Goal: Information Seeking & Learning: Learn about a topic

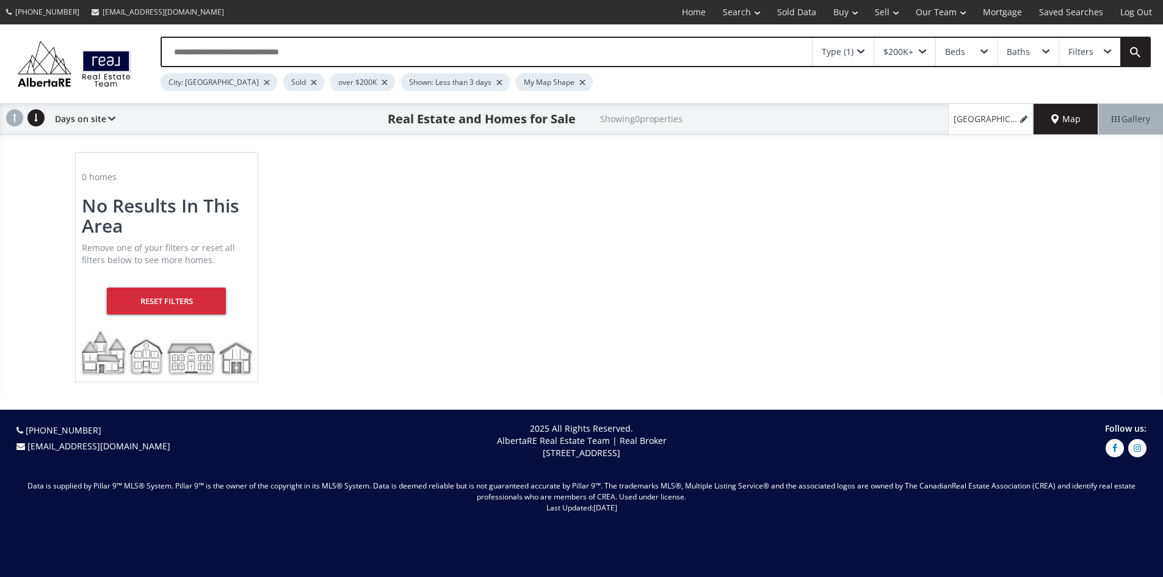
click at [497, 85] on div at bounding box center [500, 82] width 6 height 5
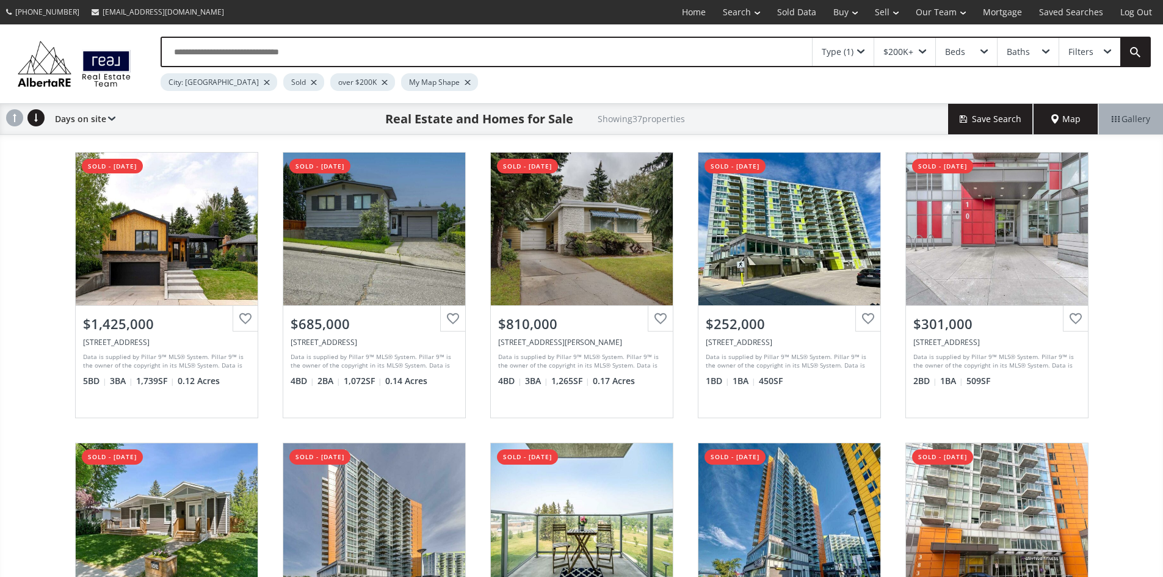
click at [465, 85] on div at bounding box center [468, 82] width 6 height 5
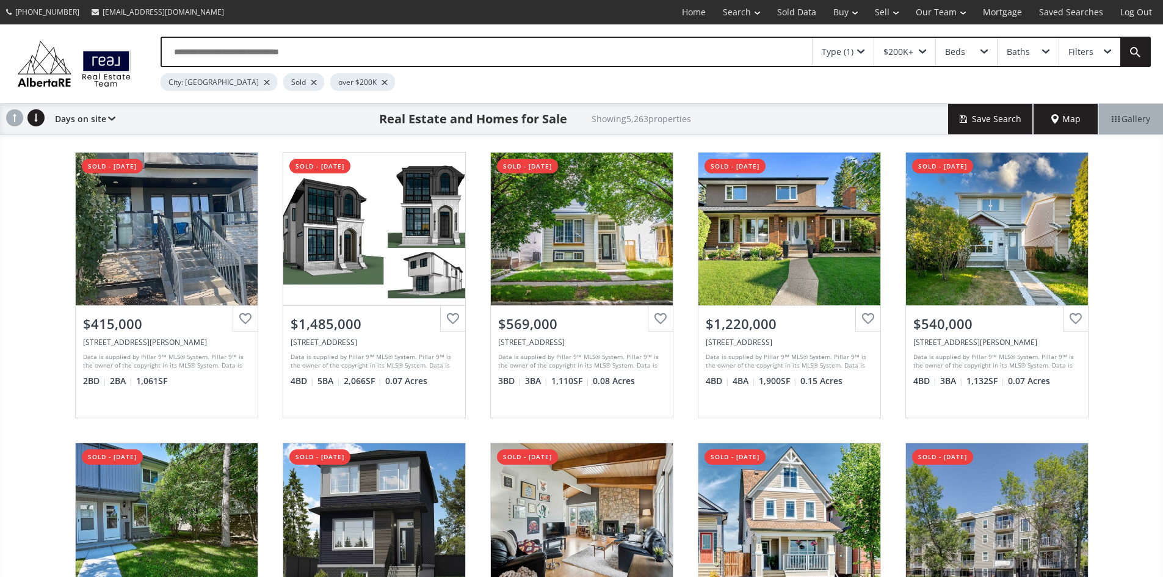
click at [859, 51] on div "Type (1)" at bounding box center [843, 52] width 61 height 28
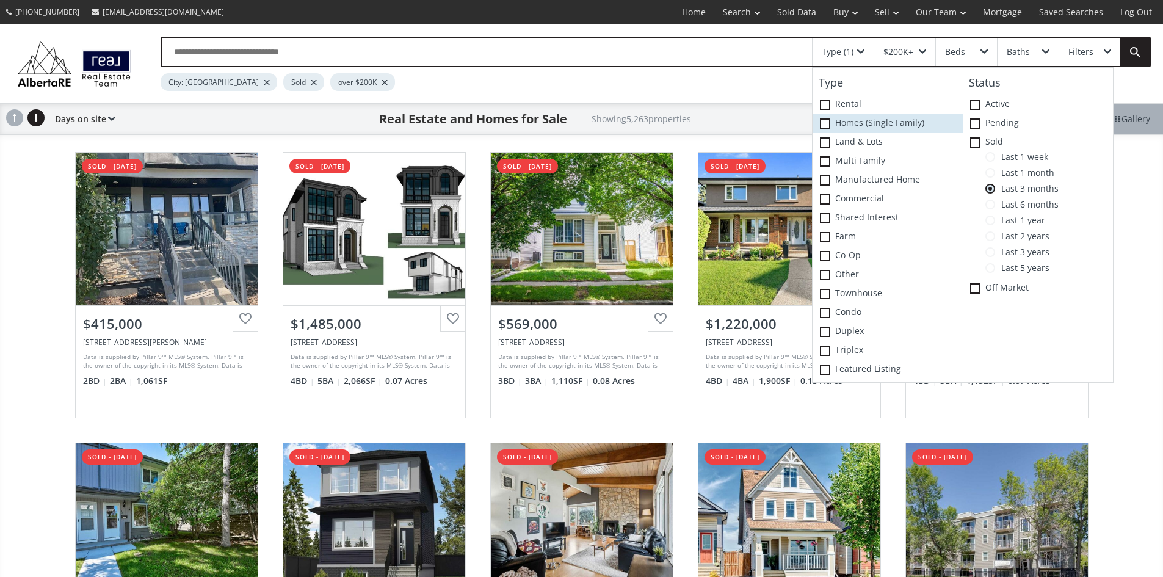
click at [825, 123] on label "Homes (Single Family)" at bounding box center [888, 123] width 150 height 19
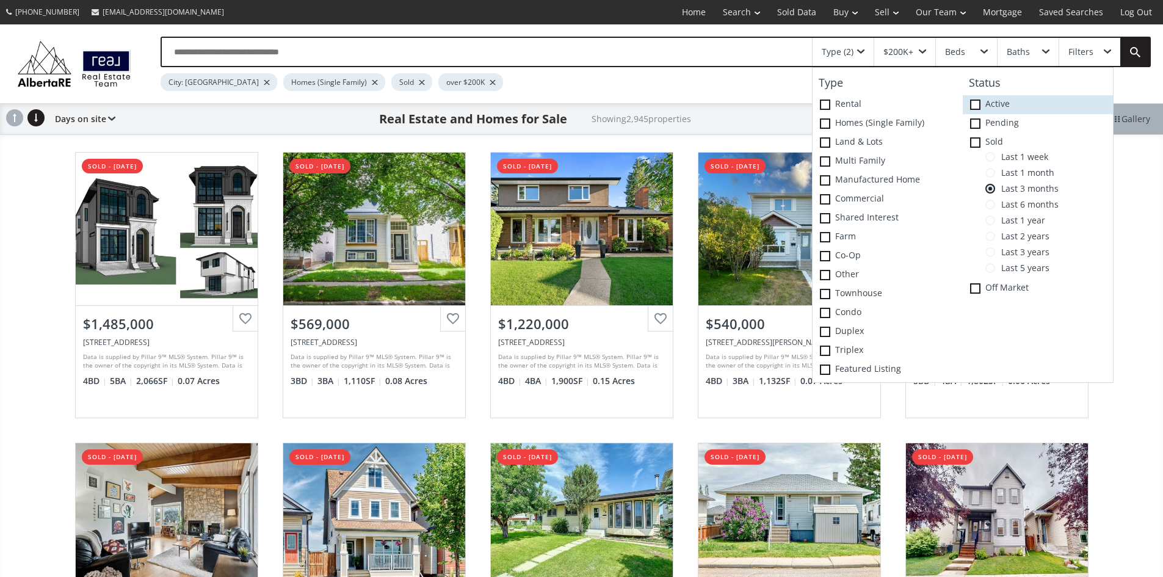
click at [974, 107] on span at bounding box center [975, 105] width 10 height 10
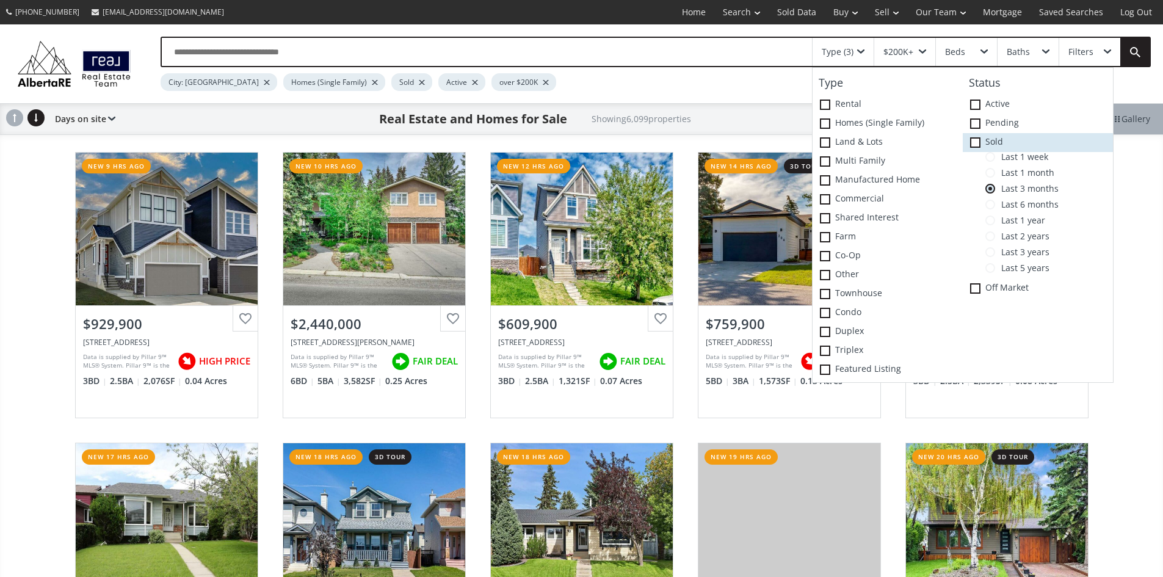
click at [0, 0] on icon at bounding box center [0, 0] width 0 height 0
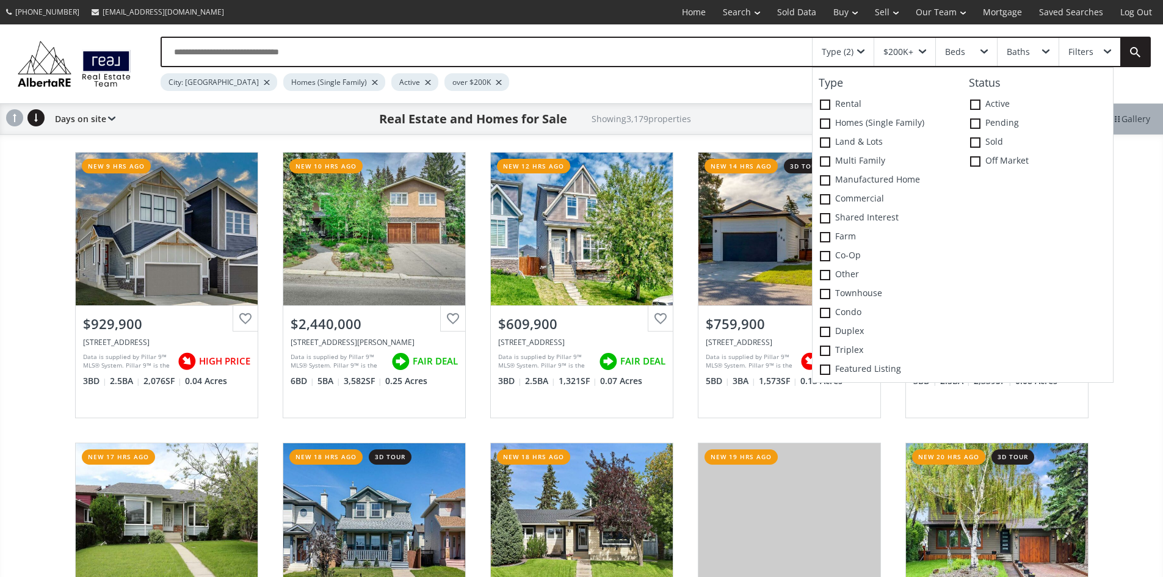
click at [1129, 174] on div "Crimson Ridge Place NW Calgary AB T3L 0K7 new 9 hrs ago View Photos & Details $…" at bounding box center [581, 431] width 1163 height 582
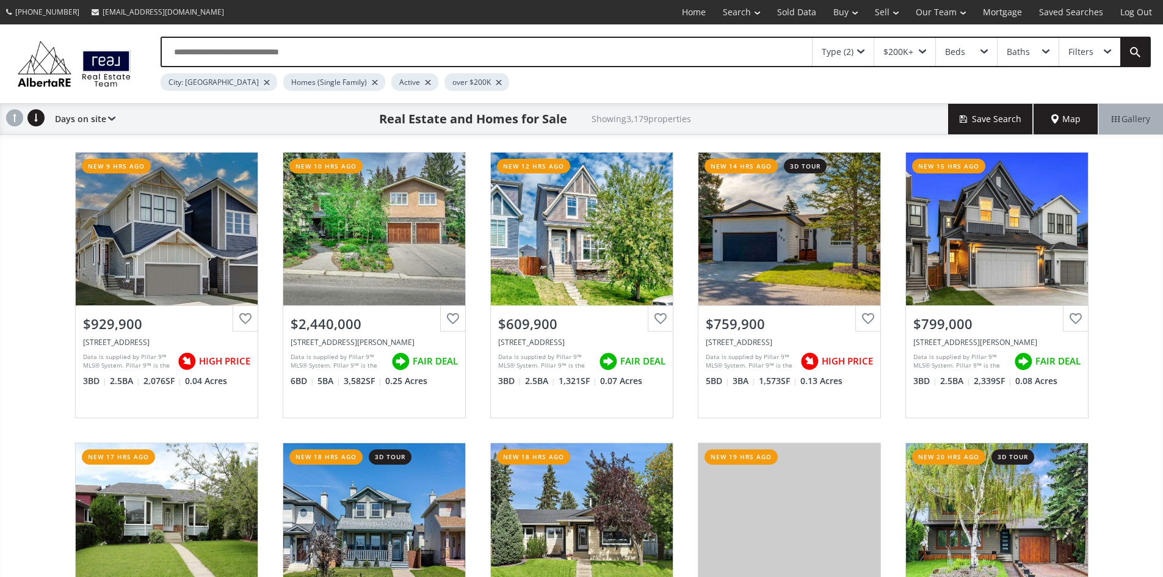
click at [1065, 120] on span "Map" at bounding box center [1066, 119] width 29 height 12
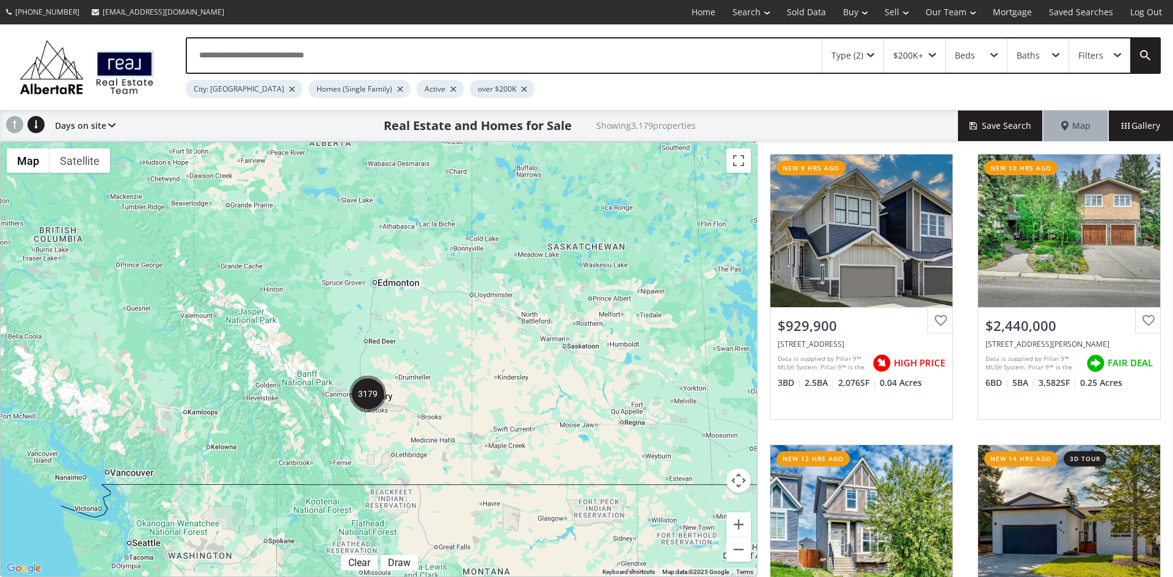
drag, startPoint x: 115, startPoint y: 268, endPoint x: 424, endPoint y: 232, distance: 311.1
click at [424, 232] on div "To navigate, press the arrow keys." at bounding box center [379, 359] width 756 height 434
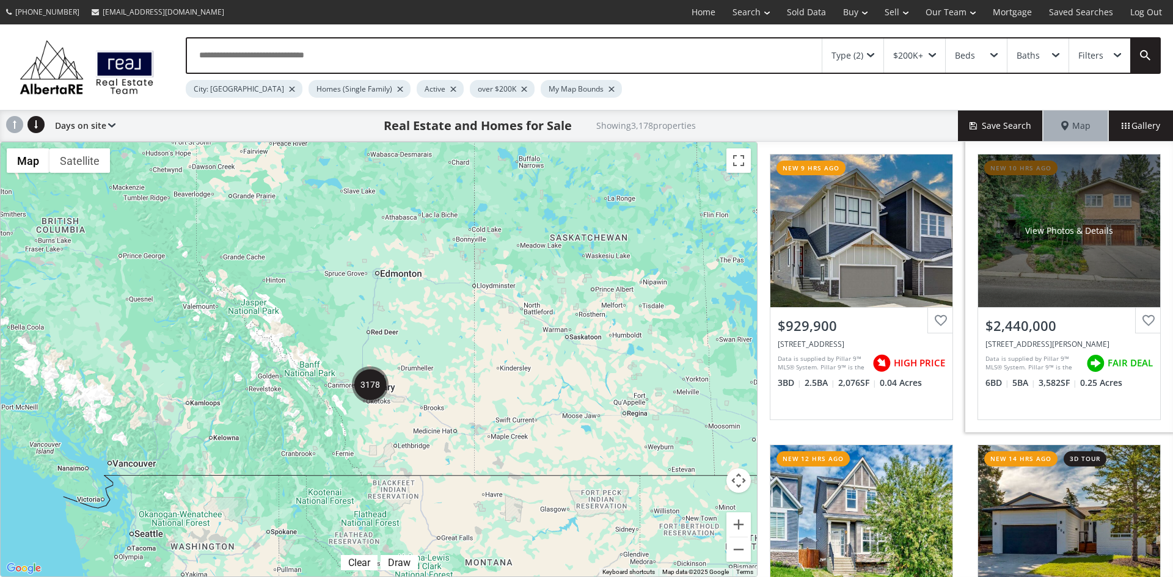
scroll to position [122, 0]
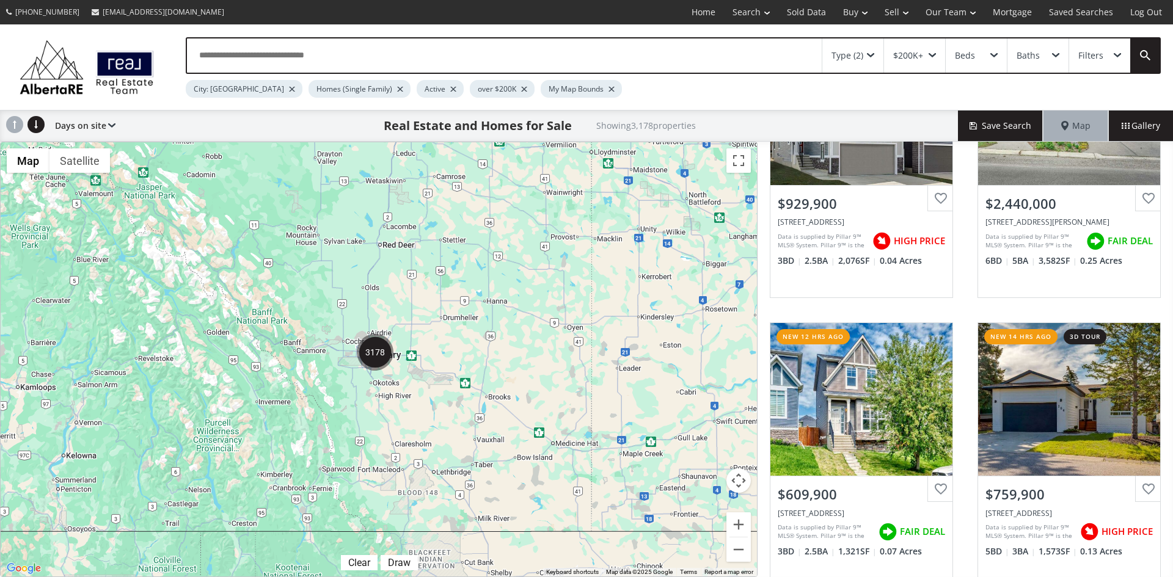
drag, startPoint x: 557, startPoint y: 411, endPoint x: 502, endPoint y: 263, distance: 157.7
click at [502, 263] on div "To navigate, press the arrow keys." at bounding box center [379, 359] width 756 height 434
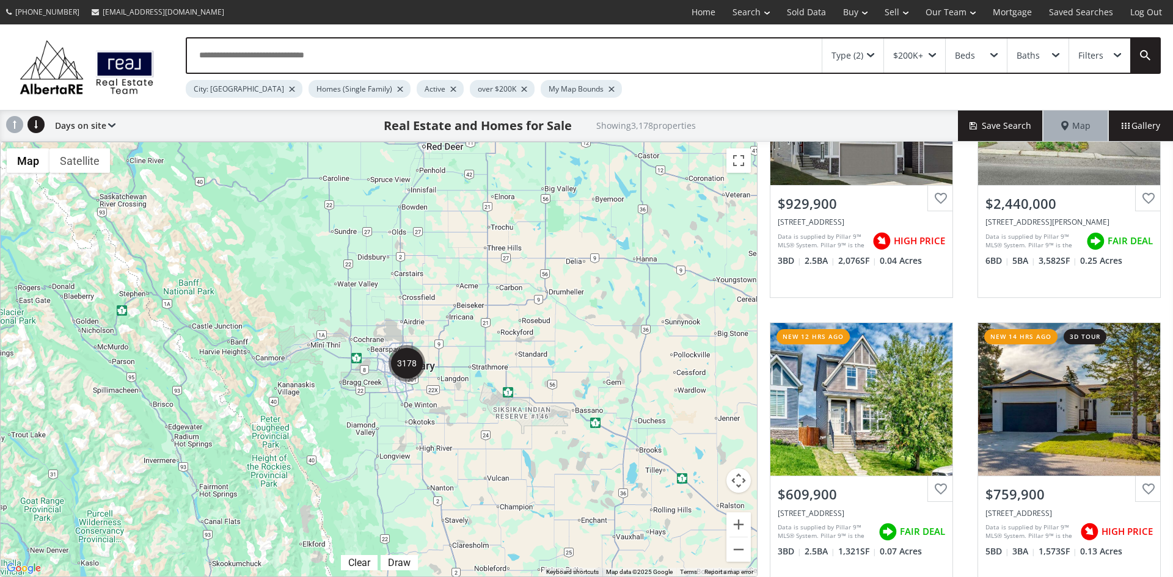
drag, startPoint x: 284, startPoint y: 278, endPoint x: 421, endPoint y: 286, distance: 137.6
click at [421, 286] on div "To navigate, press the arrow keys." at bounding box center [379, 359] width 756 height 434
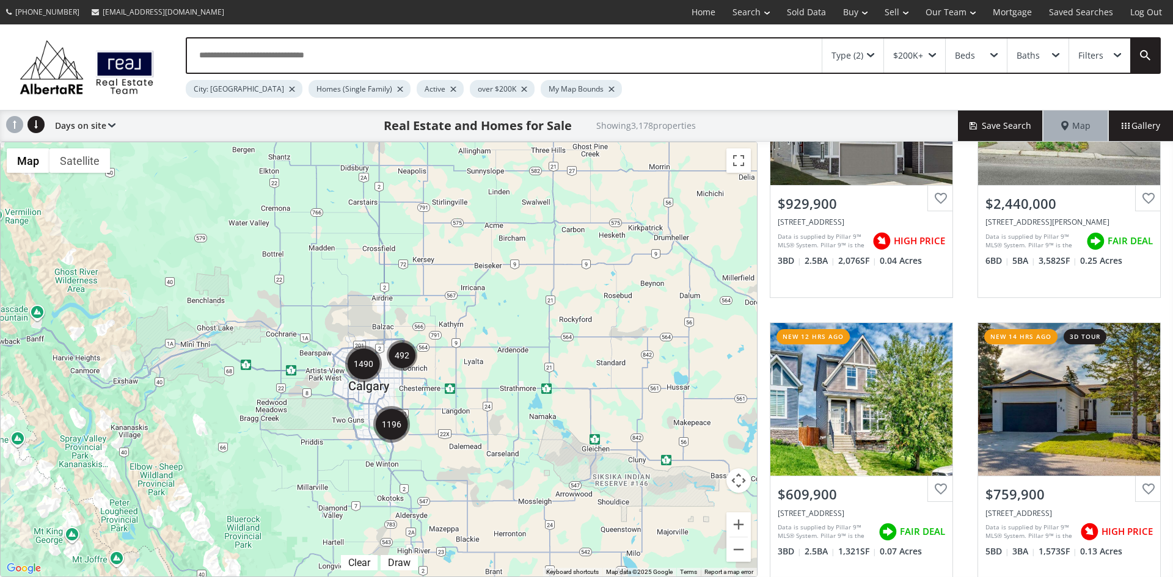
drag, startPoint x: 405, startPoint y: 324, endPoint x: 503, endPoint y: 322, distance: 97.7
click at [503, 322] on div "To navigate, press the arrow keys." at bounding box center [379, 359] width 756 height 434
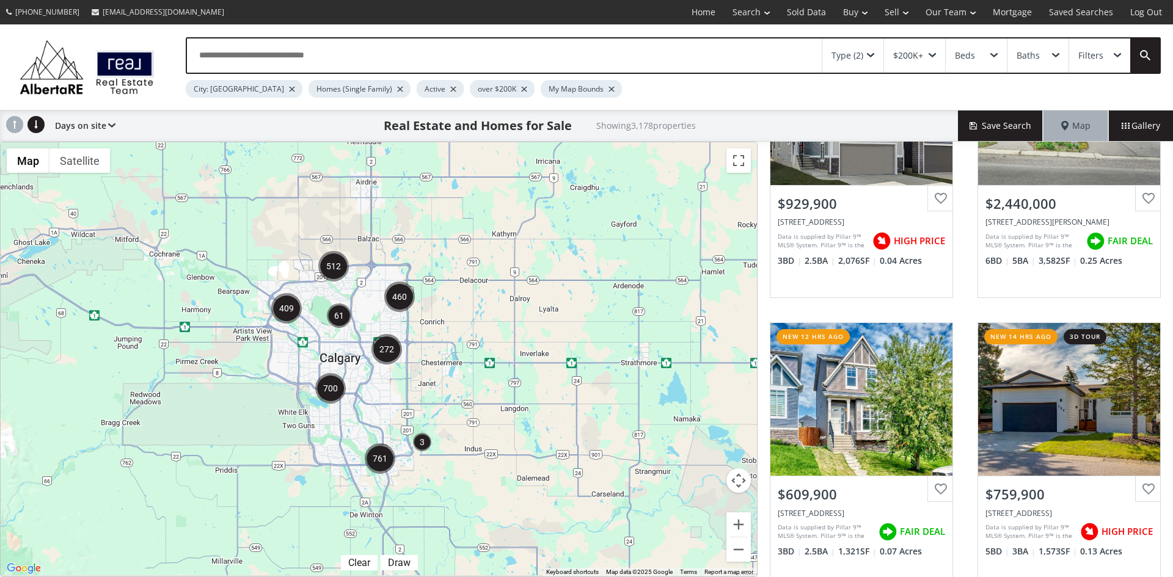
drag, startPoint x: 362, startPoint y: 349, endPoint x: 442, endPoint y: 289, distance: 99.4
click at [442, 289] on div "To navigate, press the arrow keys." at bounding box center [379, 359] width 756 height 434
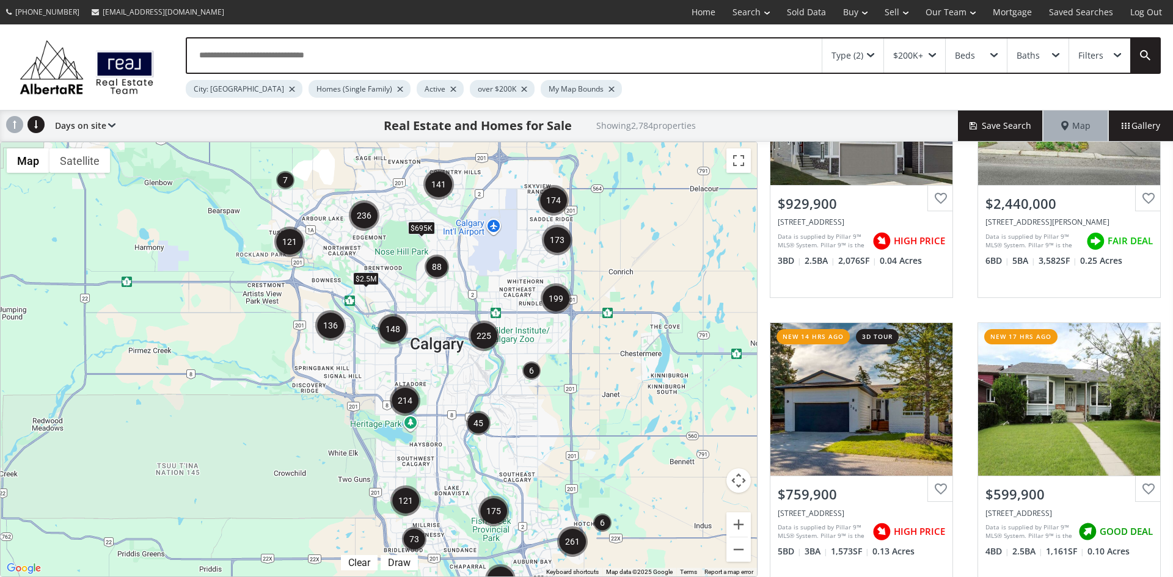
drag, startPoint x: 272, startPoint y: 343, endPoint x: 482, endPoint y: 371, distance: 212.6
click at [482, 371] on div "To navigate, press the arrow keys. $2.5M $695K" at bounding box center [379, 359] width 756 height 434
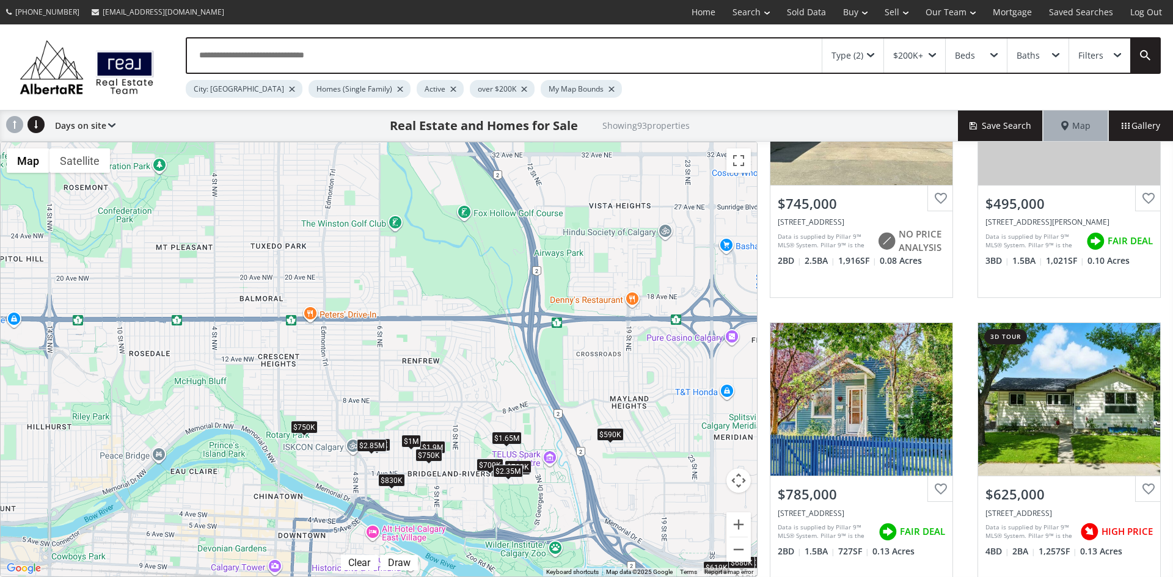
drag, startPoint x: 294, startPoint y: 261, endPoint x: 556, endPoint y: 534, distance: 377.9
click at [556, 534] on div "To navigate, press the arrow keys. $745K $495K $785K $625K $2.95M $599K $600K $…" at bounding box center [379, 359] width 756 height 434
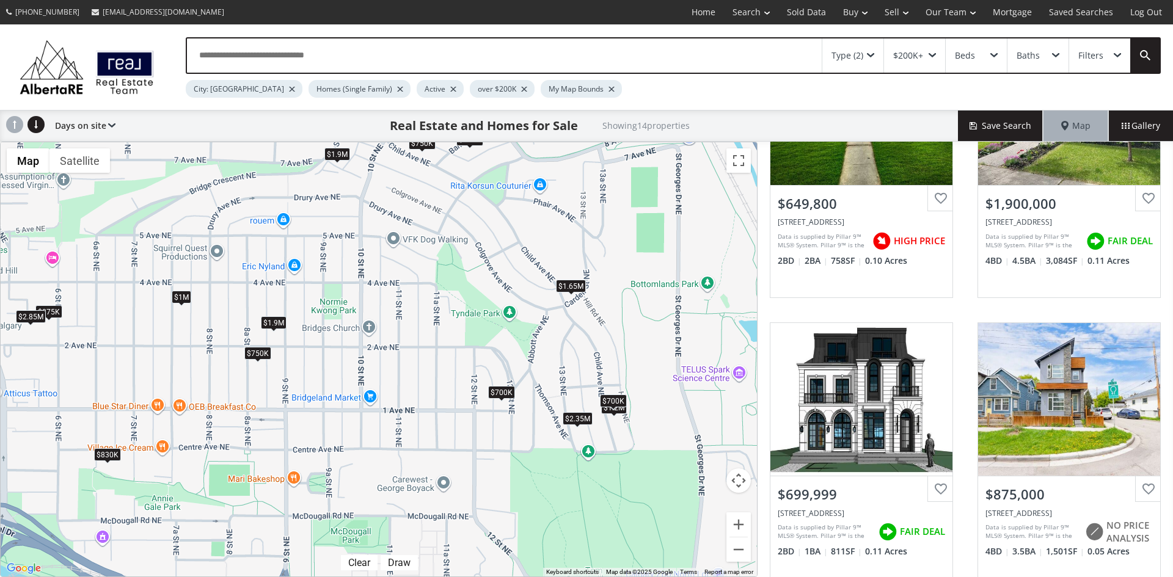
click at [257, 349] on div "$750K" at bounding box center [257, 353] width 27 height 13
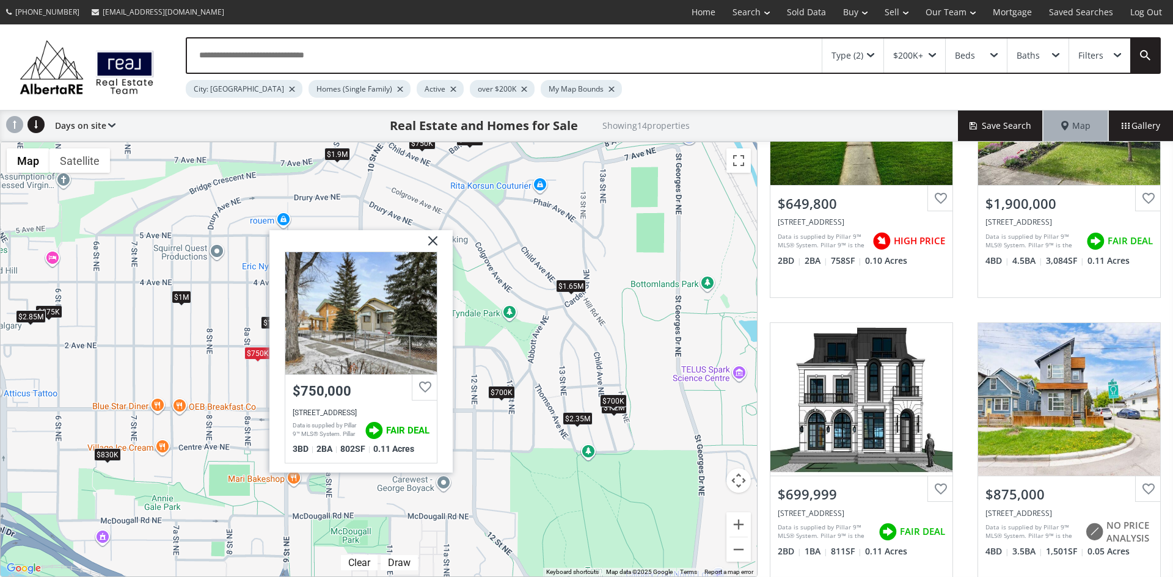
click at [434, 239] on img at bounding box center [428, 245] width 31 height 31
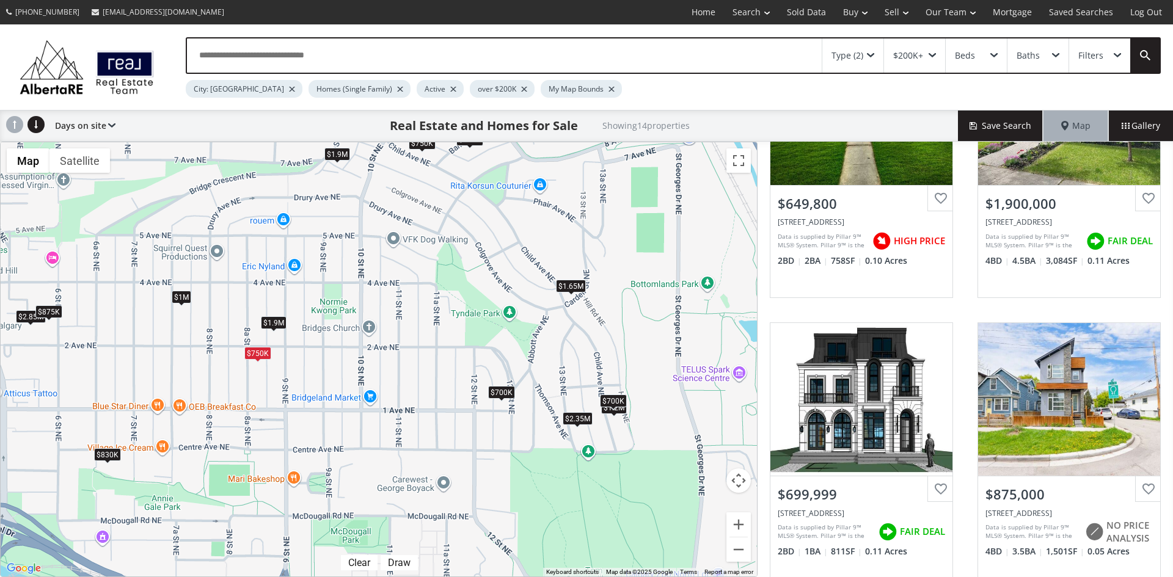
click at [53, 311] on div "$875K" at bounding box center [48, 311] width 27 height 13
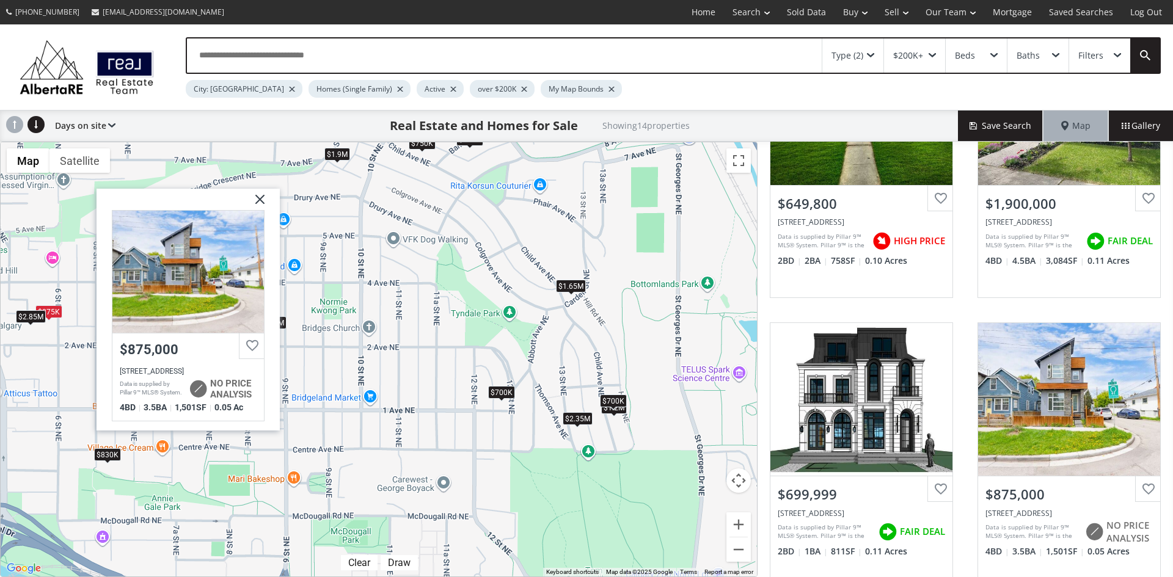
click at [261, 199] on img at bounding box center [255, 203] width 31 height 31
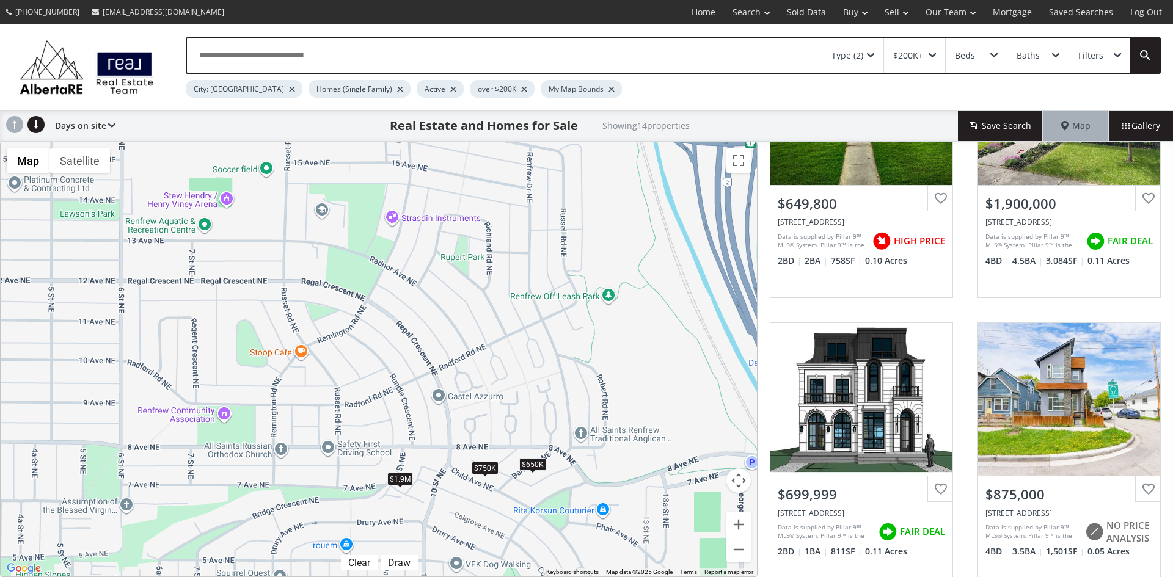
drag, startPoint x: 416, startPoint y: 255, endPoint x: 478, endPoint y: 584, distance: 334.9
click at [478, 577] on html "(587) 819-0007 info@AlbertaRE.com Home Search Search By Map Advanced Search Cal…" at bounding box center [586, 288] width 1173 height 577
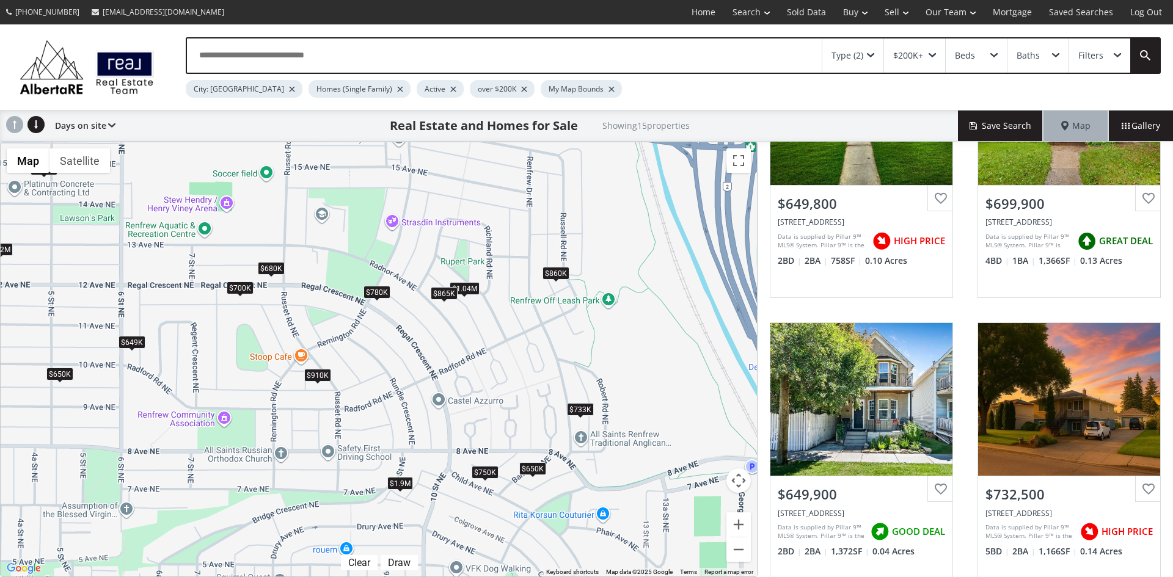
click at [578, 409] on div "$733K" at bounding box center [580, 409] width 27 height 13
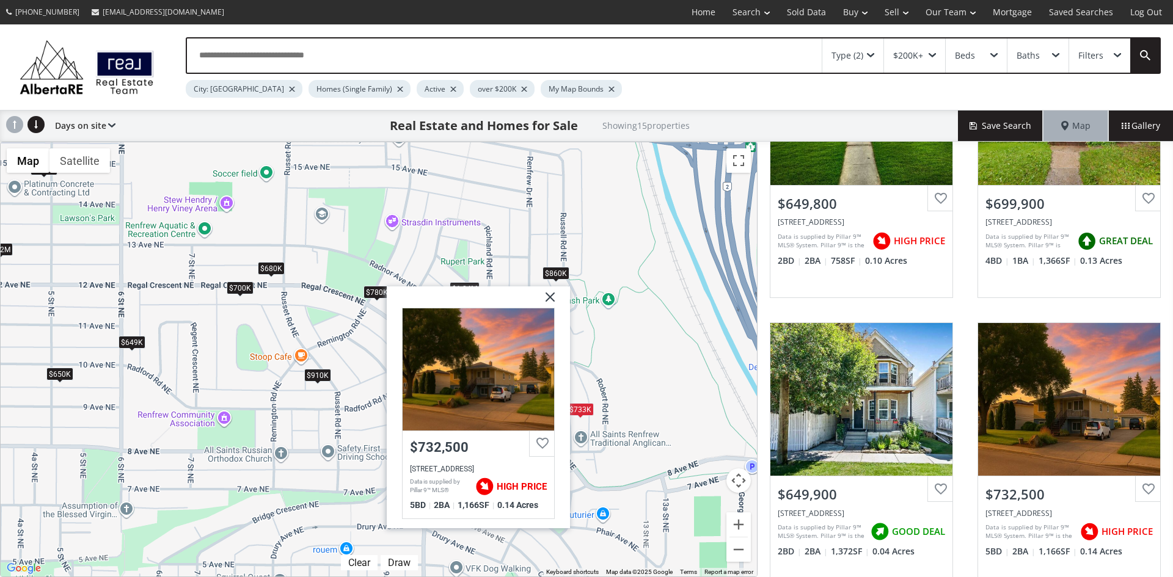
click at [556, 293] on img at bounding box center [545, 301] width 31 height 31
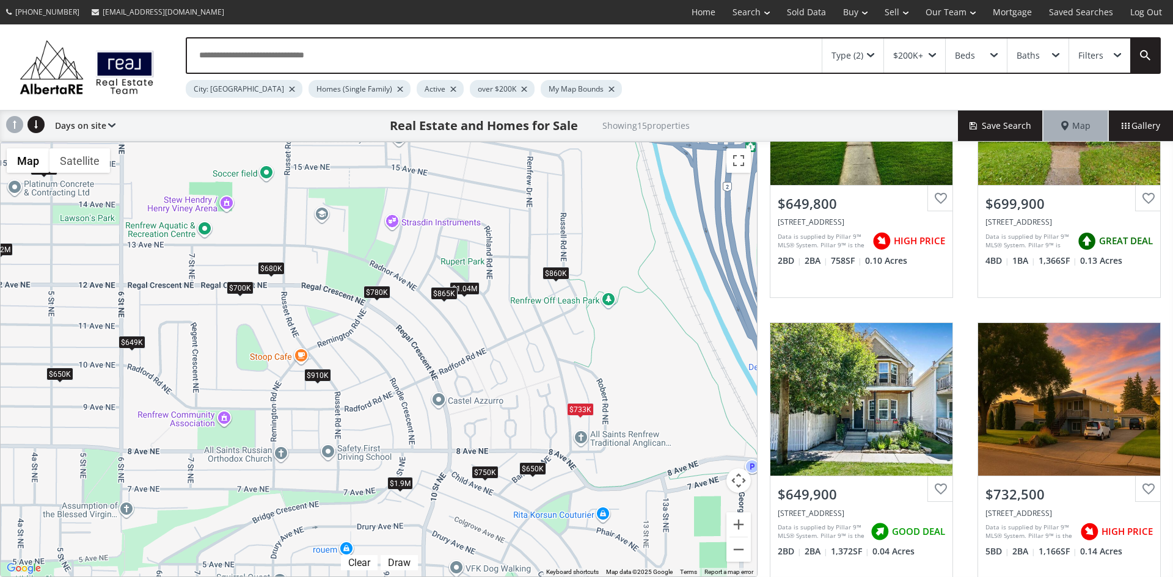
click at [528, 460] on div "To navigate, press the arrow keys. $650K $700K $650K $733K $780K $750K $1.04M $…" at bounding box center [379, 359] width 756 height 434
click at [534, 467] on div "$650K" at bounding box center [532, 468] width 27 height 13
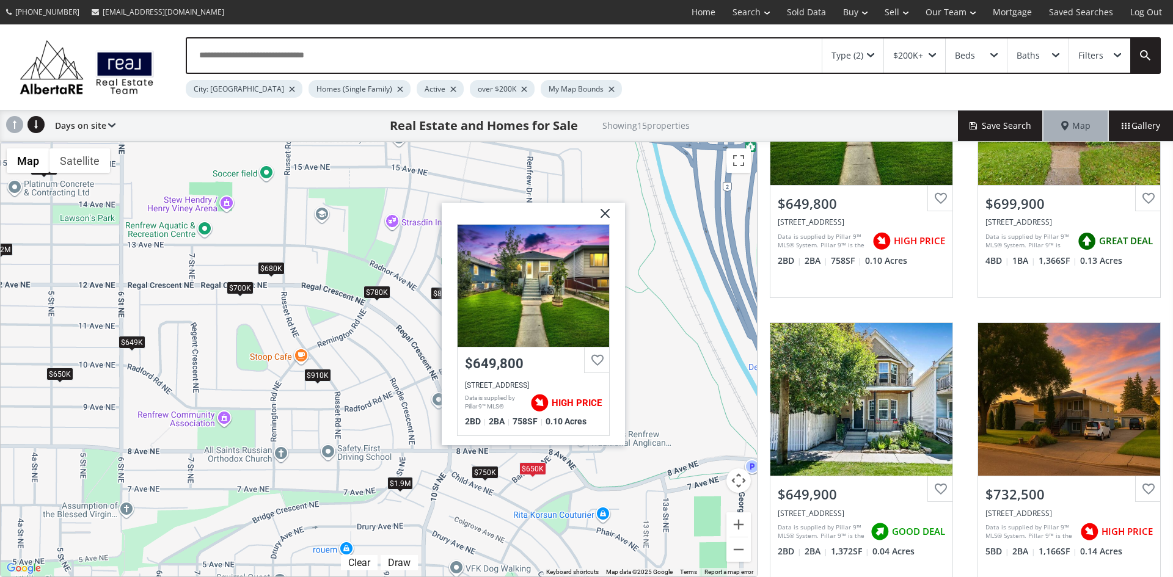
click at [605, 214] on img at bounding box center [600, 218] width 31 height 31
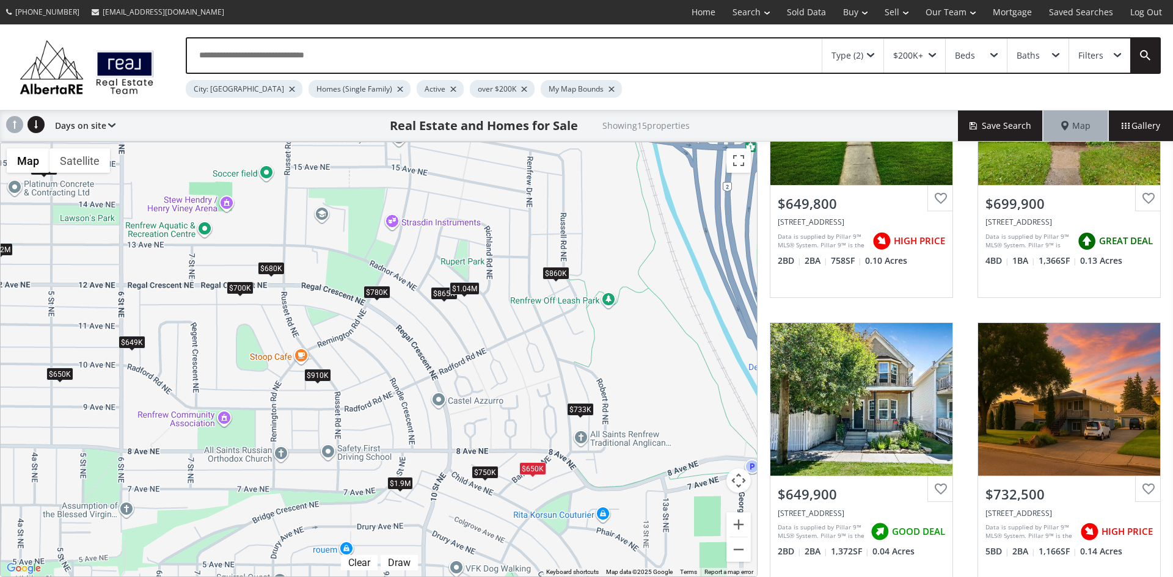
click at [465, 290] on div "$1.04M" at bounding box center [465, 288] width 30 height 13
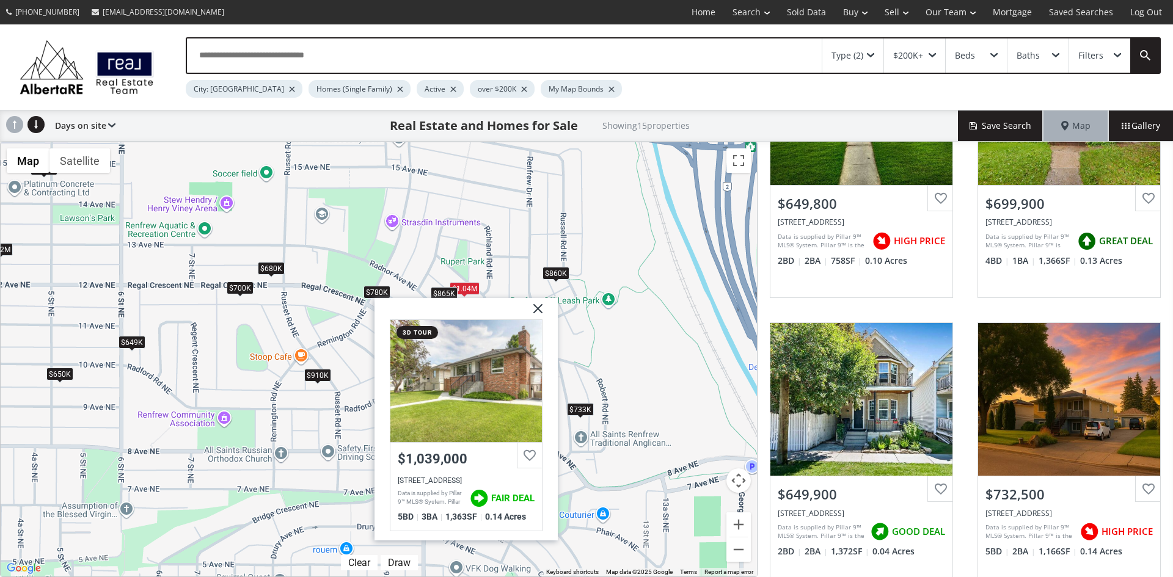
click at [536, 305] on img at bounding box center [533, 313] width 31 height 31
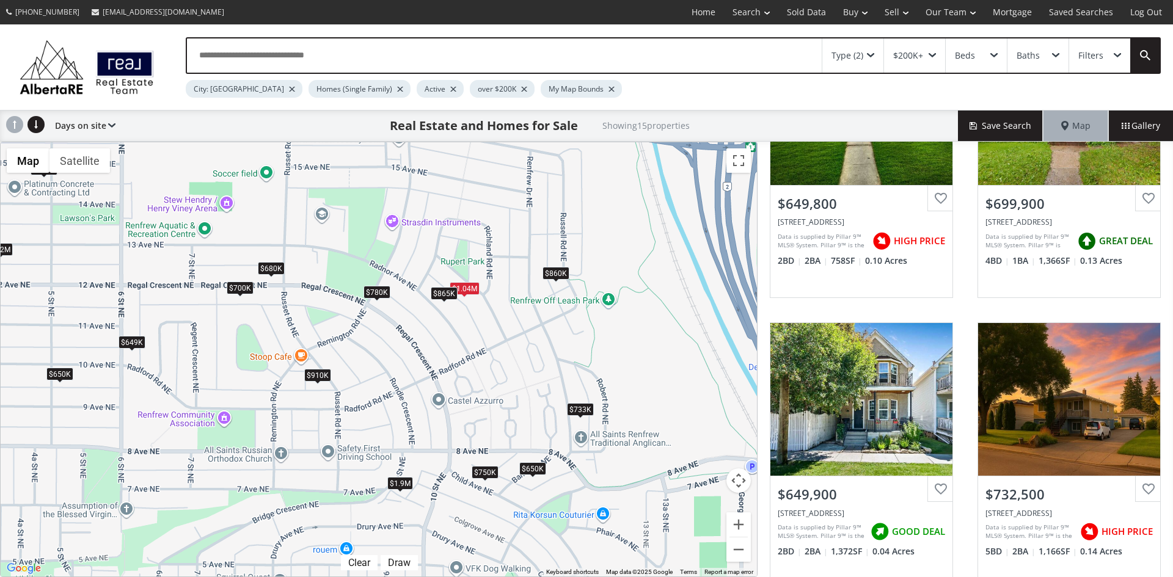
click at [380, 291] on div "$780K" at bounding box center [376, 291] width 27 height 13
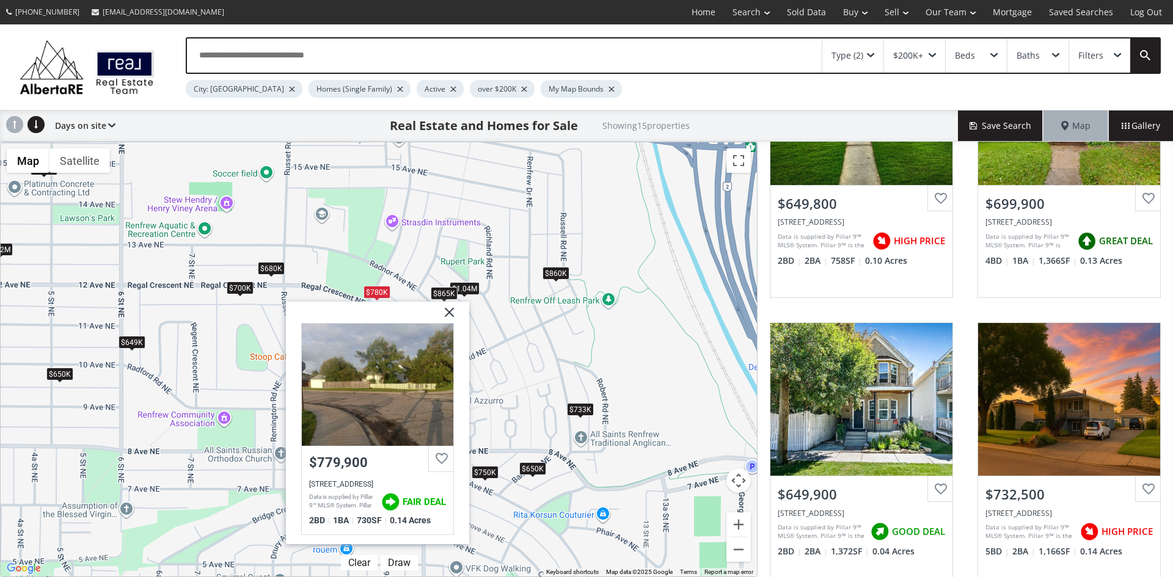
click at [453, 313] on img at bounding box center [444, 316] width 31 height 31
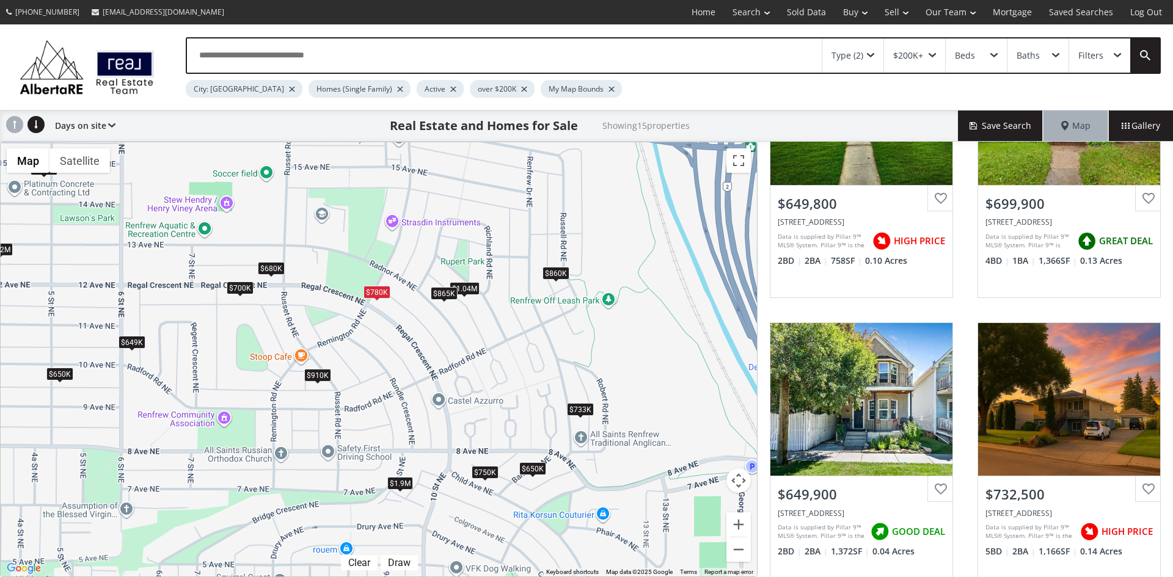
click at [266, 271] on div "$680K" at bounding box center [271, 267] width 27 height 13
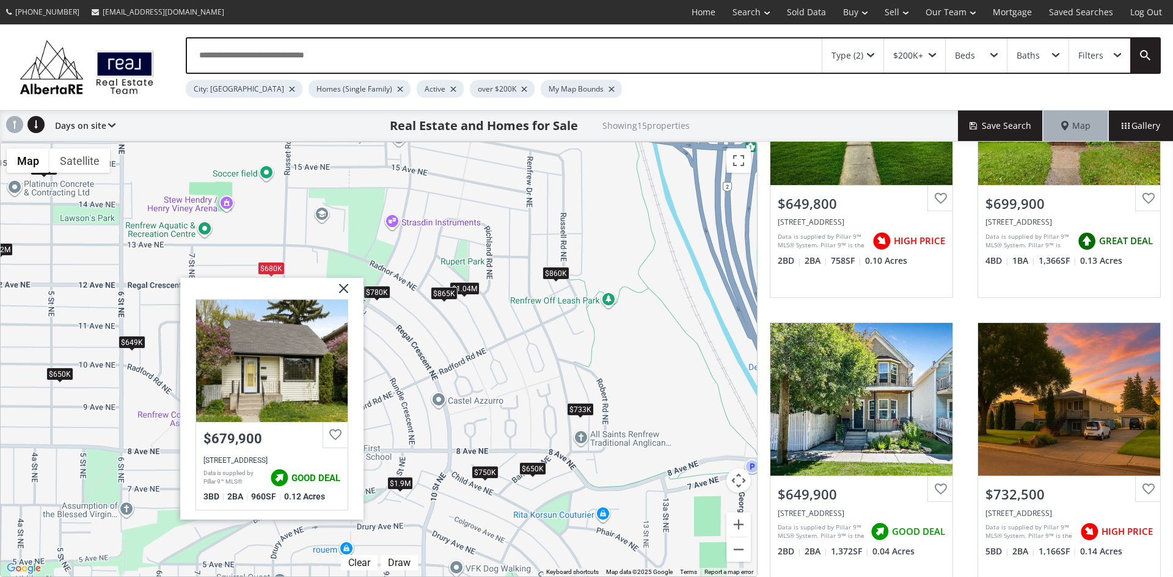
click at [343, 285] on img at bounding box center [339, 292] width 31 height 31
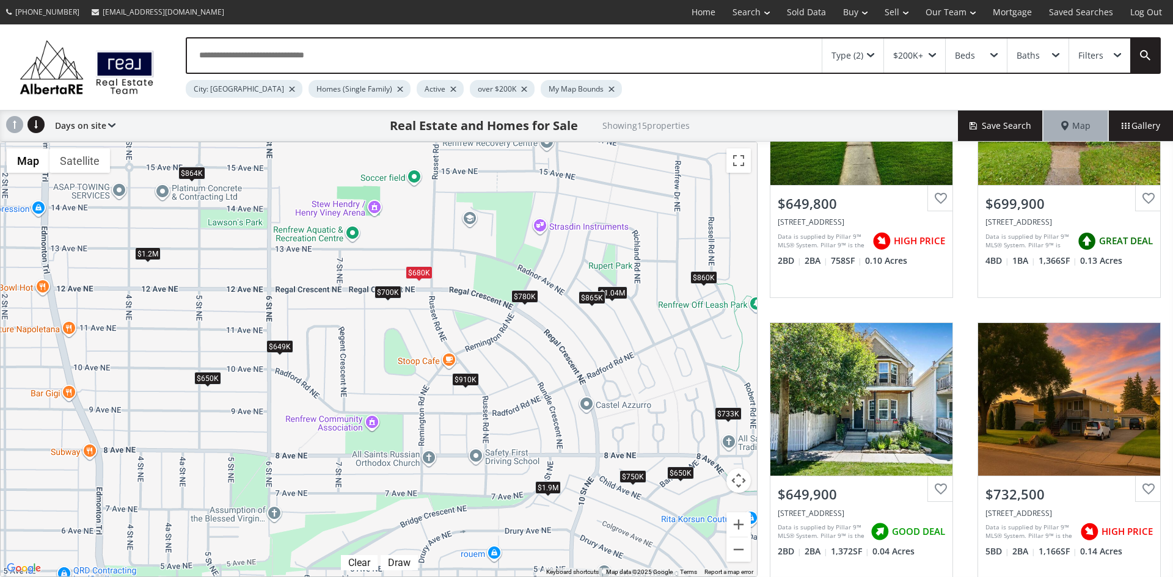
drag, startPoint x: 216, startPoint y: 345, endPoint x: 370, endPoint y: 350, distance: 154.0
click at [370, 350] on div "To navigate, press the arrow keys. $650K $700K $650K $733K $780K $750K $1.04M $…" at bounding box center [379, 359] width 756 height 434
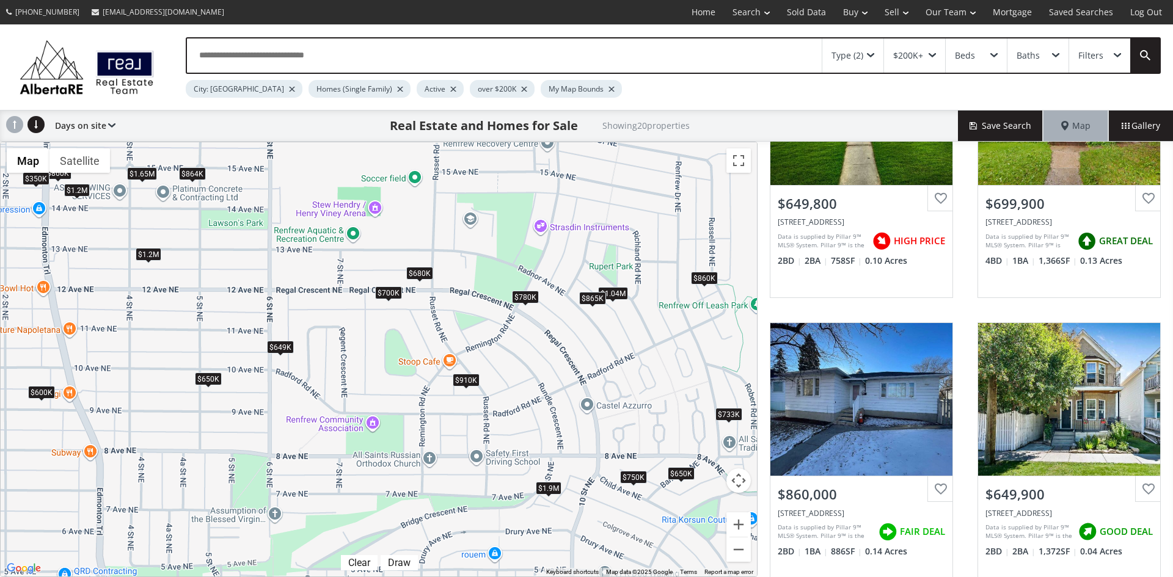
click at [274, 345] on div "$649K" at bounding box center [280, 347] width 27 height 13
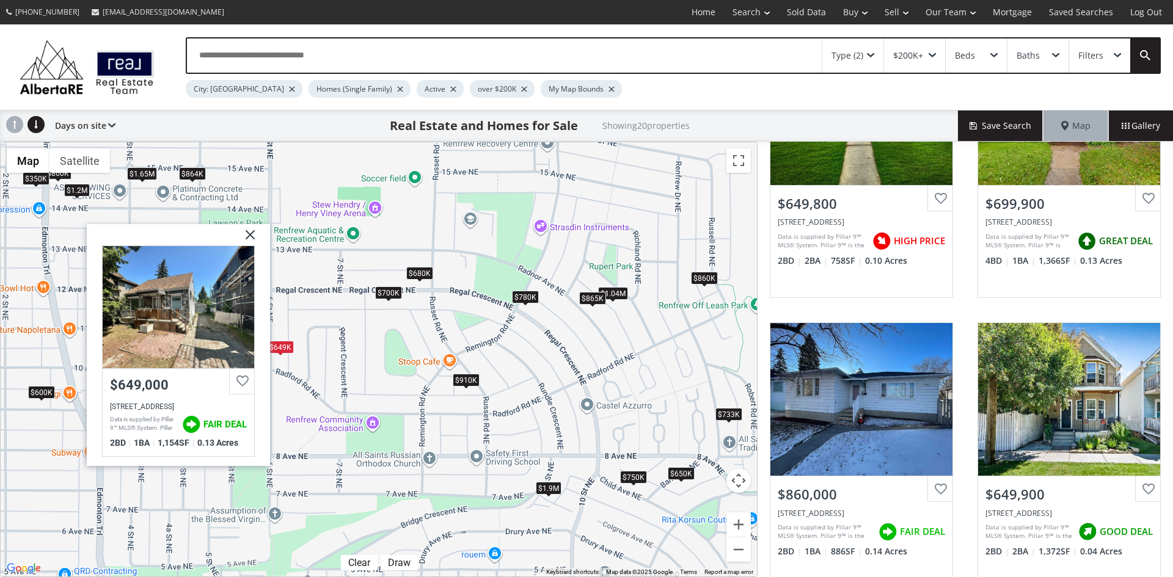
click at [253, 233] on img at bounding box center [245, 239] width 31 height 31
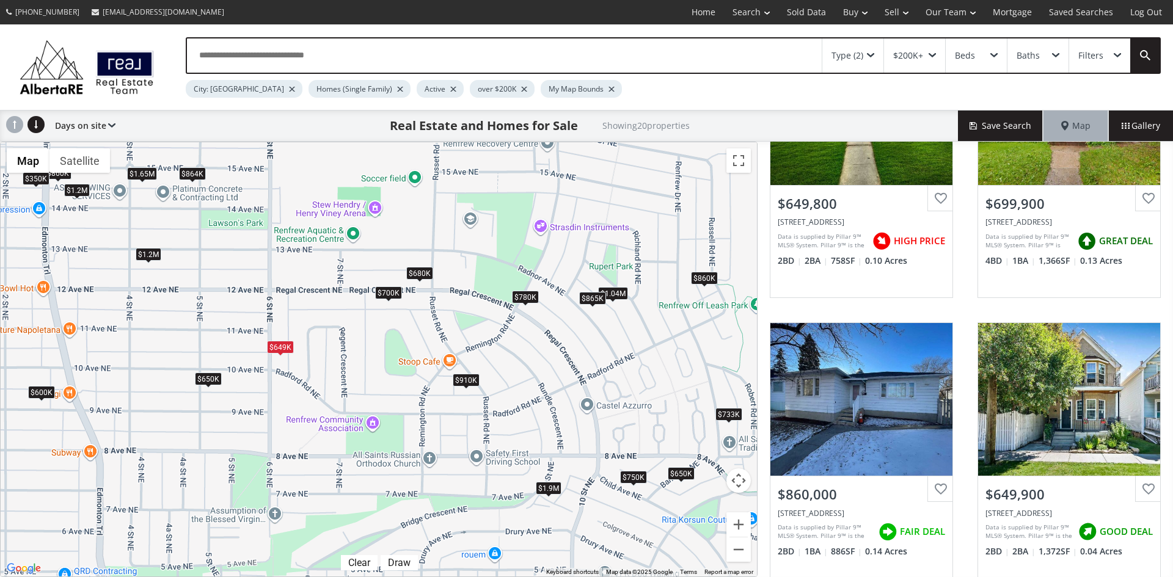
click at [42, 392] on div "$600K" at bounding box center [41, 391] width 27 height 13
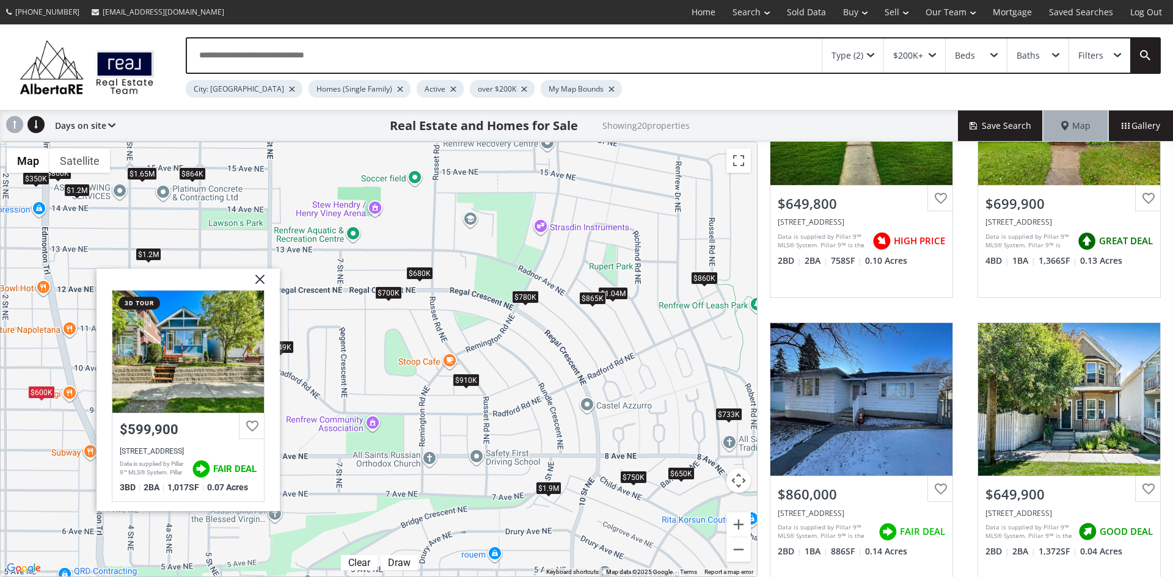
click at [264, 275] on img at bounding box center [255, 284] width 31 height 31
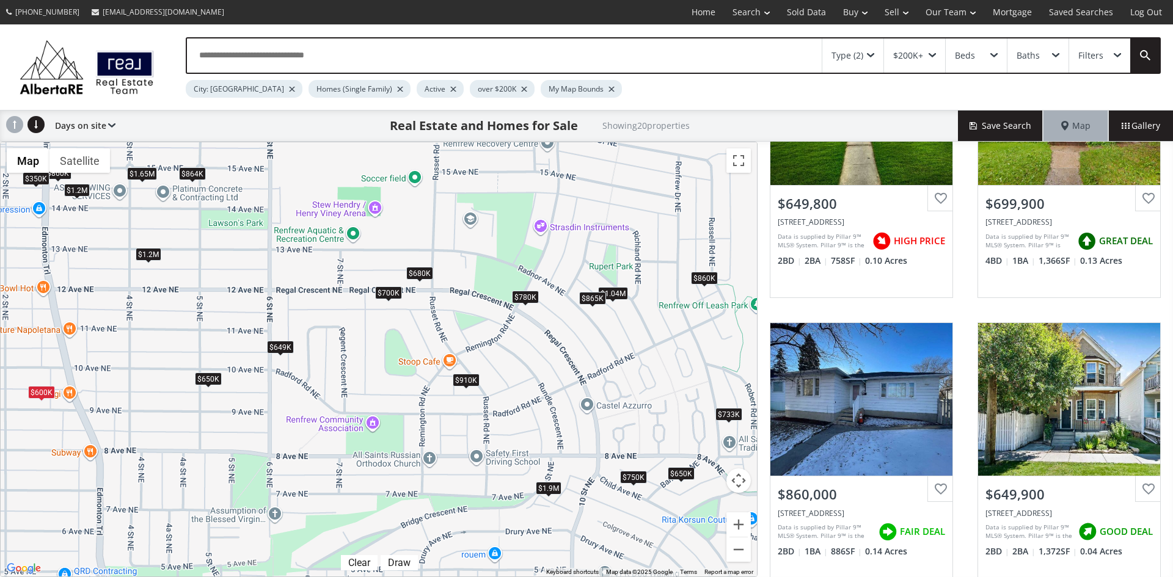
click at [388, 294] on div "$700K" at bounding box center [388, 292] width 27 height 13
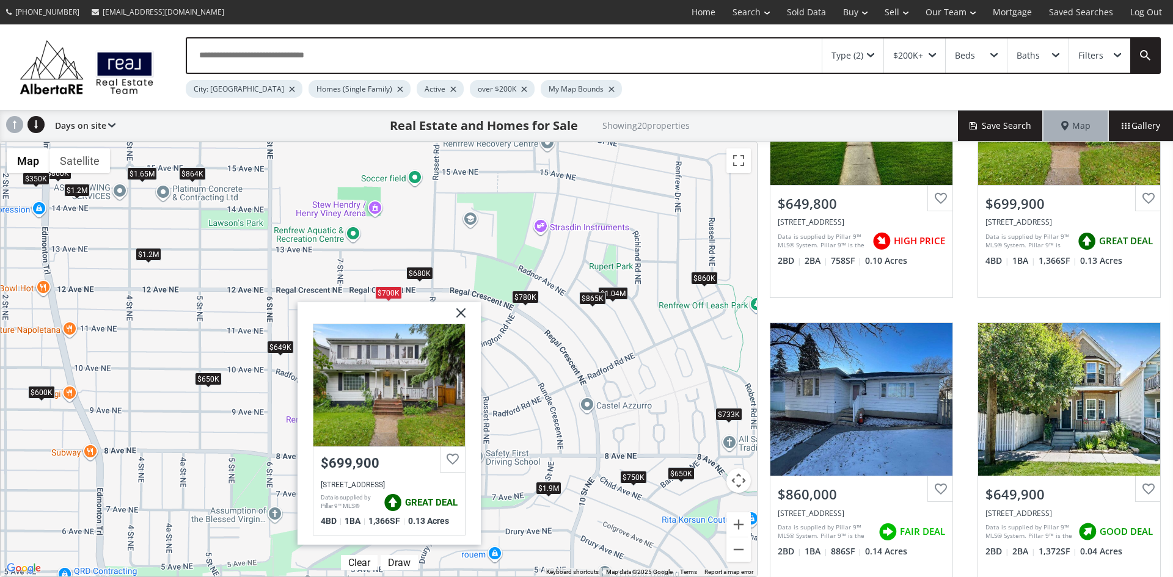
click at [462, 313] on img at bounding box center [456, 317] width 31 height 31
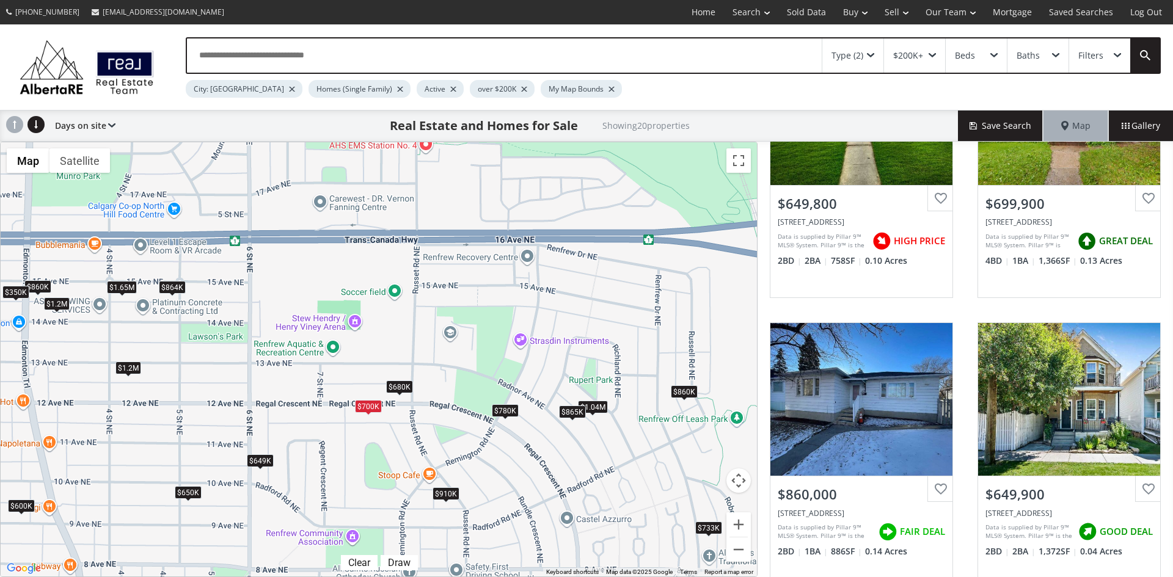
drag, startPoint x: 274, startPoint y: 270, endPoint x: 255, endPoint y: 385, distance: 116.5
click at [255, 385] on div "To navigate, press the arrow keys. $650K $700K $860K $650K $733K $1.2M $780K $7…" at bounding box center [379, 359] width 756 height 434
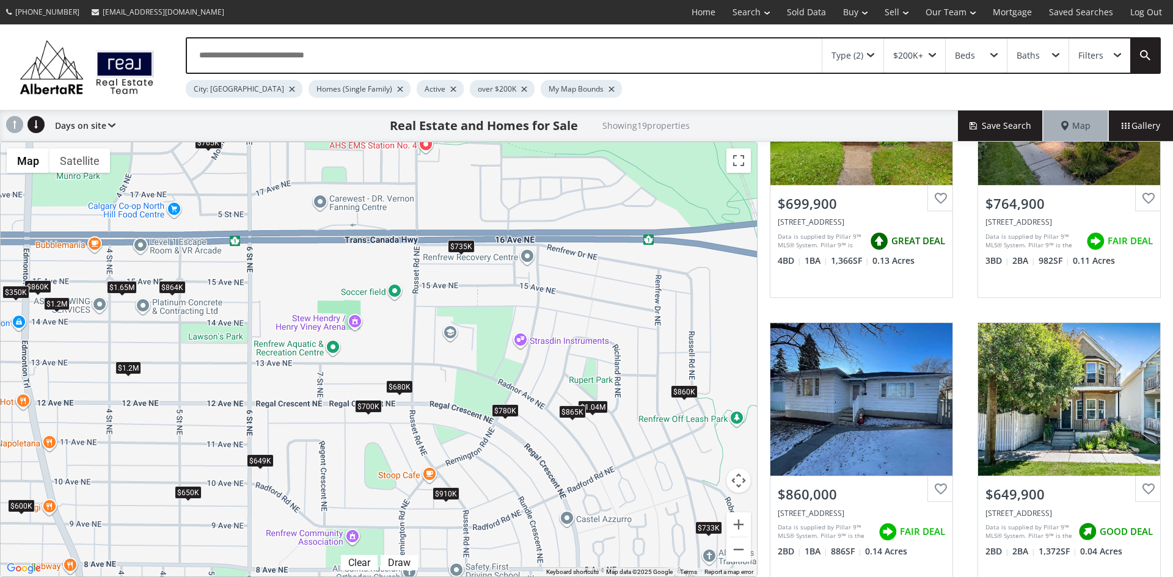
click at [456, 250] on div "$735K" at bounding box center [461, 245] width 27 height 13
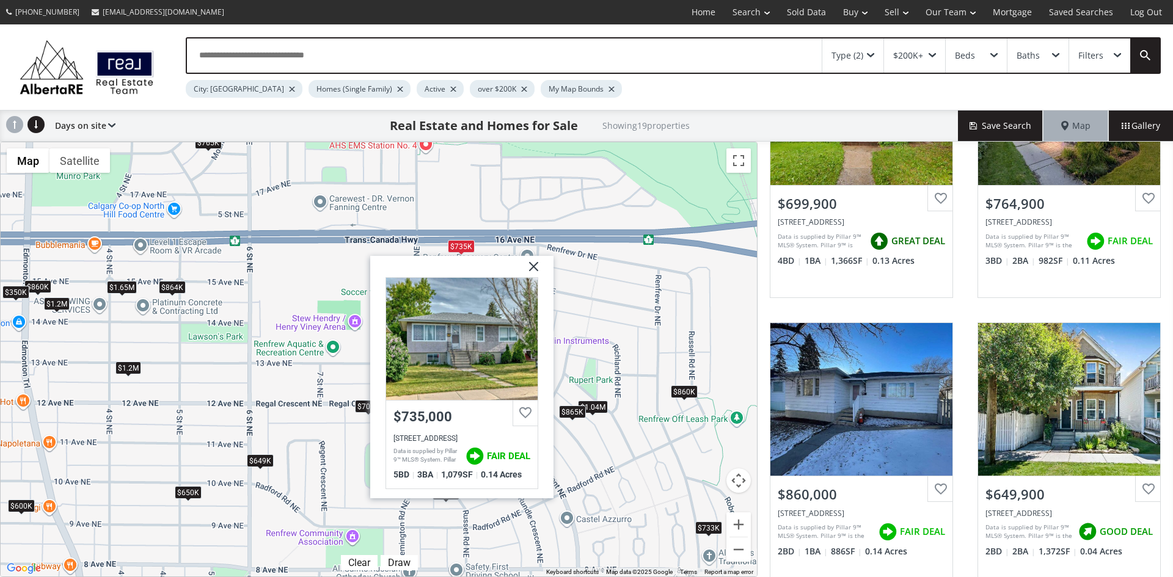
click at [534, 263] on img at bounding box center [529, 270] width 31 height 31
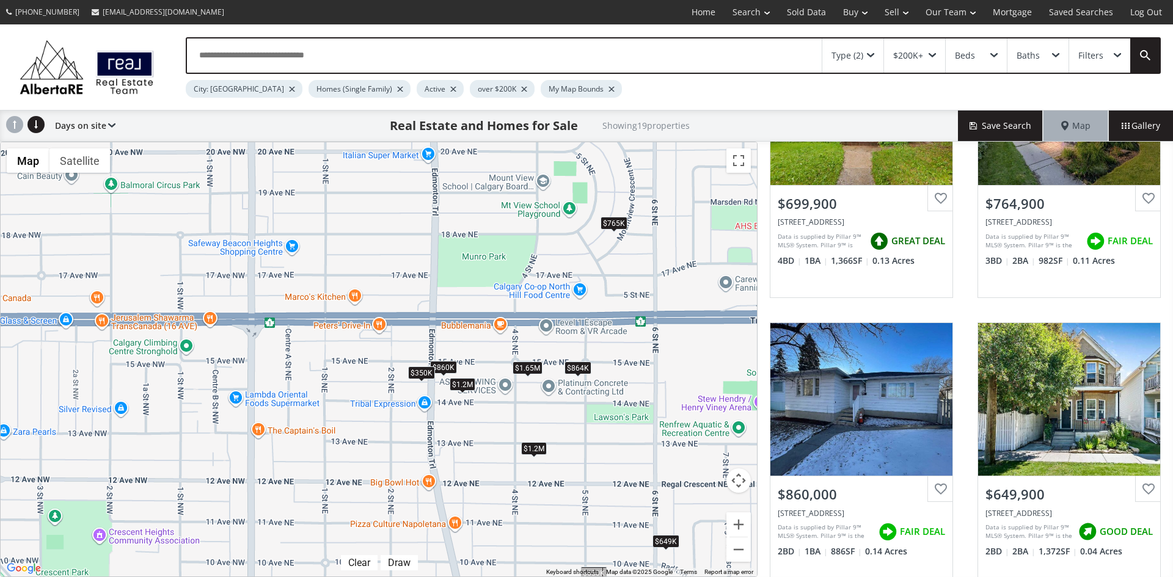
drag, startPoint x: 246, startPoint y: 287, endPoint x: 651, endPoint y: 369, distance: 413.7
click at [651, 369] on div "To navigate, press the arrow keys. $700K $765K $860K $650K $733K $1.2M $780K $6…" at bounding box center [379, 359] width 756 height 434
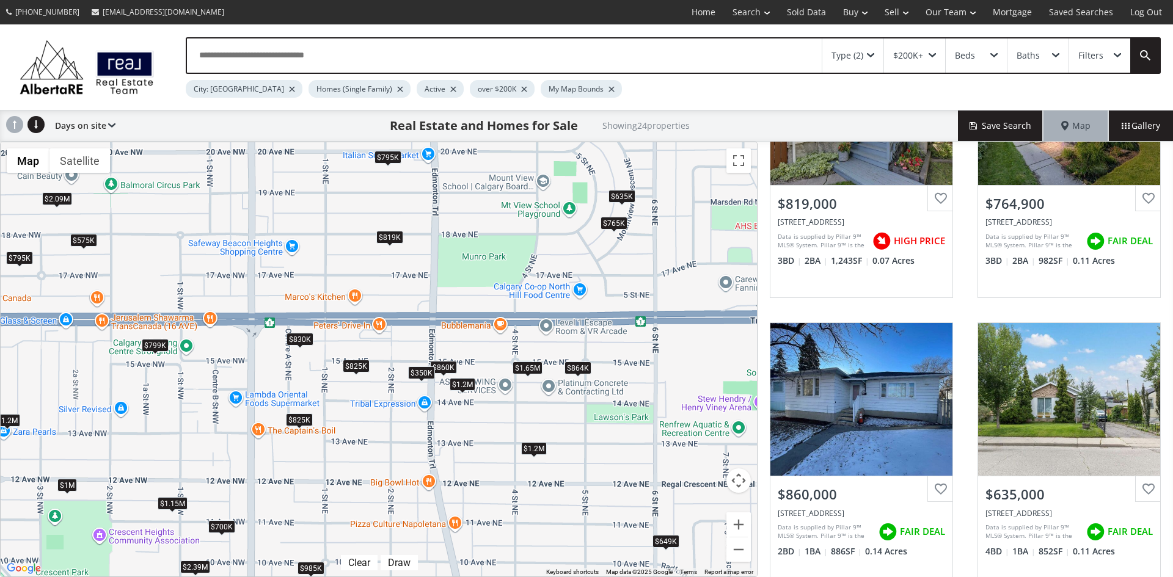
click at [522, 366] on div "$1.65M" at bounding box center [527, 367] width 30 height 13
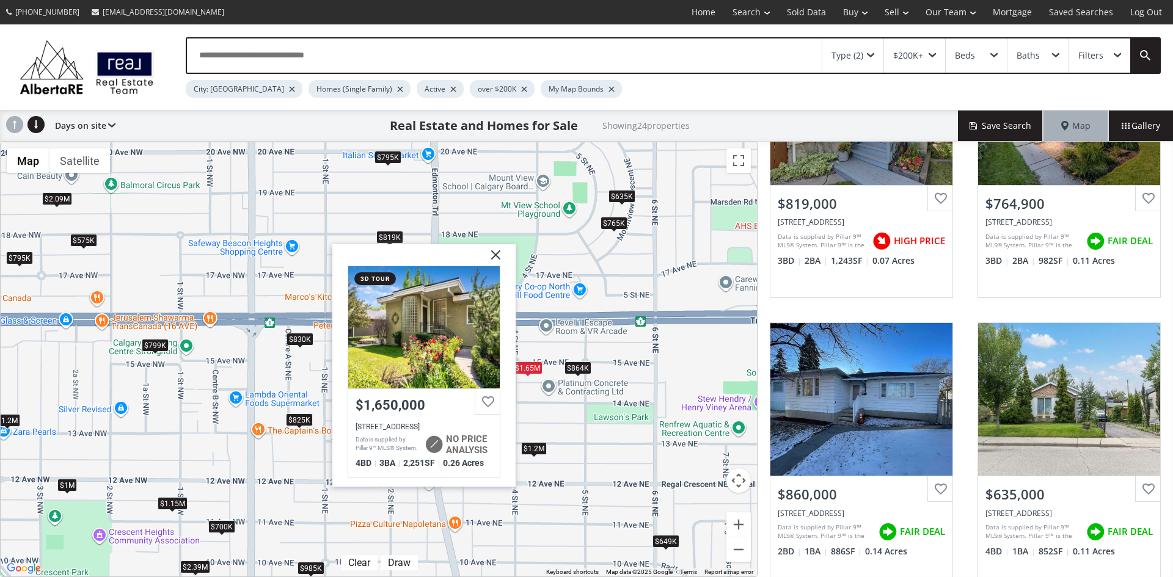
click at [492, 253] on img at bounding box center [491, 259] width 31 height 31
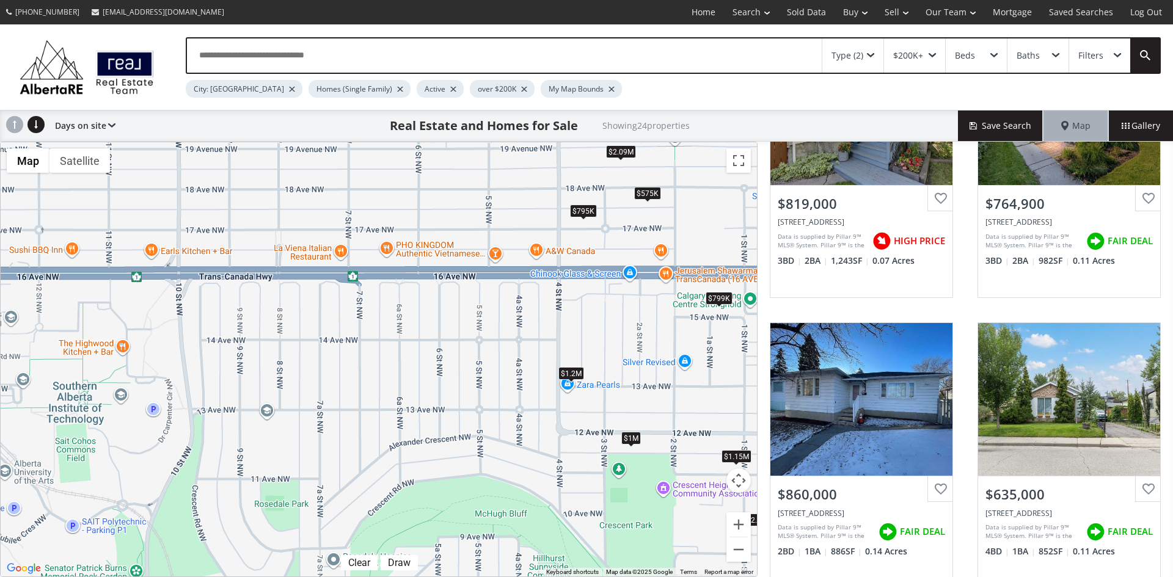
drag, startPoint x: 93, startPoint y: 381, endPoint x: 661, endPoint y: 334, distance: 570.5
click at [661, 334] on div "To navigate, press the arrow keys. $819K $765K $860K $635K $1.2M $1.2M $575K $2…" at bounding box center [379, 359] width 756 height 434
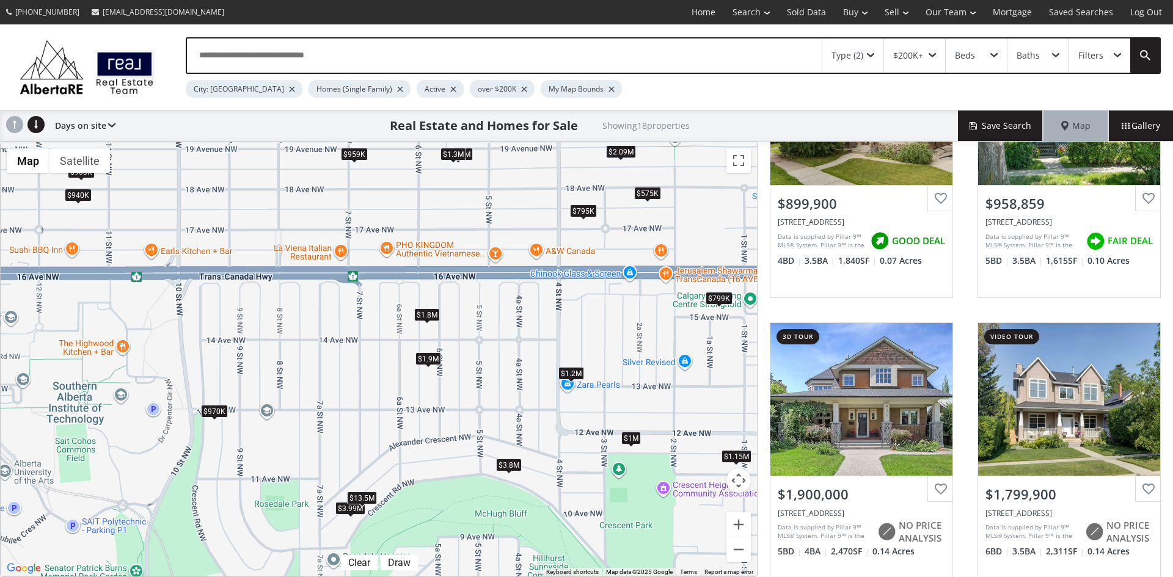
click at [431, 316] on div "$1.8M" at bounding box center [427, 314] width 26 height 13
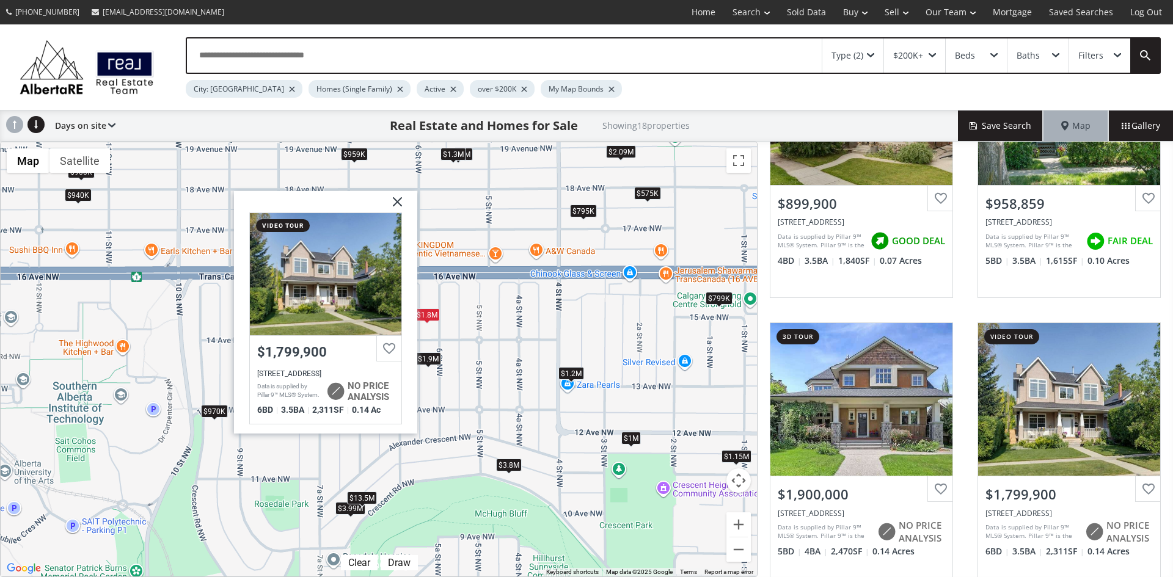
click at [396, 201] on img at bounding box center [392, 206] width 31 height 31
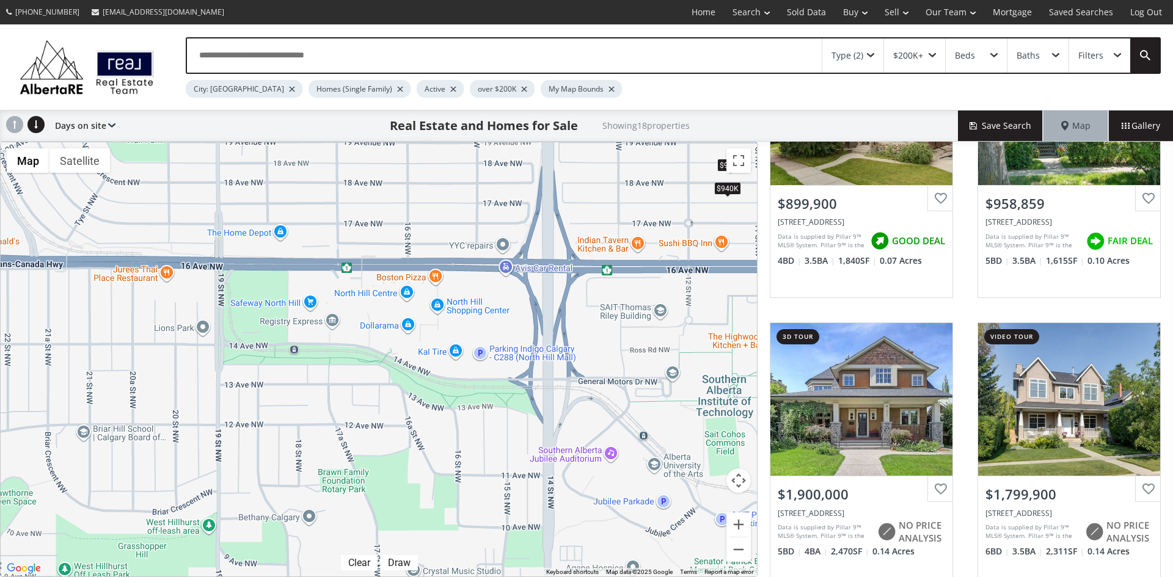
drag, startPoint x: 97, startPoint y: 371, endPoint x: 748, endPoint y: 364, distance: 650.5
click at [748, 364] on div "To navigate, press the arrow keys. $900K $959K $1.9M $1.8M $1.2M $940K $575K $9…" at bounding box center [379, 359] width 756 height 434
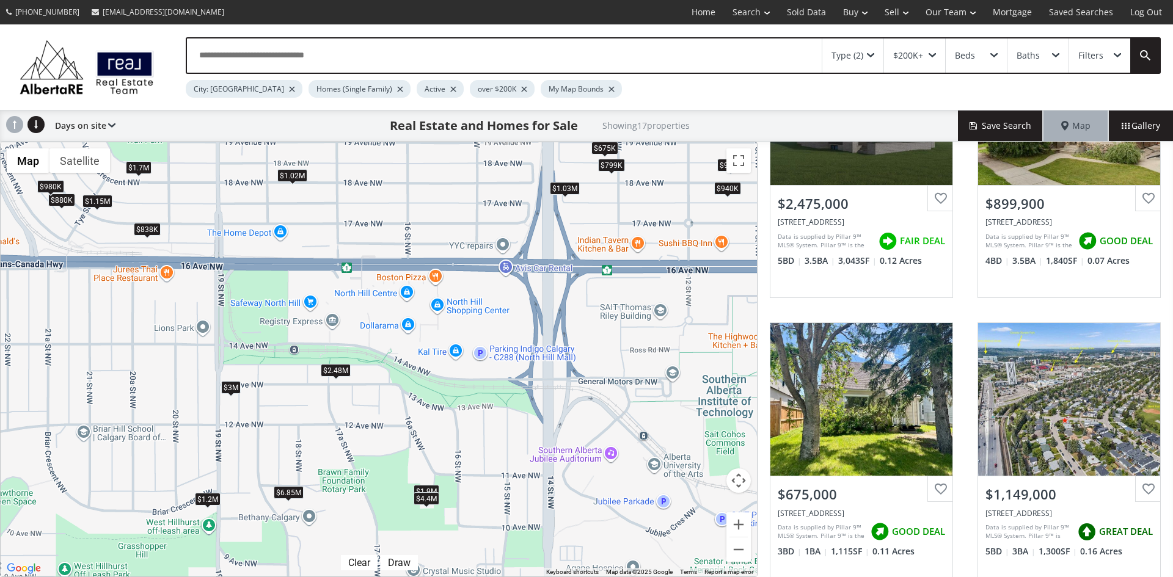
click at [341, 373] on div "$2.48M" at bounding box center [336, 369] width 30 height 13
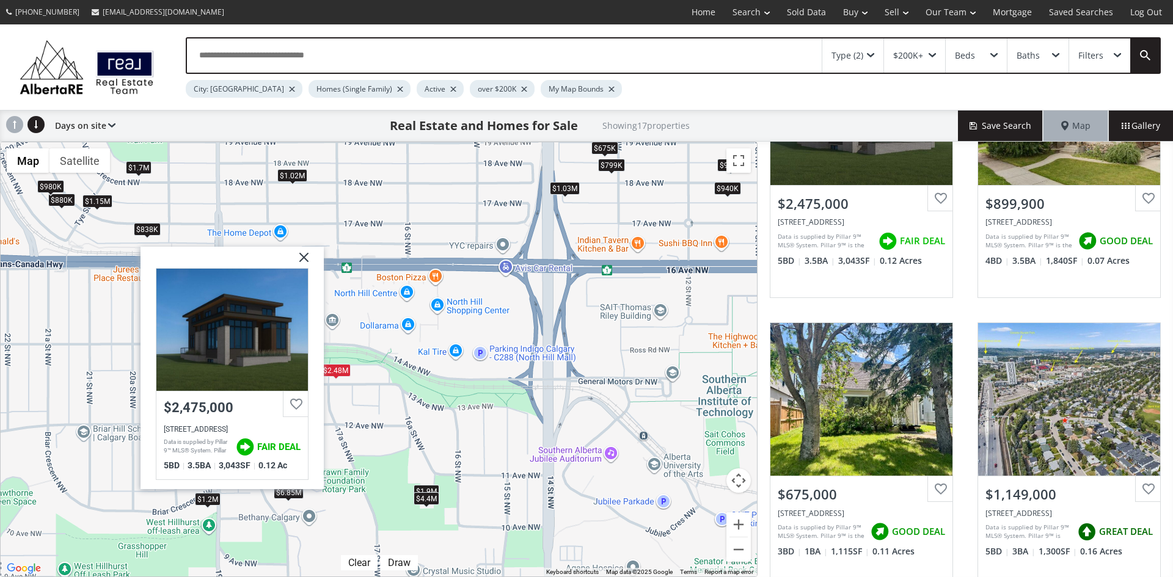
click at [304, 252] on img at bounding box center [299, 262] width 31 height 31
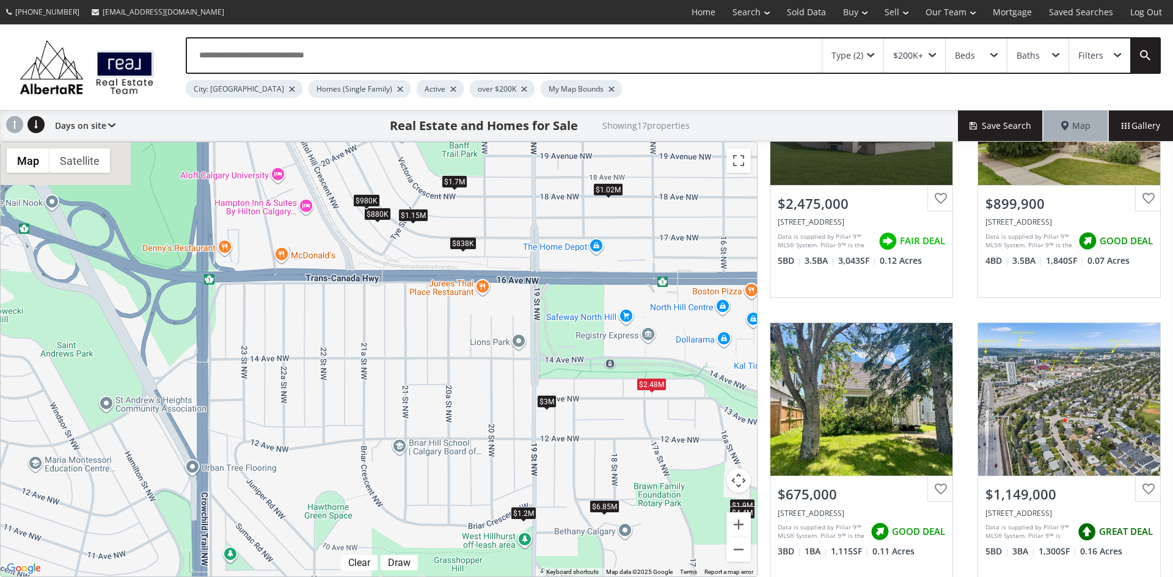
drag, startPoint x: 148, startPoint y: 420, endPoint x: 473, endPoint y: 442, distance: 325.7
click at [473, 442] on div "To navigate, press the arrow keys. $2.48M $900K $675K $1.15M $1.03M $1.7M $880K…" at bounding box center [379, 359] width 756 height 434
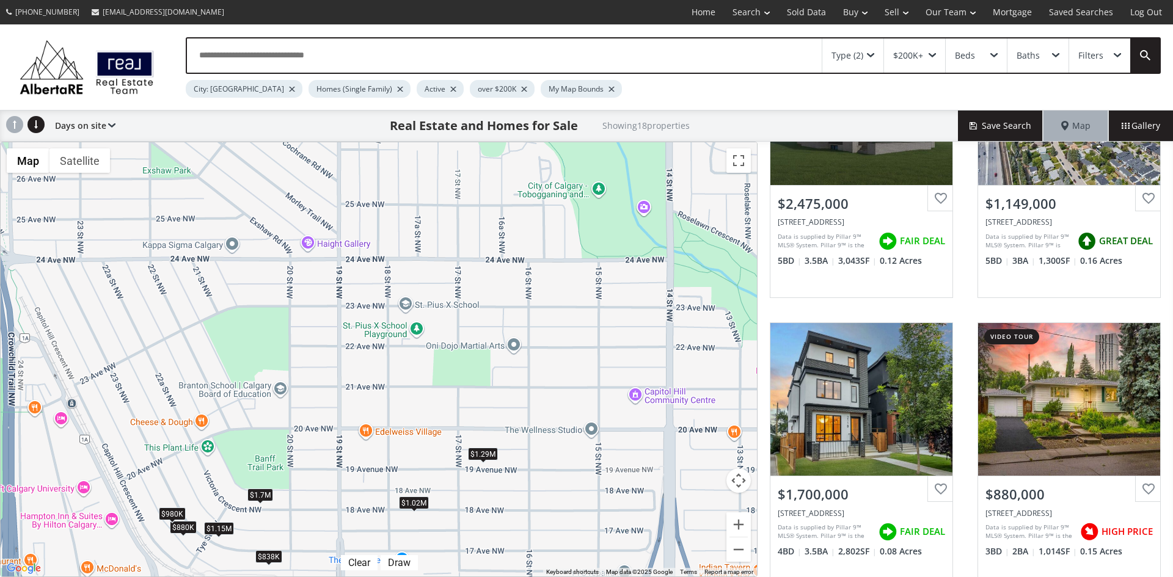
drag, startPoint x: 479, startPoint y: 286, endPoint x: 275, endPoint y: 594, distance: 369.6
click at [275, 577] on html "(587) 819-0007 info@AlbertaRE.com Home Search Search By Map Advanced Search Cal…" at bounding box center [586, 288] width 1173 height 577
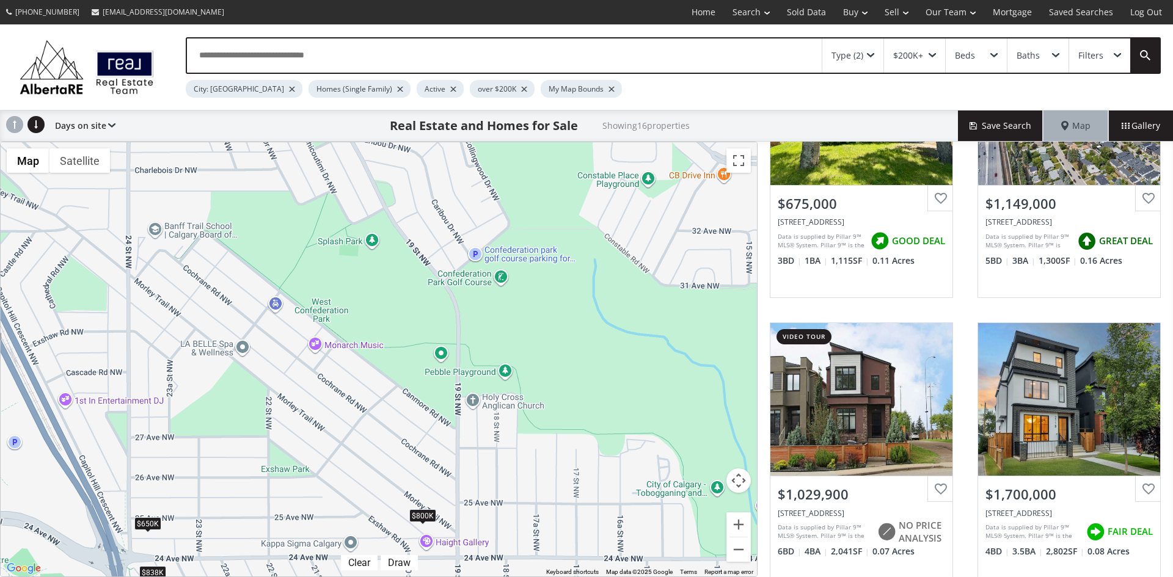
drag, startPoint x: 390, startPoint y: 220, endPoint x: 512, endPoint y: 513, distance: 317.3
click at [512, 513] on div "To navigate, press the arrow keys. $675K $1.15M $1.03M $1.7M $880K $1.29M $799K…" at bounding box center [379, 359] width 756 height 434
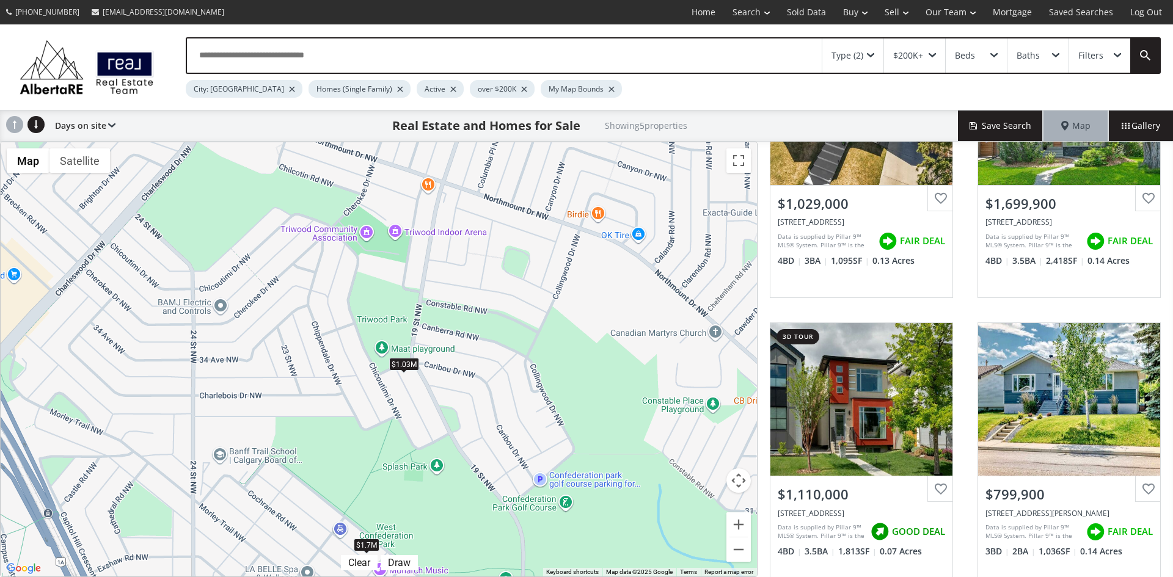
drag, startPoint x: 352, startPoint y: 272, endPoint x: 417, endPoint y: 501, distance: 238.0
click at [417, 501] on div "To navigate, press the arrow keys. $1.03M $1.7M $1.11M $800K $650K" at bounding box center [379, 359] width 756 height 434
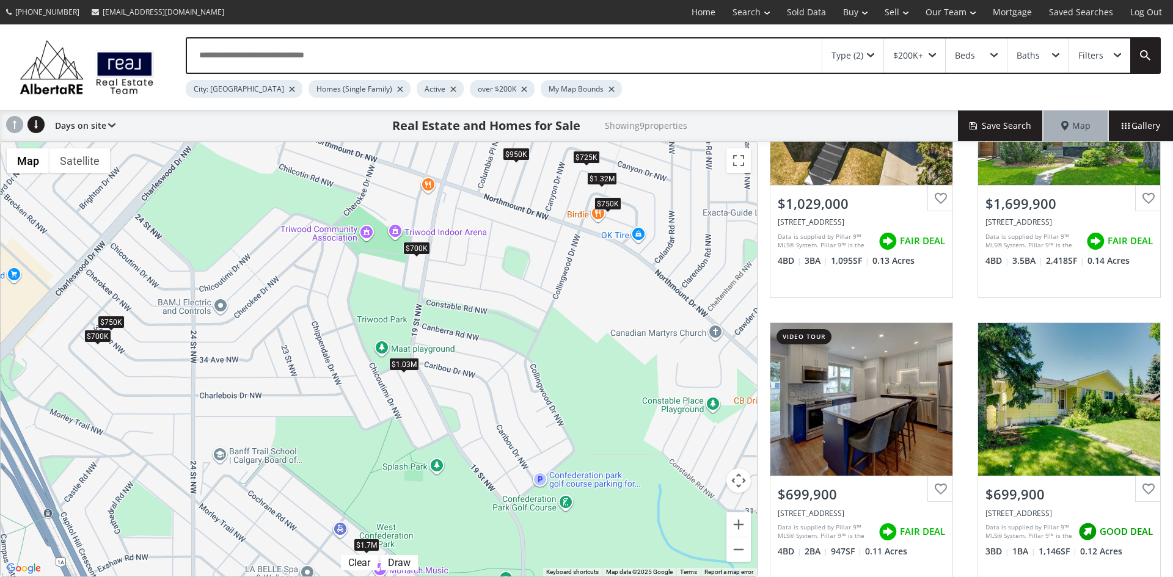
click at [418, 250] on div "$700K" at bounding box center [416, 248] width 27 height 13
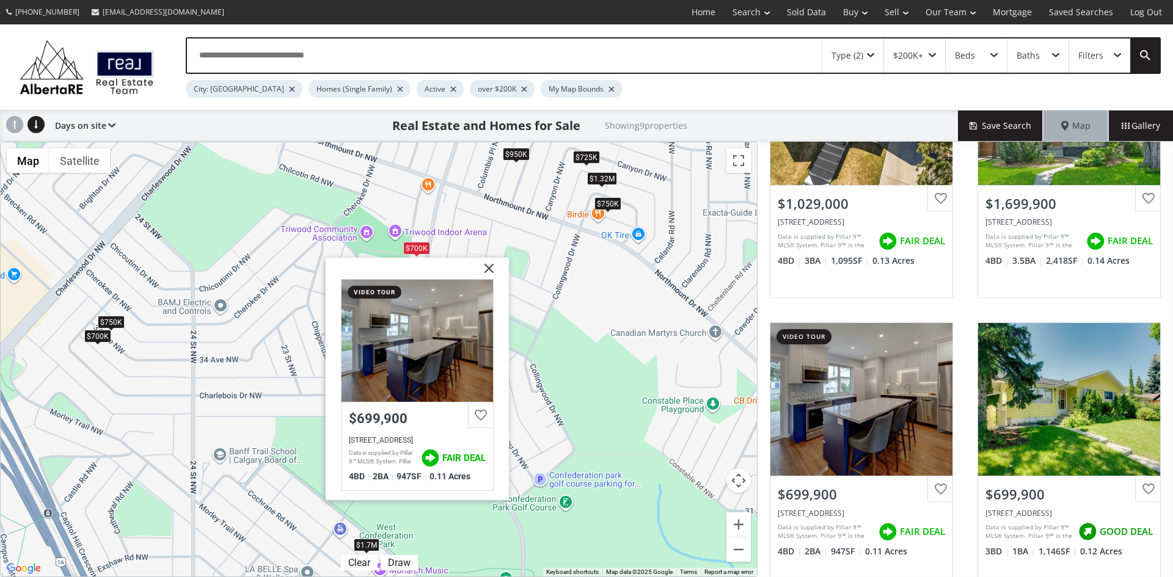
click at [485, 267] on img at bounding box center [484, 273] width 31 height 31
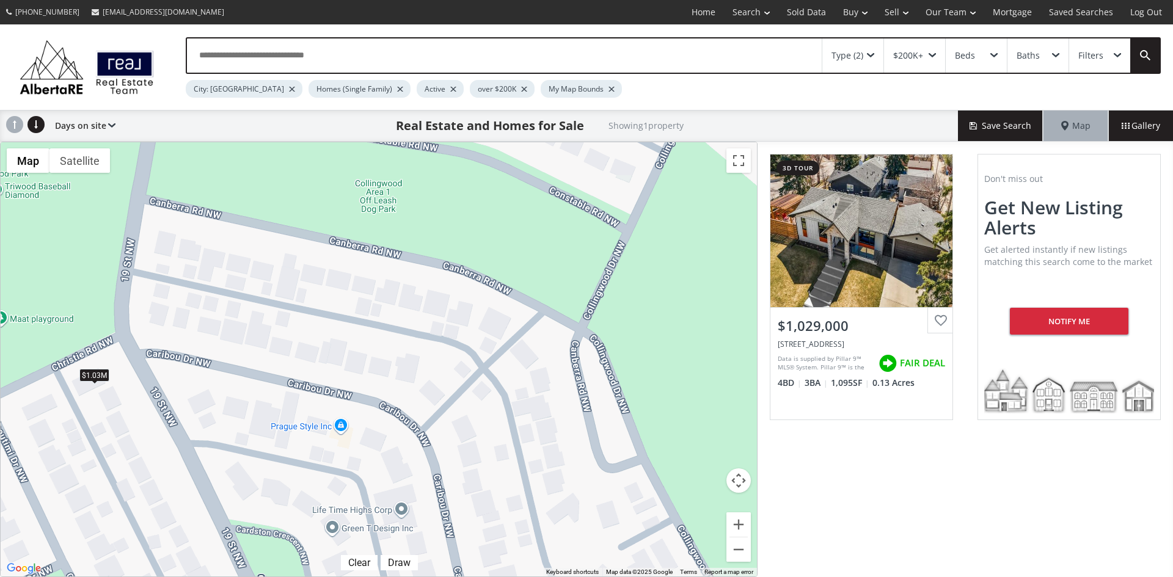
click at [875, 51] on div "Type (2)" at bounding box center [852, 55] width 61 height 34
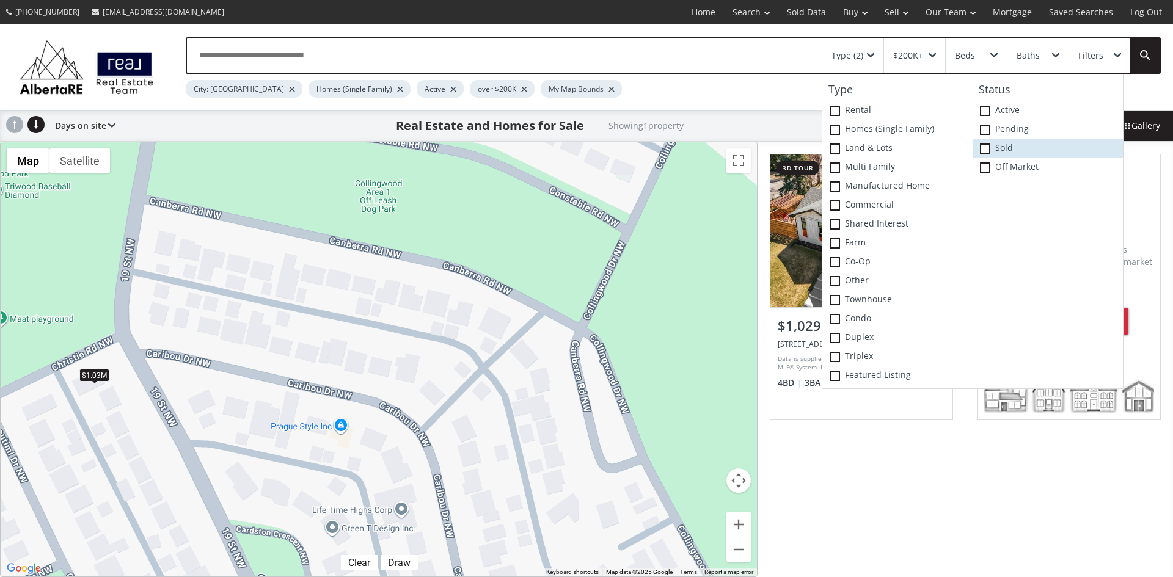
click at [983, 147] on span at bounding box center [985, 149] width 10 height 10
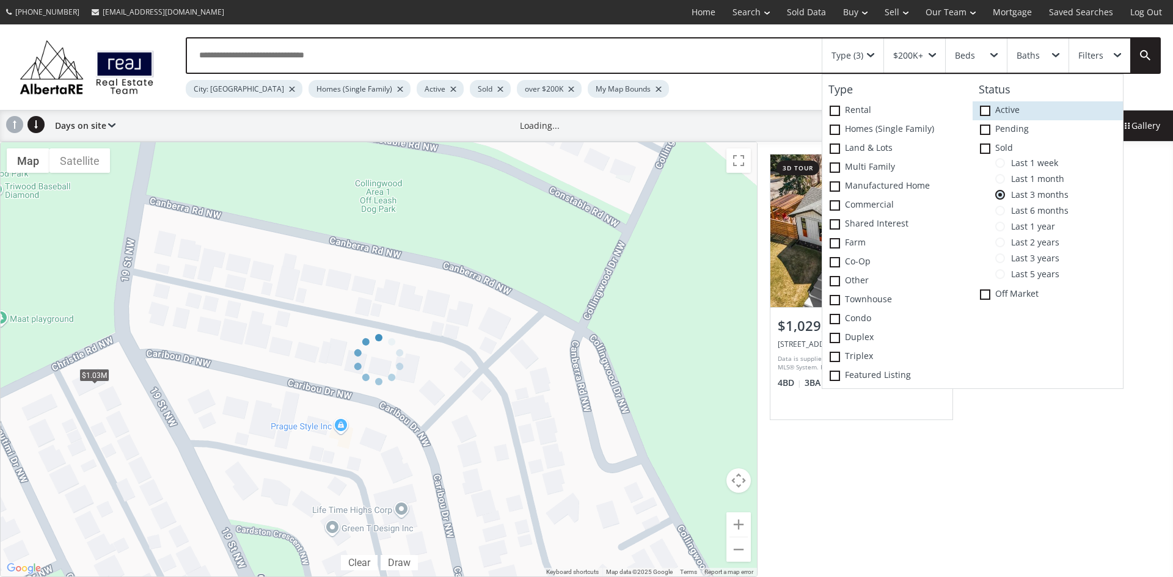
click at [0, 0] on icon at bounding box center [0, 0] width 0 height 0
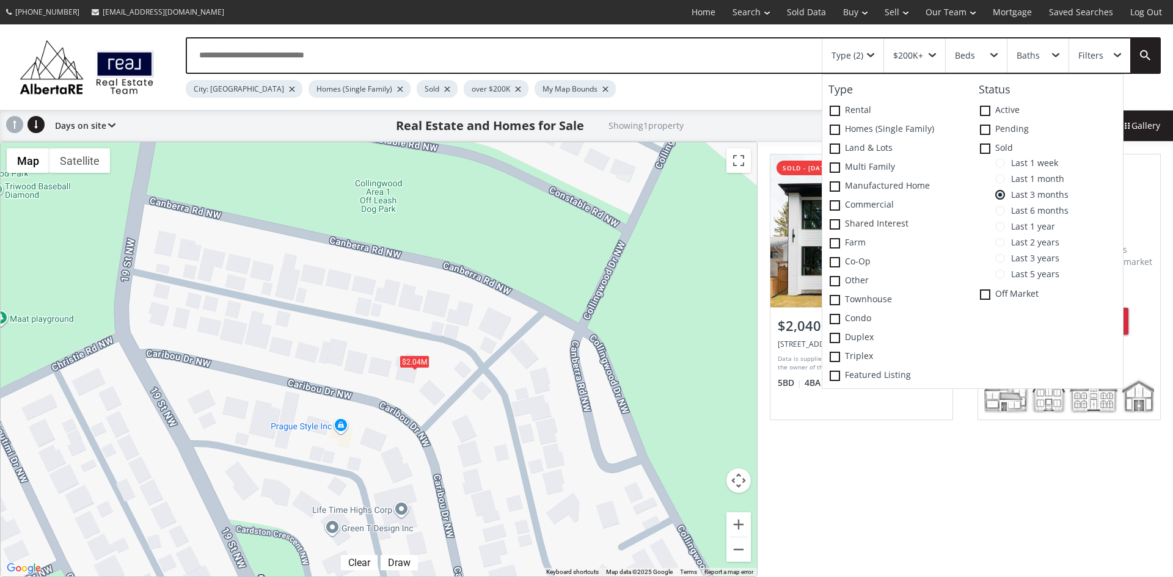
click at [459, 380] on div "To navigate, press the arrow keys. $2.04M" at bounding box center [379, 359] width 756 height 434
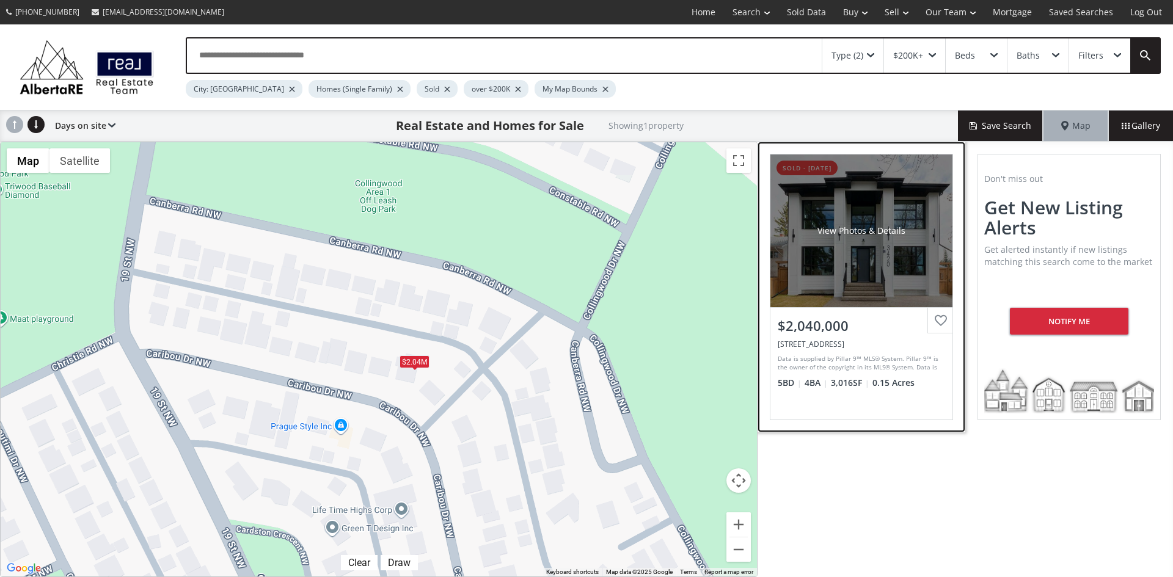
click at [864, 252] on div "View Photos & Details" at bounding box center [861, 231] width 182 height 153
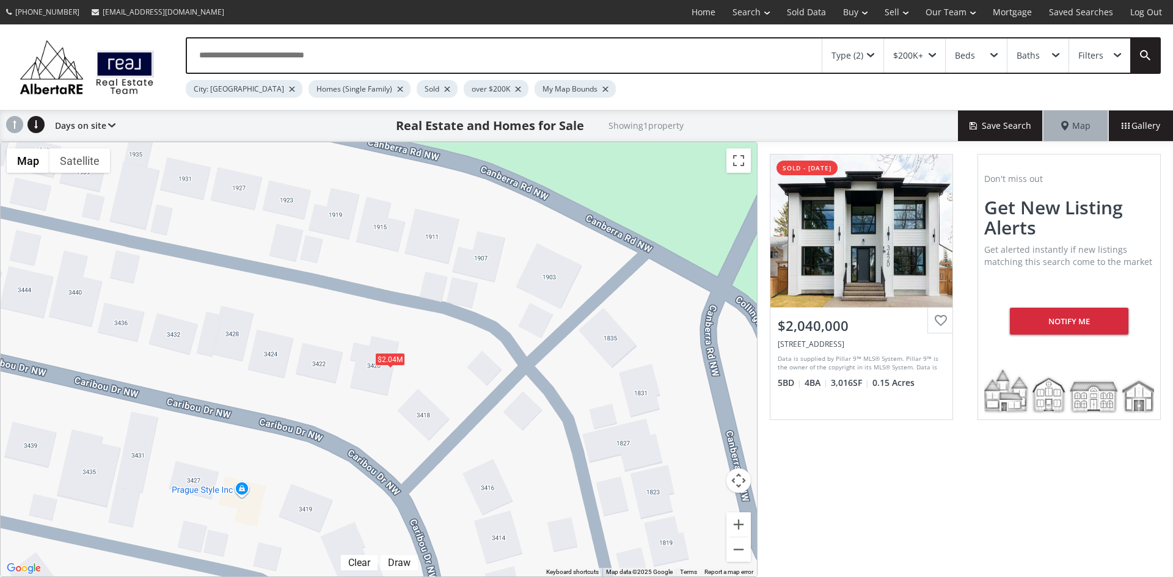
drag, startPoint x: 417, startPoint y: 374, endPoint x: 500, endPoint y: 298, distance: 112.8
click at [500, 298] on div "To navigate, press the arrow keys. $2.04M" at bounding box center [379, 359] width 756 height 434
click at [870, 53] on span at bounding box center [870, 55] width 7 height 5
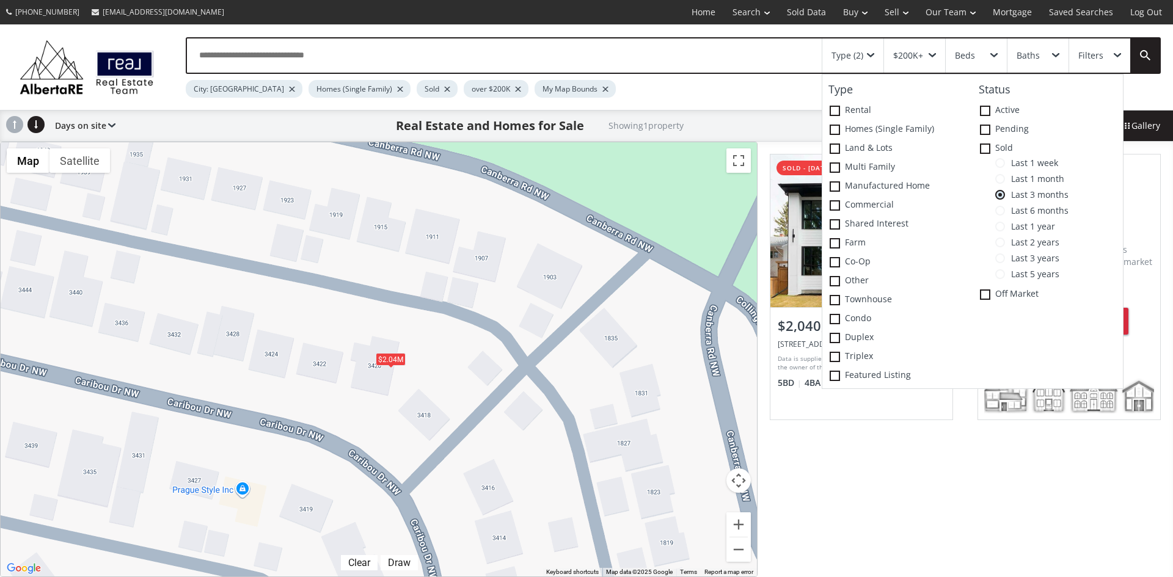
click at [1000, 225] on span at bounding box center [1000, 227] width 10 height 10
click at [1000, 241] on span at bounding box center [1000, 243] width 10 height 10
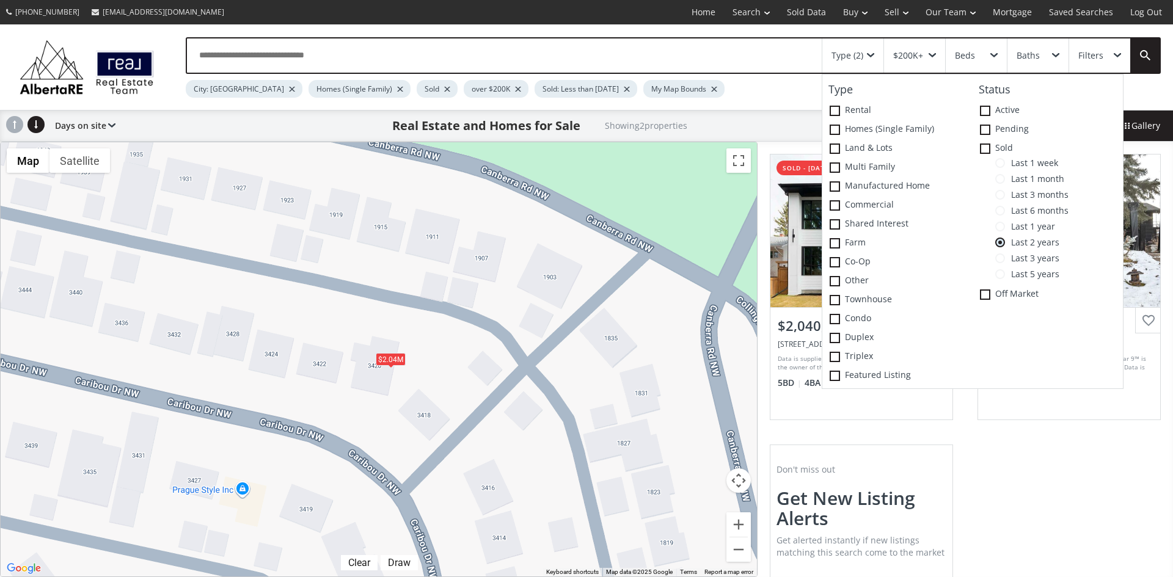
click at [768, 86] on div "City: Calgary Homes (Single Family) Sold over $200K Sold: Less than 2 years ago…" at bounding box center [627, 86] width 883 height 24
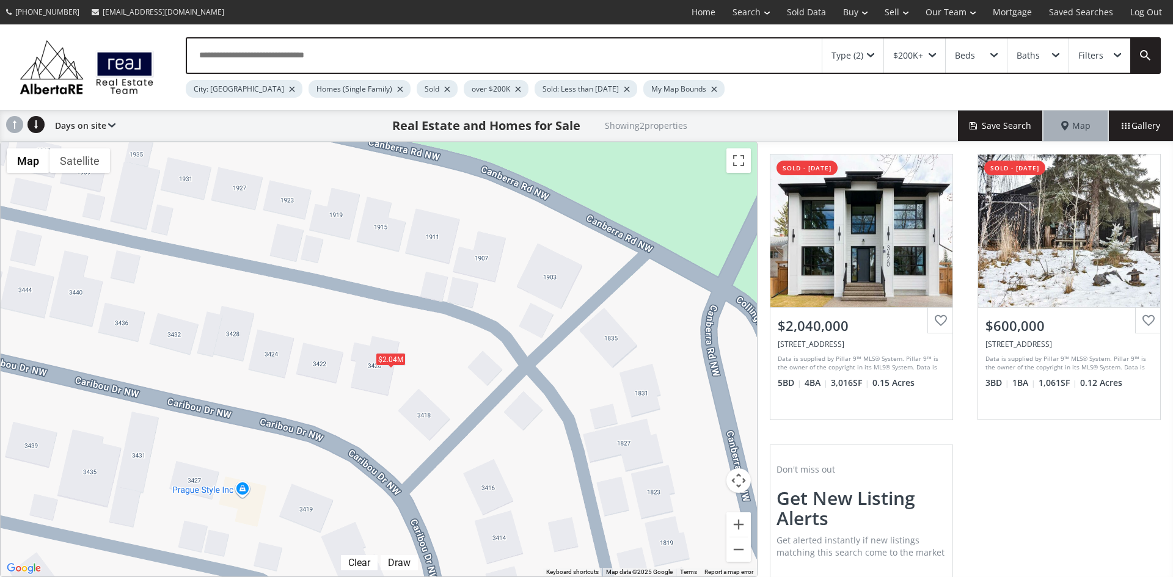
click at [867, 54] on span at bounding box center [870, 55] width 7 height 5
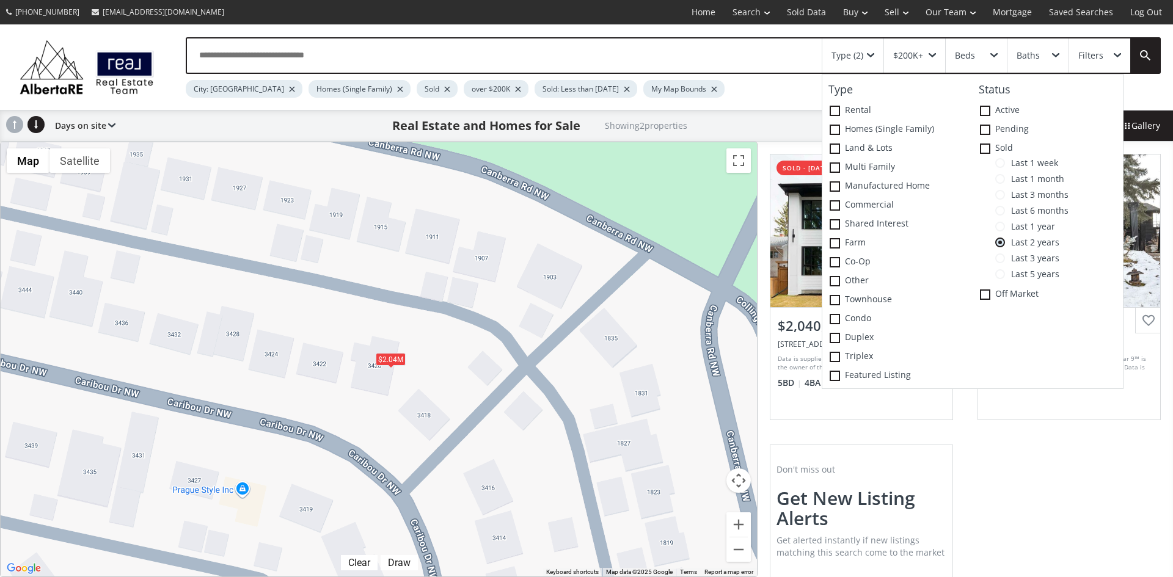
click at [1001, 255] on span at bounding box center [1000, 258] width 10 height 10
click at [801, 102] on div "Type (2) Type Rental Homes (Single Family) Land & Lots Multi family Manufacture…" at bounding box center [586, 67] width 1173 height 86
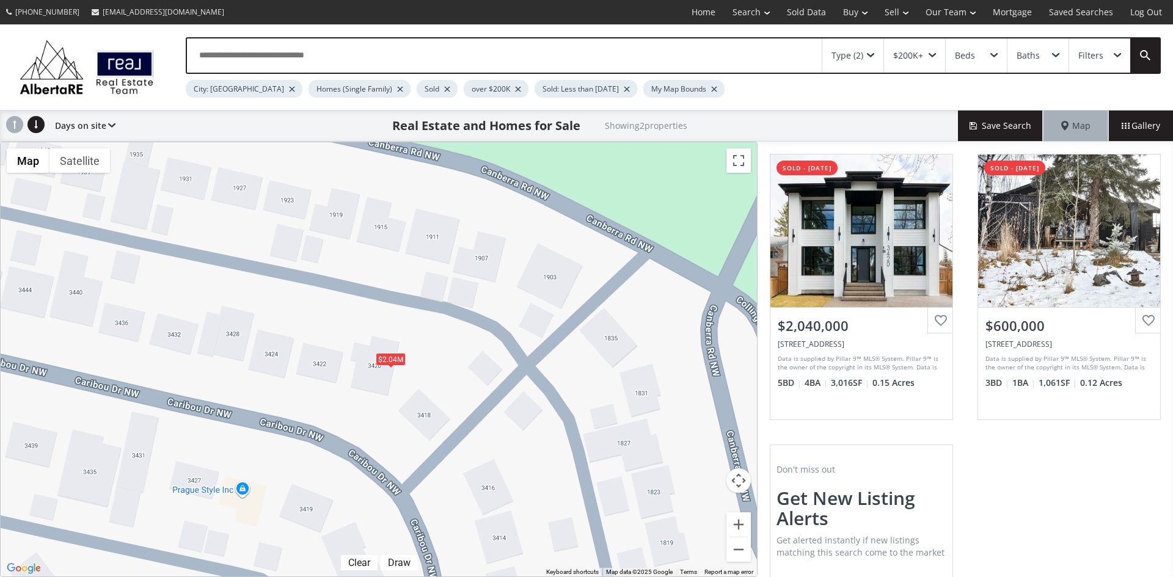
click at [868, 54] on span at bounding box center [870, 55] width 7 height 5
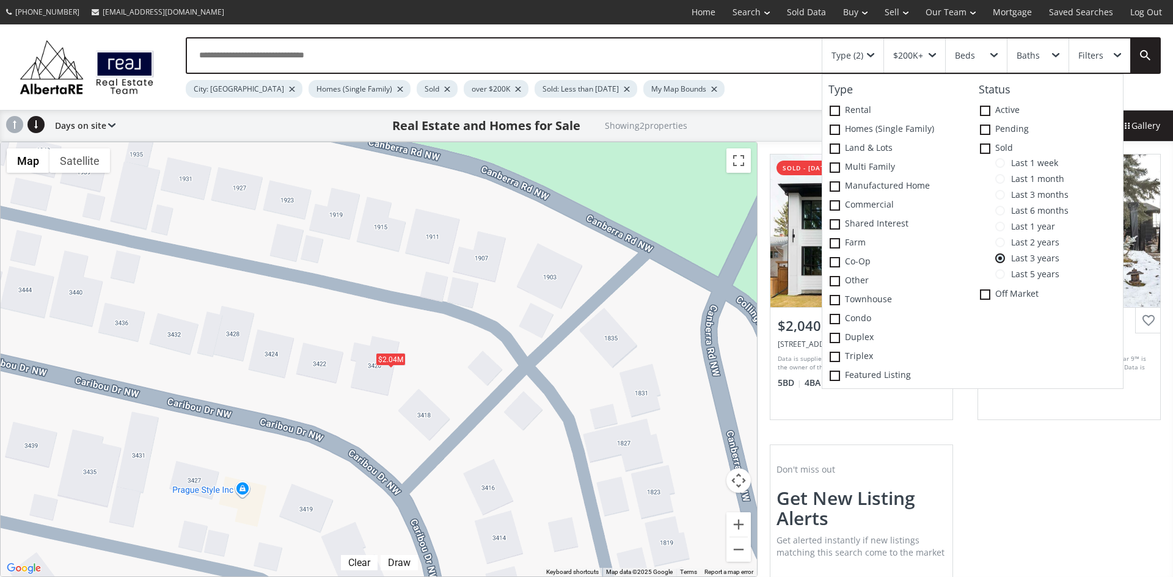
click at [1003, 273] on span at bounding box center [1000, 274] width 10 height 10
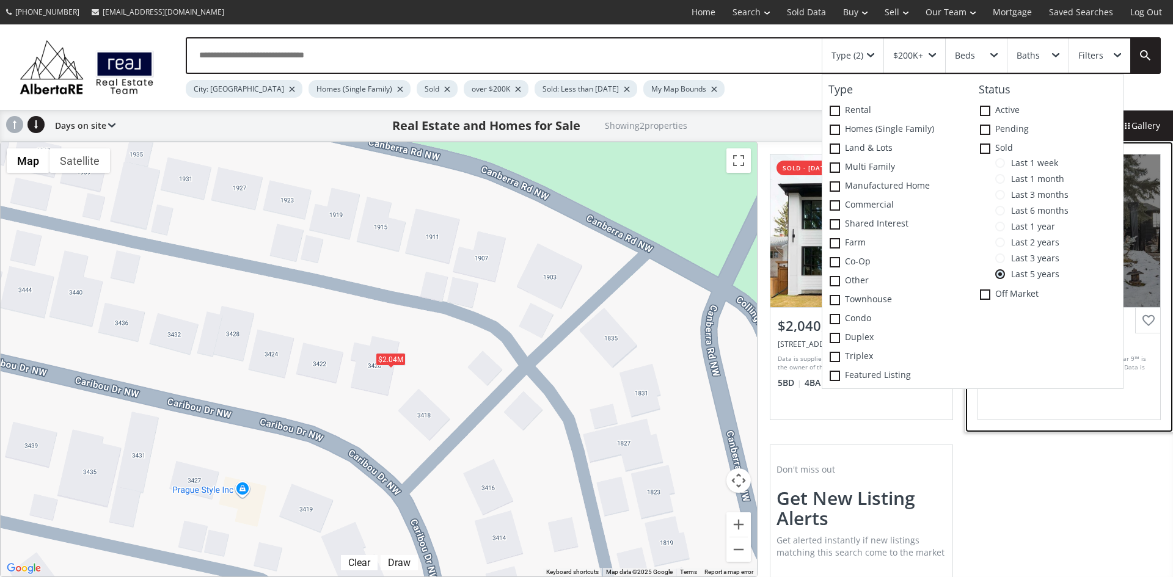
click at [1030, 408] on div "$600,000 1939 Canberra Road NW, Calgary, AB T2L 0S3 Data is supplied by Pillar …" at bounding box center [1069, 363] width 182 height 112
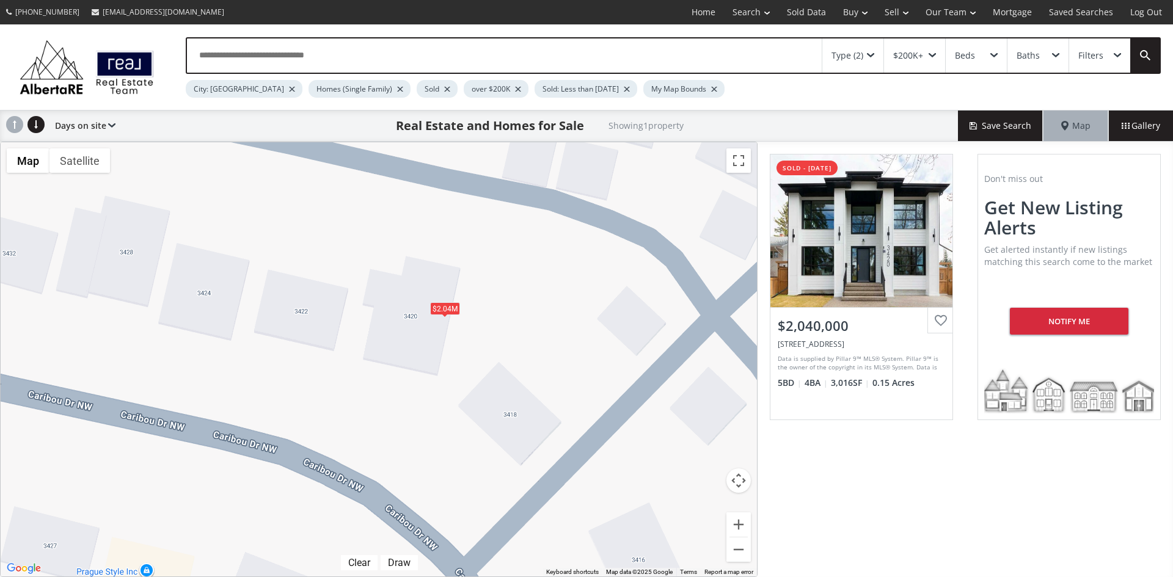
drag, startPoint x: 479, startPoint y: 395, endPoint x: 487, endPoint y: 390, distance: 9.3
click at [487, 390] on div "To navigate, press the arrow keys. $2.04M" at bounding box center [379, 359] width 756 height 434
click at [870, 56] on span at bounding box center [870, 55] width 7 height 5
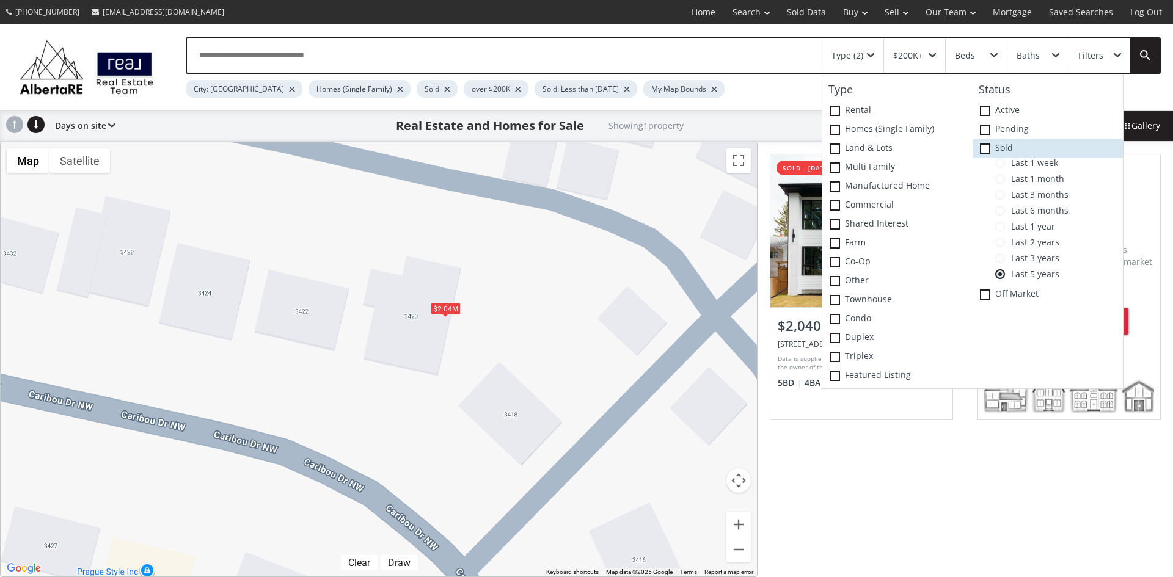
click at [0, 0] on icon at bounding box center [0, 0] width 0 height 0
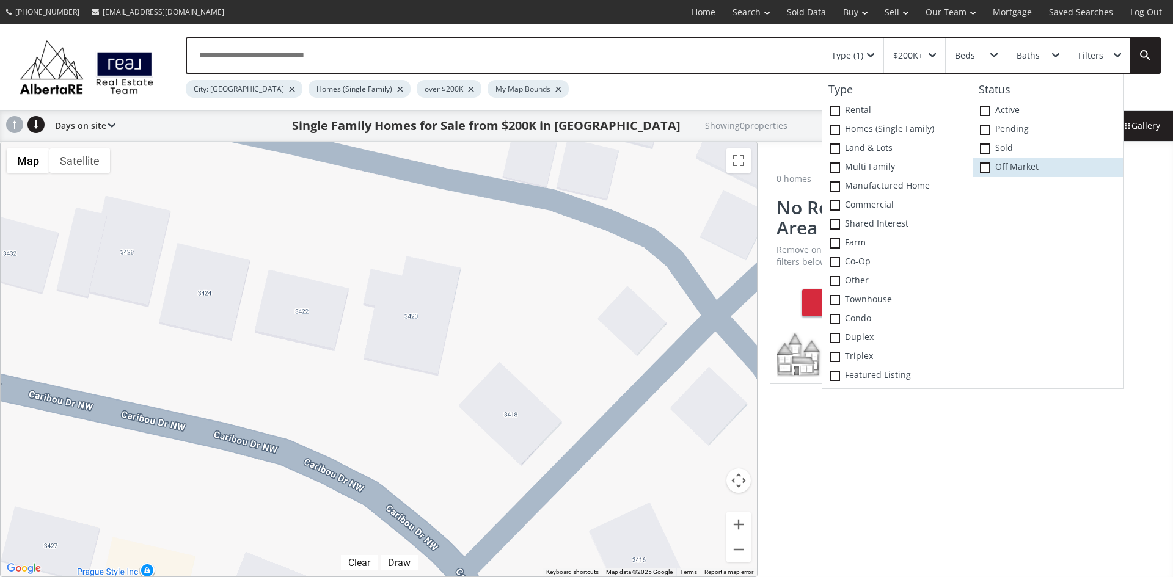
click at [983, 166] on span at bounding box center [985, 167] width 10 height 10
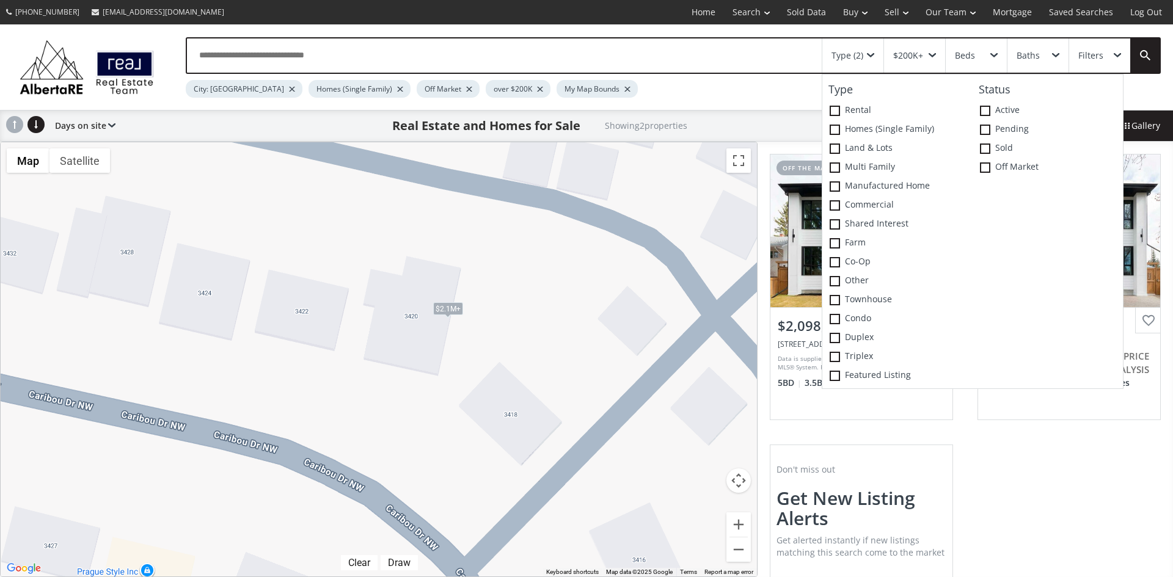
click at [1010, 475] on div "Caribou Drive NW Calgary AB T2L 0S5 off the market 3d tour View Photos & Detail…" at bounding box center [964, 414] width 415 height 545
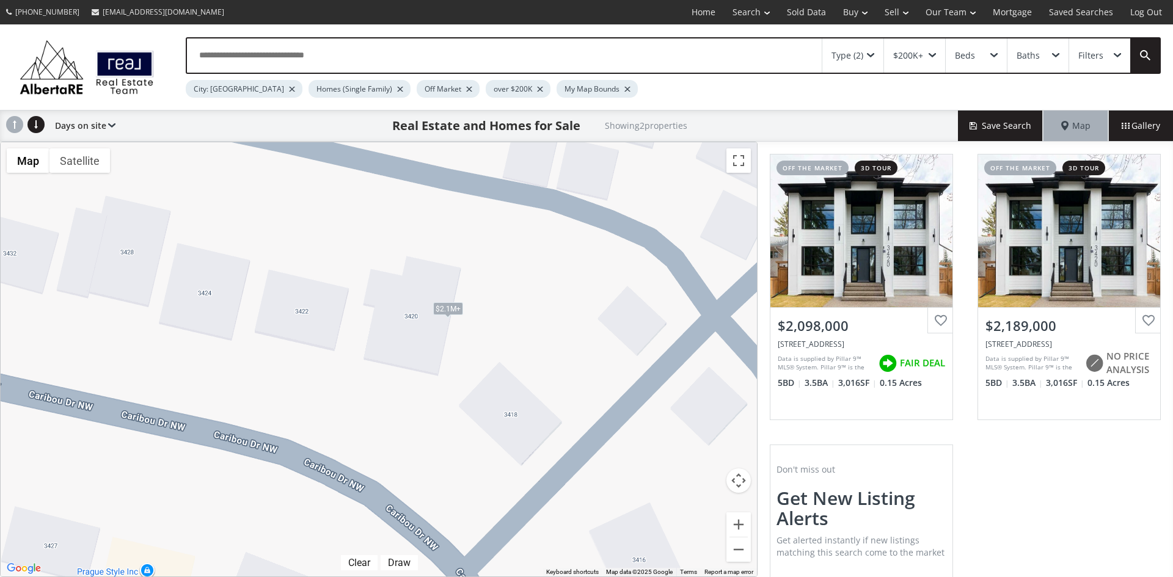
click at [866, 51] on div "Type (2)" at bounding box center [852, 55] width 61 height 34
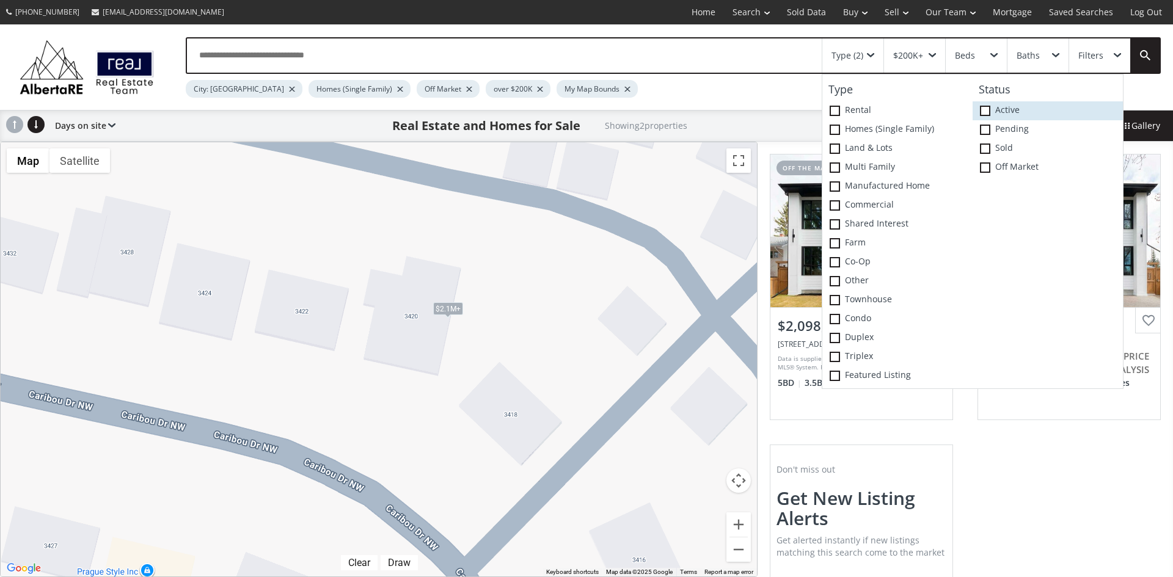
click at [986, 110] on span at bounding box center [985, 111] width 10 height 10
click at [0, 0] on icon at bounding box center [0, 0] width 0 height 0
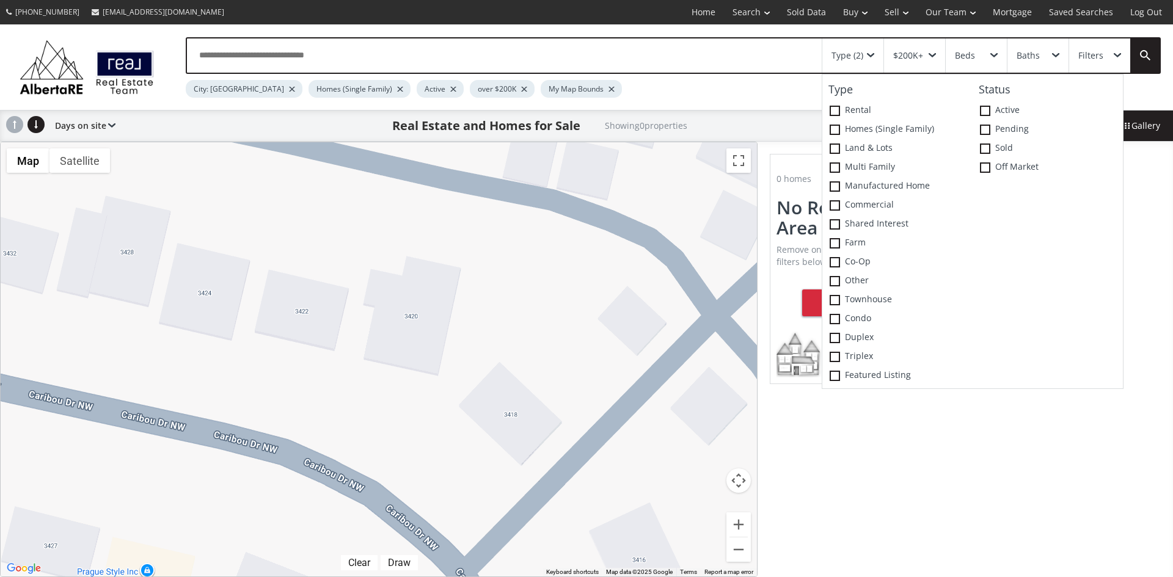
click at [505, 271] on div "To navigate, press the arrow keys." at bounding box center [379, 359] width 756 height 434
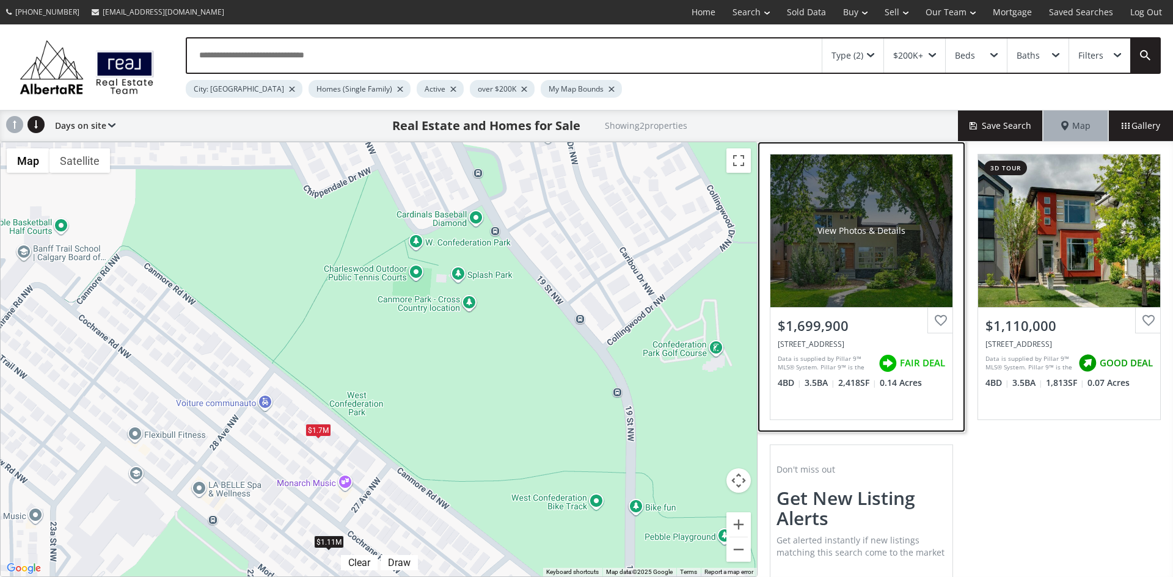
click at [821, 285] on div "View Photos & Details" at bounding box center [861, 231] width 182 height 153
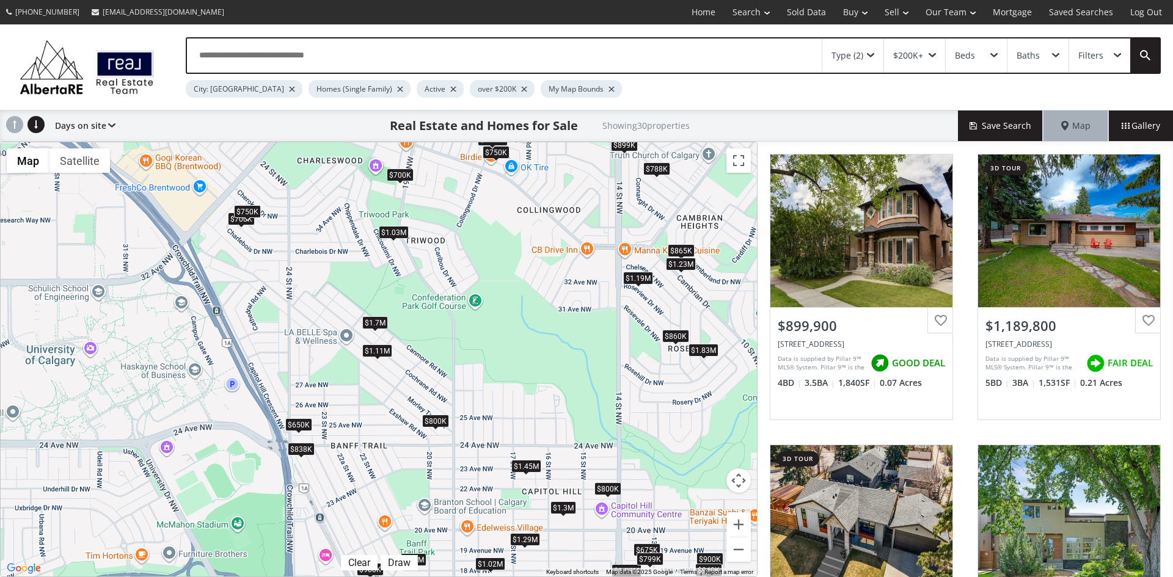
click at [680, 334] on div "$860K" at bounding box center [675, 335] width 27 height 13
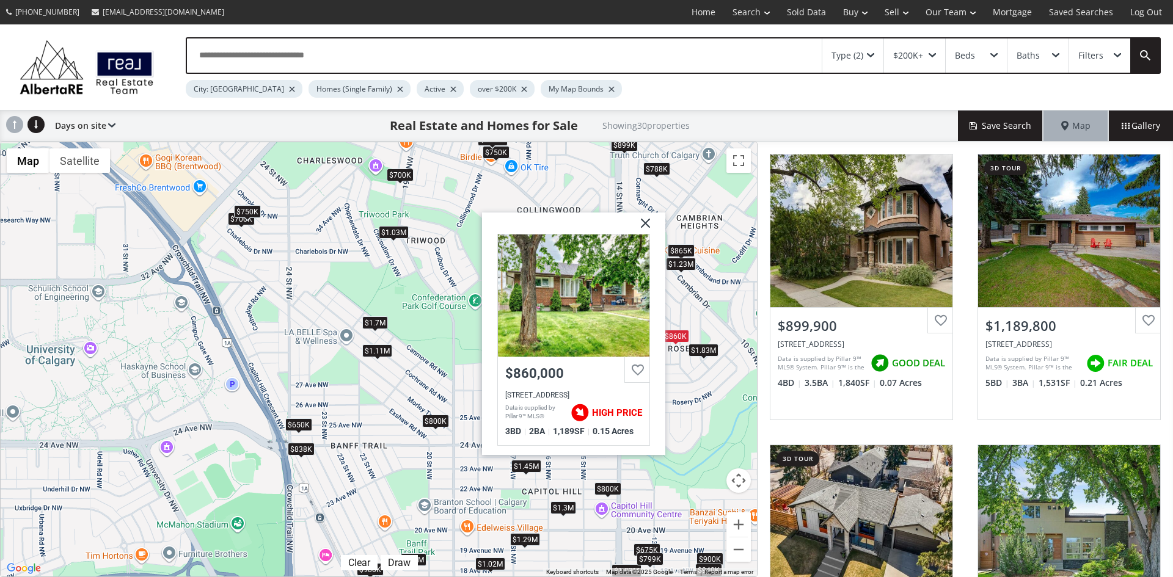
click at [642, 217] on img at bounding box center [640, 228] width 31 height 31
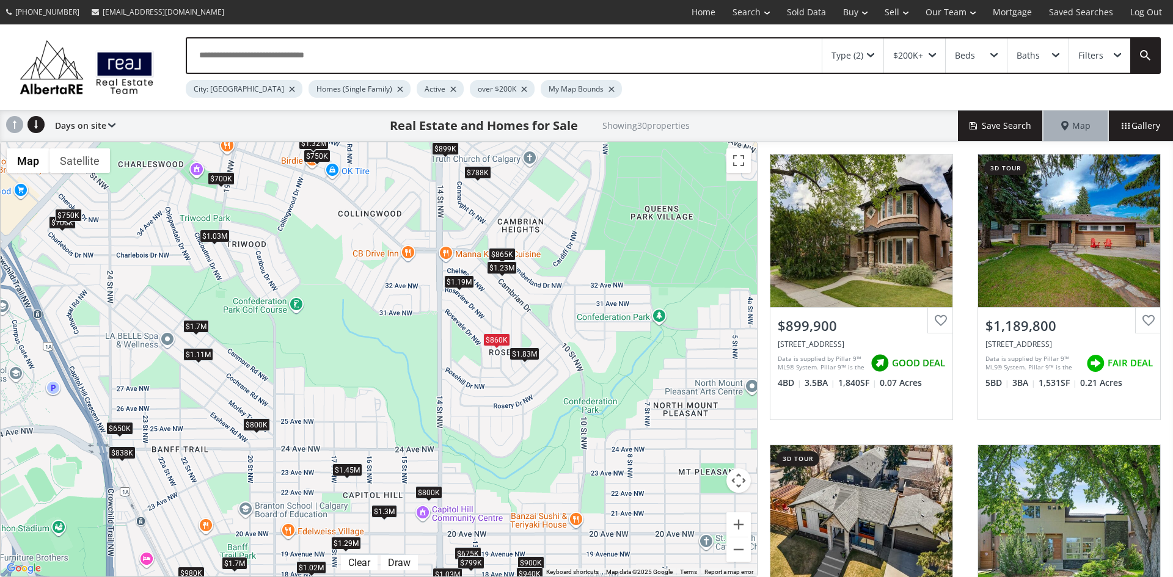
drag, startPoint x: 666, startPoint y: 308, endPoint x: 485, endPoint y: 309, distance: 181.4
click at [485, 309] on div "To navigate, press the arrow keys. $900K $1.19M $1.03M $1.7M $675K $700K $700K …" at bounding box center [379, 359] width 756 height 434
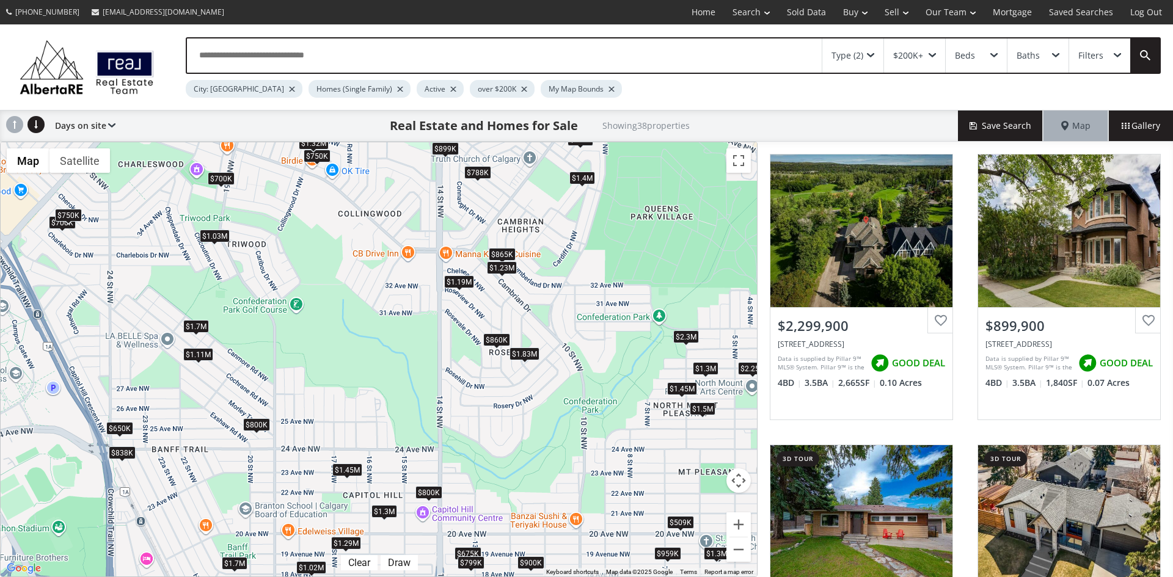
click at [679, 522] on div "$509K" at bounding box center [680, 522] width 27 height 13
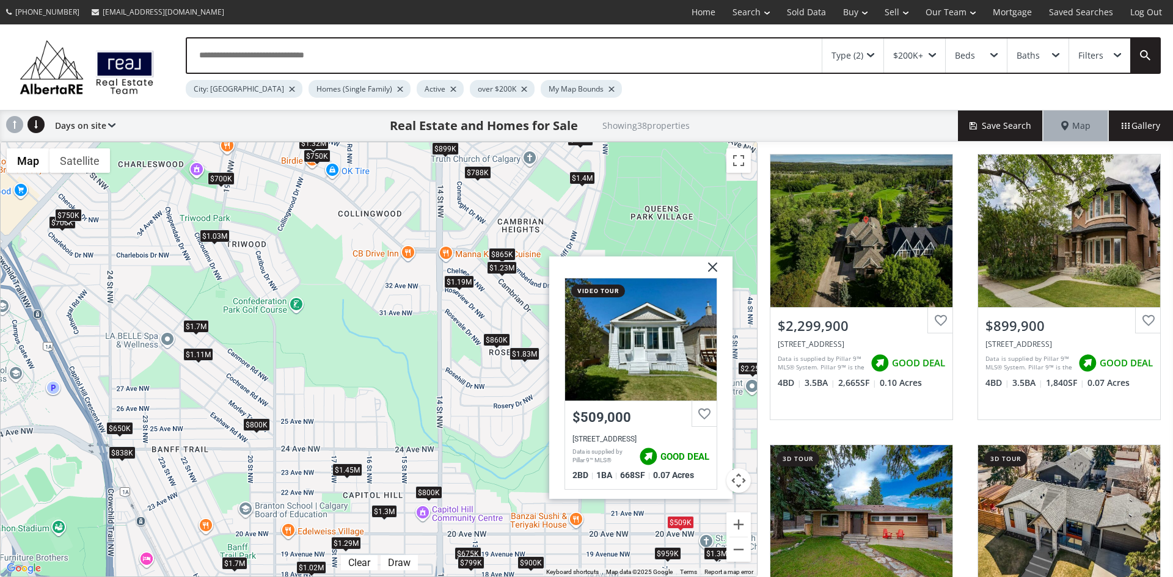
click at [714, 266] on img at bounding box center [708, 272] width 31 height 31
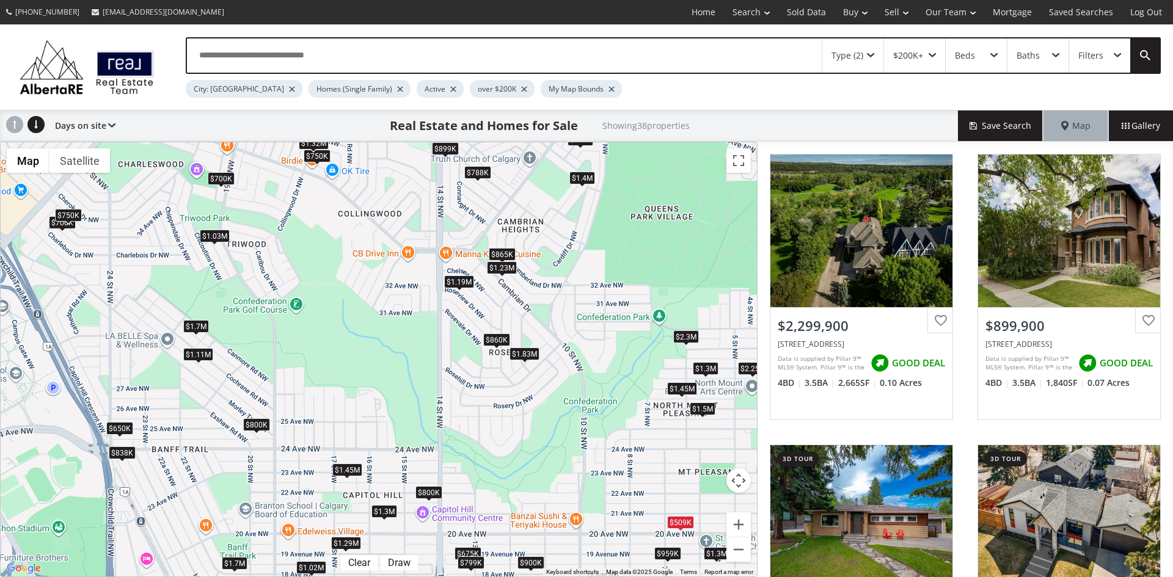
click at [708, 368] on div "$1.3M" at bounding box center [706, 368] width 26 height 13
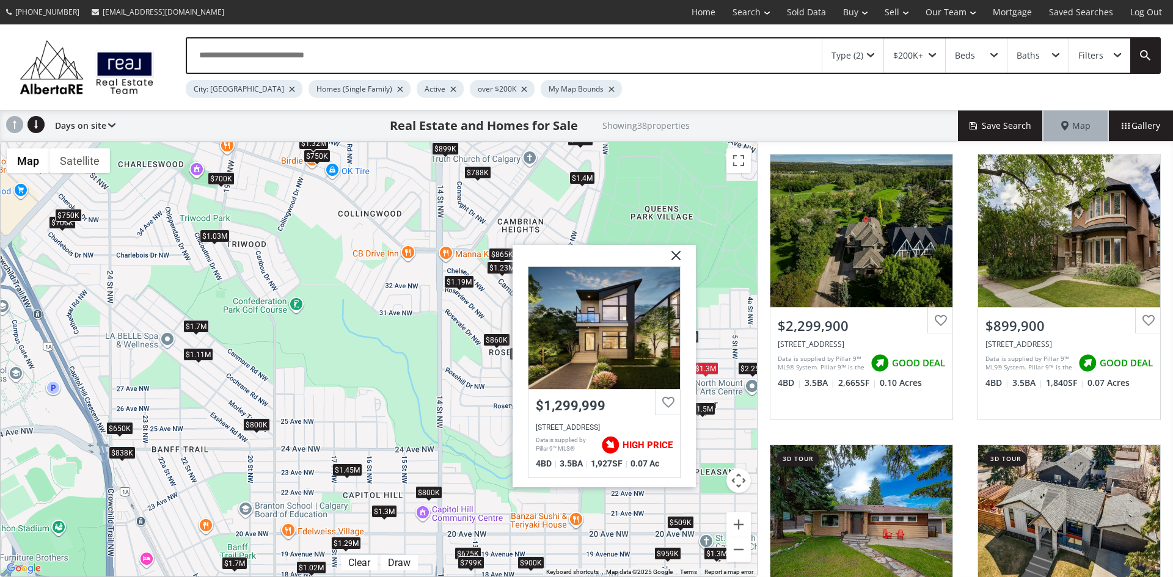
click at [680, 252] on img at bounding box center [671, 260] width 31 height 31
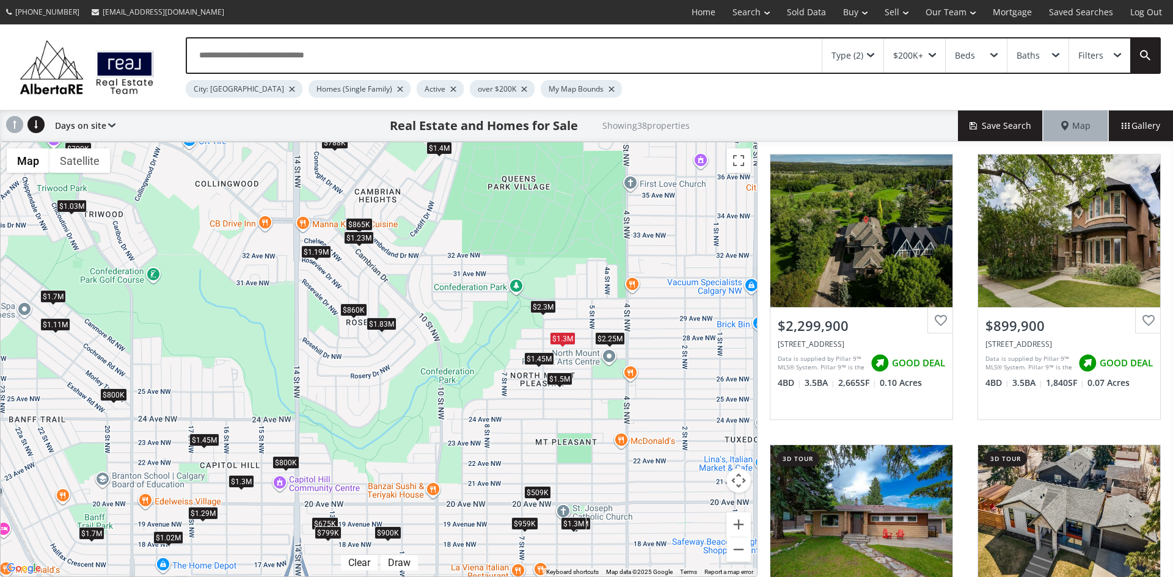
drag, startPoint x: 691, startPoint y: 455, endPoint x: 546, endPoint y: 424, distance: 147.9
click at [546, 424] on div "To navigate, press the arrow keys. $2.3M $900K $1.19M $1.03M $1.7M $675K $700K …" at bounding box center [379, 359] width 756 height 434
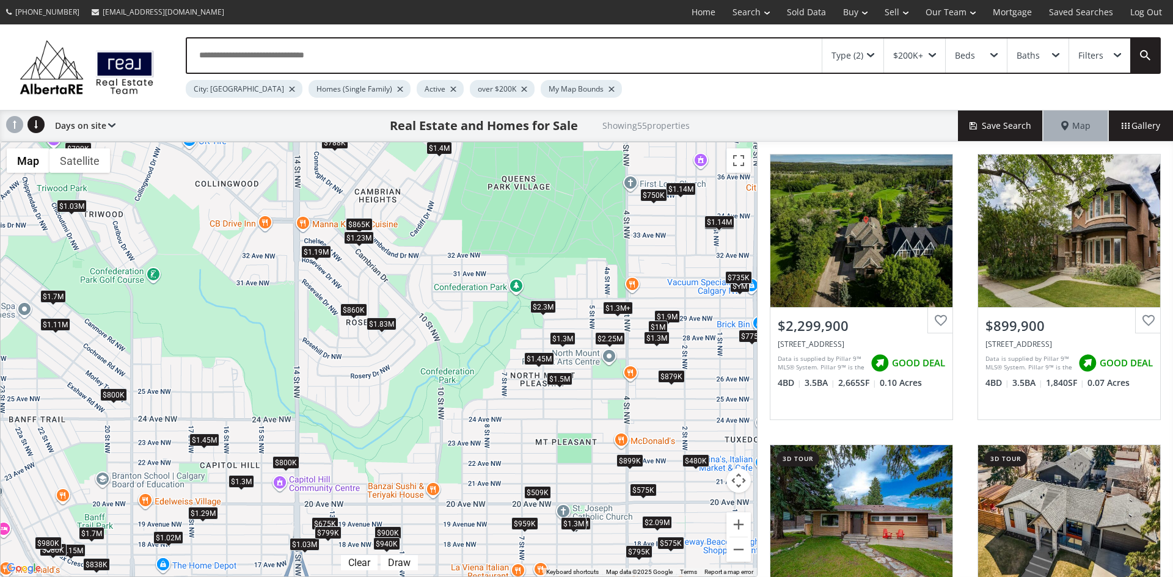
click at [534, 361] on div "$1.45M" at bounding box center [539, 358] width 30 height 13
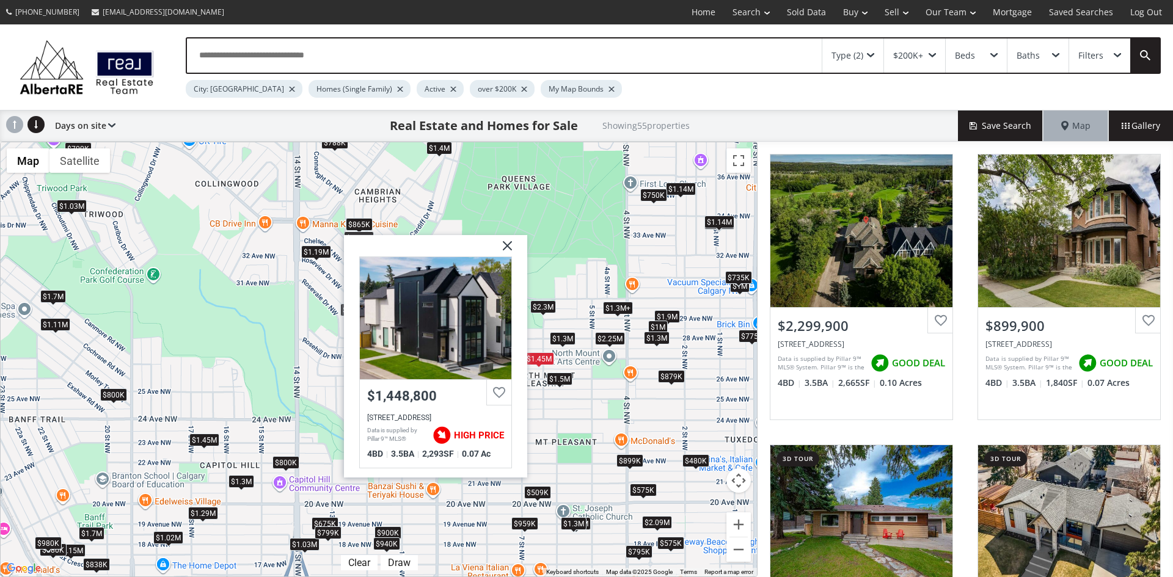
click at [510, 242] on img at bounding box center [502, 250] width 31 height 31
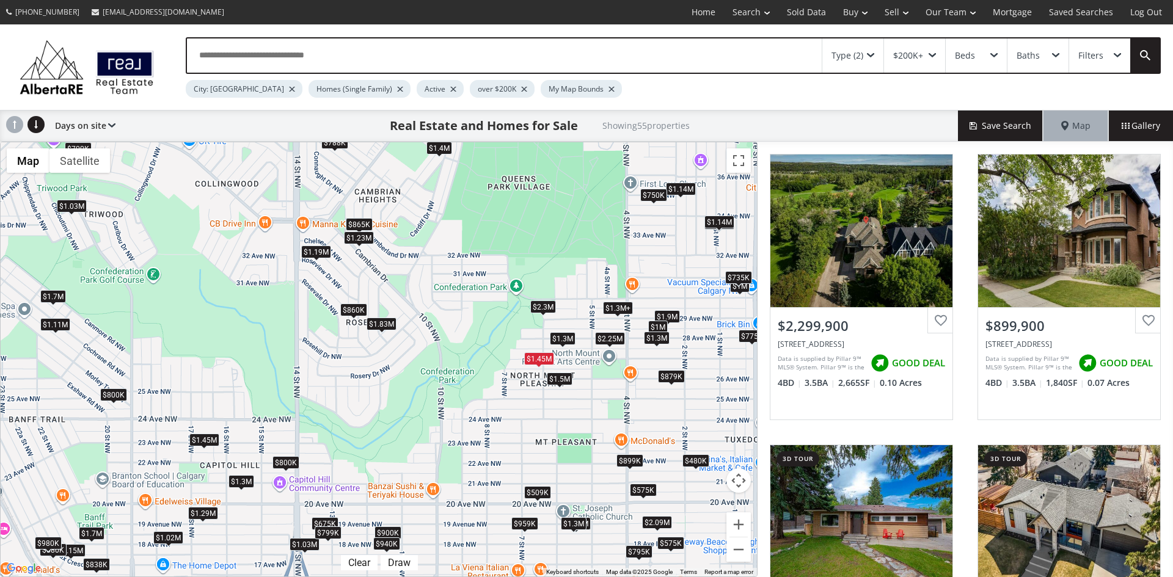
click at [560, 340] on div "$1.3M" at bounding box center [563, 338] width 26 height 13
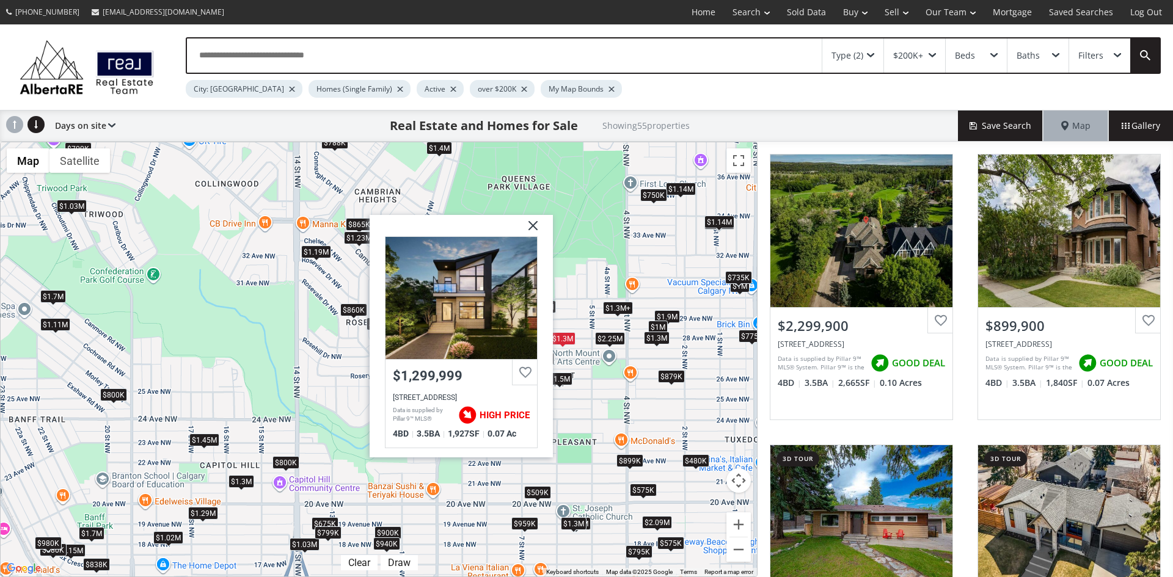
click at [532, 225] on img at bounding box center [528, 230] width 31 height 31
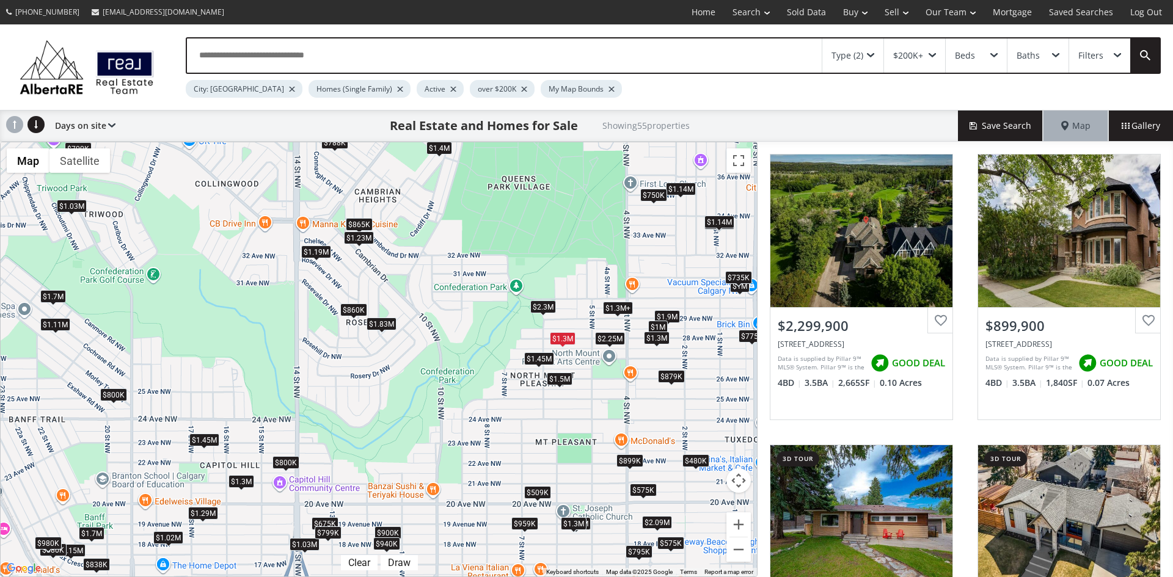
click at [605, 337] on div "$2.25M" at bounding box center [610, 338] width 30 height 13
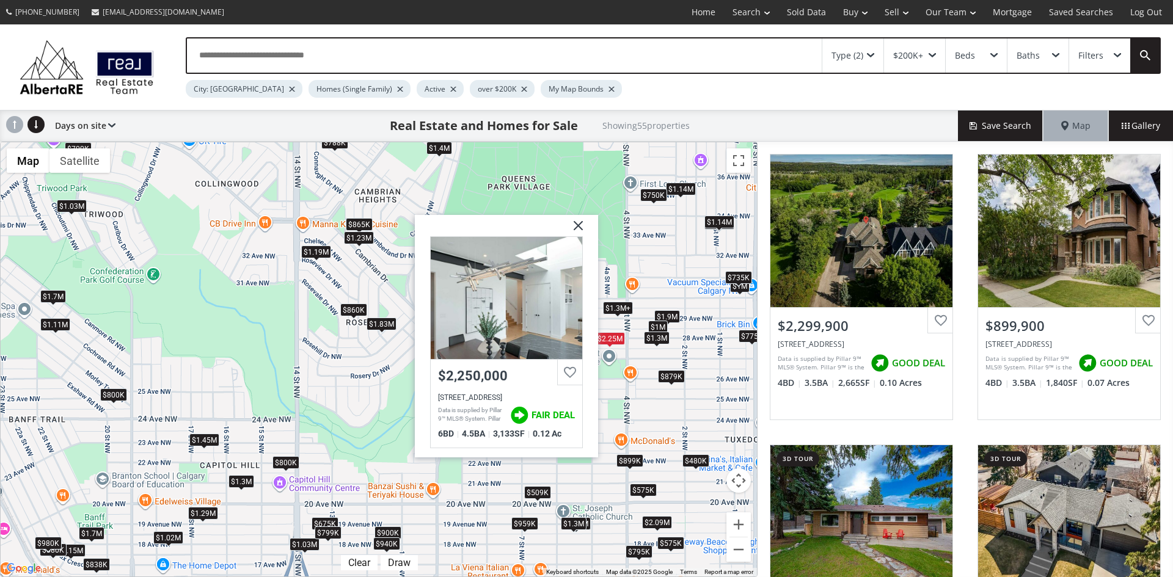
click at [579, 225] on img at bounding box center [573, 230] width 31 height 31
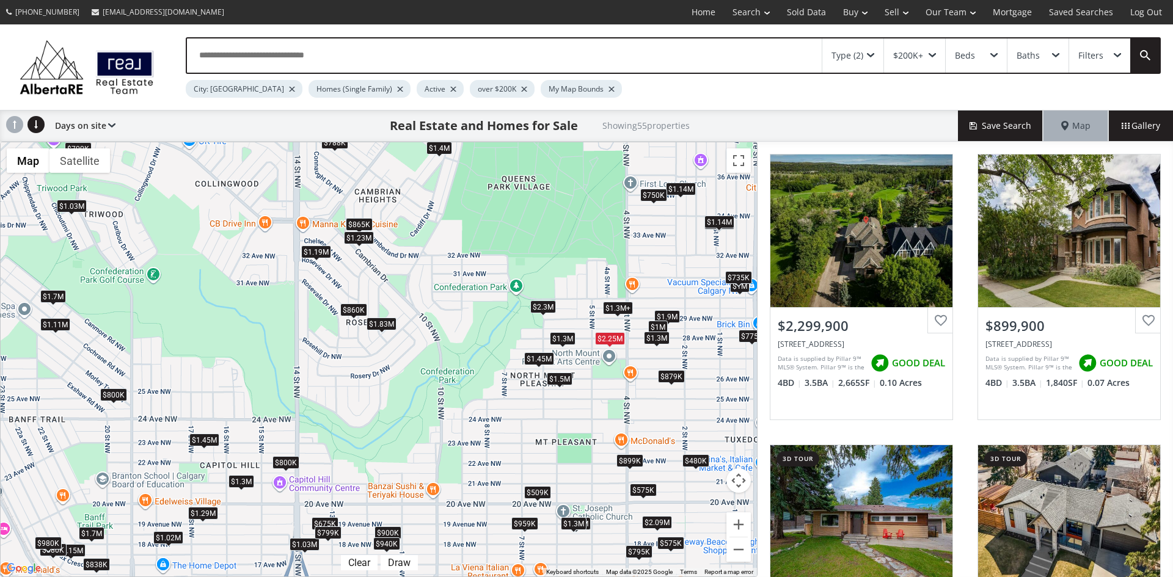
click at [615, 308] on div "$1.3M+" at bounding box center [618, 308] width 30 height 13
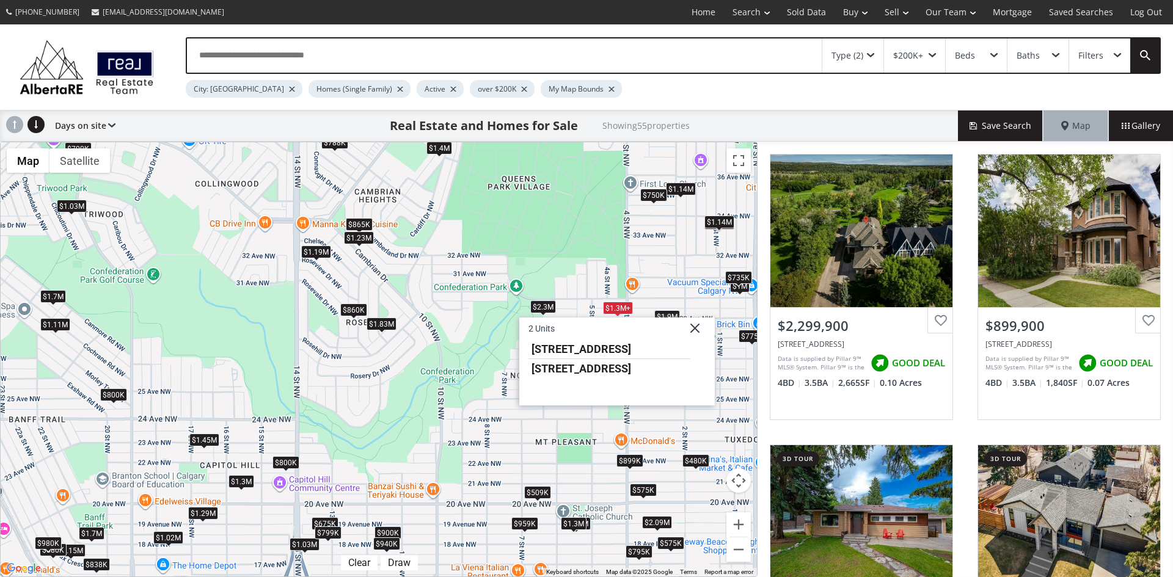
click at [608, 257] on div "To navigate, press the arrow keys. $2.3M $900K $1.19M $1.03M $1.7M $575K $480K …" at bounding box center [379, 359] width 756 height 434
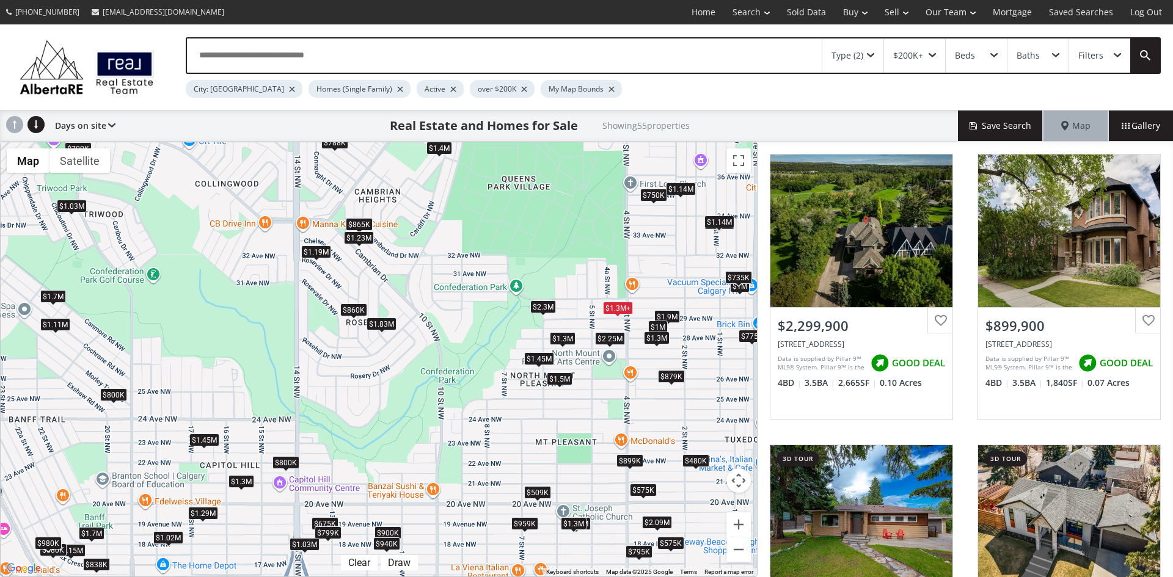
click at [540, 306] on div "$2.3M" at bounding box center [543, 306] width 26 height 13
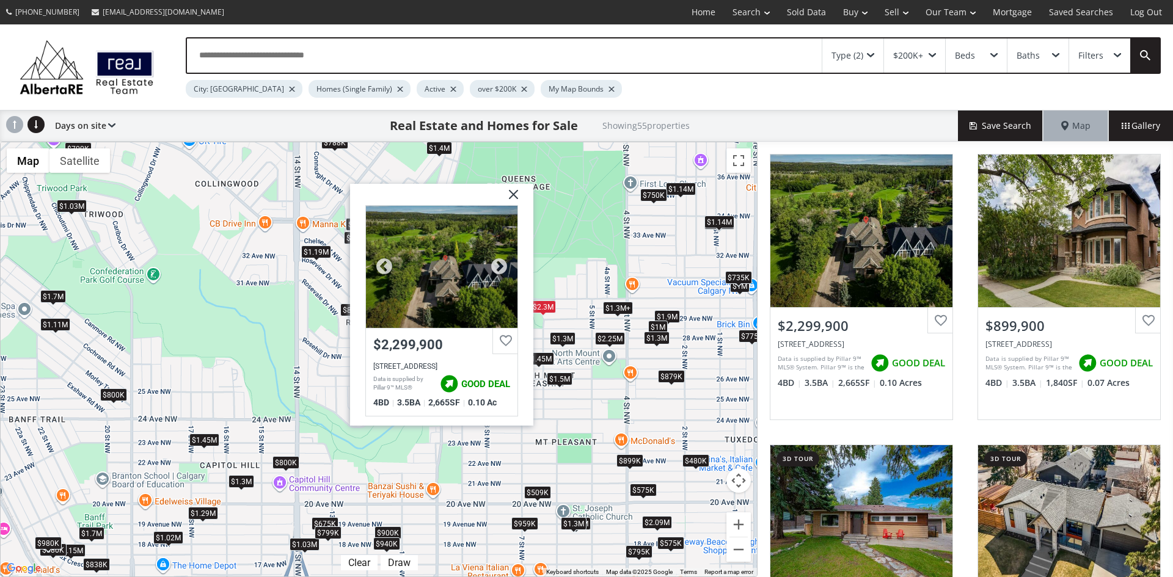
click at [450, 282] on div at bounding box center [441, 266] width 151 height 122
click at [514, 195] on img at bounding box center [508, 198] width 31 height 31
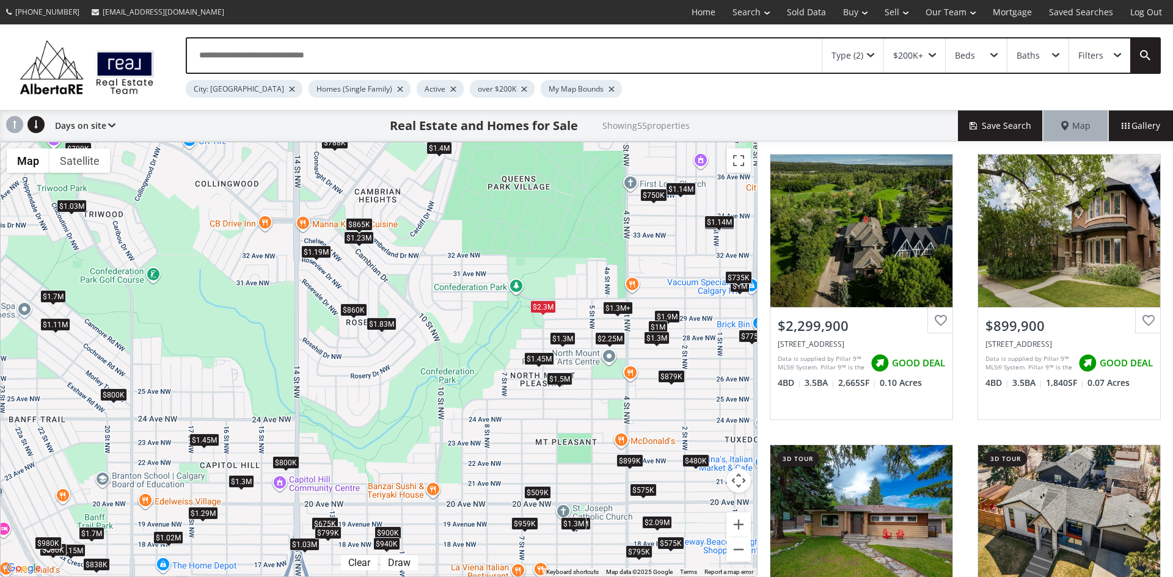
click at [362, 221] on div "$865K" at bounding box center [359, 223] width 27 height 13
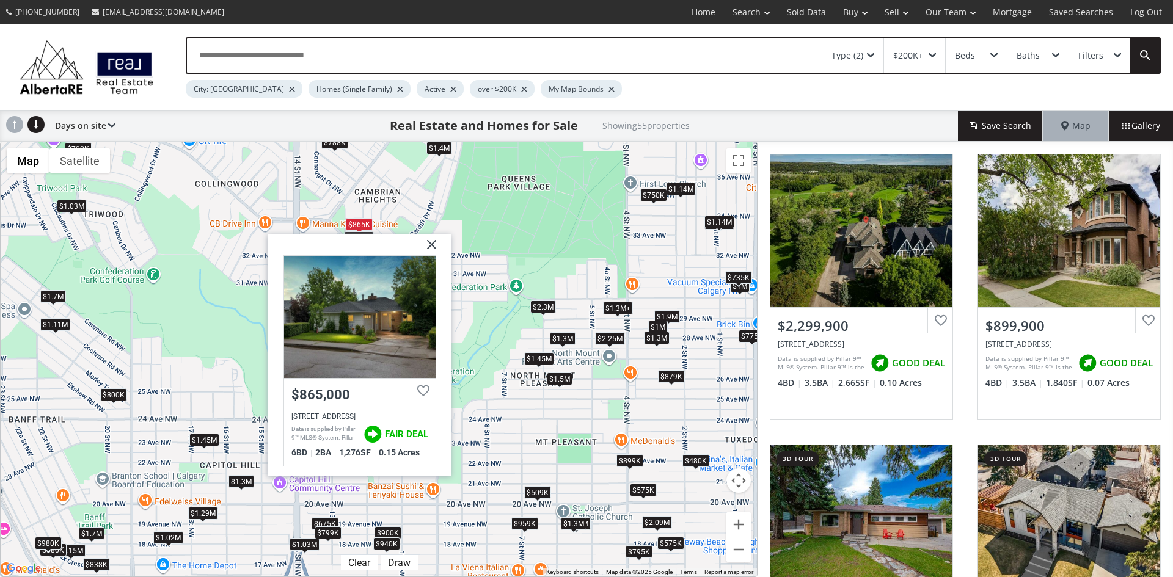
click at [434, 245] on img at bounding box center [427, 248] width 31 height 31
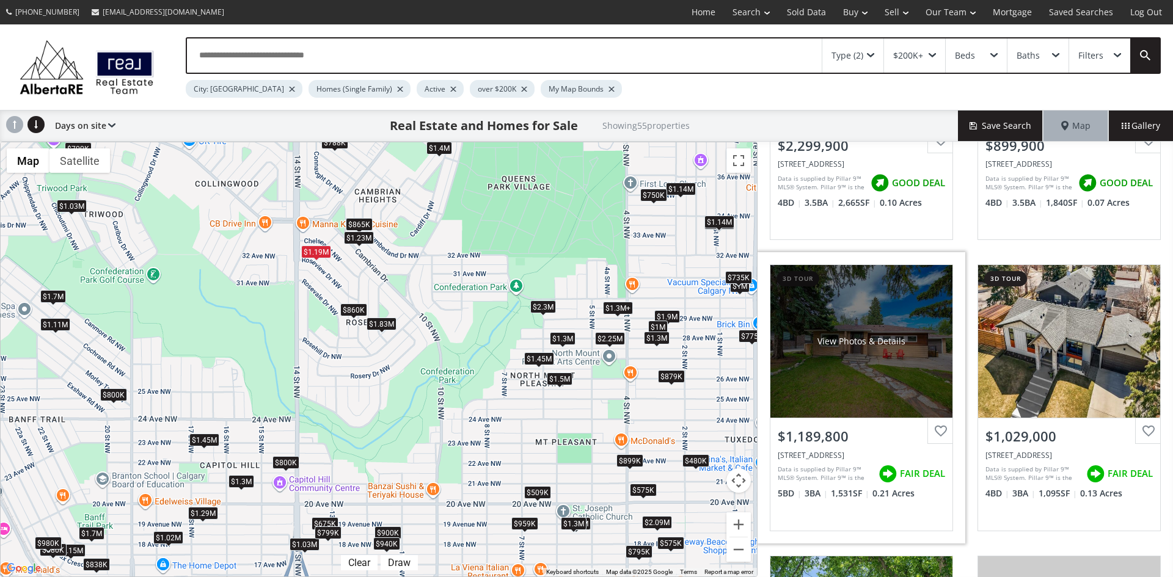
scroll to position [183, 0]
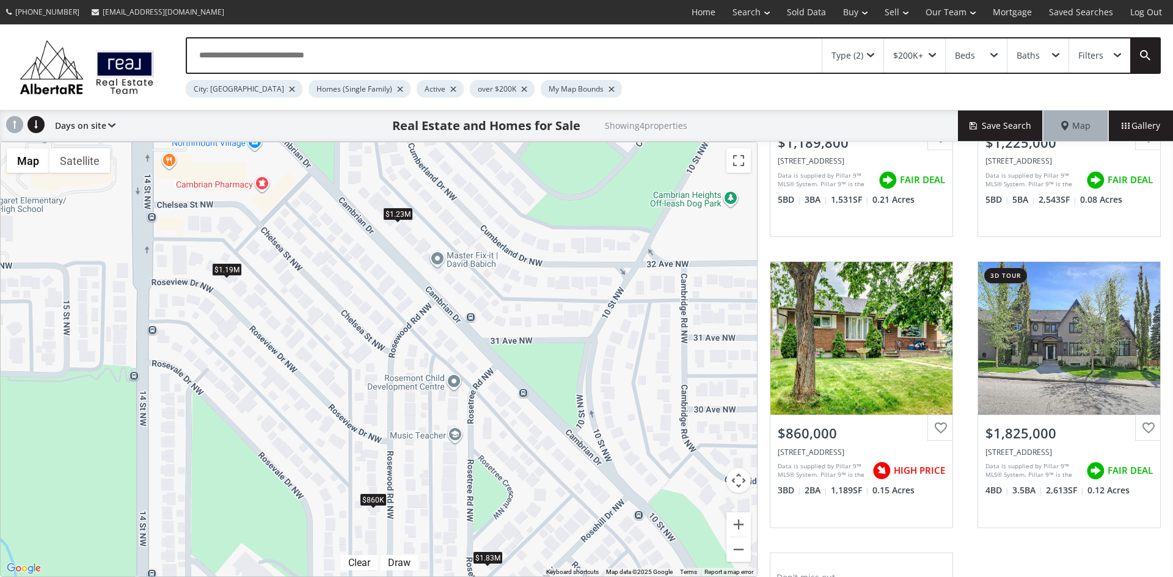
drag, startPoint x: 301, startPoint y: 264, endPoint x: 355, endPoint y: 321, distance: 78.2
click at [355, 322] on div "To navigate, press the arrow keys. $1.19M $1.23M $860K $1.83M" at bounding box center [379, 359] width 756 height 434
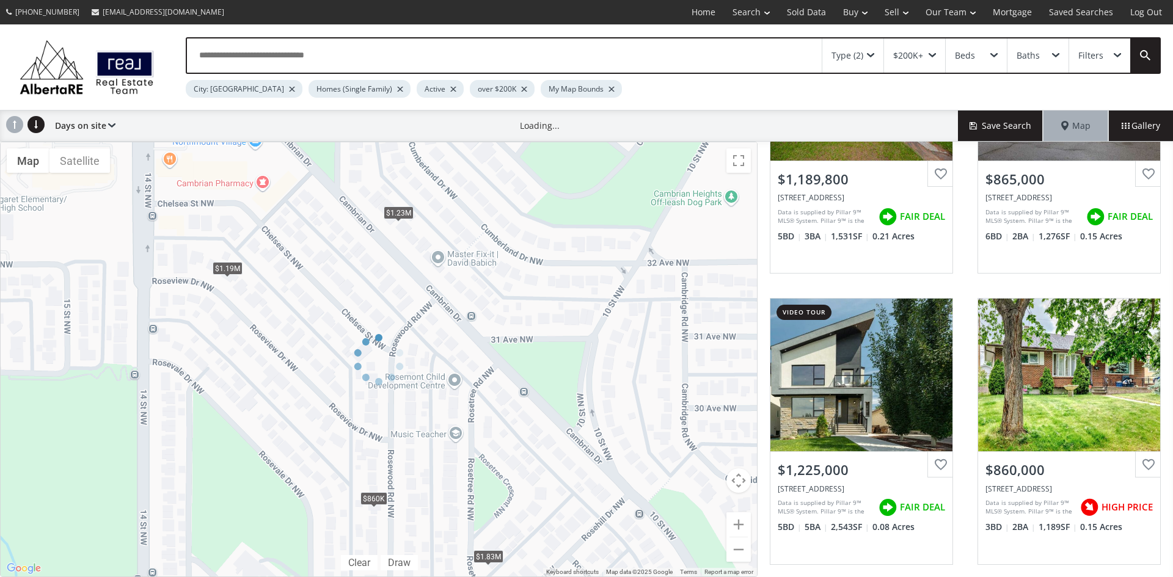
scroll to position [183, 0]
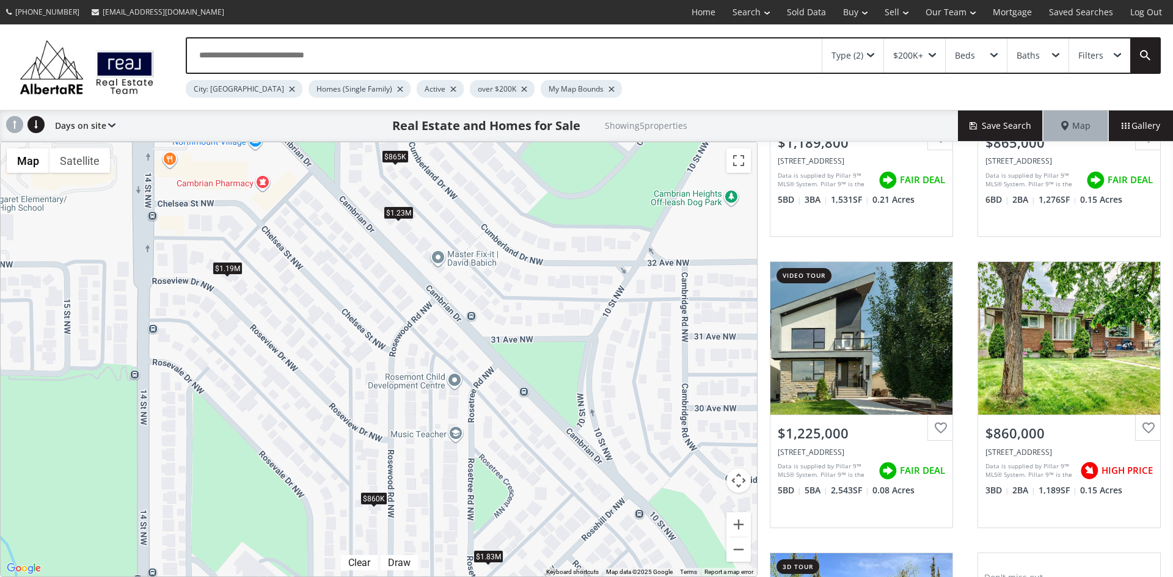
click at [228, 266] on div "$1.19M" at bounding box center [228, 268] width 30 height 13
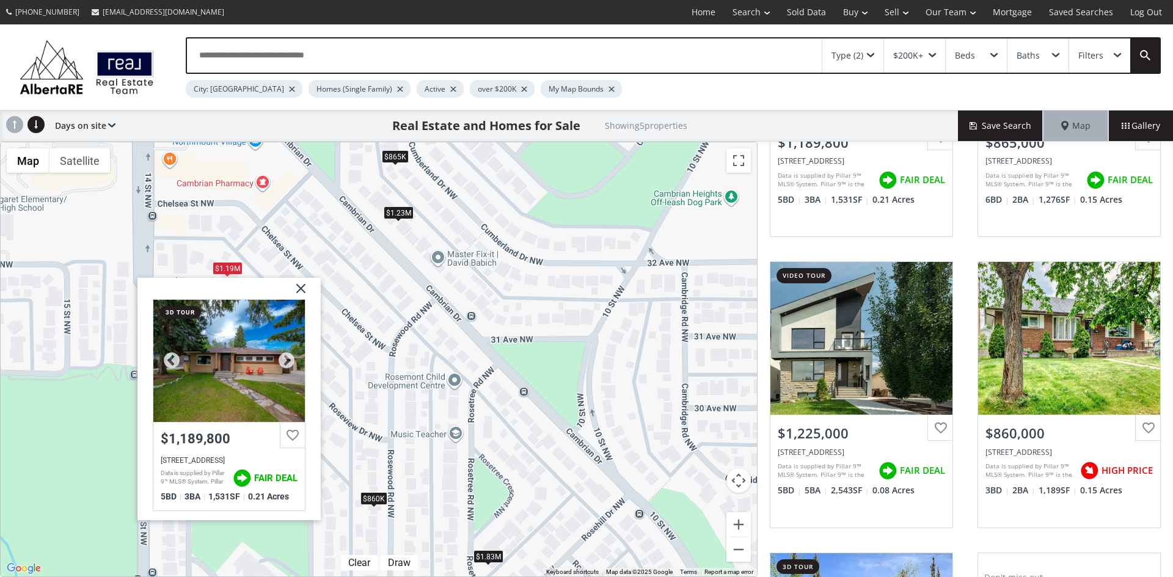
click at [233, 379] on div at bounding box center [228, 361] width 151 height 122
click at [301, 284] on img at bounding box center [296, 293] width 31 height 31
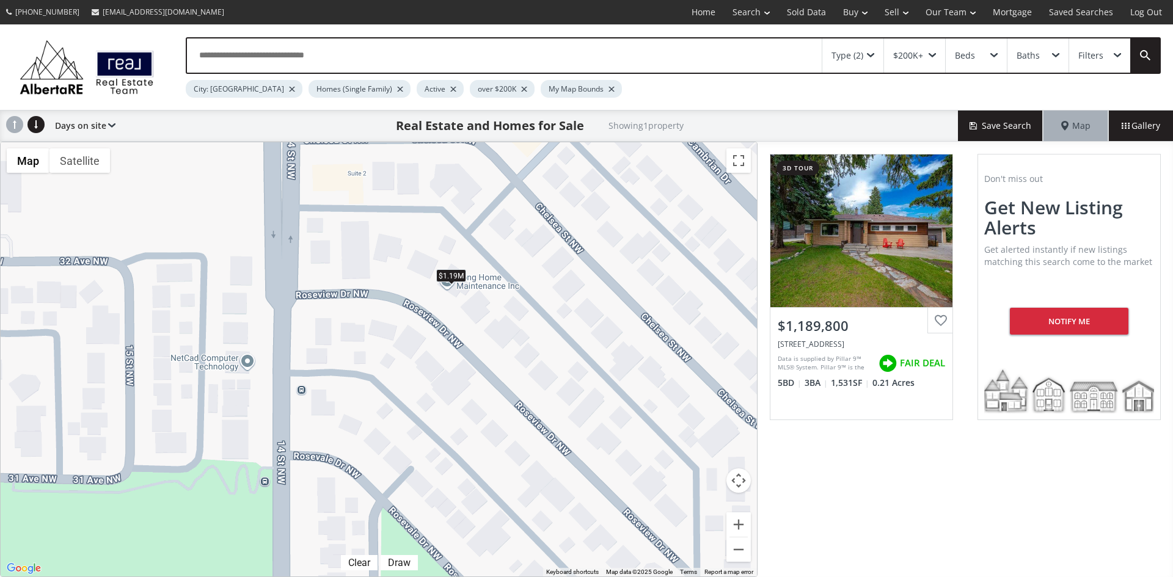
drag, startPoint x: 239, startPoint y: 295, endPoint x: 517, endPoint y: 337, distance: 281.7
click at [517, 337] on div "To navigate, press the arrow keys. $1.19M" at bounding box center [379, 359] width 756 height 434
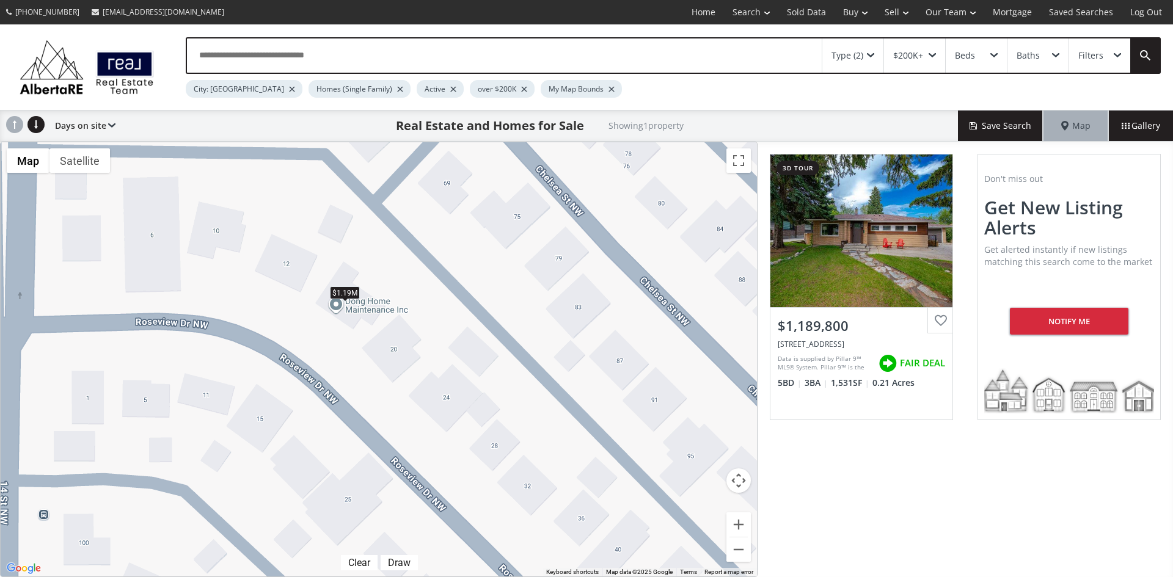
drag, startPoint x: 464, startPoint y: 328, endPoint x: 423, endPoint y: 404, distance: 86.6
click at [423, 404] on div "To navigate, press the arrow keys. $1.19M" at bounding box center [379, 359] width 756 height 434
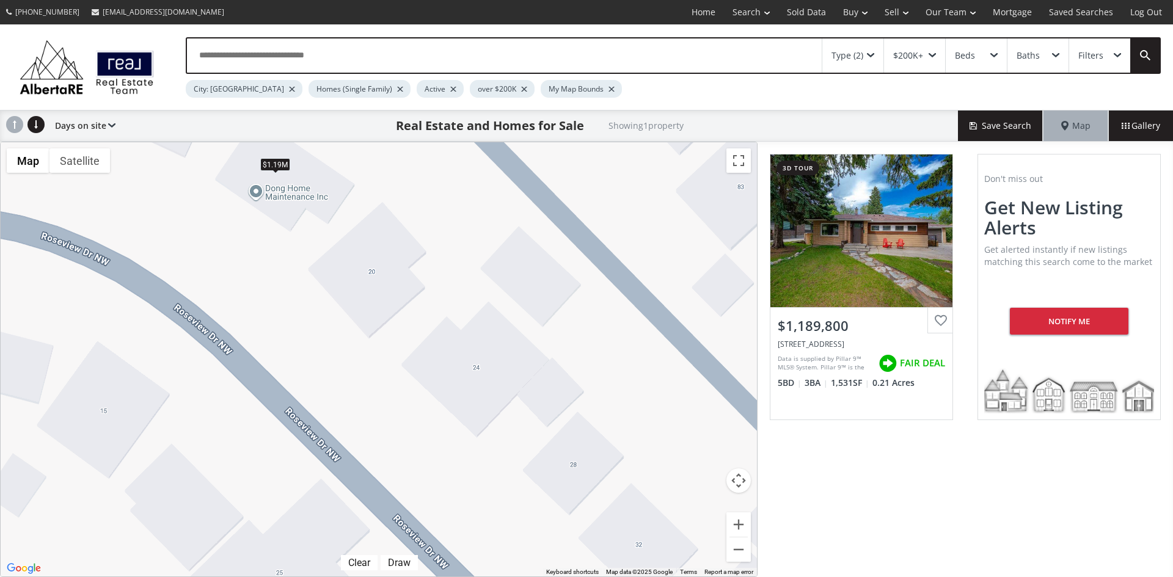
drag, startPoint x: 439, startPoint y: 412, endPoint x: 453, endPoint y: 352, distance: 61.5
click at [453, 352] on div "To navigate, press the arrow keys. $1.19M" at bounding box center [379, 359] width 756 height 434
click at [873, 53] on span at bounding box center [870, 55] width 7 height 5
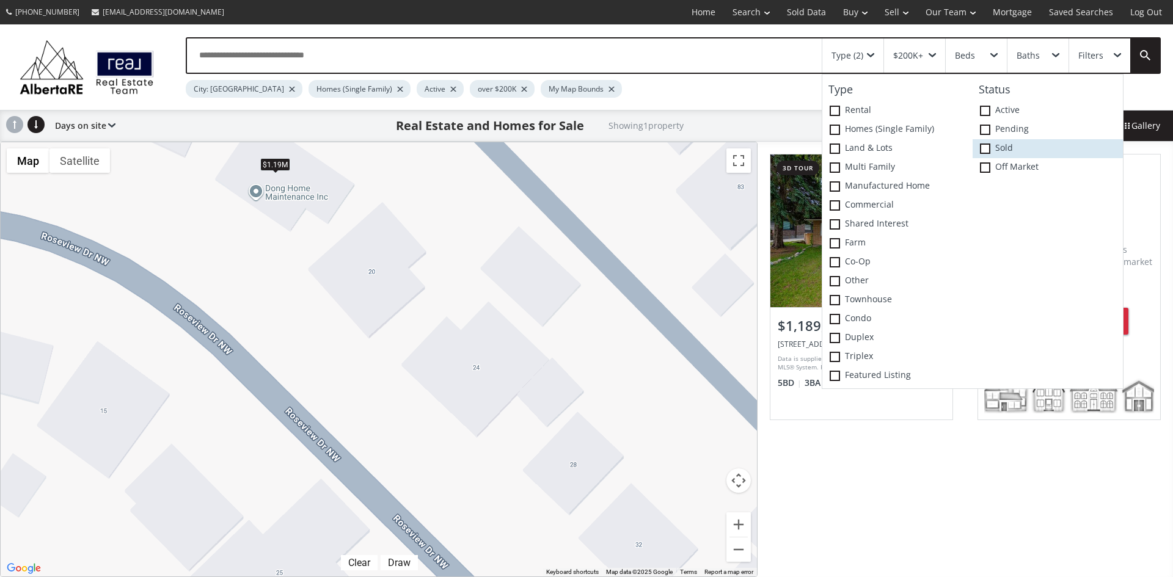
click at [987, 146] on span at bounding box center [985, 149] width 10 height 10
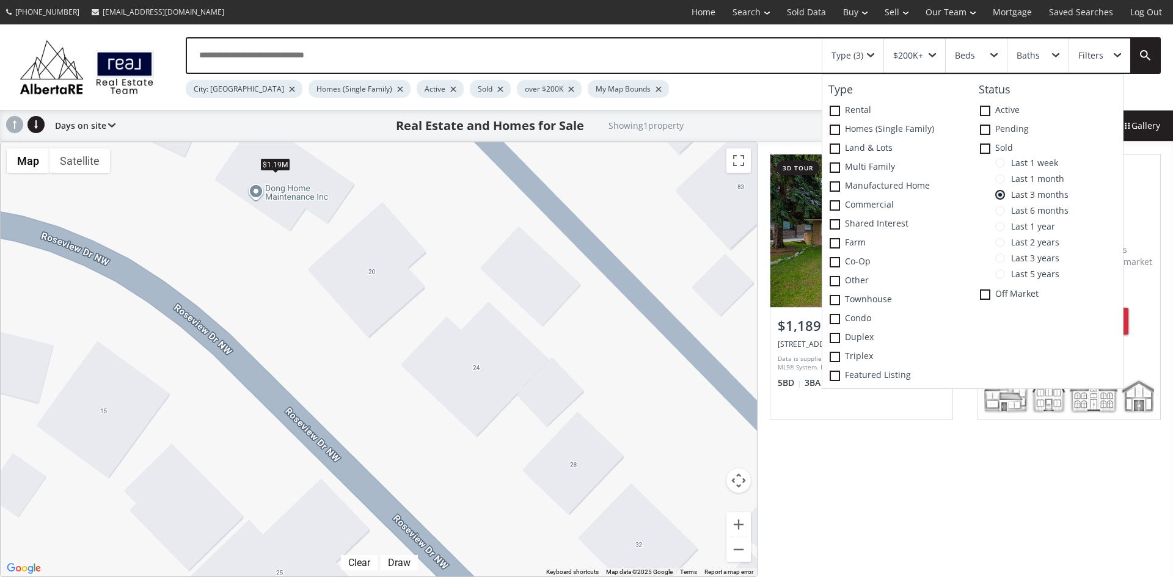
click at [1001, 213] on span at bounding box center [1000, 211] width 10 height 10
click at [999, 229] on span at bounding box center [1000, 227] width 10 height 10
click at [1001, 242] on span at bounding box center [1000, 243] width 10 height 10
click at [1005, 260] on span "Last 3 years" at bounding box center [1032, 258] width 54 height 10
click at [1000, 274] on span at bounding box center [1000, 274] width 10 height 10
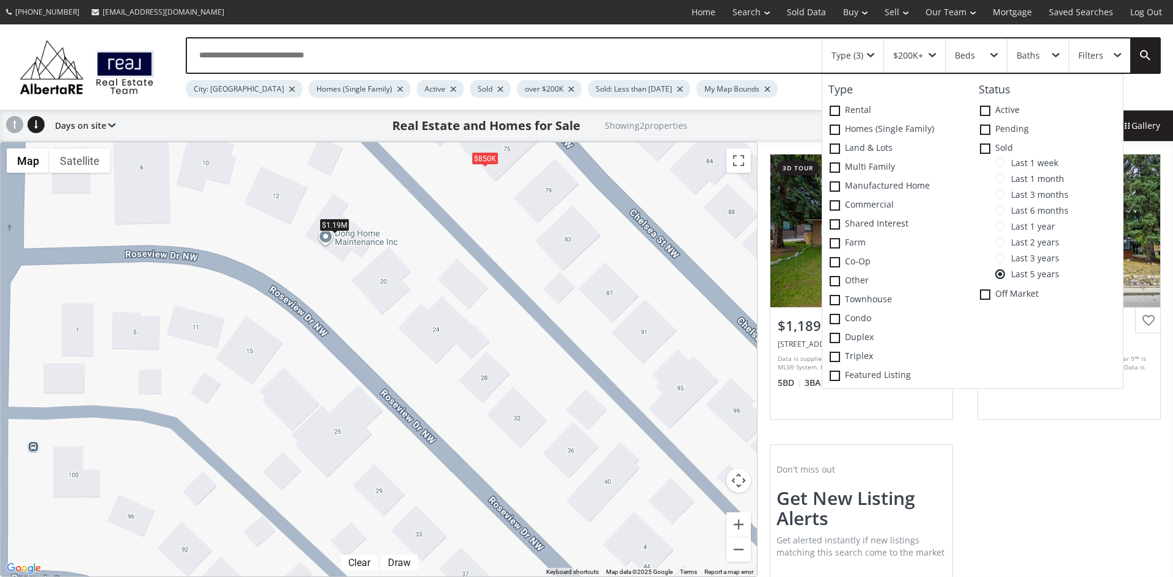
drag, startPoint x: 633, startPoint y: 397, endPoint x: 543, endPoint y: 356, distance: 99.2
click at [543, 356] on div "To navigate, press the arrow keys. $1.19M $850K" at bounding box center [379, 359] width 756 height 434
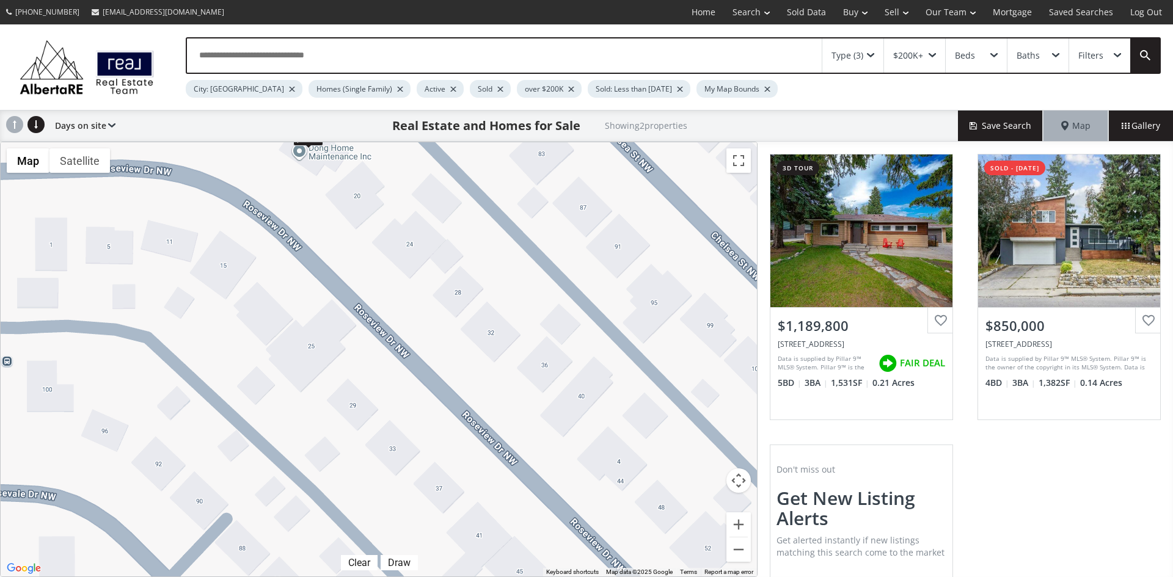
drag, startPoint x: 551, startPoint y: 380, endPoint x: 525, endPoint y: 294, distance: 90.6
click at [525, 294] on div "To navigate, press the arrow keys. $1.19M $850K" at bounding box center [379, 359] width 756 height 434
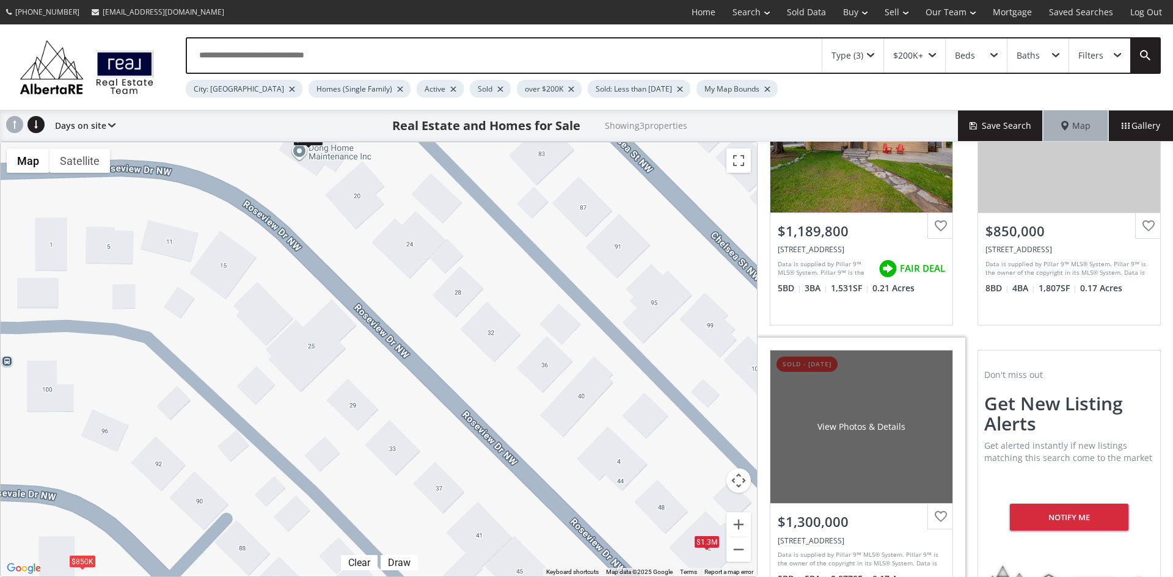
scroll to position [147, 0]
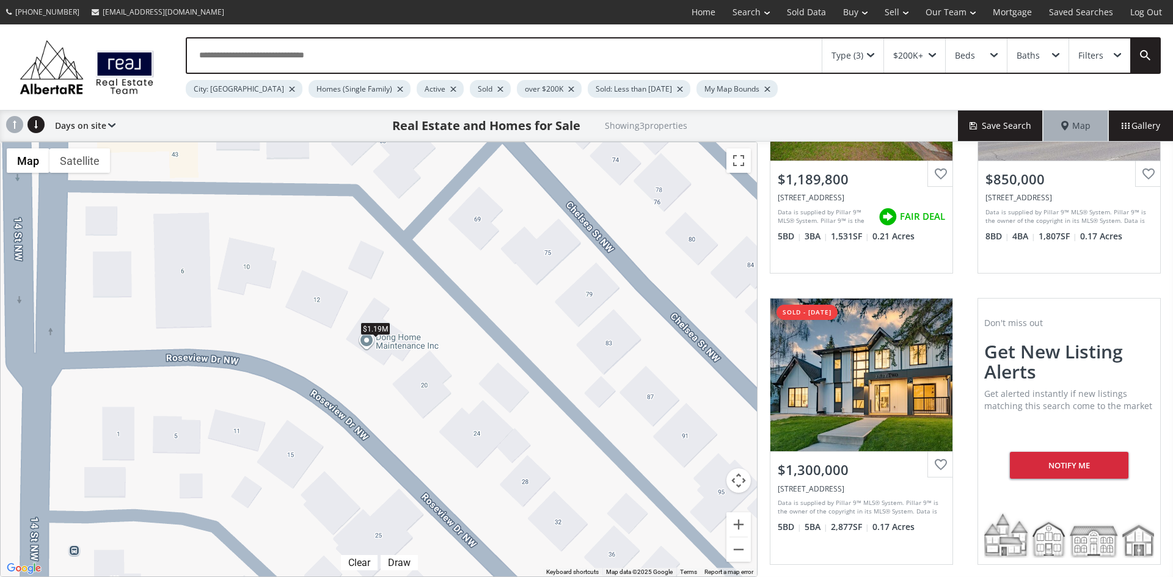
drag, startPoint x: 430, startPoint y: 344, endPoint x: 477, endPoint y: 492, distance: 155.7
click at [477, 492] on div "To navigate, press the arrow keys. $1.19M $850K $1.3M" at bounding box center [379, 359] width 756 height 434
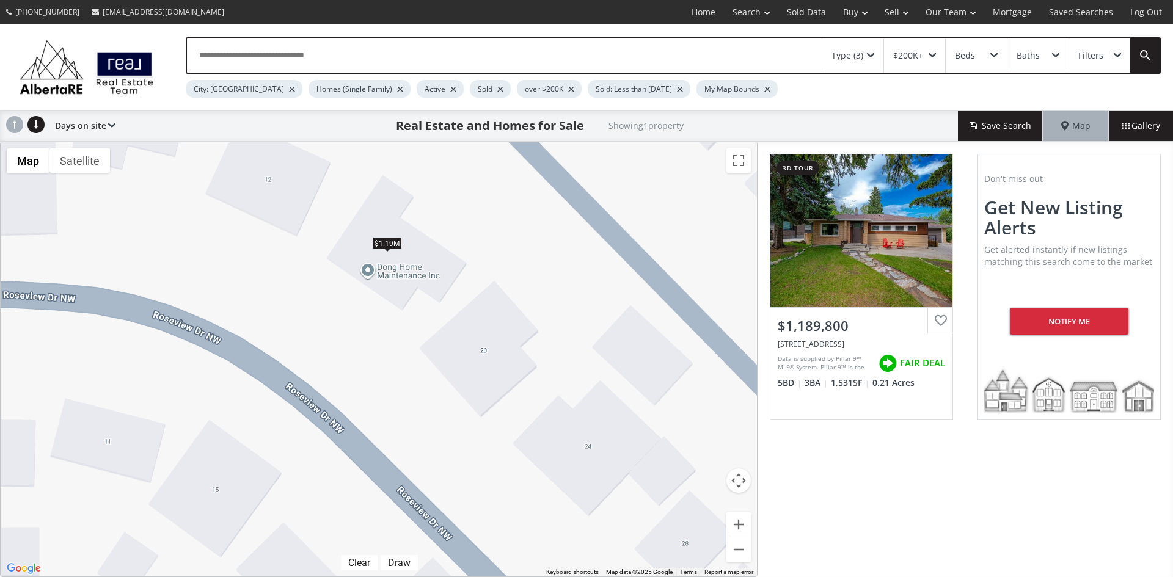
drag, startPoint x: 403, startPoint y: 373, endPoint x: 536, endPoint y: 442, distance: 149.7
click at [537, 443] on div "To navigate, press the arrow keys. $1.19M" at bounding box center [379, 359] width 756 height 434
click at [876, 53] on div "Type (3)" at bounding box center [852, 55] width 61 height 34
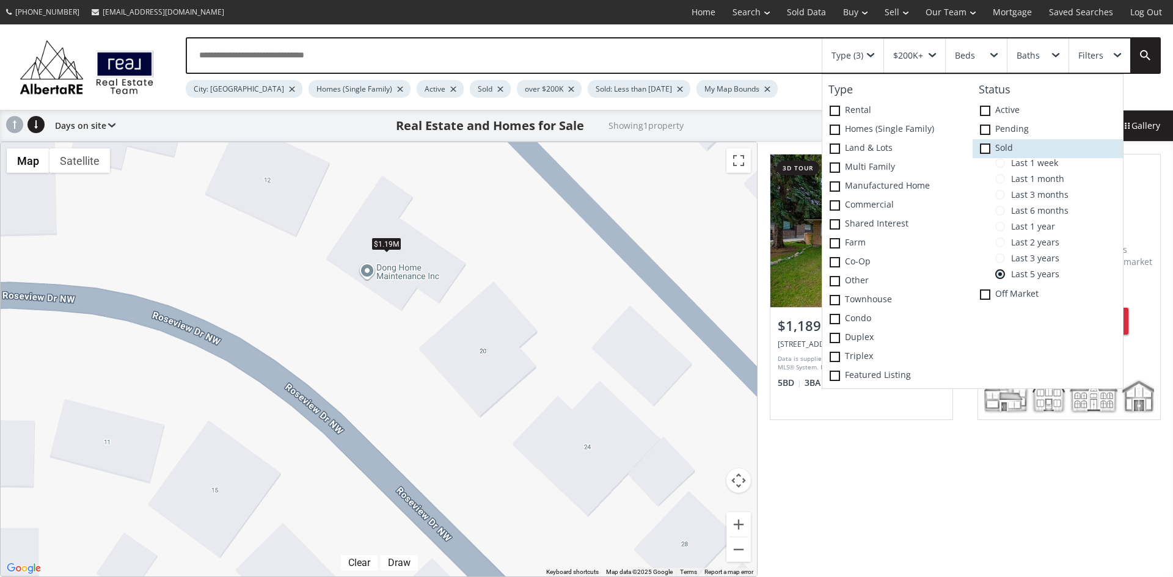
click at [989, 147] on span at bounding box center [985, 149] width 10 height 10
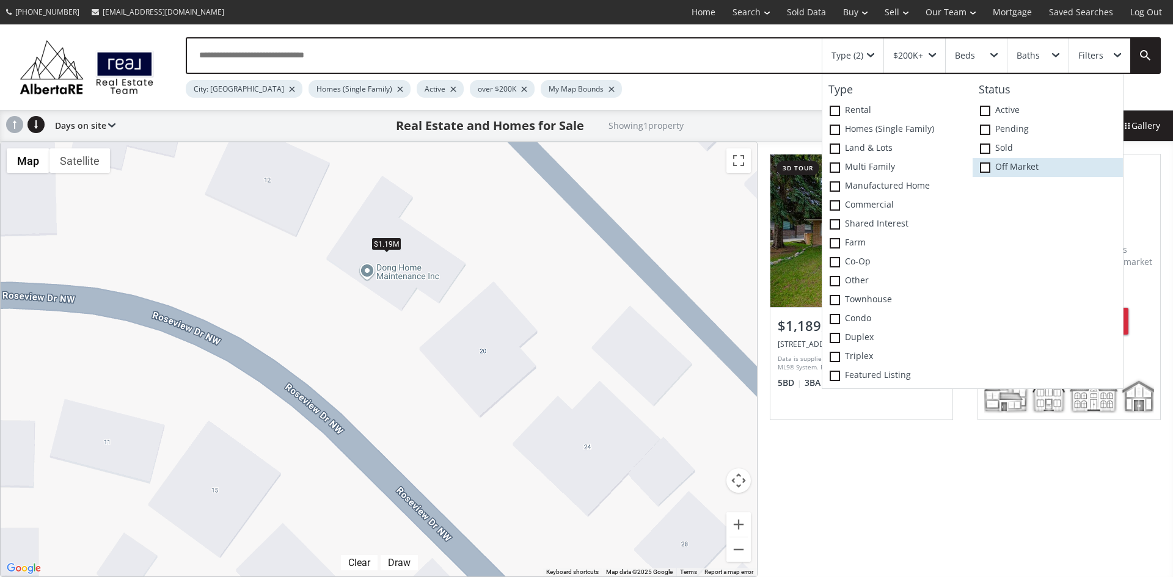
click at [986, 166] on span at bounding box center [985, 167] width 10 height 10
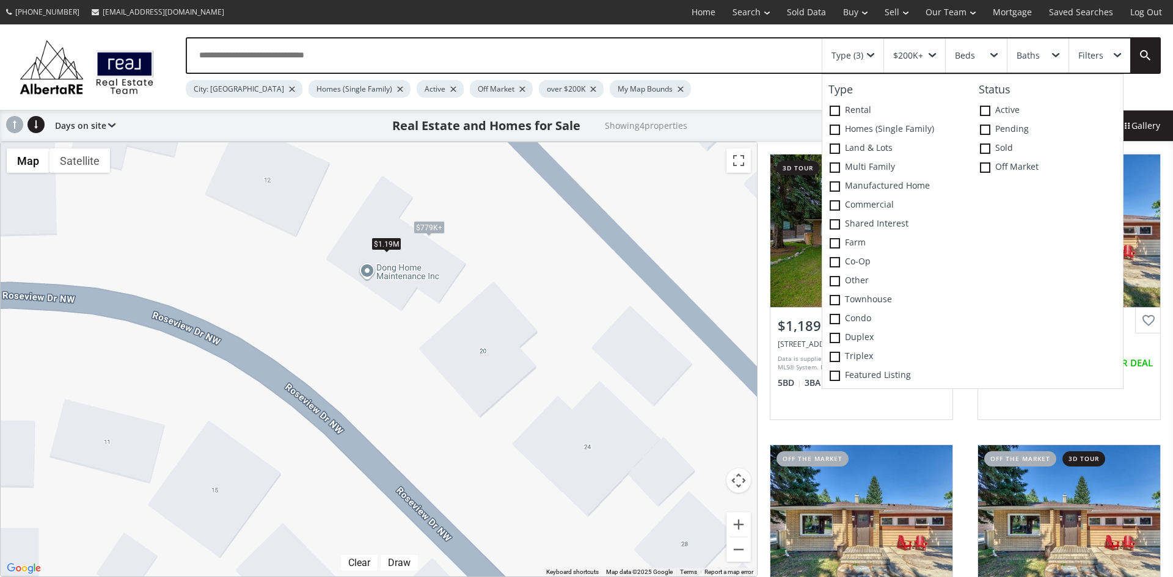
click at [619, 275] on div "To navigate, press the arrow keys. $1.19M $779K+ $779K+ $779K+" at bounding box center [379, 359] width 756 height 434
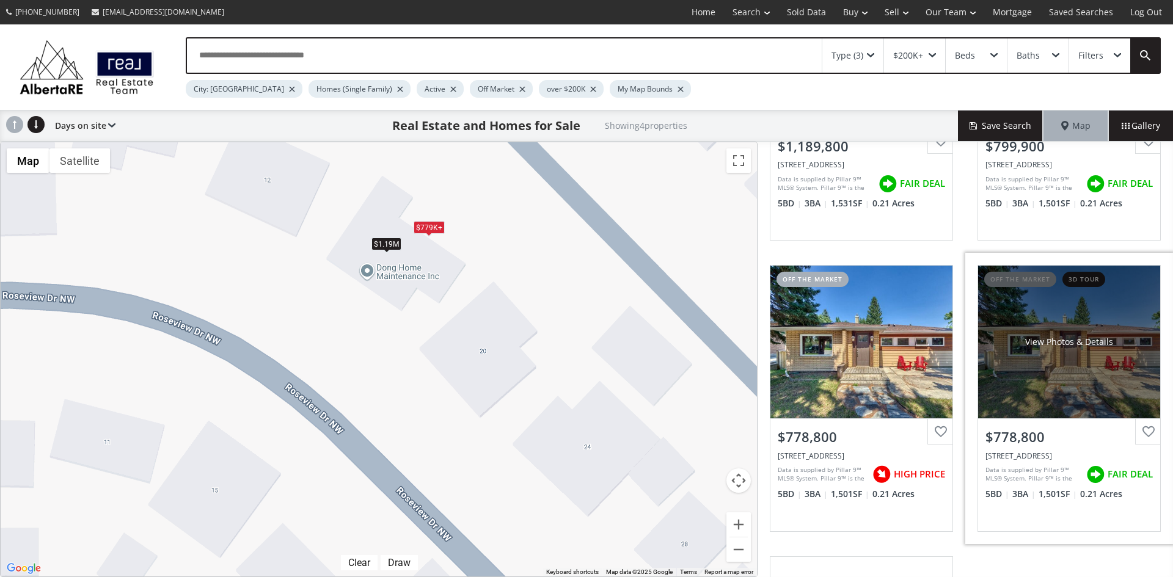
scroll to position [183, 0]
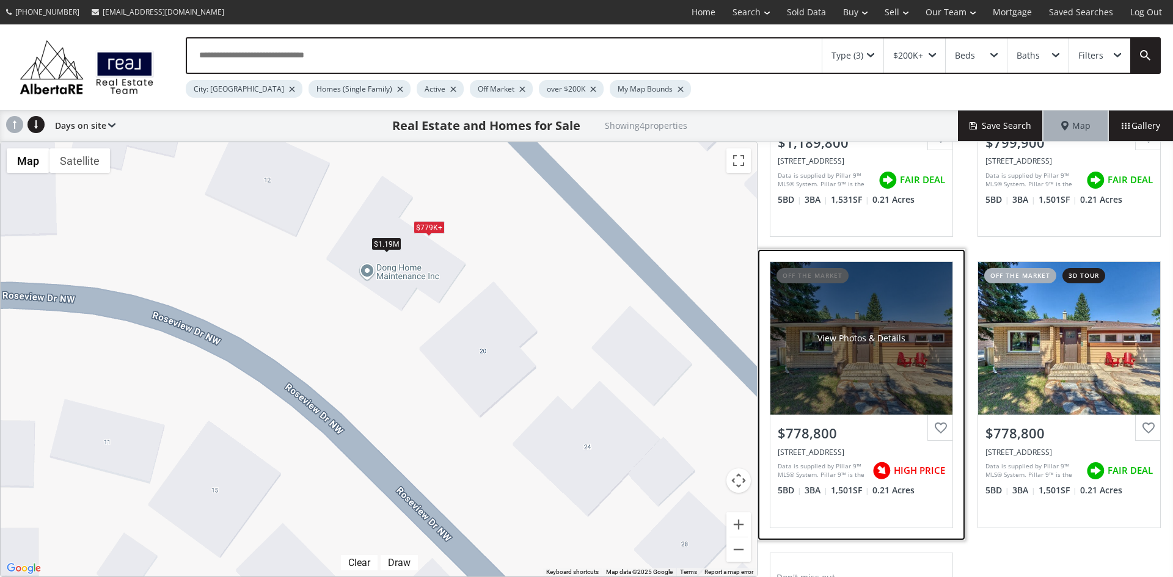
click at [865, 384] on div "View Photos & Details" at bounding box center [861, 338] width 182 height 153
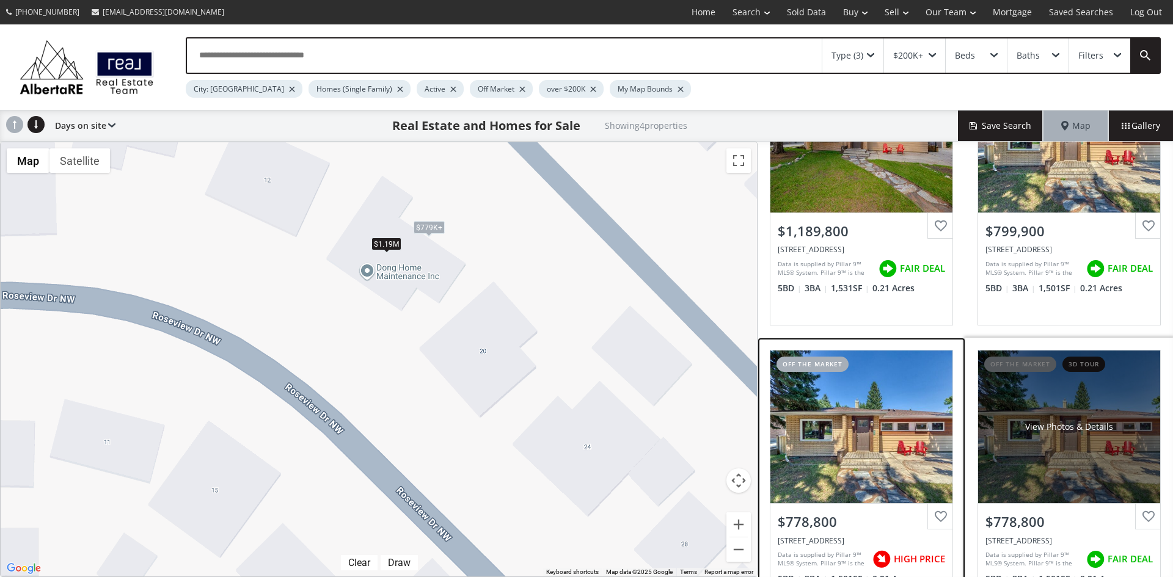
scroll to position [34, 0]
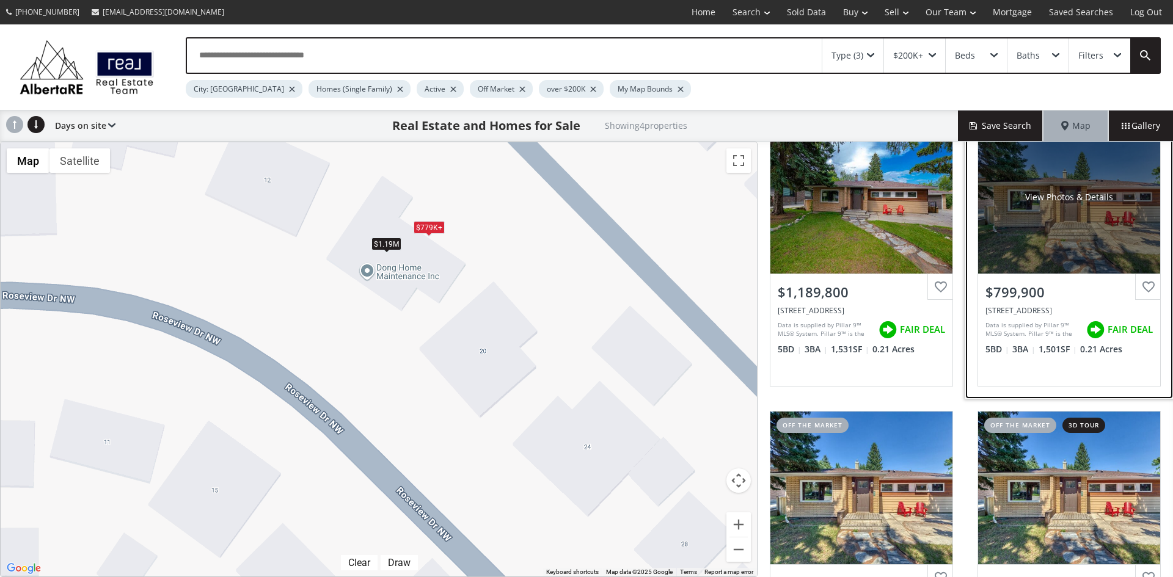
click at [1079, 264] on div "View Photos & Details" at bounding box center [1069, 197] width 182 height 153
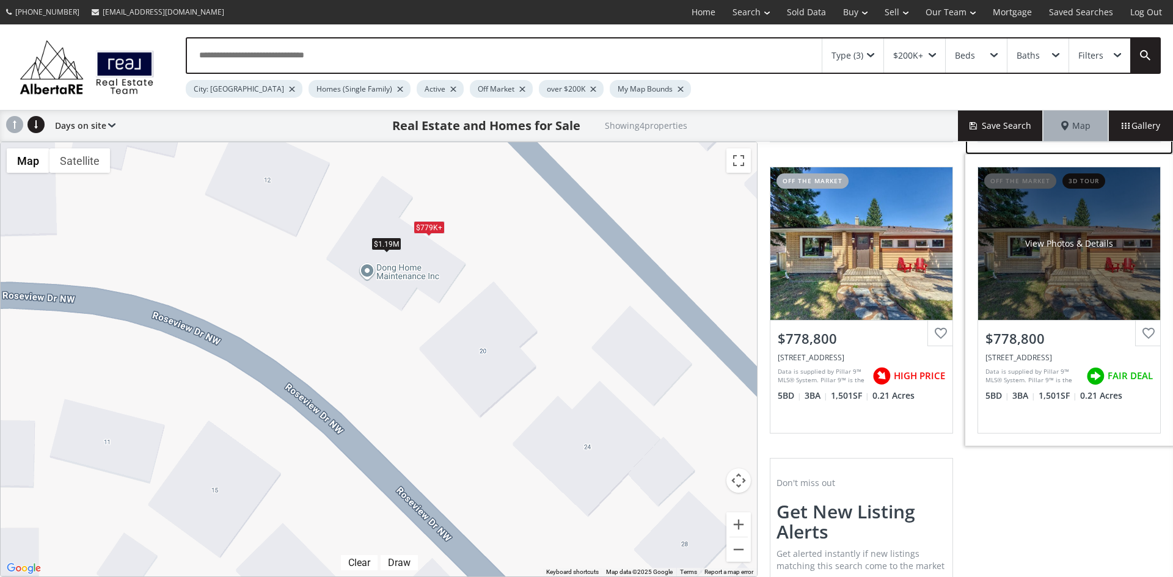
scroll to position [0, 0]
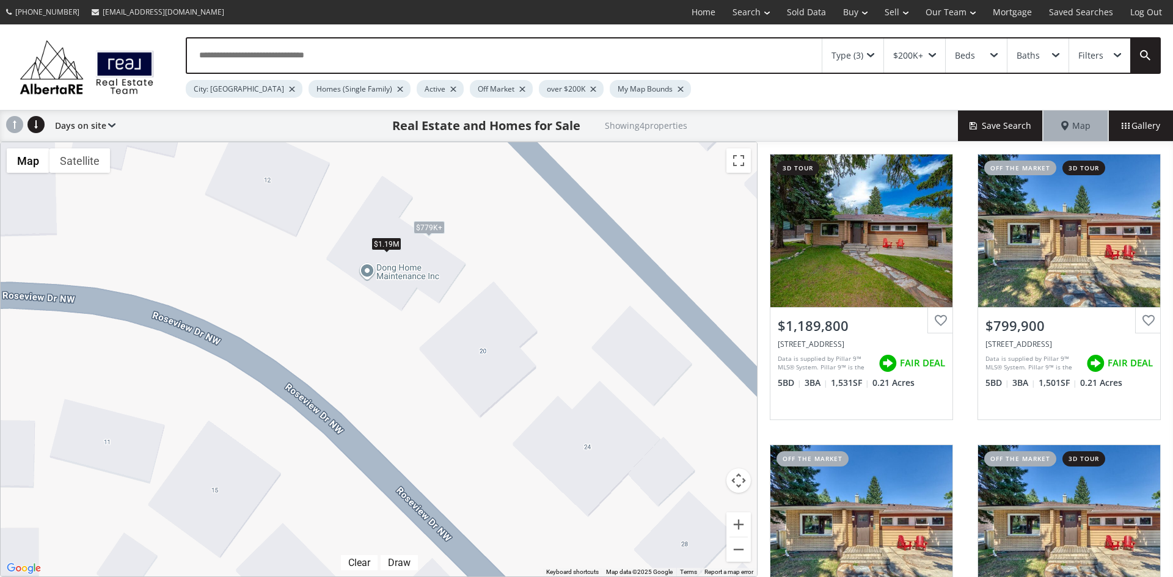
click at [868, 53] on span at bounding box center [870, 55] width 7 height 5
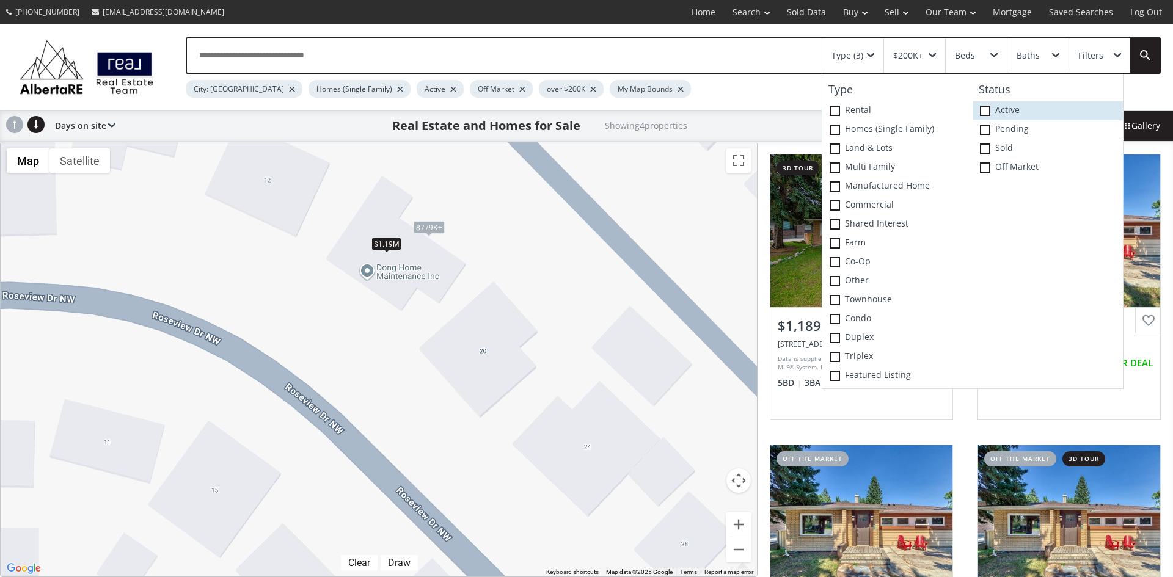
click at [0, 0] on icon at bounding box center [0, 0] width 0 height 0
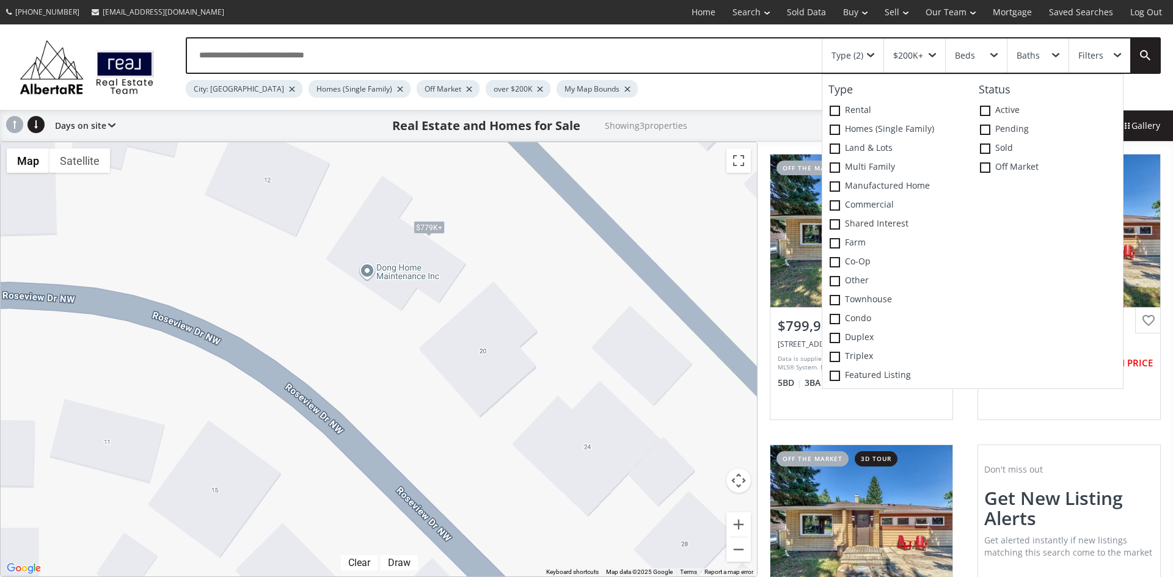
click at [565, 252] on div "To navigate, press the arrow keys. $779K+ $779K+ $779K+" at bounding box center [379, 359] width 756 height 434
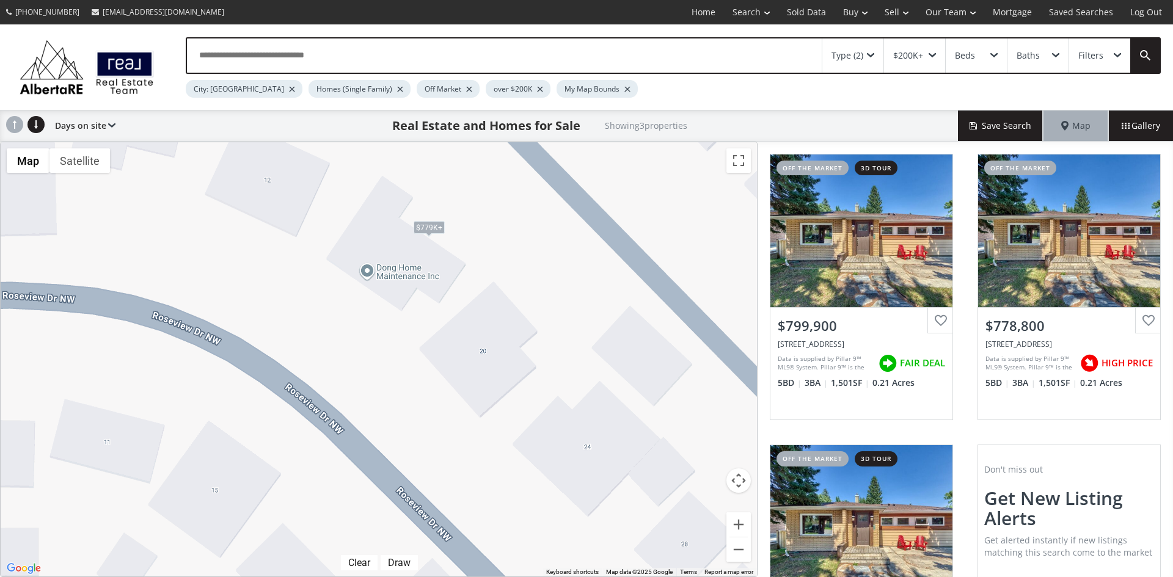
click at [869, 50] on div "Type (2)" at bounding box center [852, 55] width 61 height 34
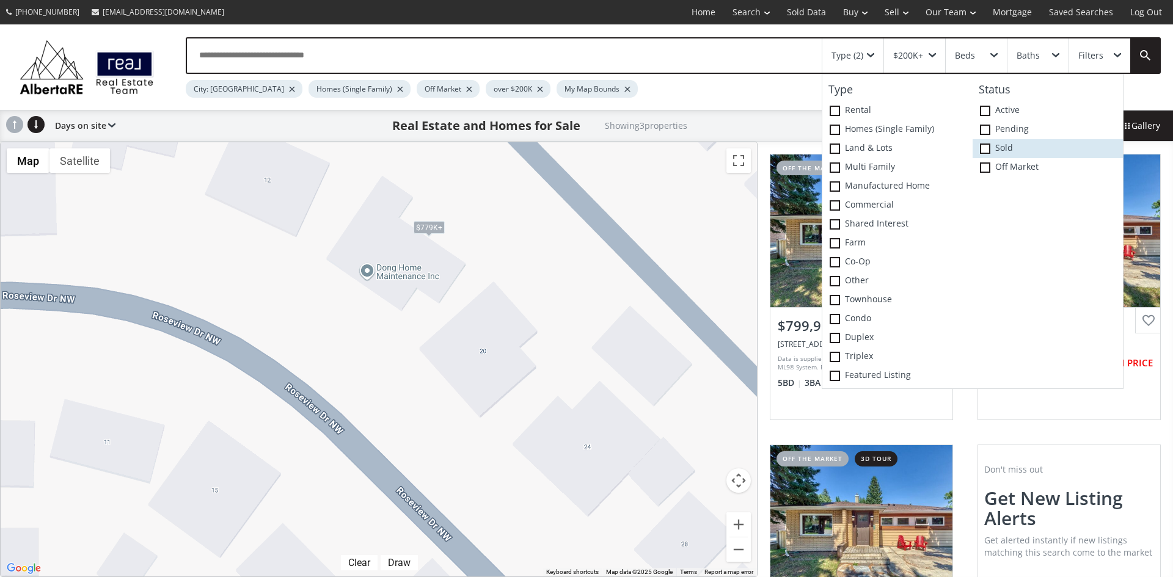
click at [982, 148] on span at bounding box center [985, 149] width 10 height 10
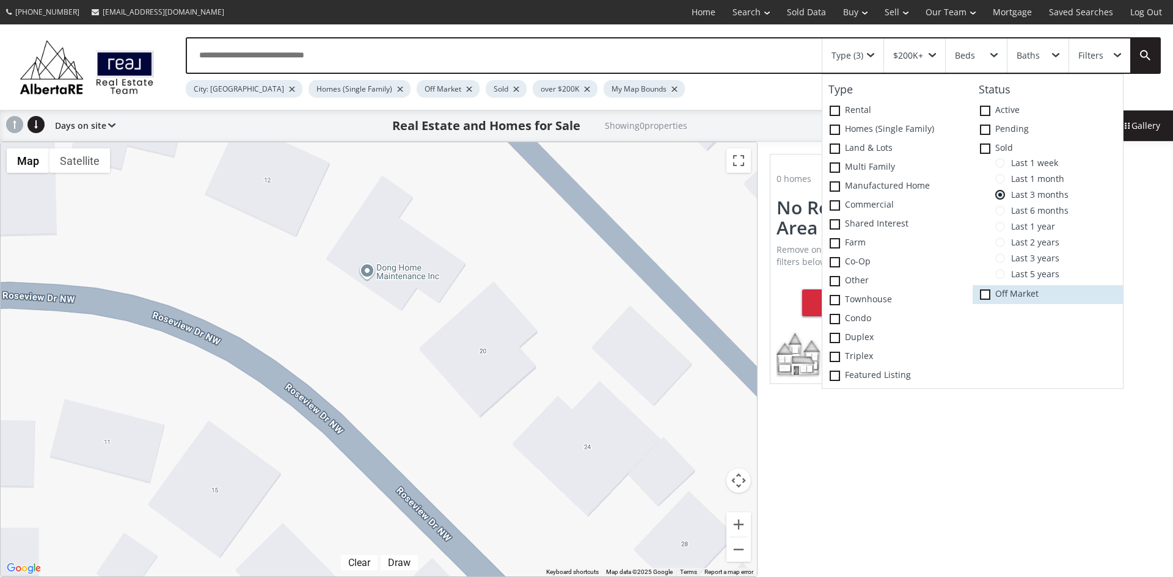
click at [985, 289] on label "Off Market" at bounding box center [1047, 294] width 150 height 19
click at [1002, 212] on span at bounding box center [1000, 211] width 10 height 10
click at [999, 227] on span at bounding box center [1000, 227] width 10 height 10
click at [999, 245] on span at bounding box center [1000, 243] width 10 height 10
click at [999, 260] on span at bounding box center [1000, 258] width 10 height 10
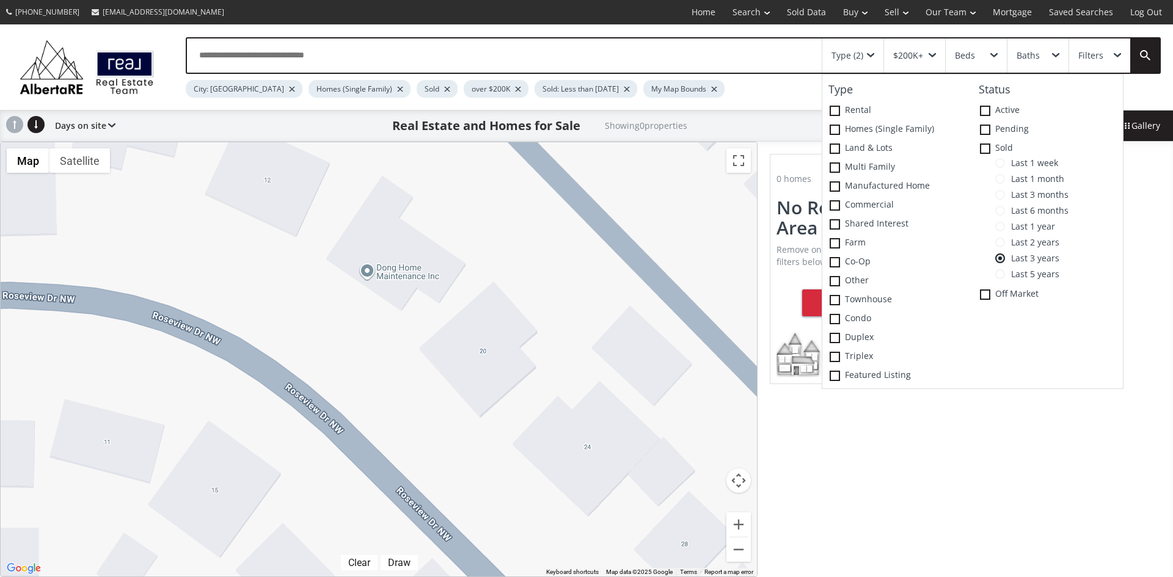
click at [1002, 274] on span at bounding box center [1000, 274] width 10 height 10
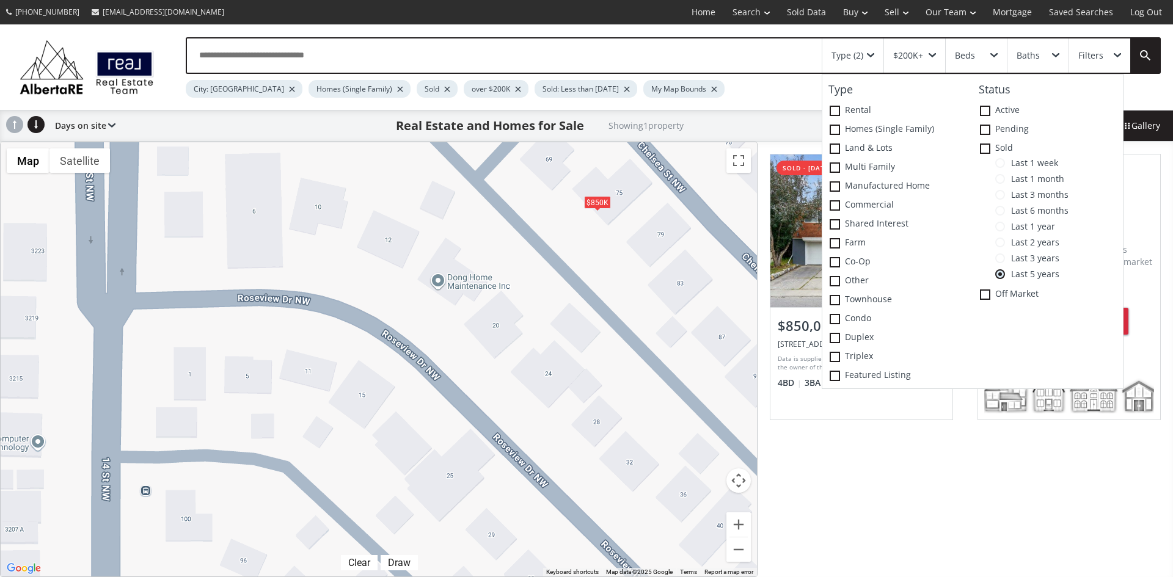
click at [648, 282] on div "To navigate, press the arrow keys. $850K" at bounding box center [379, 359] width 756 height 434
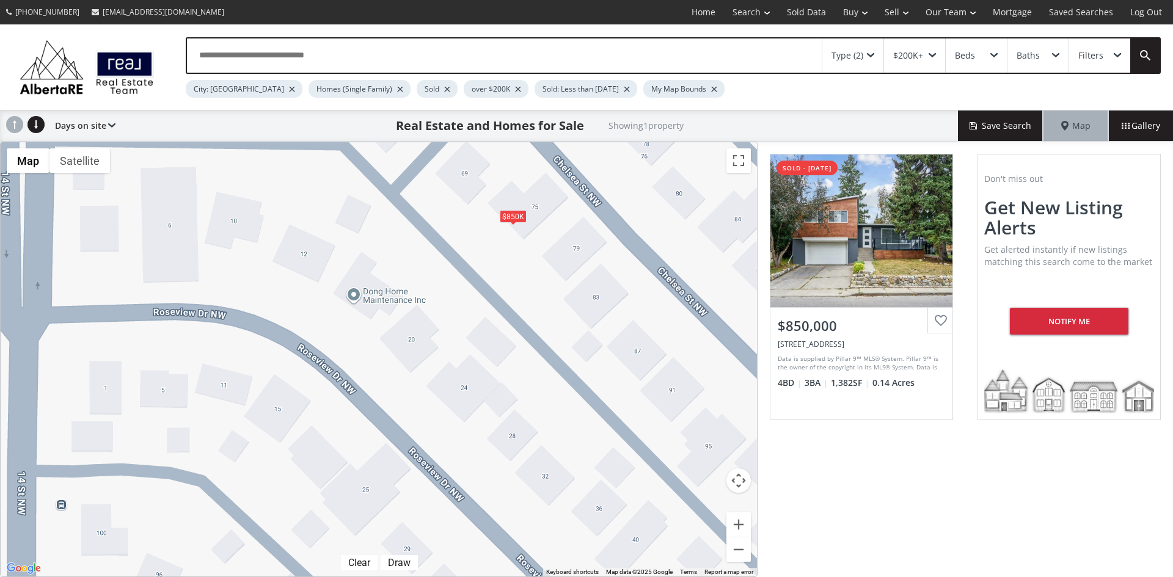
drag, startPoint x: 588, startPoint y: 329, endPoint x: 501, endPoint y: 343, distance: 87.9
click at [501, 343] on div "To navigate, press the arrow keys. $850K" at bounding box center [379, 359] width 756 height 434
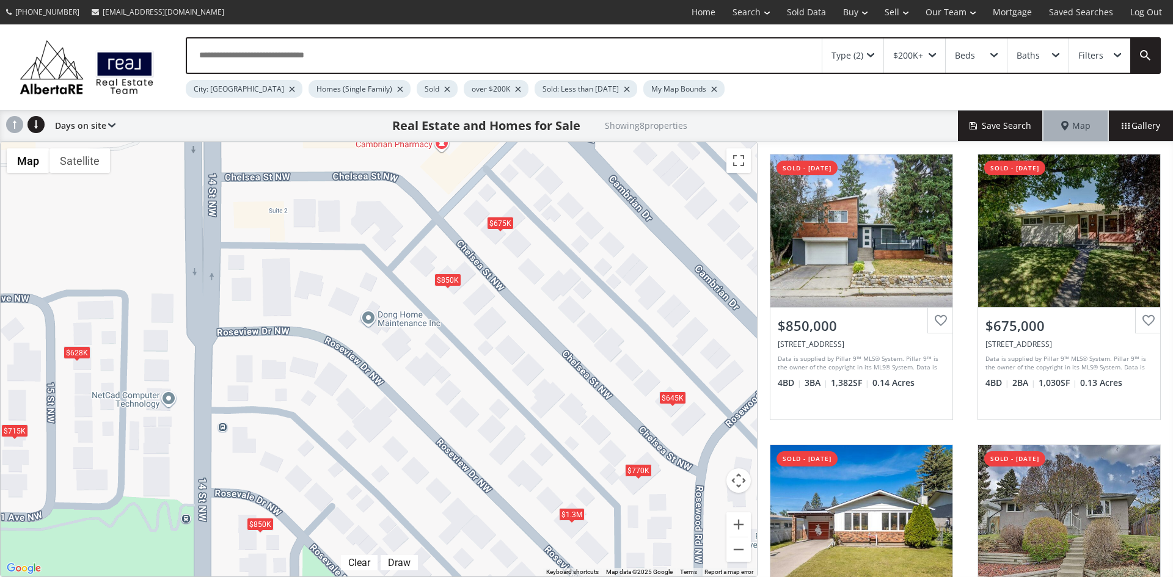
drag, startPoint x: 519, startPoint y: 366, endPoint x: 459, endPoint y: 370, distance: 60.6
click at [459, 370] on div "To navigate, press the arrow keys. $850K $675K $715K $628K $645K $770K $850K $1…" at bounding box center [379, 359] width 756 height 434
click at [874, 52] on div "Type (2)" at bounding box center [852, 55] width 61 height 34
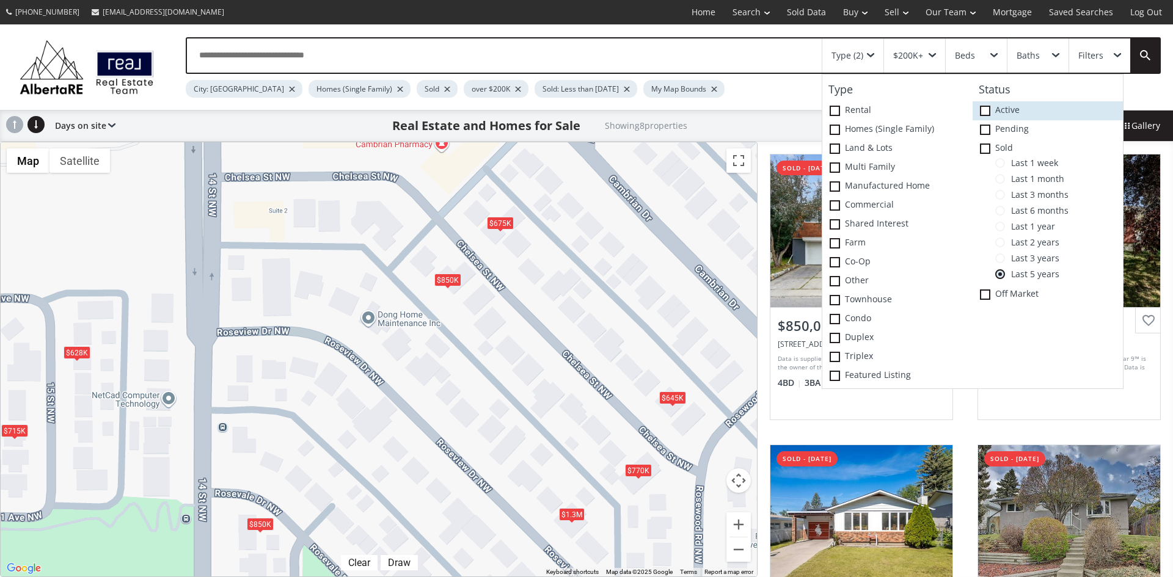
click at [989, 109] on span at bounding box center [985, 111] width 10 height 10
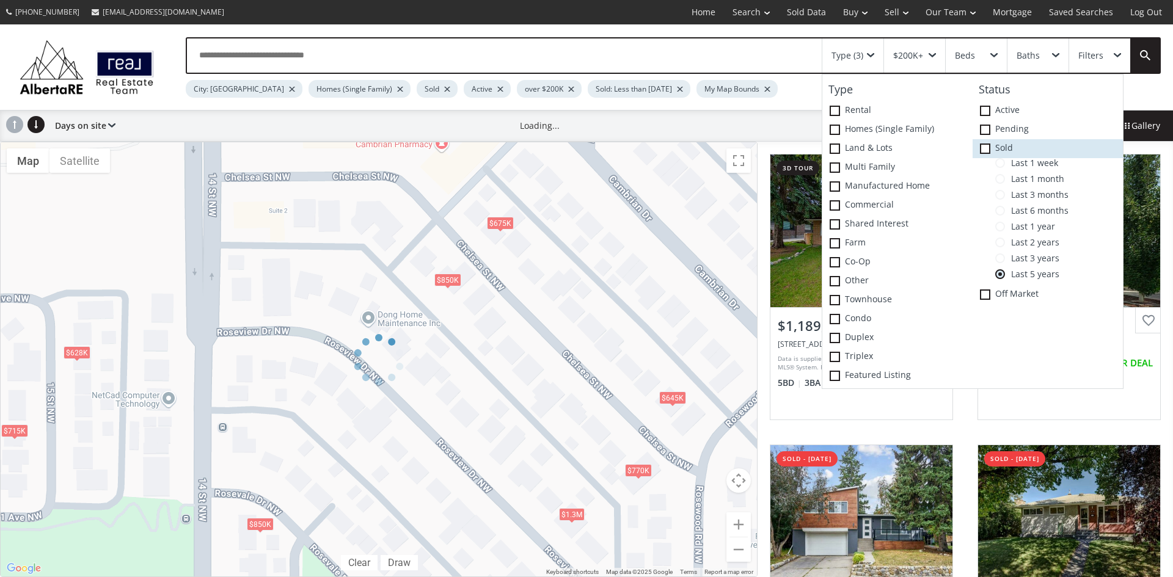
click at [0, 0] on icon at bounding box center [0, 0] width 0 height 0
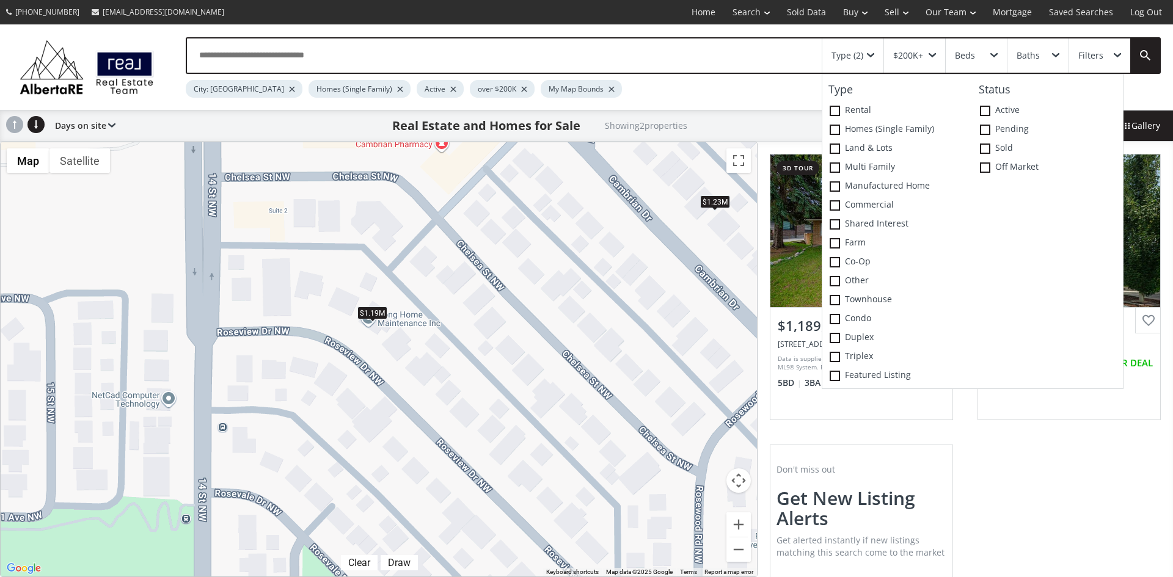
click at [605, 335] on div "To navigate, press the arrow keys. $1.19M $1.23M" at bounding box center [379, 359] width 756 height 434
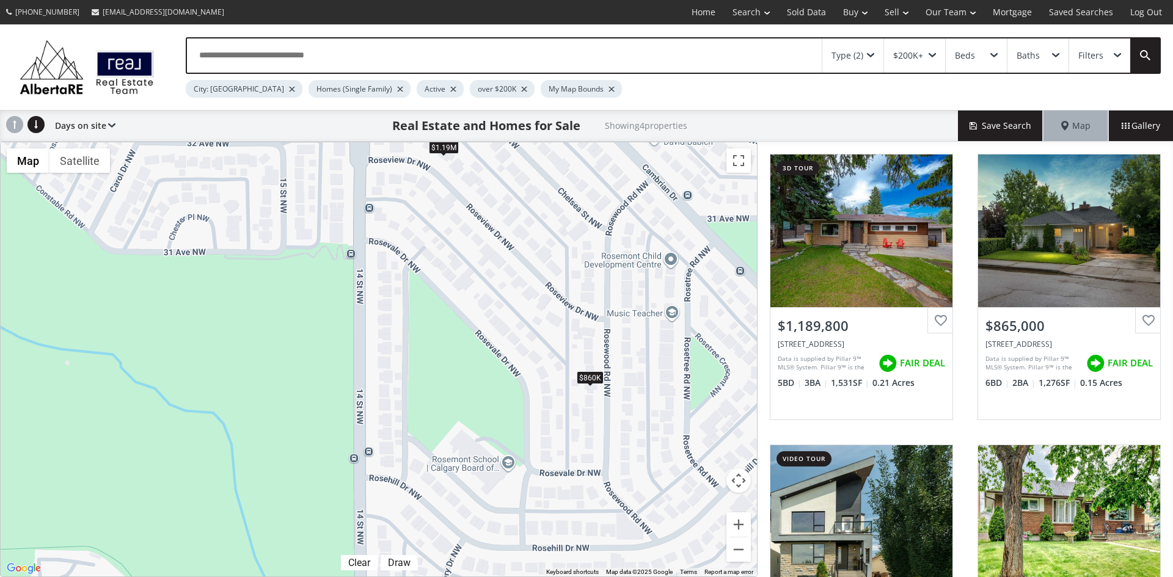
drag, startPoint x: 702, startPoint y: 428, endPoint x: 622, endPoint y: 263, distance: 183.3
click at [622, 263] on div "To navigate, press the arrow keys. $1.19M $865K $1.23M $860K" at bounding box center [379, 359] width 756 height 434
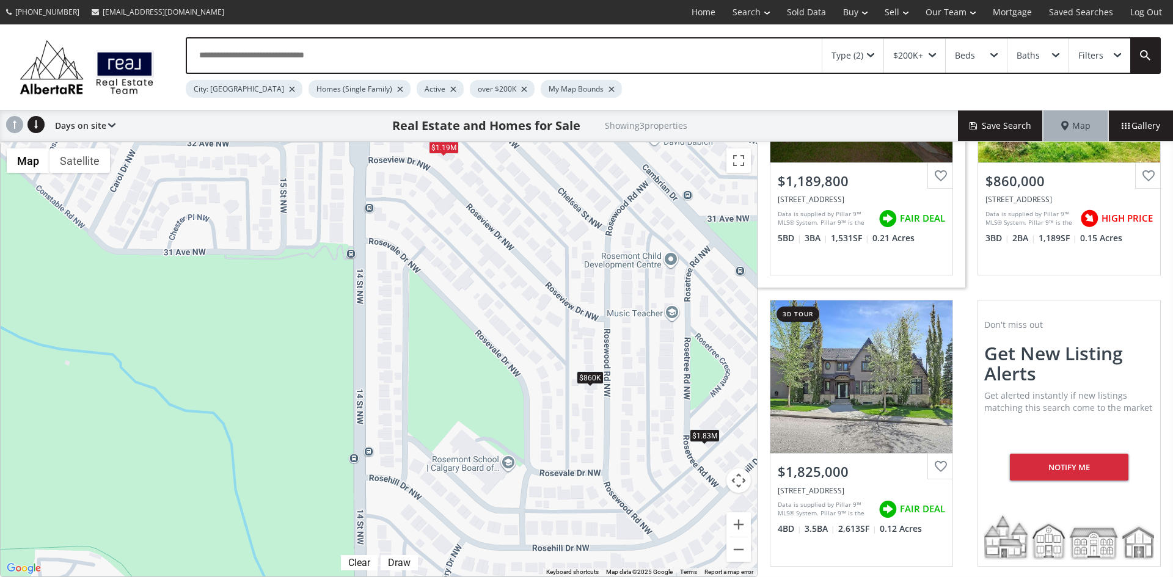
scroll to position [147, 0]
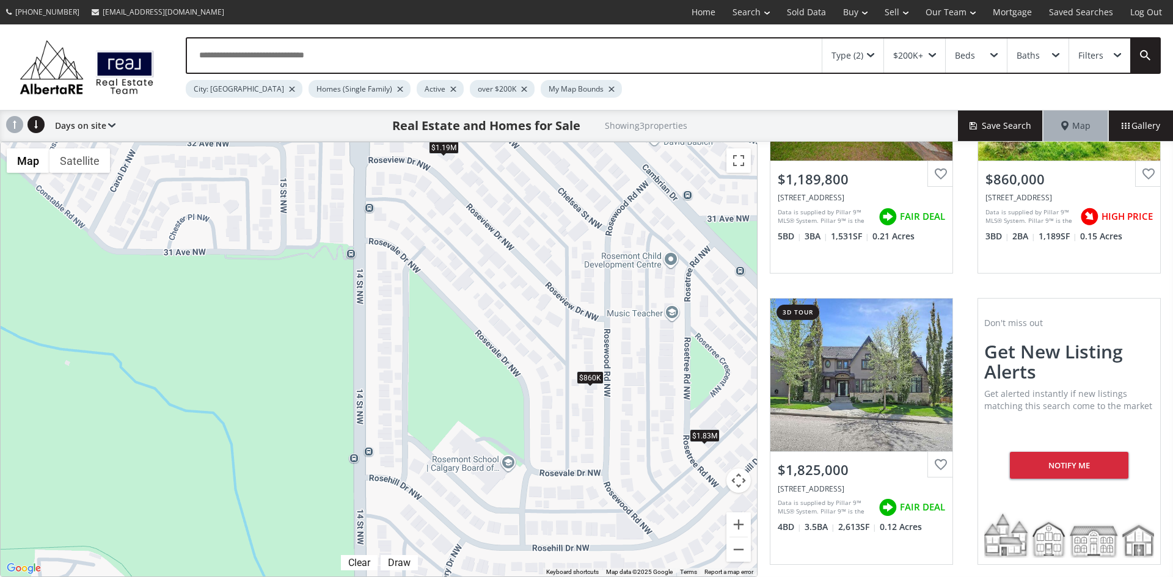
click at [597, 379] on div "$860K" at bounding box center [590, 377] width 27 height 13
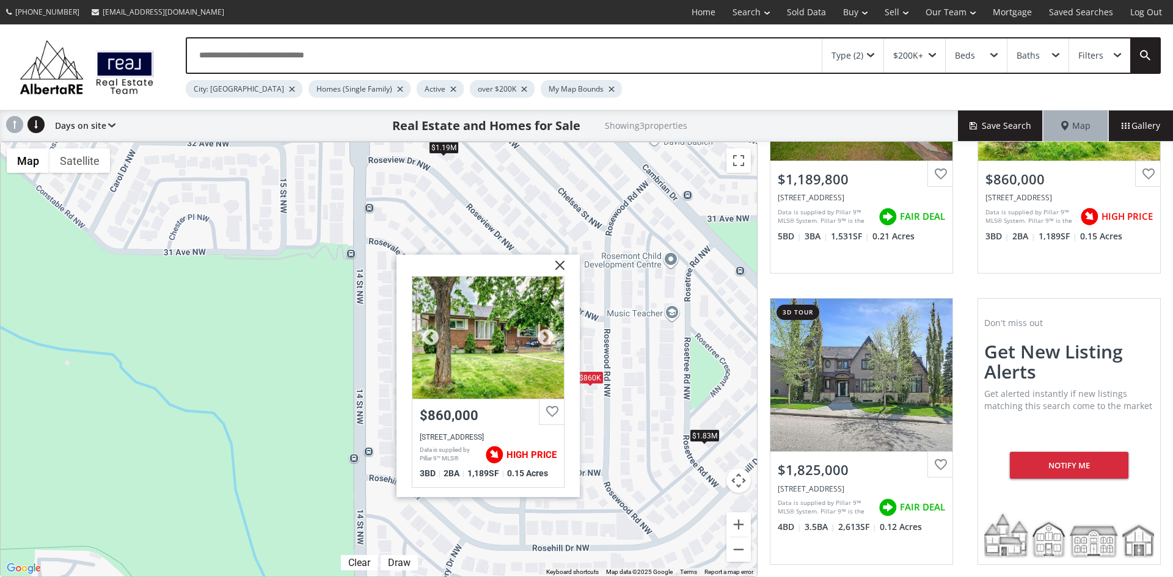
click at [477, 357] on div at bounding box center [487, 337] width 151 height 122
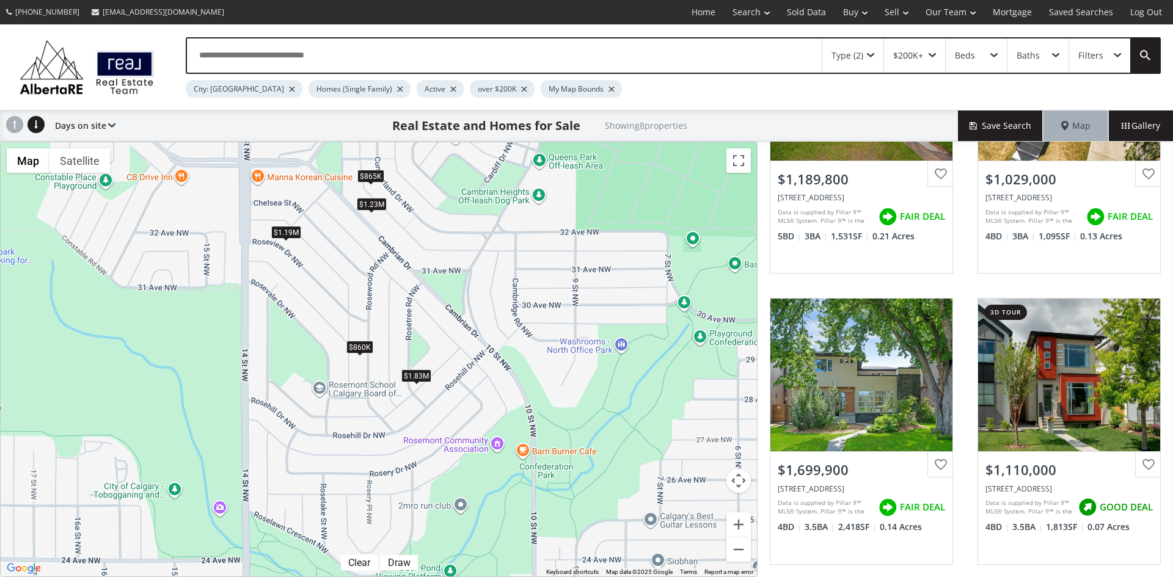
drag, startPoint x: 669, startPoint y: 489, endPoint x: 405, endPoint y: 415, distance: 274.7
click at [405, 415] on div "To navigate, press the arrow keys. $1.19M $1.03M $1.7M $1.11M $865K $1.23M $860…" at bounding box center [379, 359] width 756 height 434
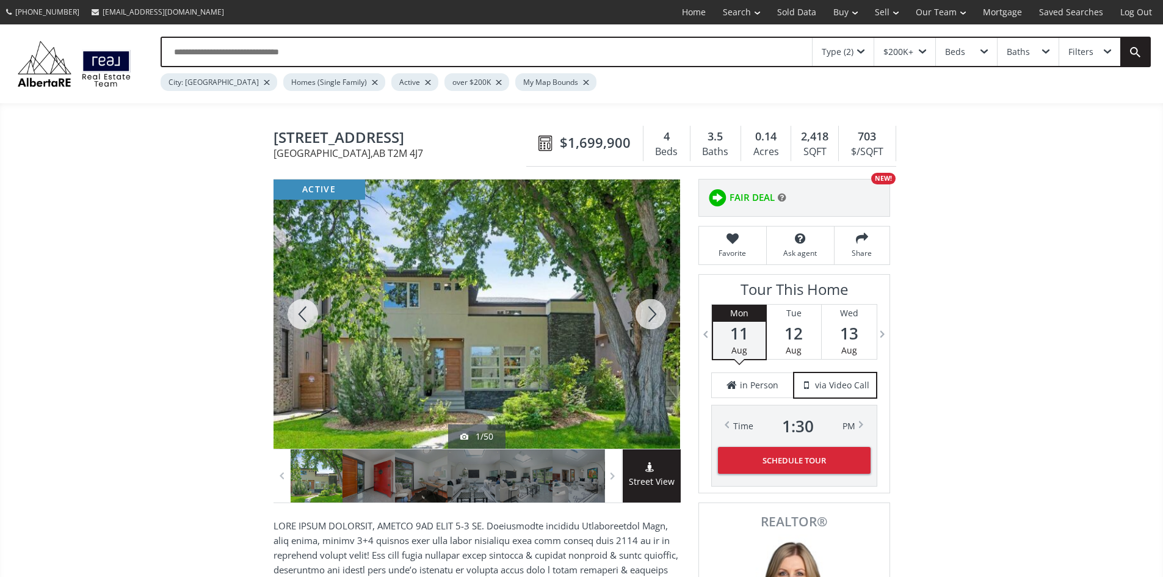
click at [675, 475] on span at bounding box center [652, 468] width 58 height 13
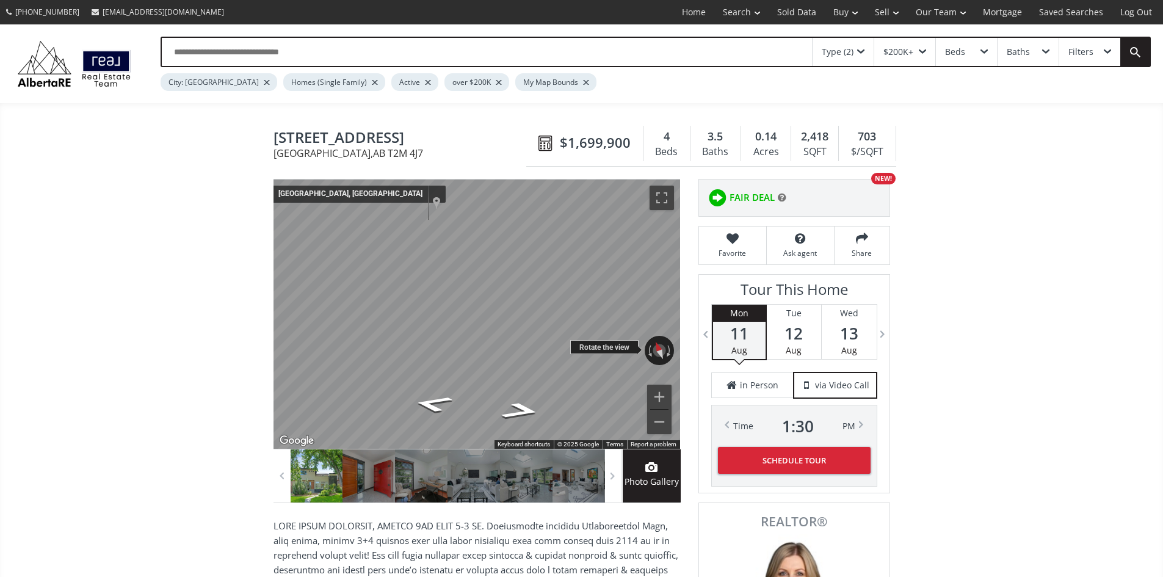
click at [584, 354] on div "← Move left → Move right ↑ Move up ↓ Move down + Zoom in - Zoom out Calgary, Al…" at bounding box center [477, 314] width 407 height 269
click at [647, 360] on div "← Move left → Move right ↑ Move up ↓ Move down + Zoom in - Zoom out Calgary, Al…" at bounding box center [477, 314] width 407 height 269
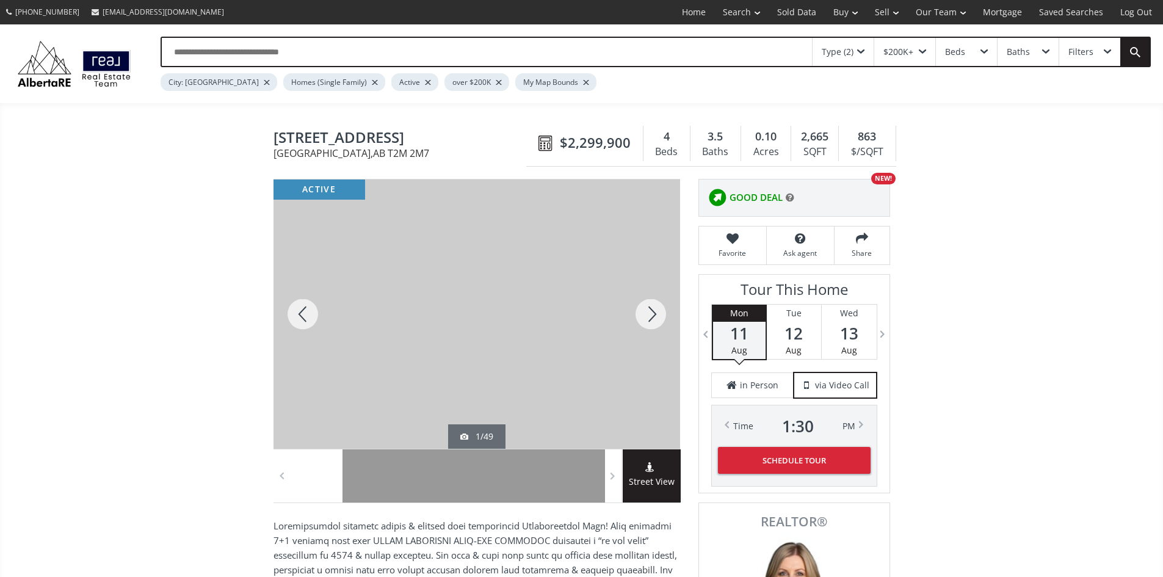
click at [653, 316] on div at bounding box center [651, 314] width 59 height 269
click at [300, 322] on div at bounding box center [303, 314] width 59 height 269
click at [652, 318] on div at bounding box center [651, 314] width 59 height 269
click at [649, 319] on div at bounding box center [651, 314] width 59 height 269
click at [654, 316] on div at bounding box center [651, 314] width 59 height 269
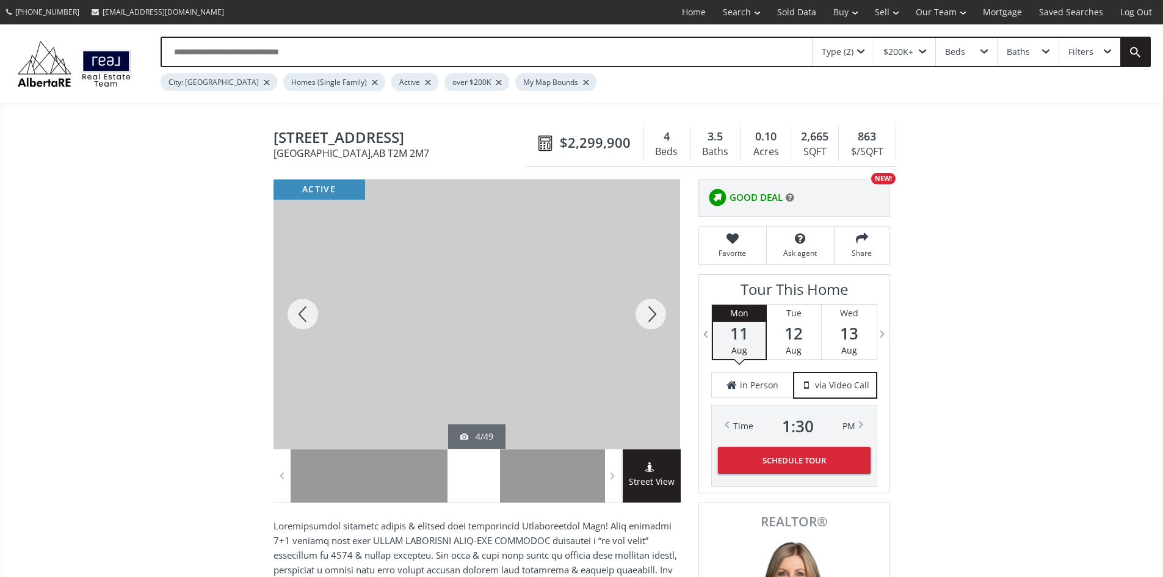
click at [654, 316] on div at bounding box center [651, 314] width 59 height 269
click at [655, 316] on div at bounding box center [651, 314] width 59 height 269
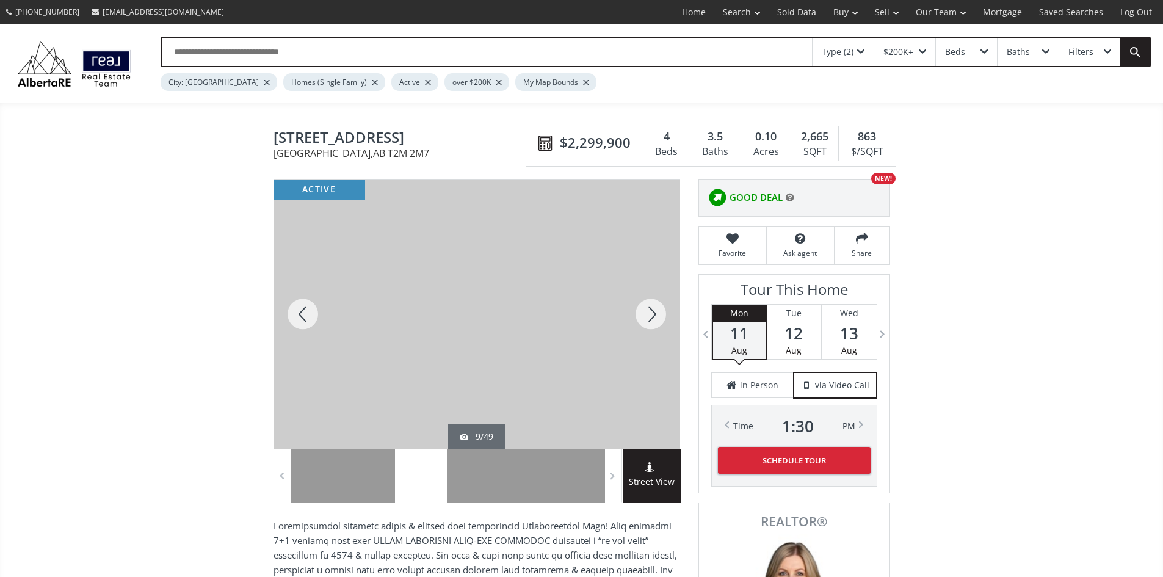
click at [655, 316] on div at bounding box center [651, 314] width 59 height 269
click at [656, 315] on div at bounding box center [651, 314] width 59 height 269
click at [656, 311] on div at bounding box center [651, 314] width 59 height 269
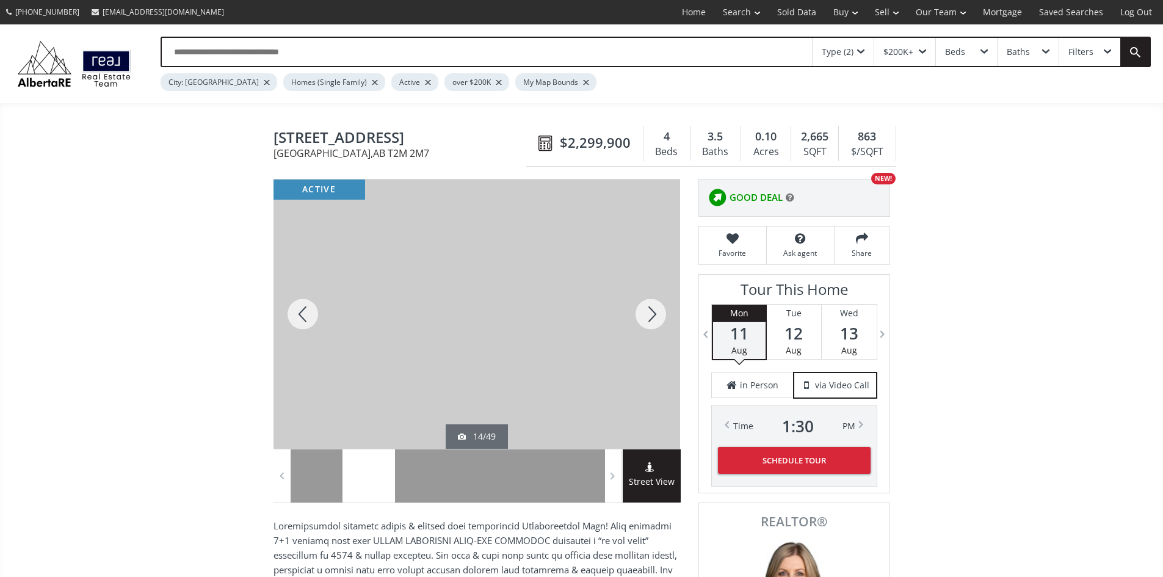
click at [656, 311] on div at bounding box center [651, 314] width 59 height 269
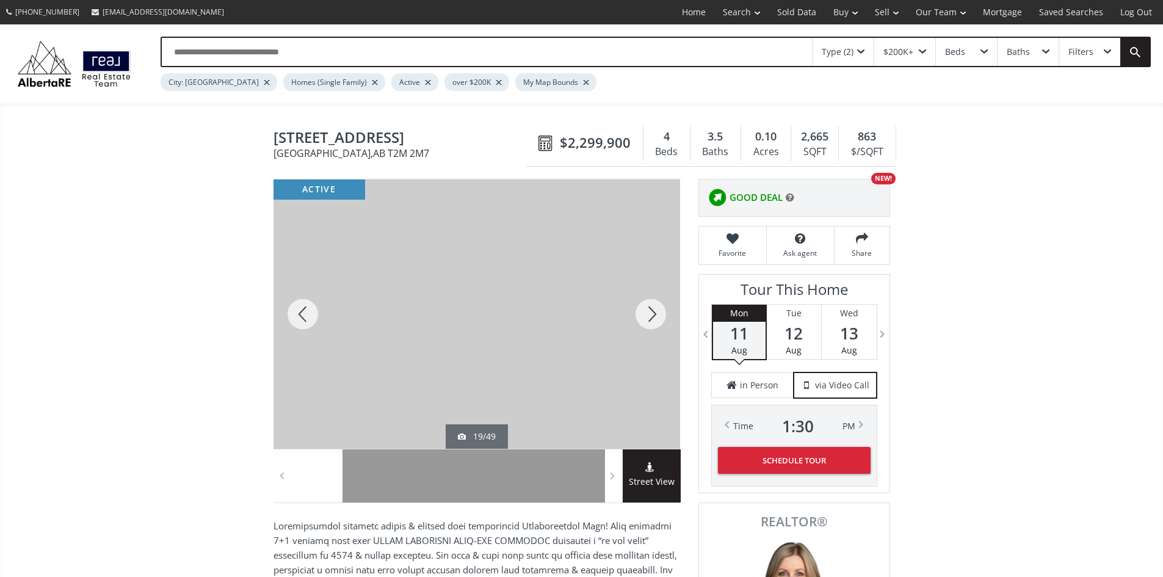
click at [656, 311] on div at bounding box center [651, 314] width 59 height 269
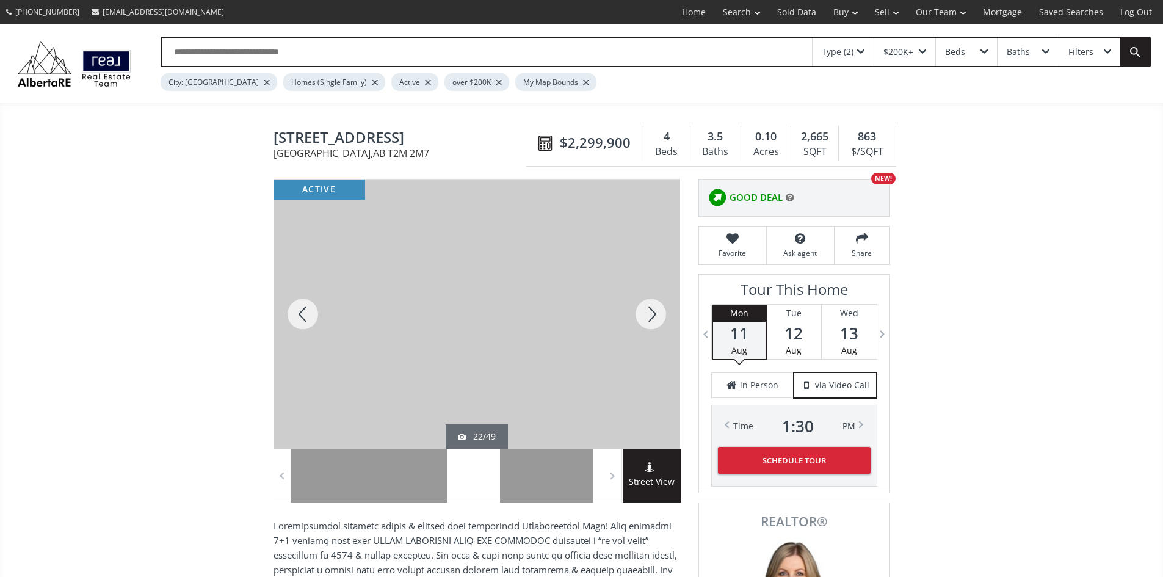
click at [656, 311] on div at bounding box center [651, 314] width 59 height 269
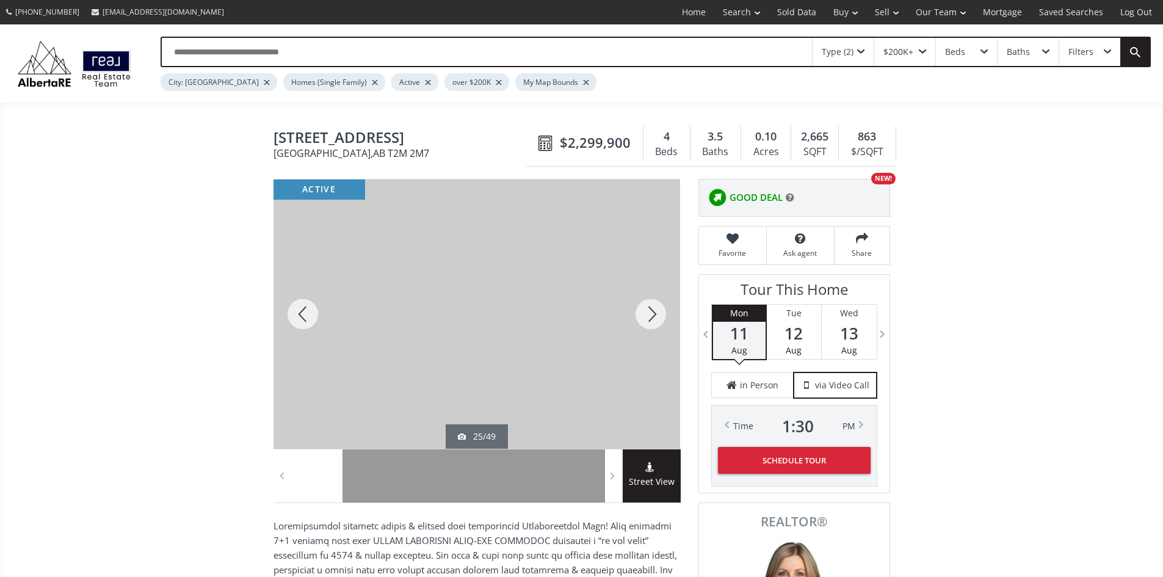
click at [656, 311] on div at bounding box center [651, 314] width 59 height 269
click at [652, 319] on div at bounding box center [651, 314] width 59 height 269
click at [652, 317] on div at bounding box center [651, 314] width 59 height 269
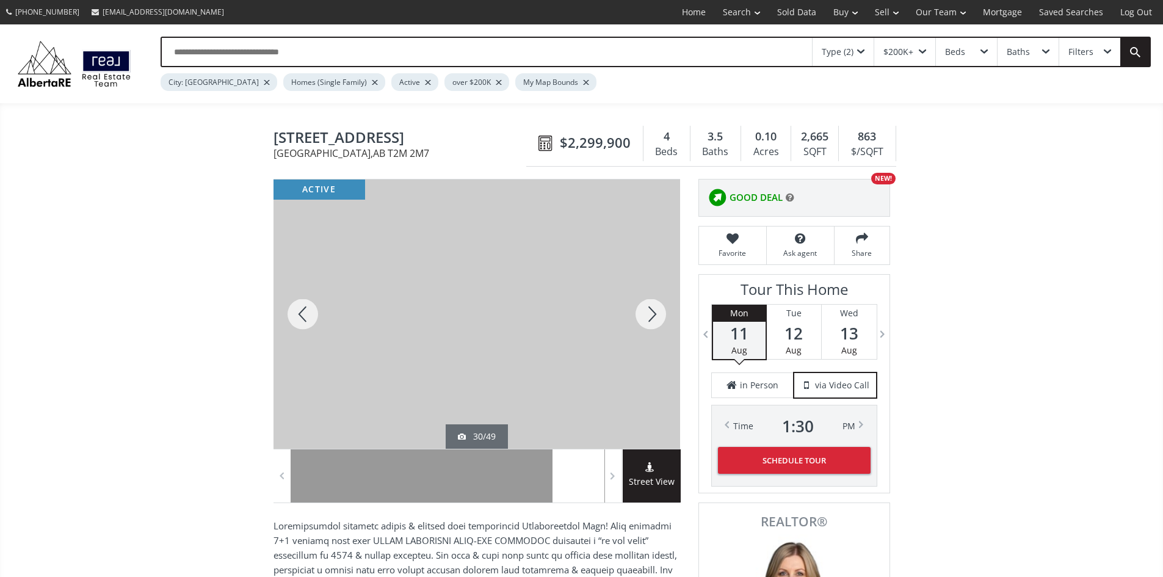
click at [652, 317] on div at bounding box center [651, 314] width 59 height 269
click at [653, 315] on div at bounding box center [651, 314] width 59 height 269
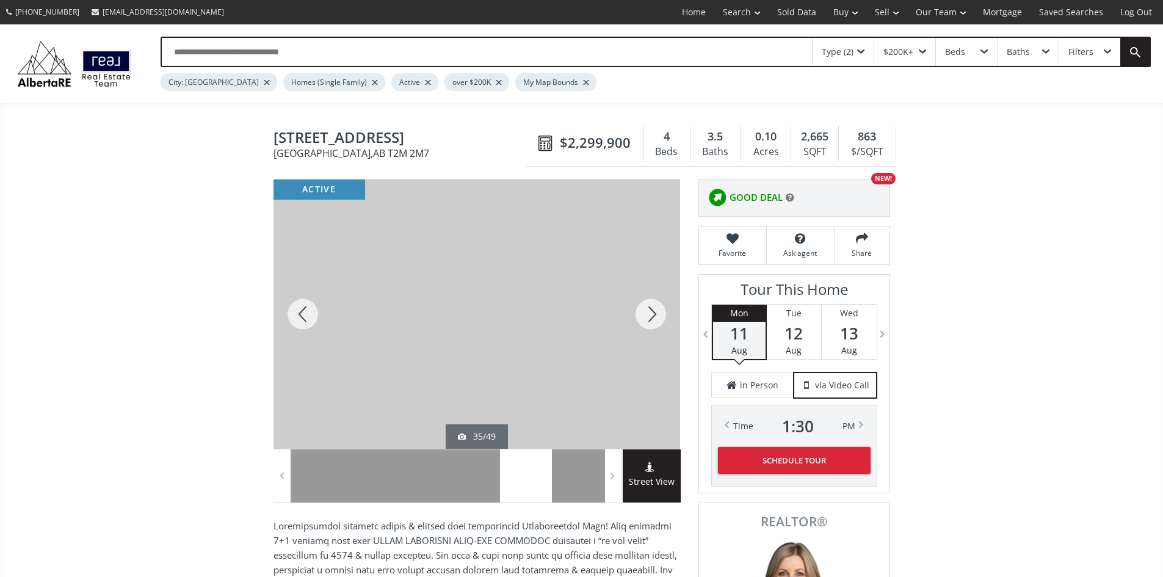
click at [653, 313] on div at bounding box center [651, 314] width 59 height 269
click at [652, 313] on div at bounding box center [651, 314] width 59 height 269
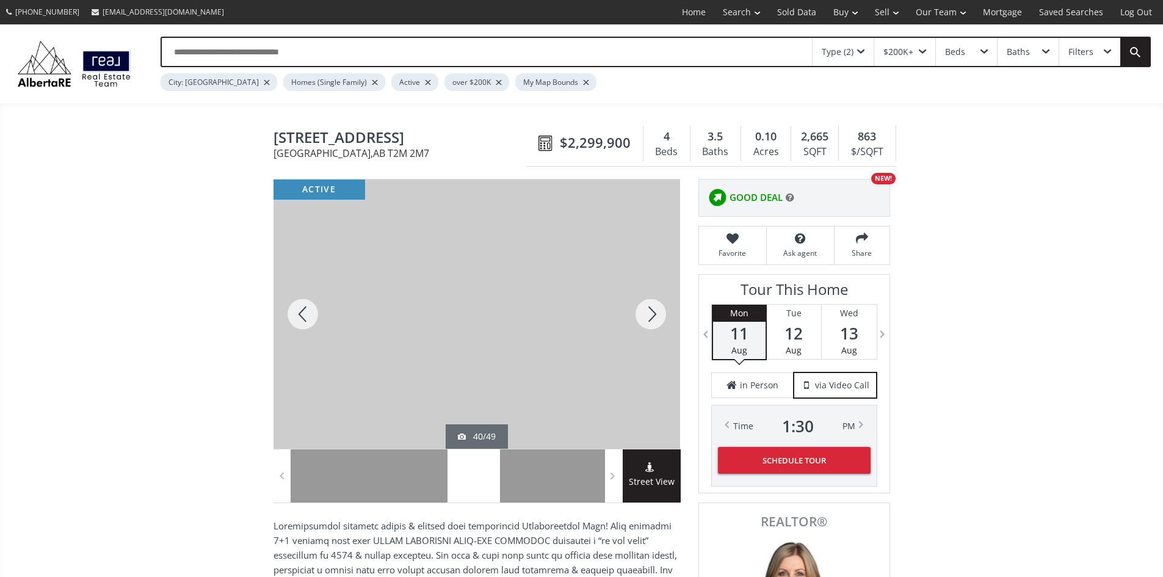
click at [652, 313] on div at bounding box center [651, 314] width 59 height 269
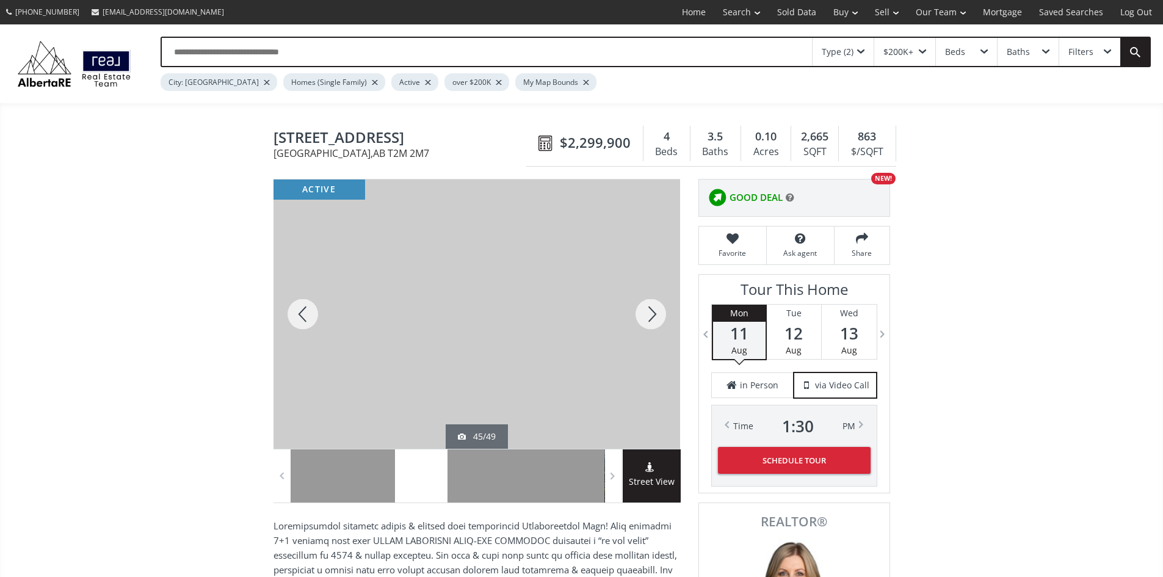
click at [652, 313] on div at bounding box center [651, 314] width 59 height 269
click at [652, 312] on div at bounding box center [651, 314] width 59 height 269
click at [651, 312] on div at bounding box center [651, 314] width 59 height 269
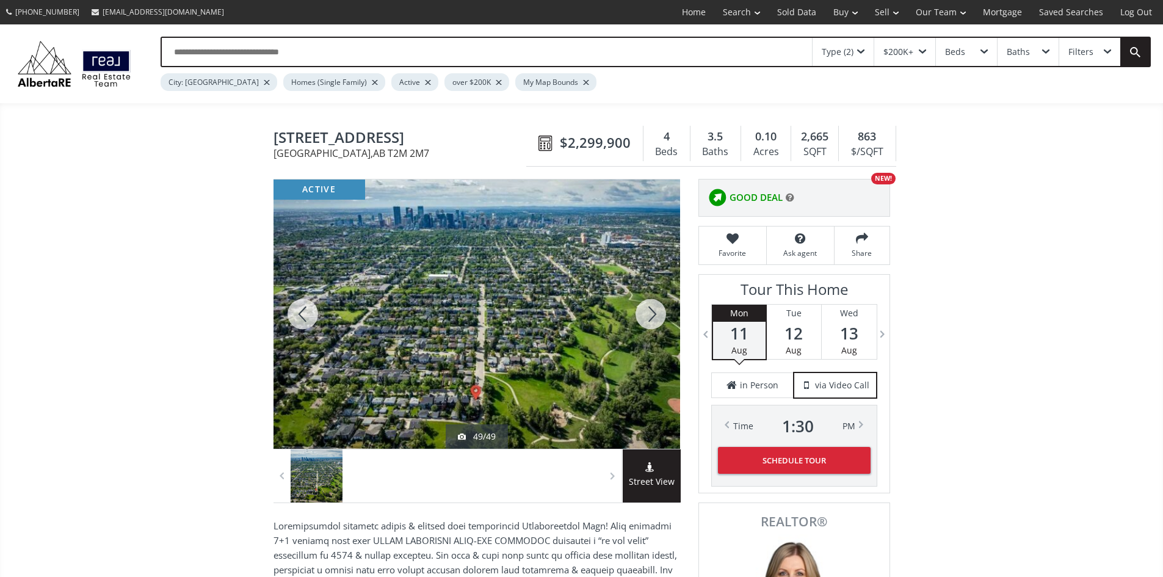
click at [651, 312] on div at bounding box center [651, 314] width 59 height 269
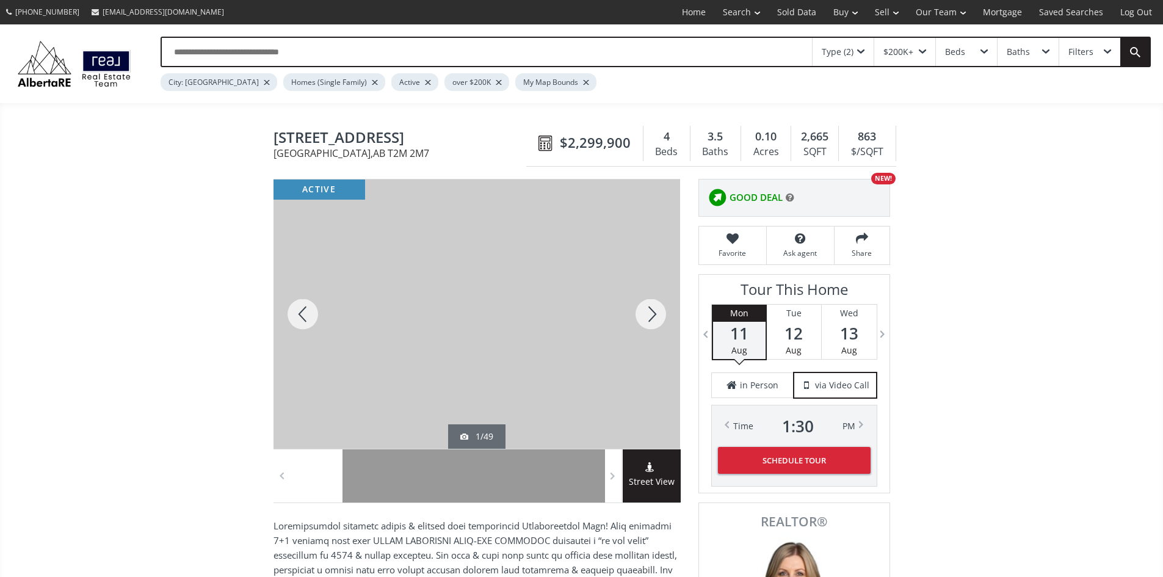
click at [651, 312] on div at bounding box center [651, 314] width 59 height 269
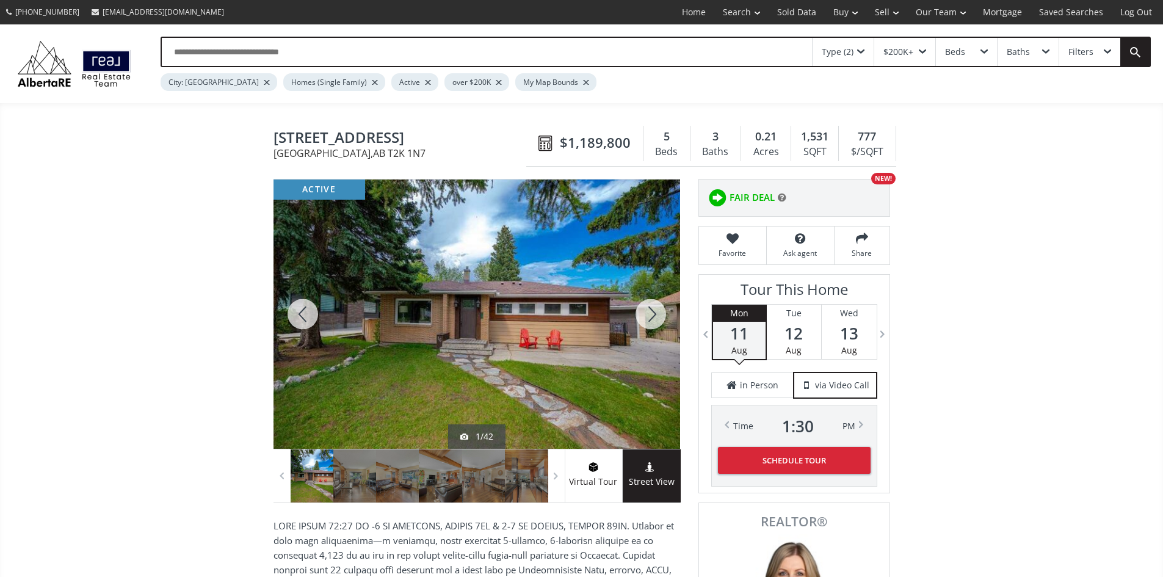
click at [655, 318] on div at bounding box center [651, 314] width 59 height 269
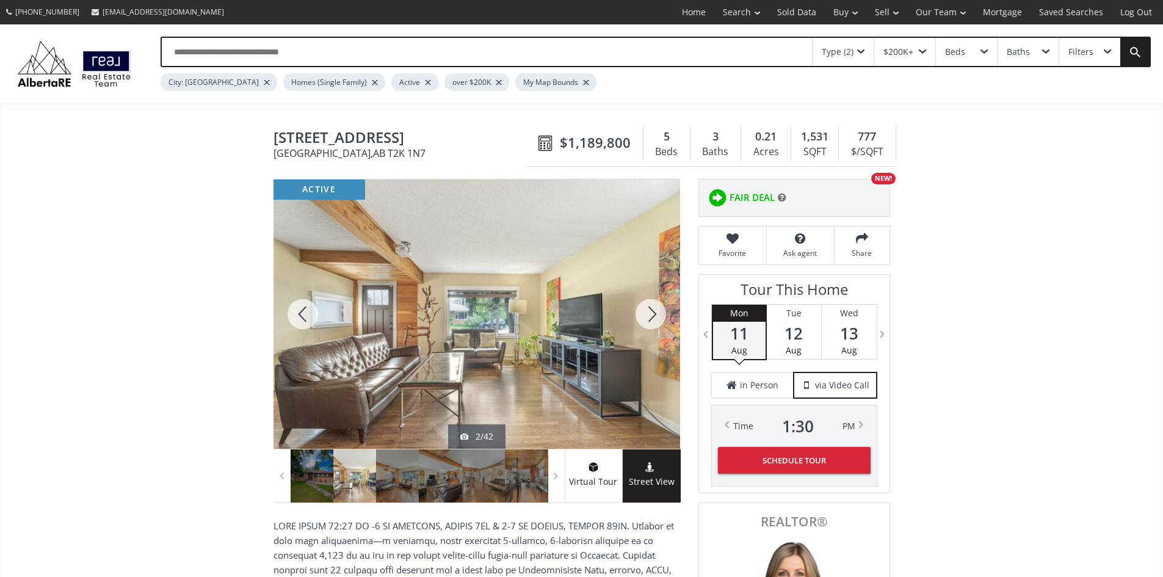
click at [653, 318] on div at bounding box center [651, 314] width 59 height 269
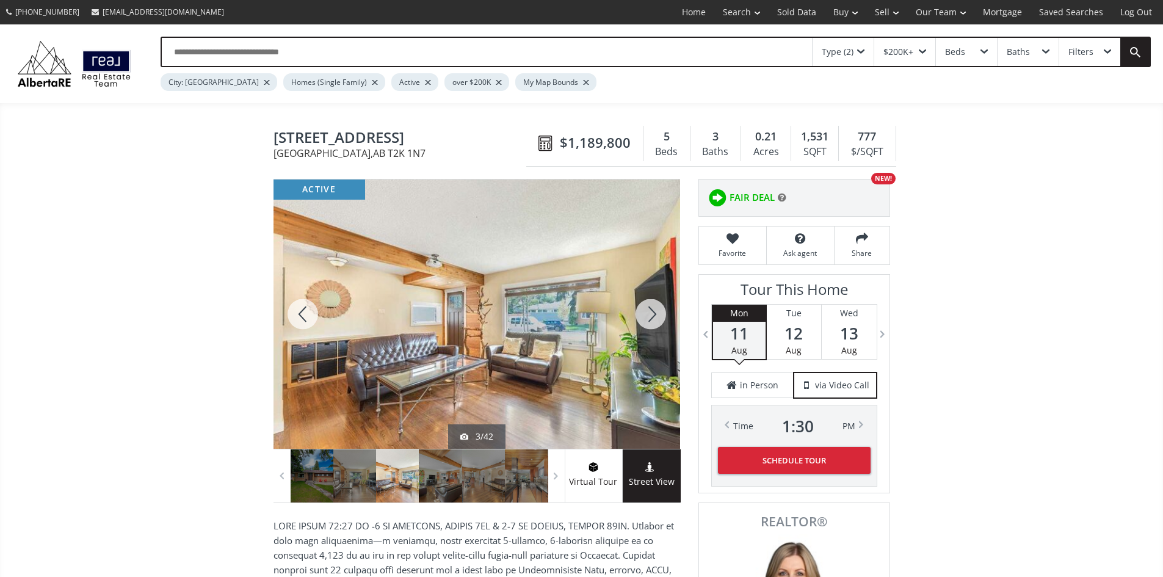
click at [652, 319] on div at bounding box center [651, 314] width 59 height 269
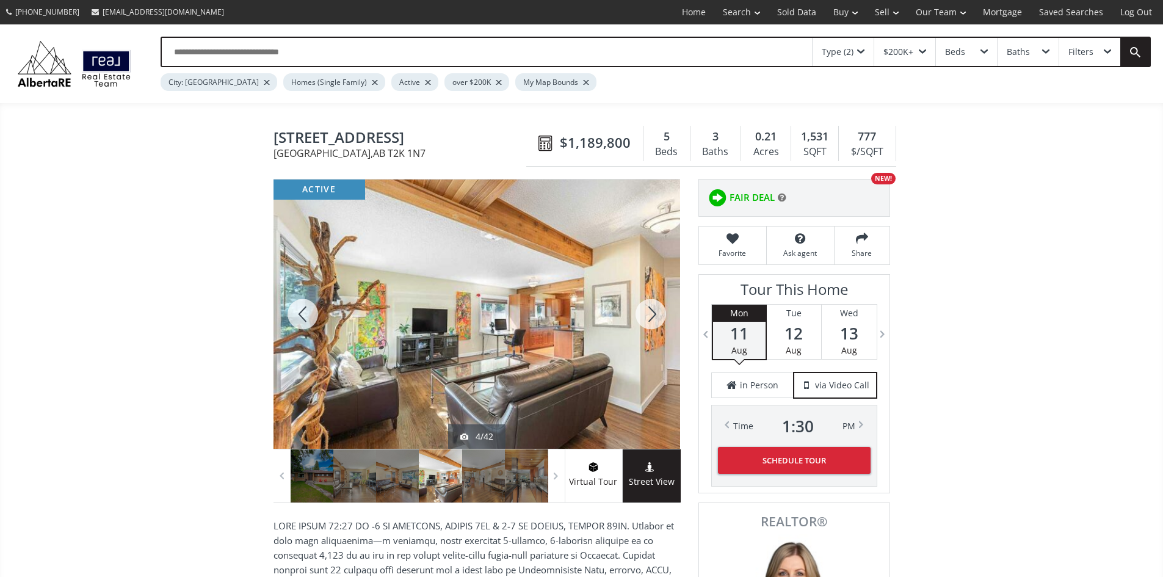
click at [652, 319] on div at bounding box center [651, 314] width 59 height 269
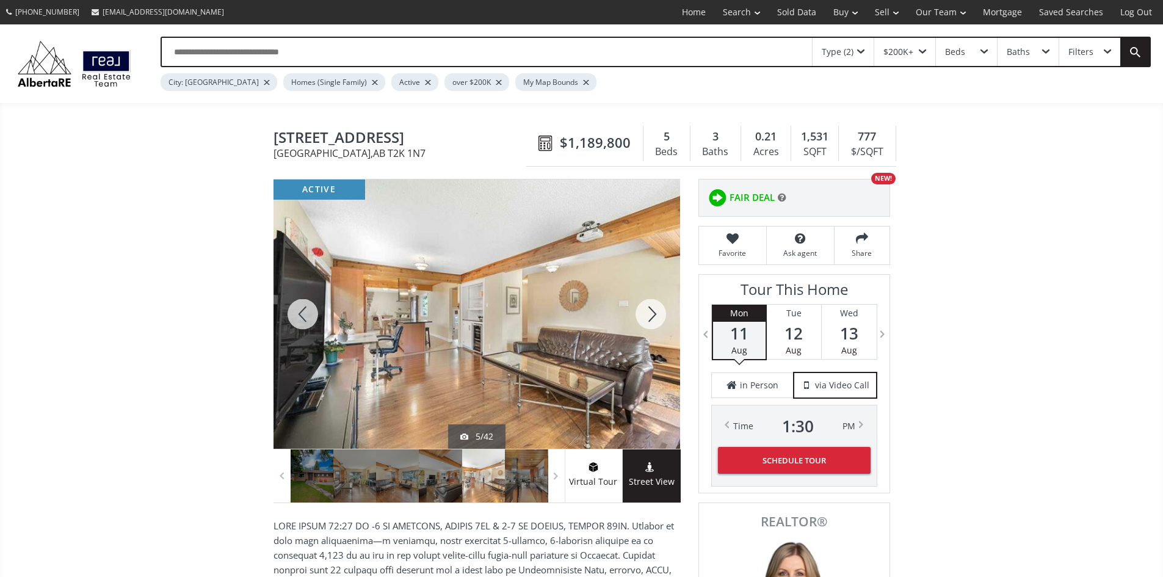
click at [304, 315] on div at bounding box center [303, 314] width 59 height 269
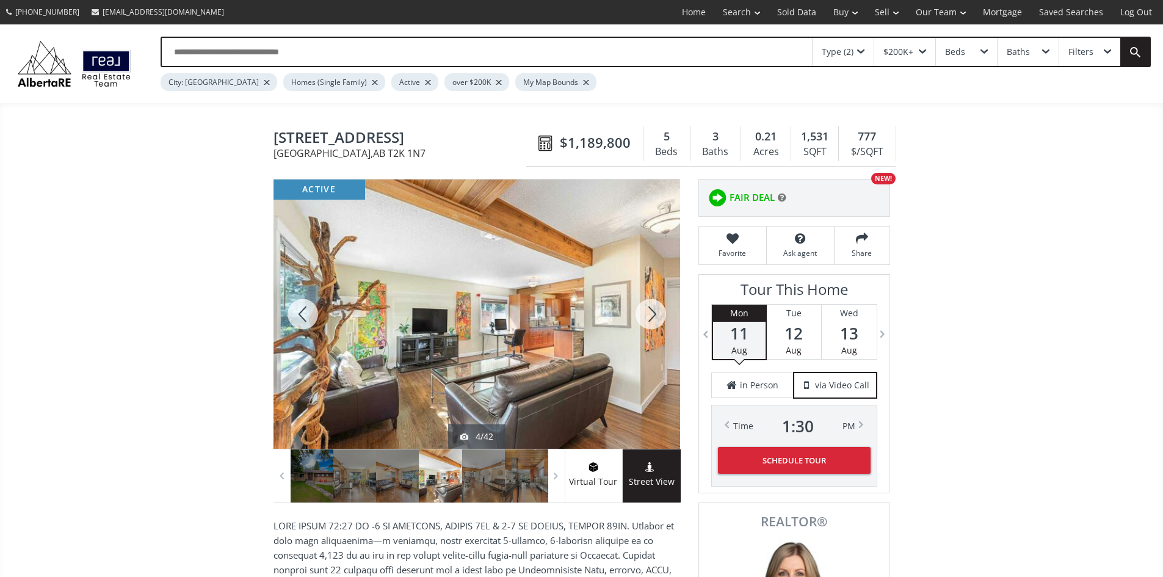
click at [652, 316] on div at bounding box center [651, 314] width 59 height 269
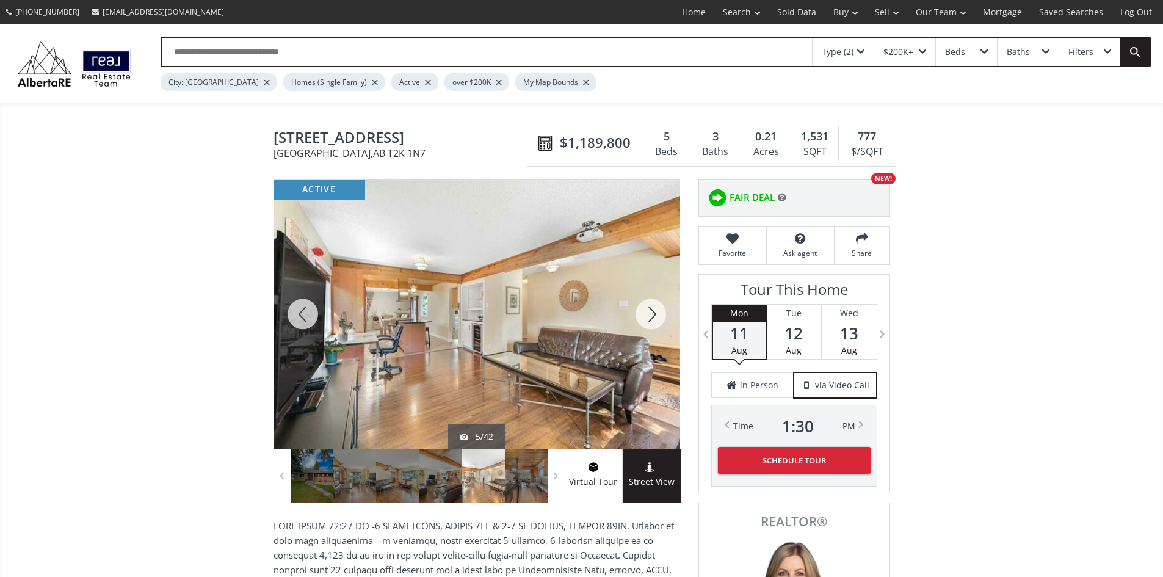
click at [652, 316] on div at bounding box center [651, 314] width 59 height 269
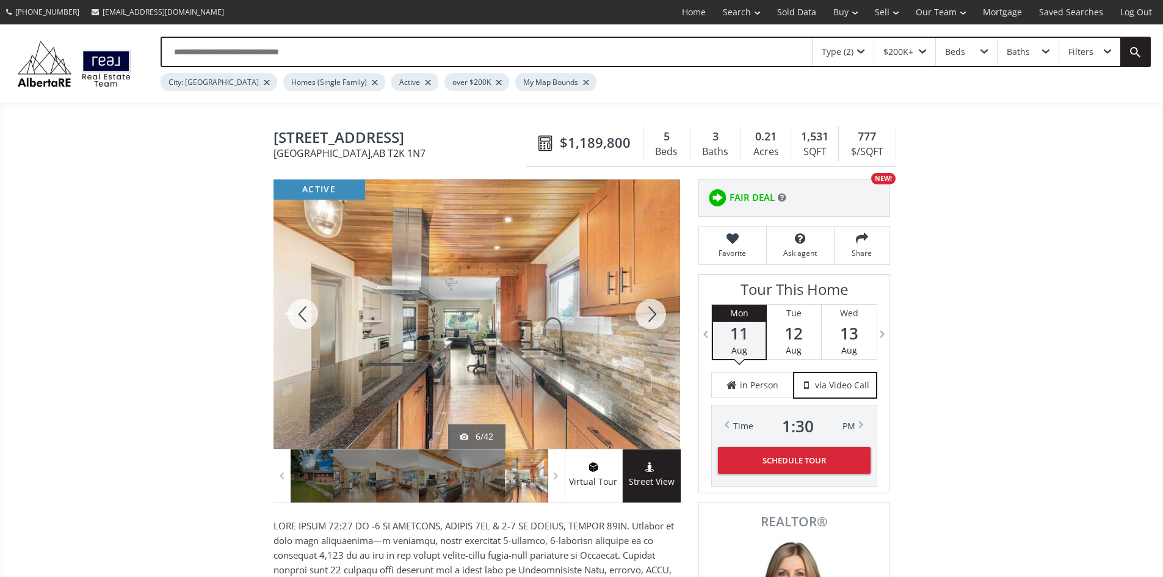
click at [652, 316] on div at bounding box center [651, 314] width 59 height 269
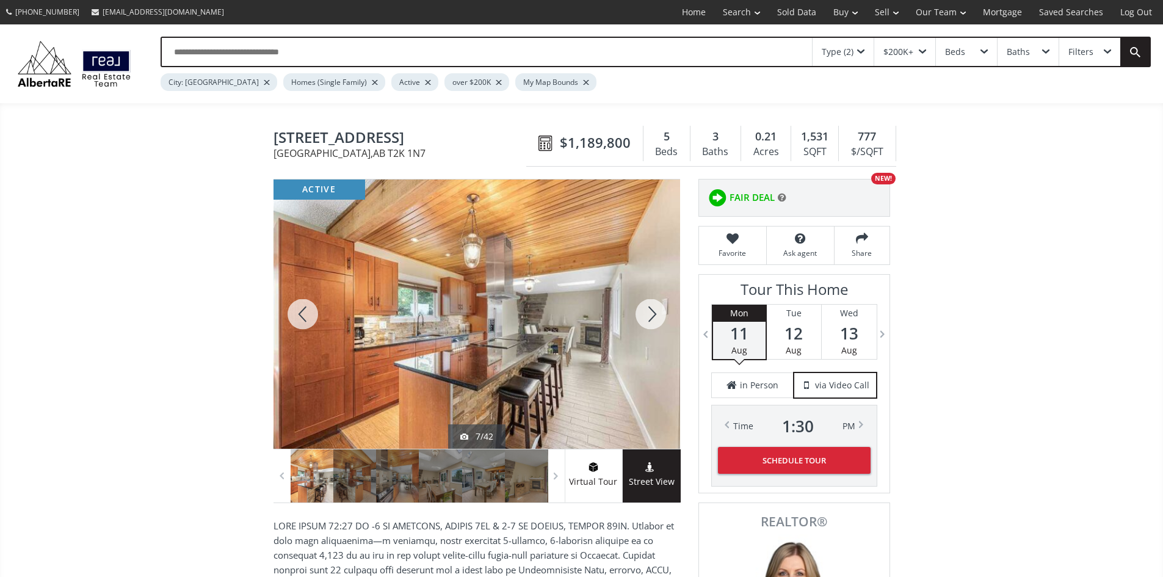
click at [652, 316] on div at bounding box center [651, 314] width 59 height 269
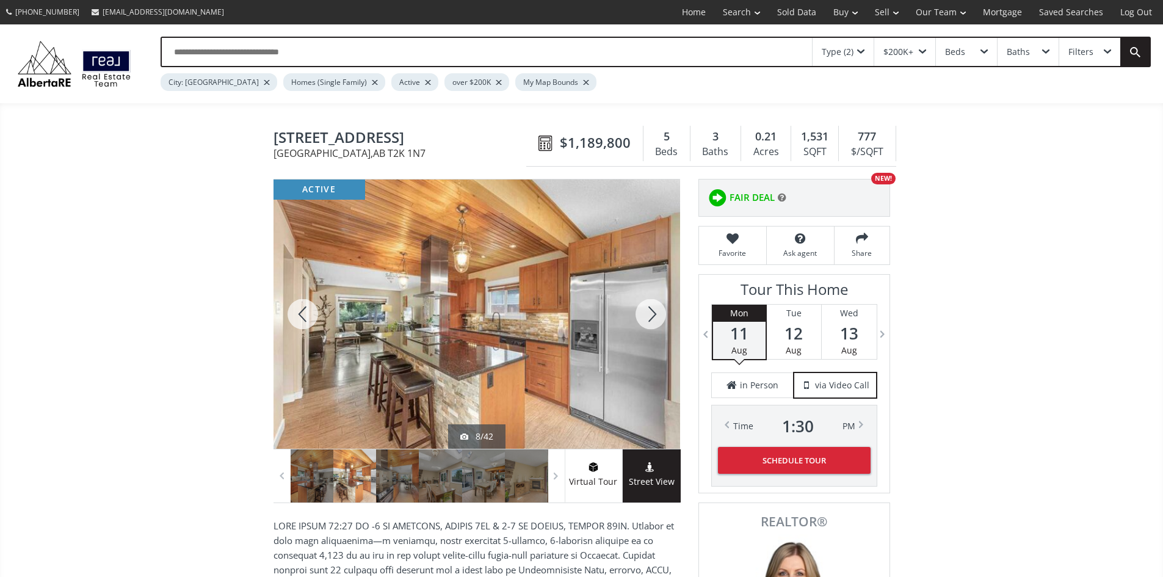
click at [652, 316] on div at bounding box center [651, 314] width 59 height 269
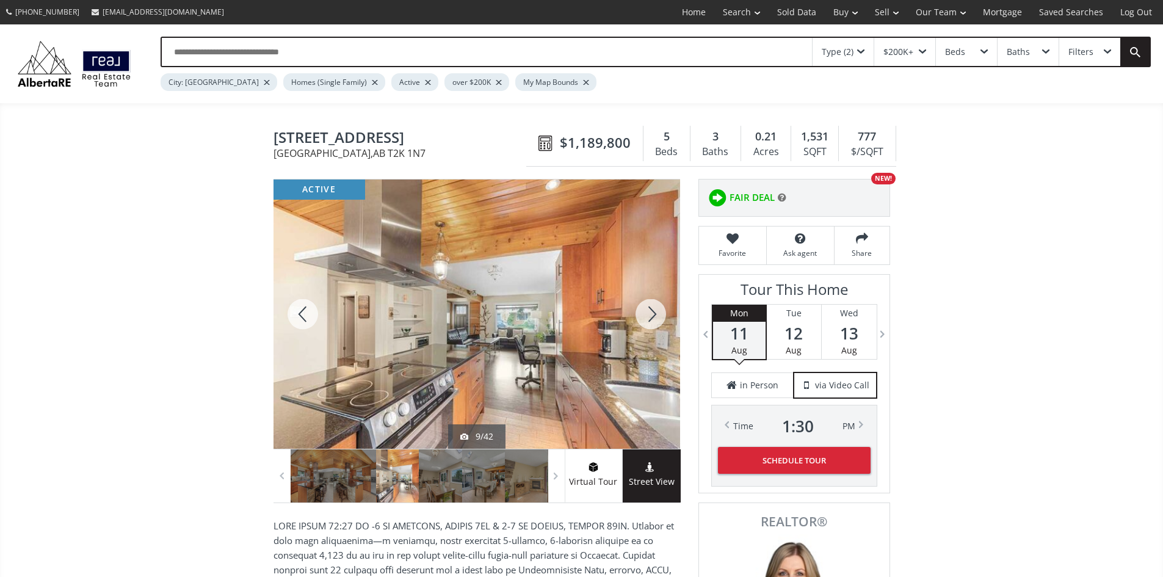
click at [652, 316] on div at bounding box center [651, 314] width 59 height 269
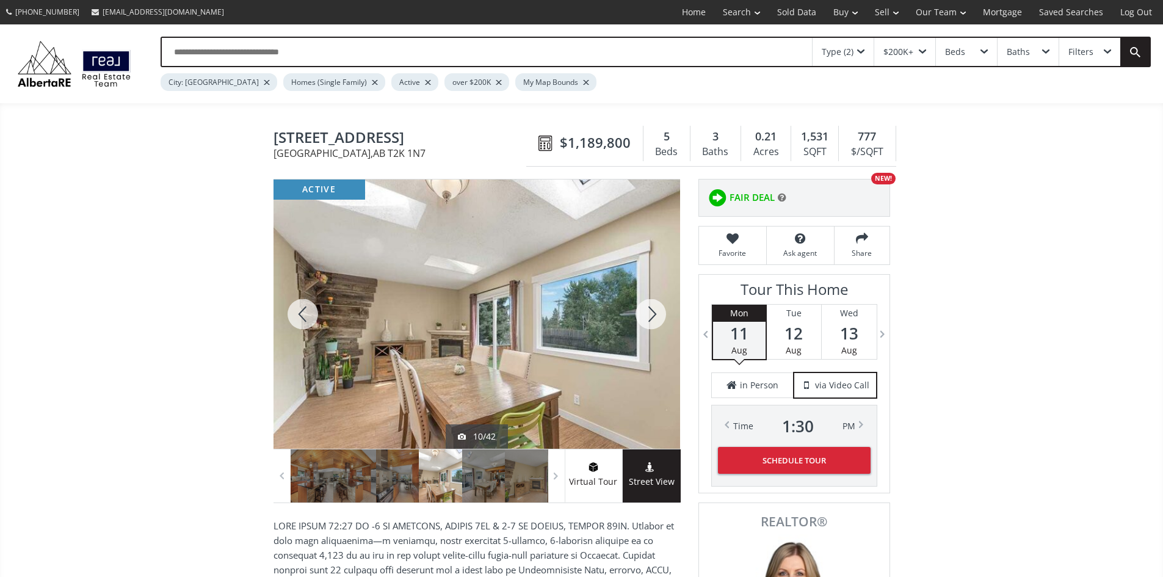
click at [652, 316] on div at bounding box center [651, 314] width 59 height 269
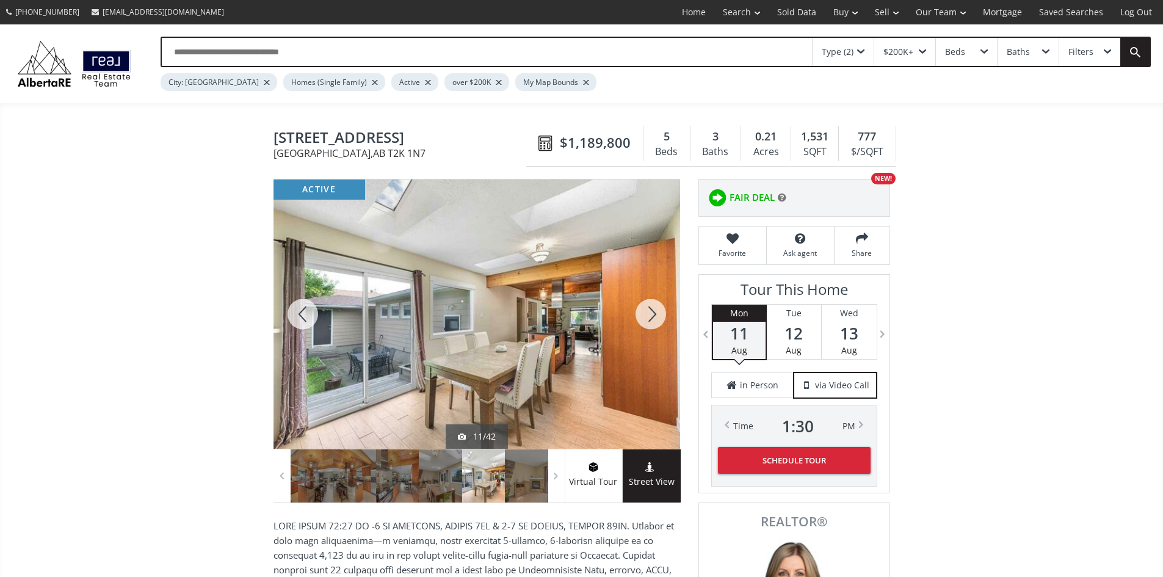
click at [654, 316] on div at bounding box center [651, 314] width 59 height 269
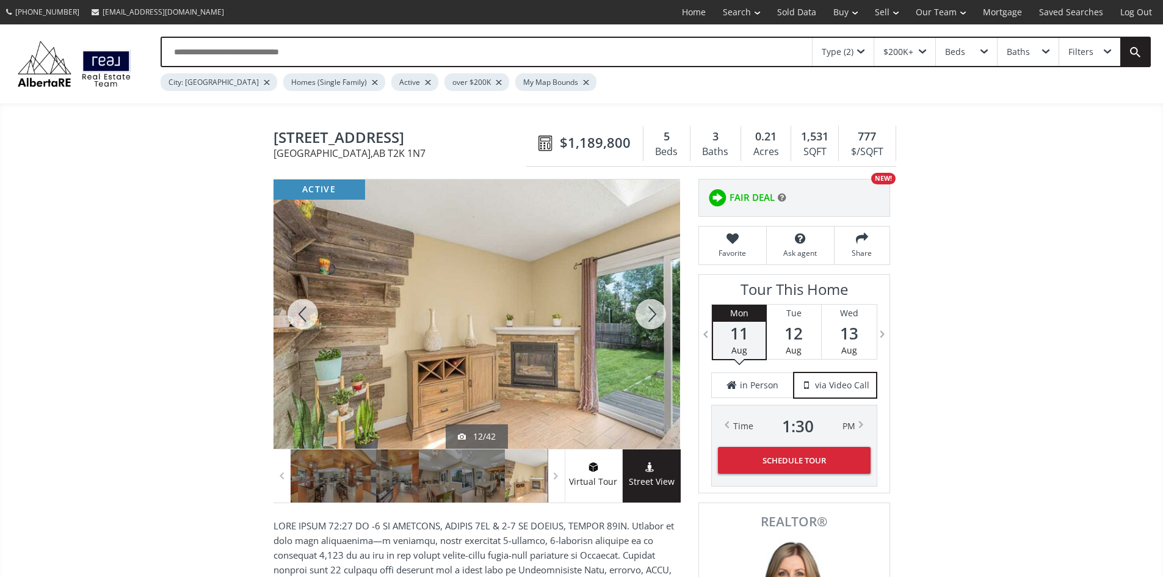
click at [654, 316] on div at bounding box center [651, 314] width 59 height 269
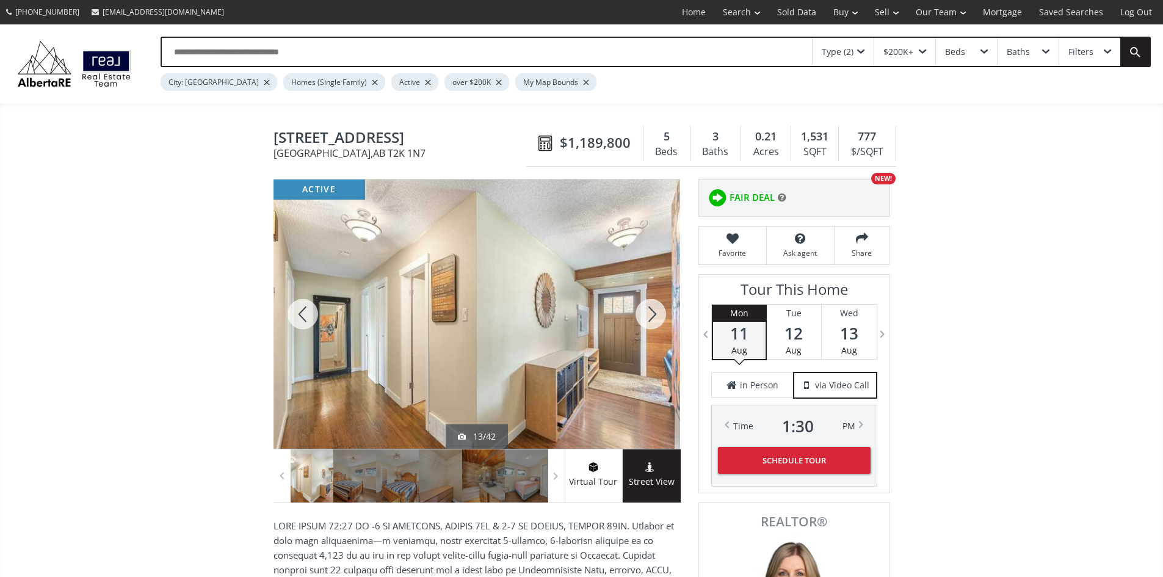
click at [654, 316] on div at bounding box center [651, 314] width 59 height 269
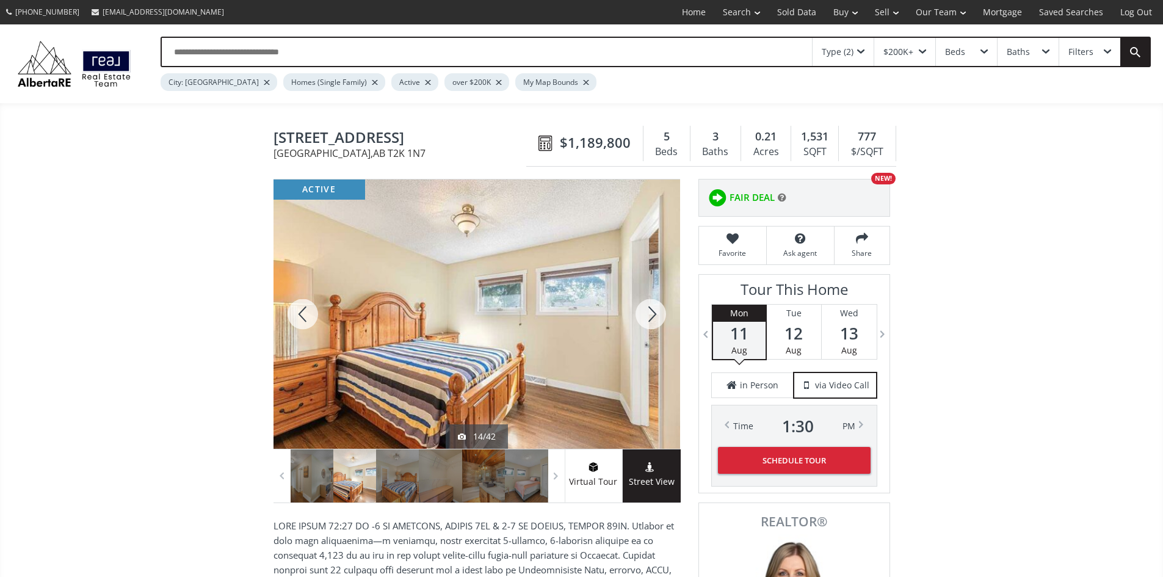
click at [654, 316] on div at bounding box center [651, 314] width 59 height 269
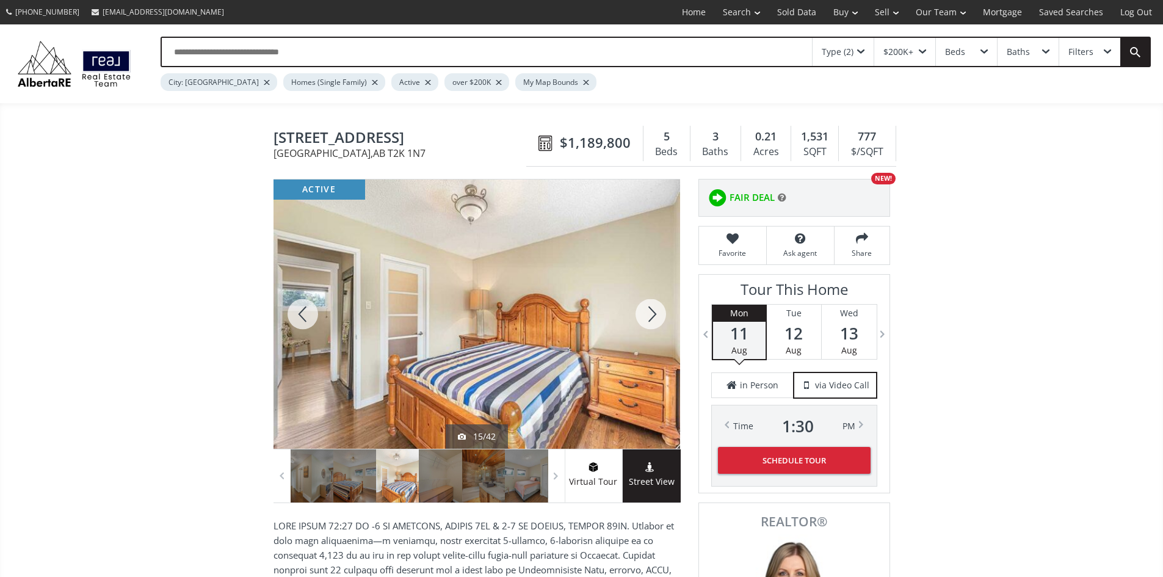
click at [654, 316] on div at bounding box center [651, 314] width 59 height 269
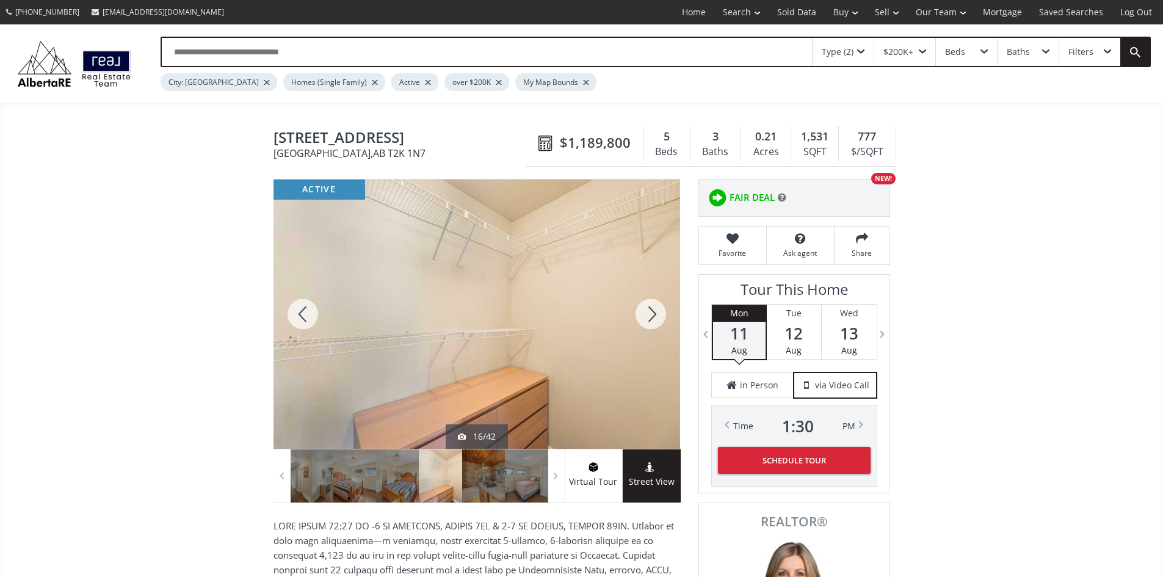
click at [654, 316] on div at bounding box center [651, 314] width 59 height 269
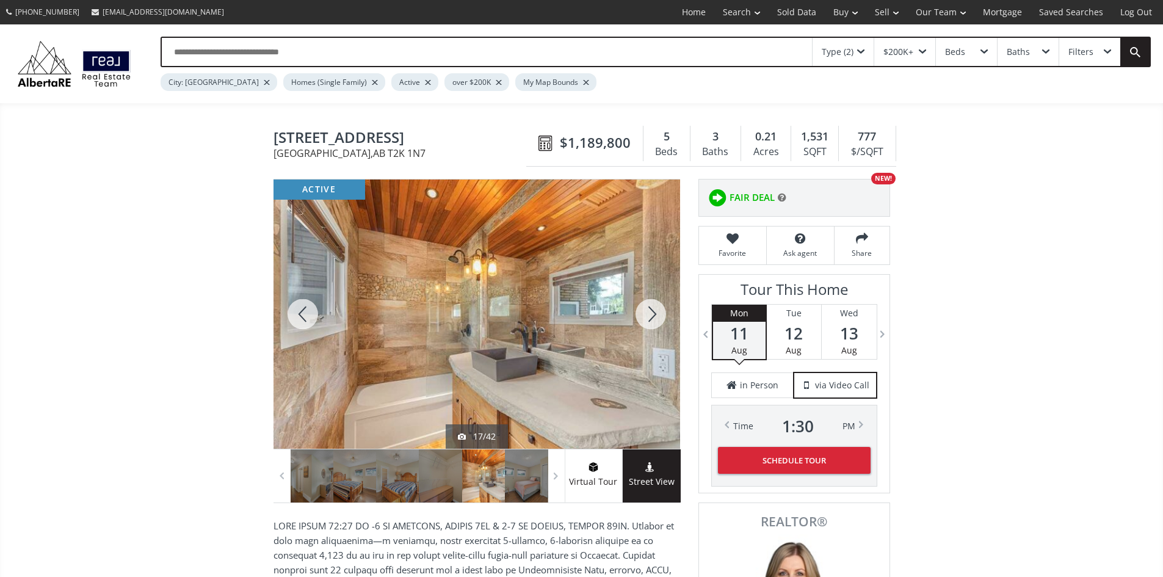
click at [654, 316] on div at bounding box center [651, 314] width 59 height 269
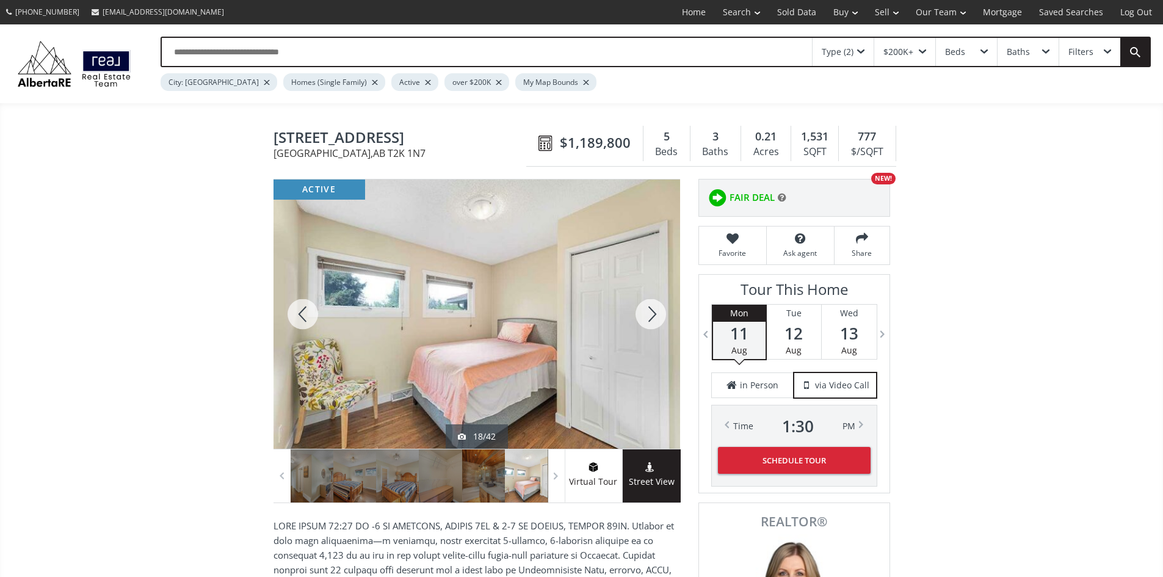
click at [654, 316] on div at bounding box center [651, 314] width 59 height 269
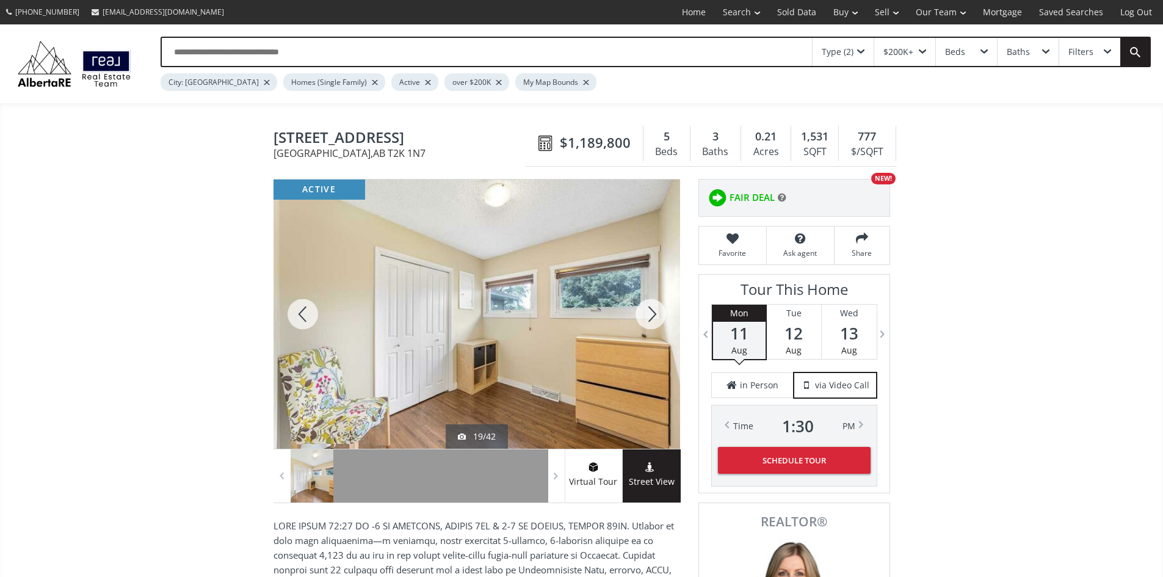
click at [307, 316] on div at bounding box center [303, 314] width 59 height 269
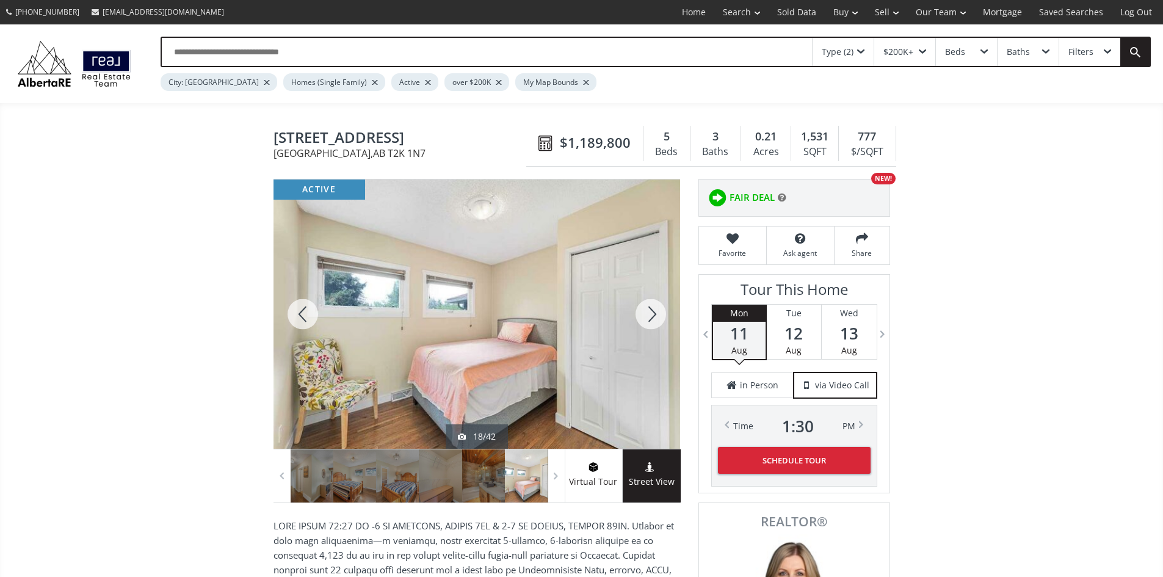
click at [652, 319] on div at bounding box center [651, 314] width 59 height 269
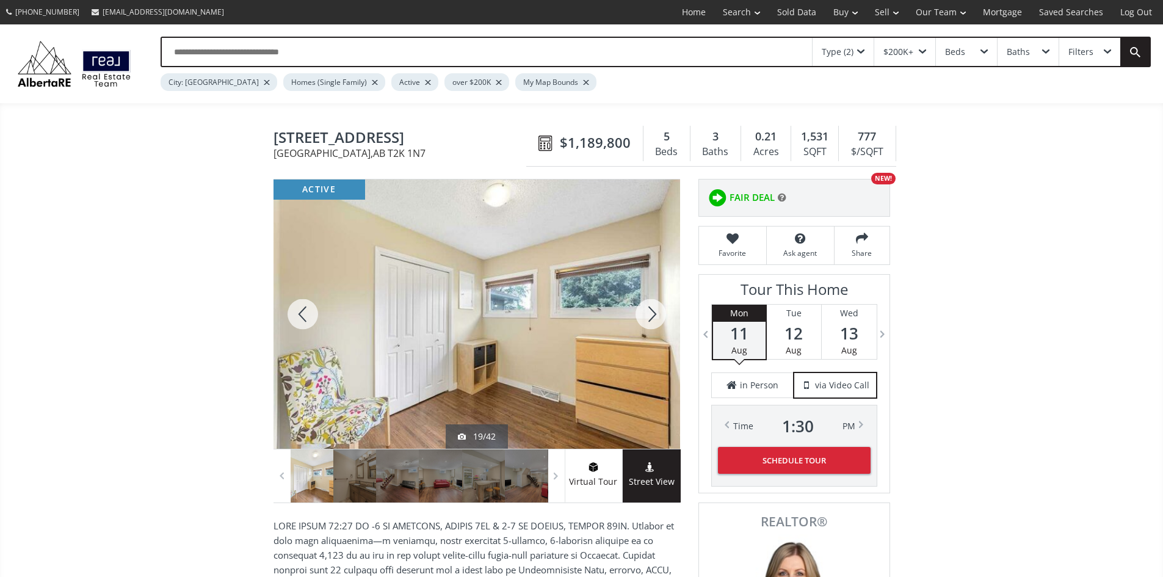
click at [652, 319] on div at bounding box center [651, 314] width 59 height 269
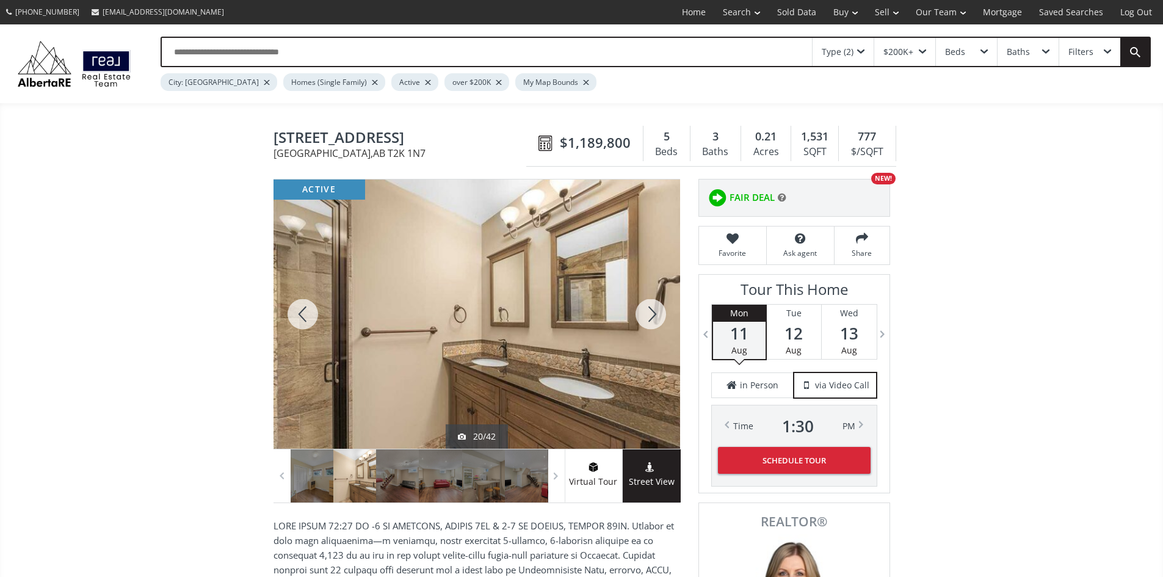
click at [652, 319] on div at bounding box center [651, 314] width 59 height 269
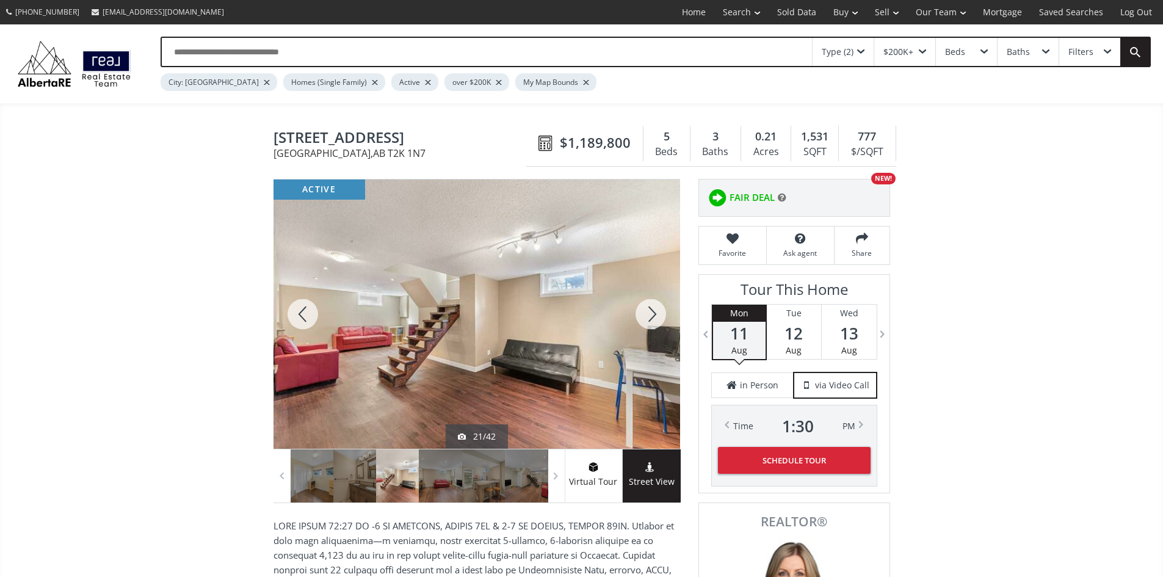
click at [653, 319] on div at bounding box center [651, 314] width 59 height 269
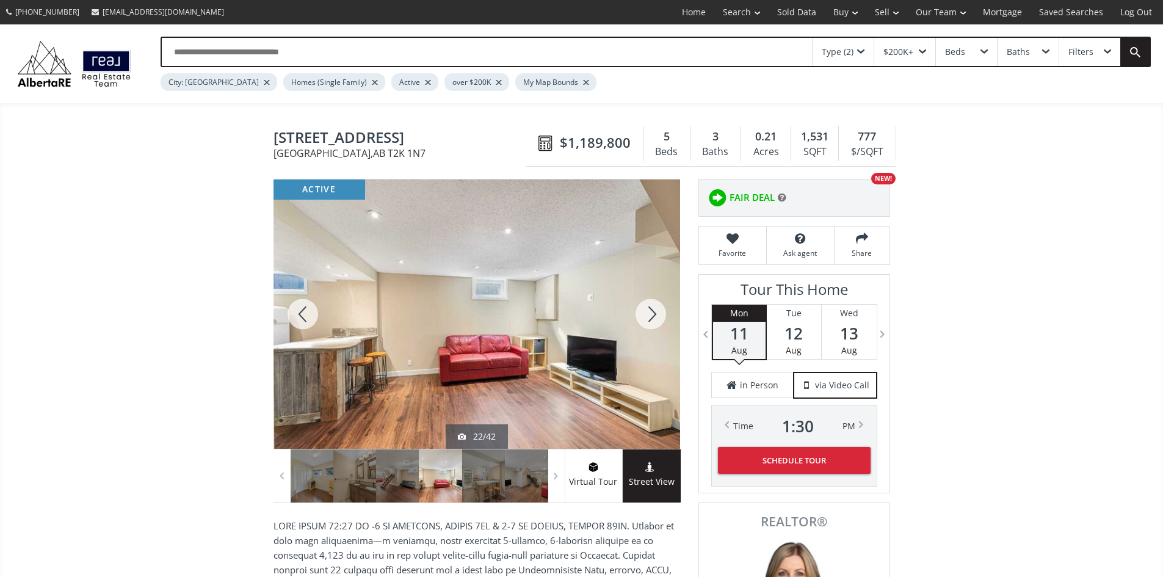
click at [653, 319] on div at bounding box center [651, 314] width 59 height 269
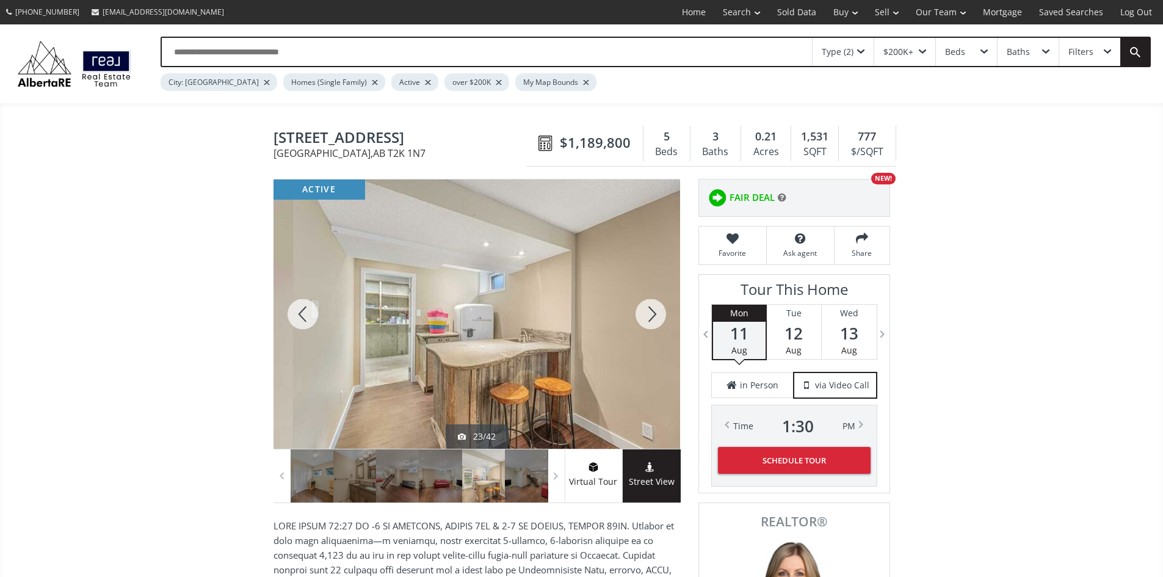
click at [653, 319] on div at bounding box center [651, 314] width 59 height 269
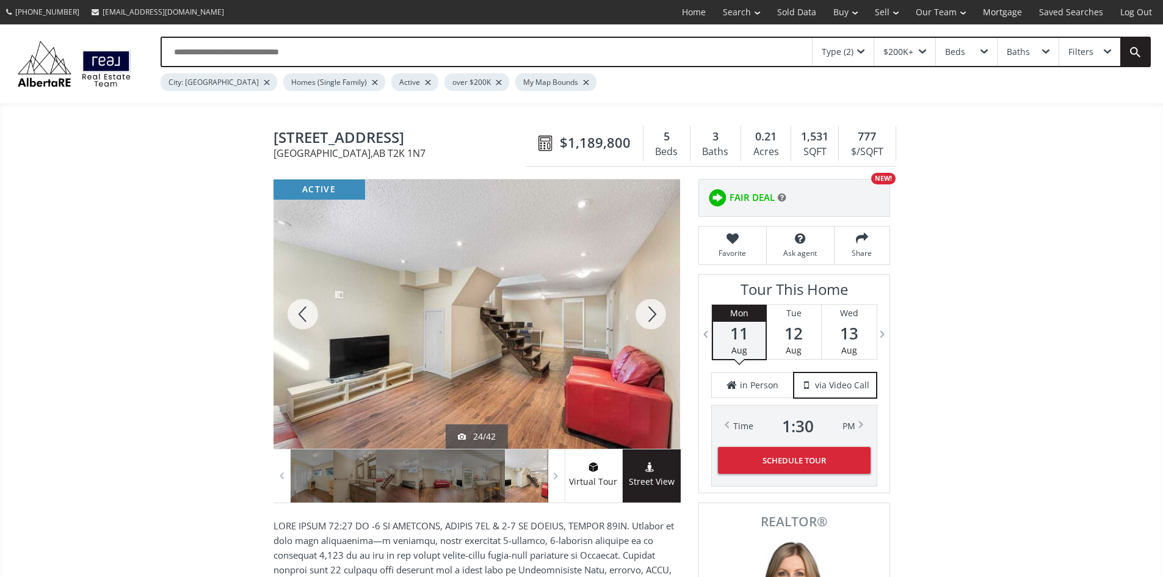
click at [653, 319] on div at bounding box center [651, 314] width 59 height 269
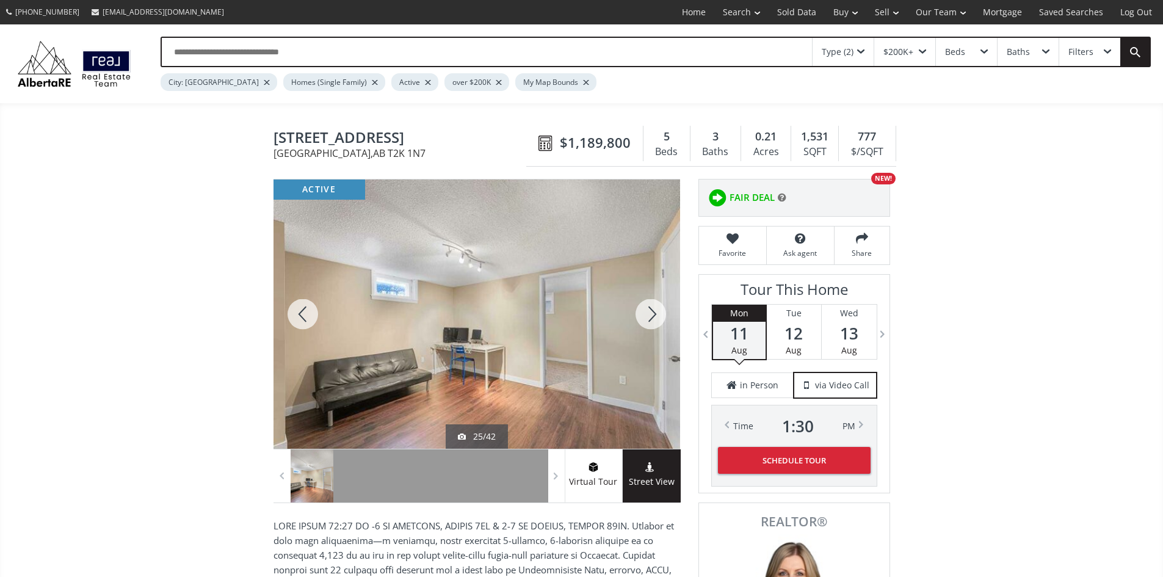
click at [653, 321] on div at bounding box center [651, 314] width 59 height 269
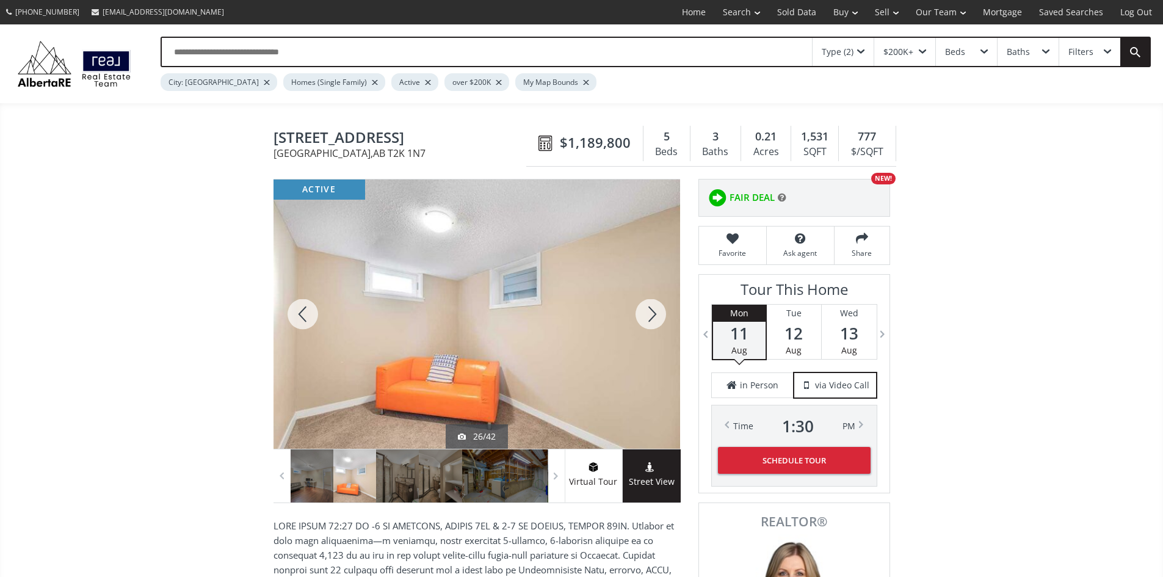
click at [653, 321] on div at bounding box center [651, 314] width 59 height 269
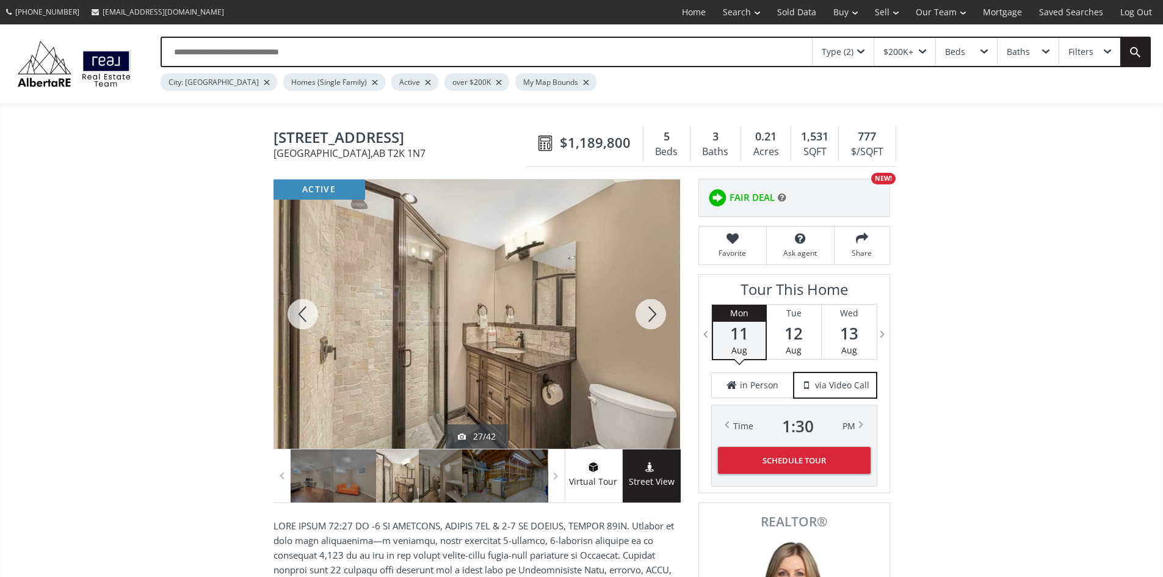
click at [653, 320] on div at bounding box center [651, 314] width 59 height 269
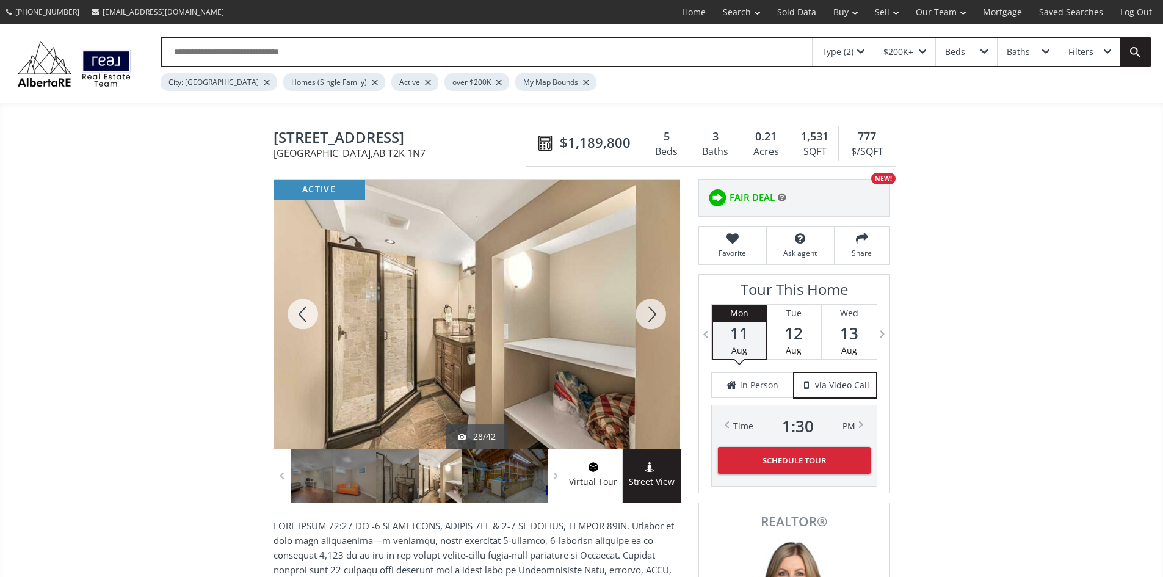
click at [653, 318] on div at bounding box center [651, 314] width 59 height 269
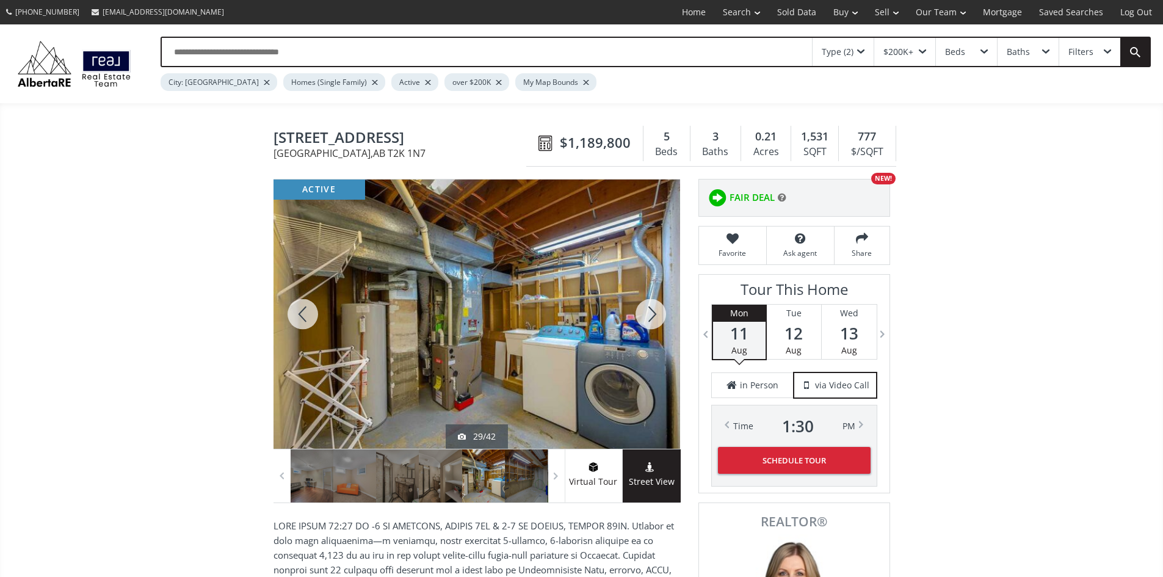
click at [653, 318] on div at bounding box center [651, 314] width 59 height 269
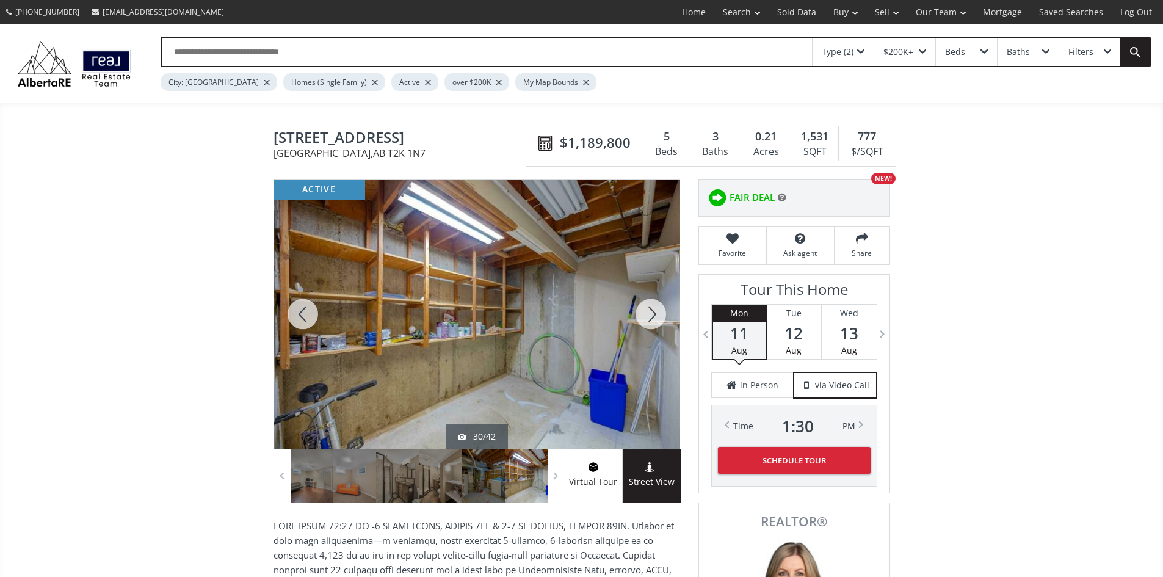
click at [653, 318] on div at bounding box center [651, 314] width 59 height 269
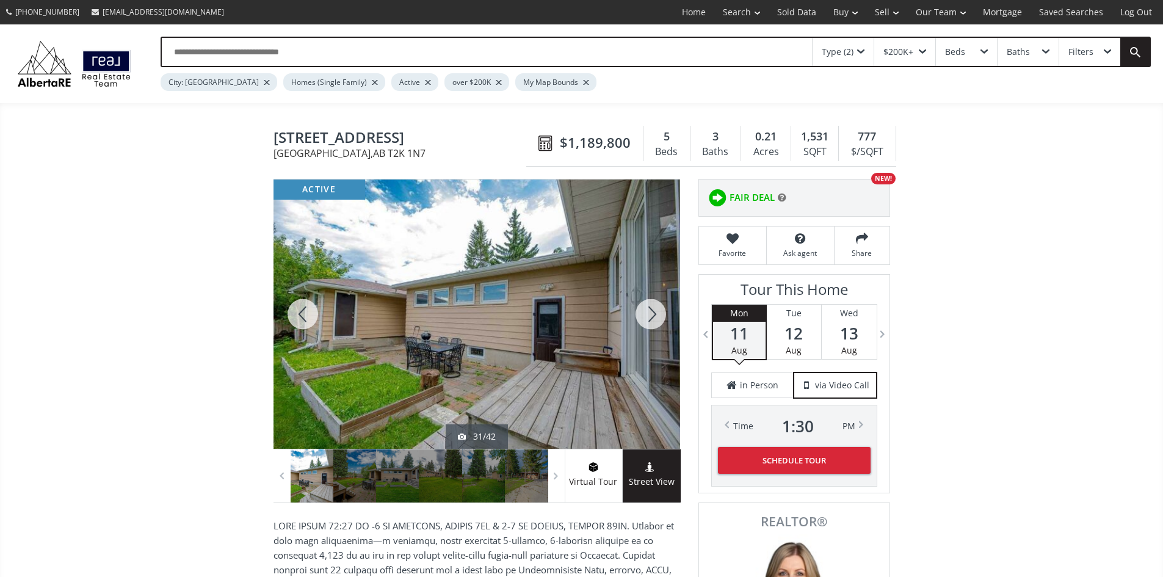
click at [654, 308] on div at bounding box center [651, 314] width 59 height 269
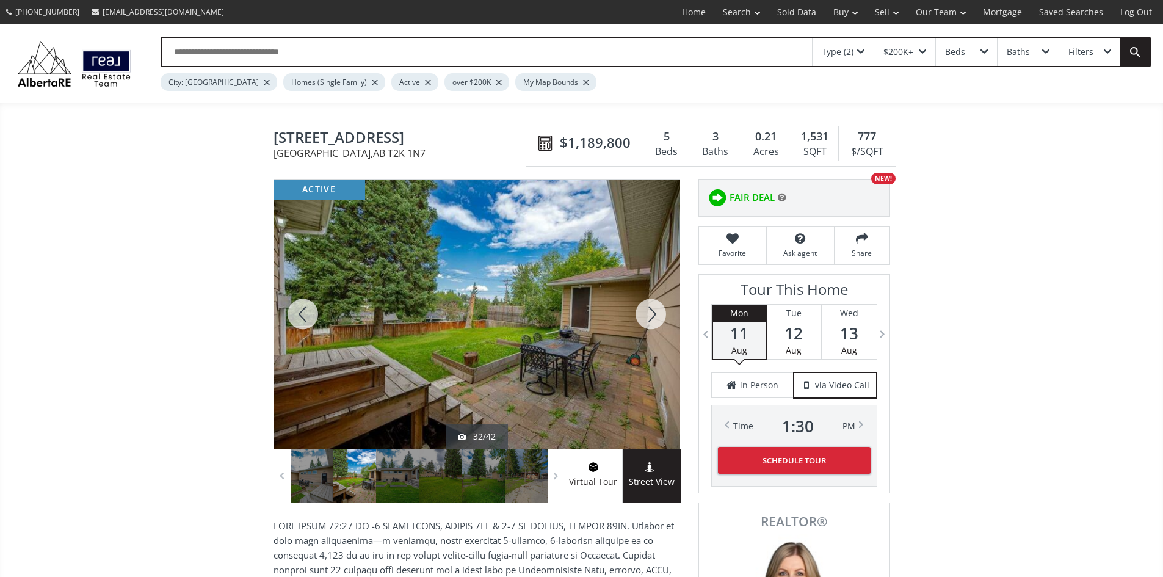
click at [654, 309] on div at bounding box center [651, 314] width 59 height 269
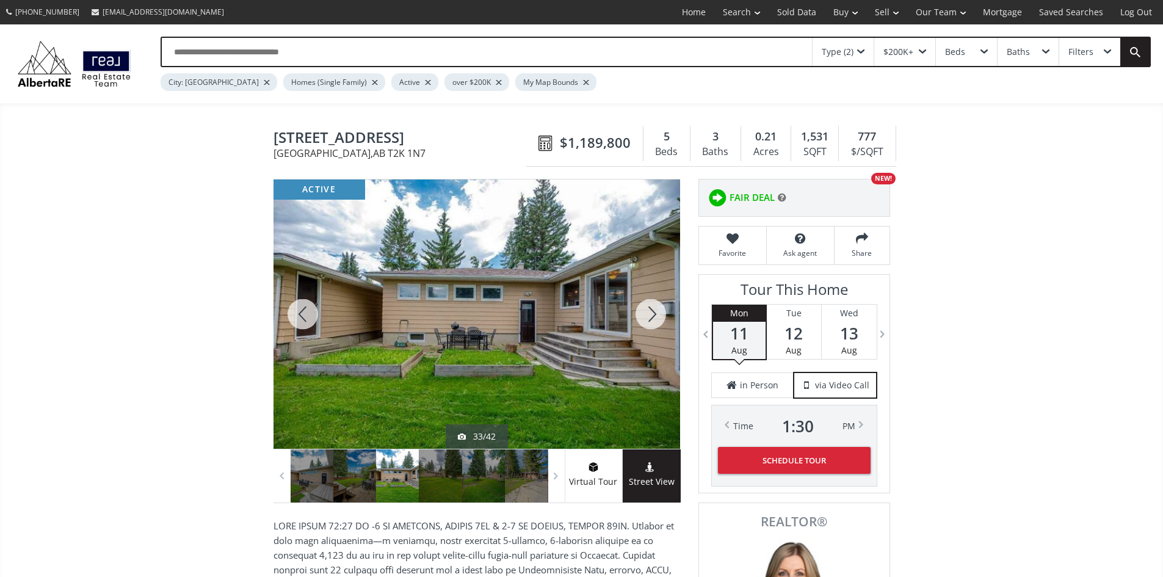
click at [655, 313] on div at bounding box center [651, 314] width 59 height 269
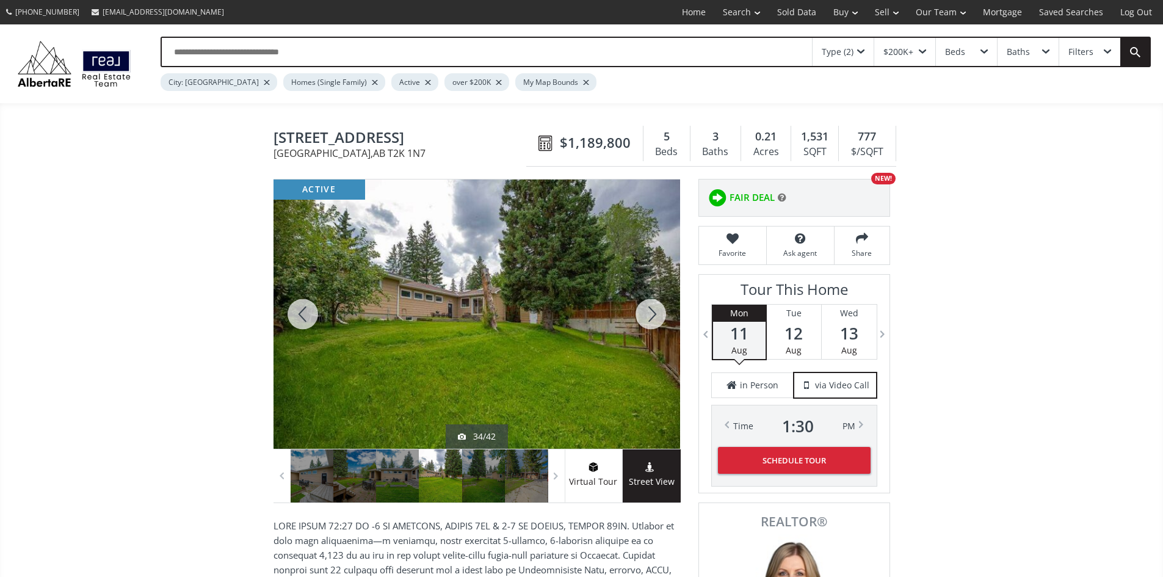
click at [655, 313] on div at bounding box center [651, 314] width 59 height 269
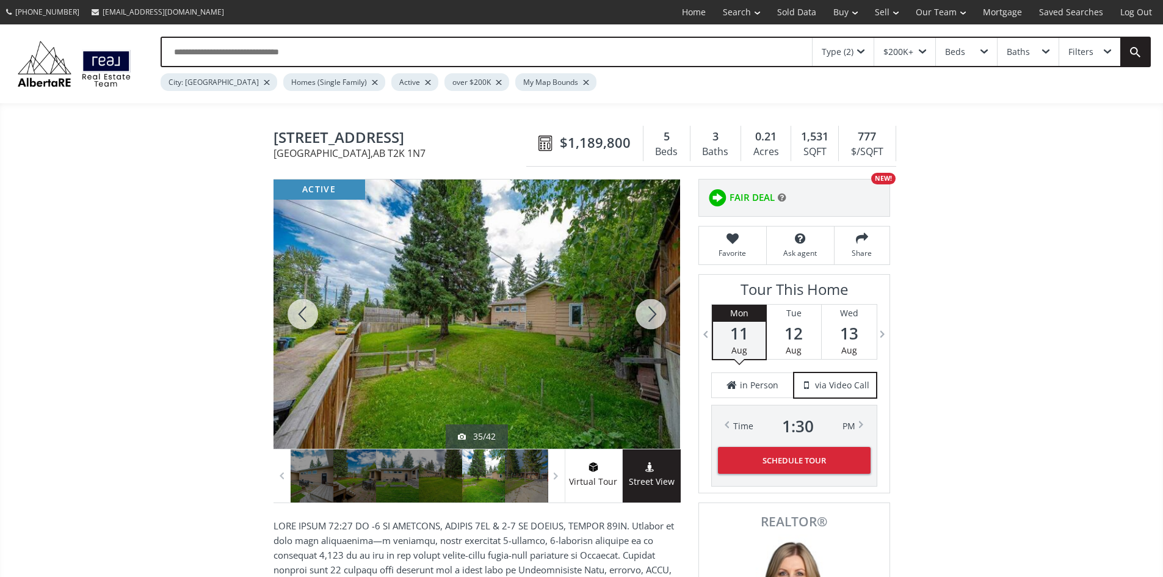
click at [655, 313] on div at bounding box center [651, 314] width 59 height 269
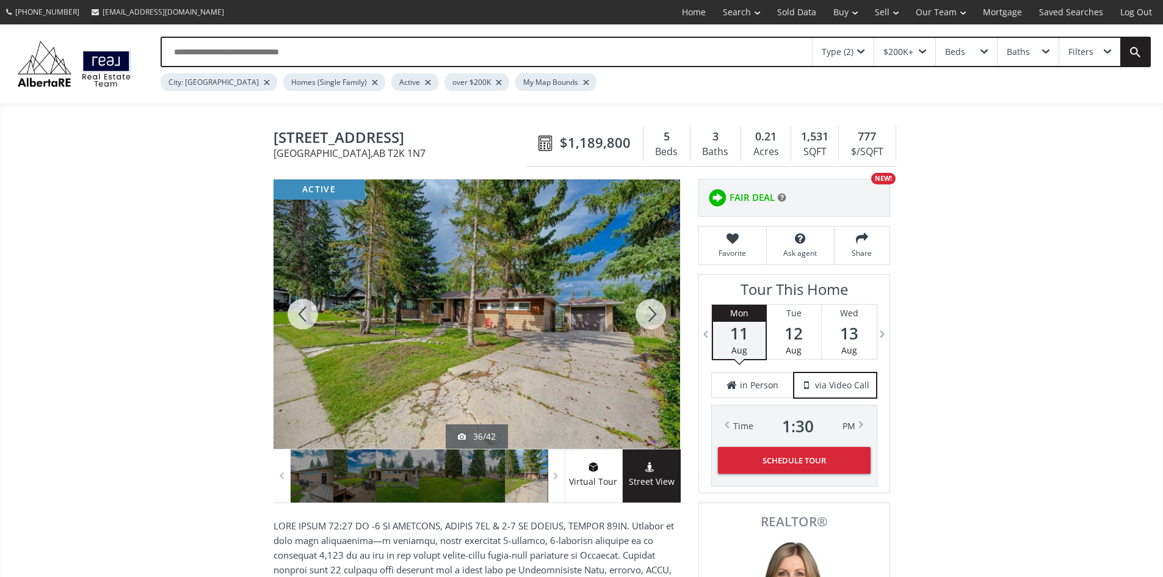
click at [655, 313] on div at bounding box center [651, 314] width 59 height 269
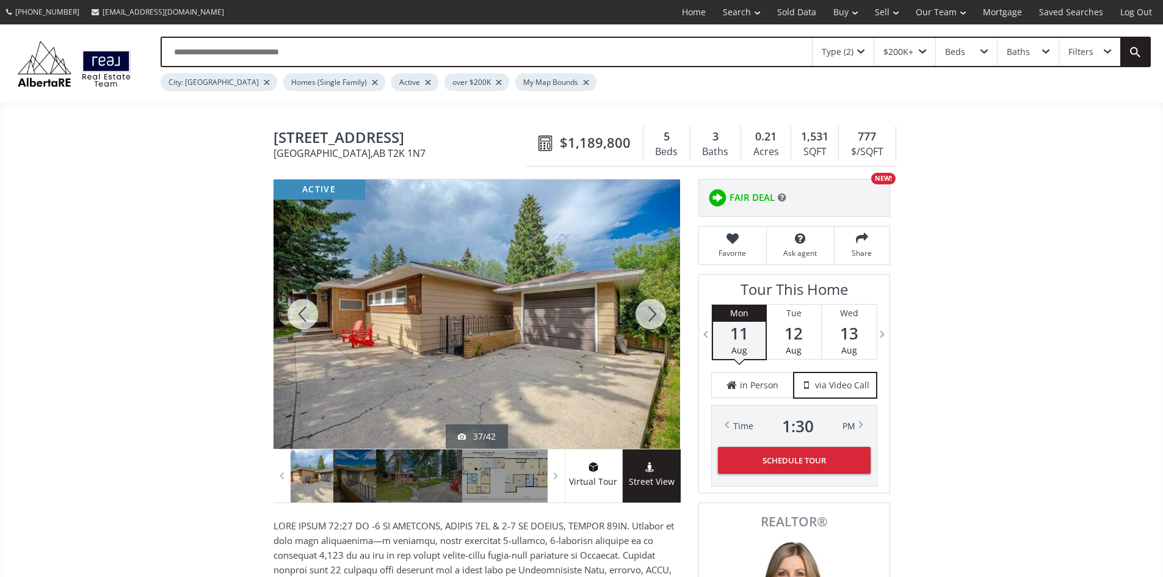
click at [655, 313] on div at bounding box center [651, 314] width 59 height 269
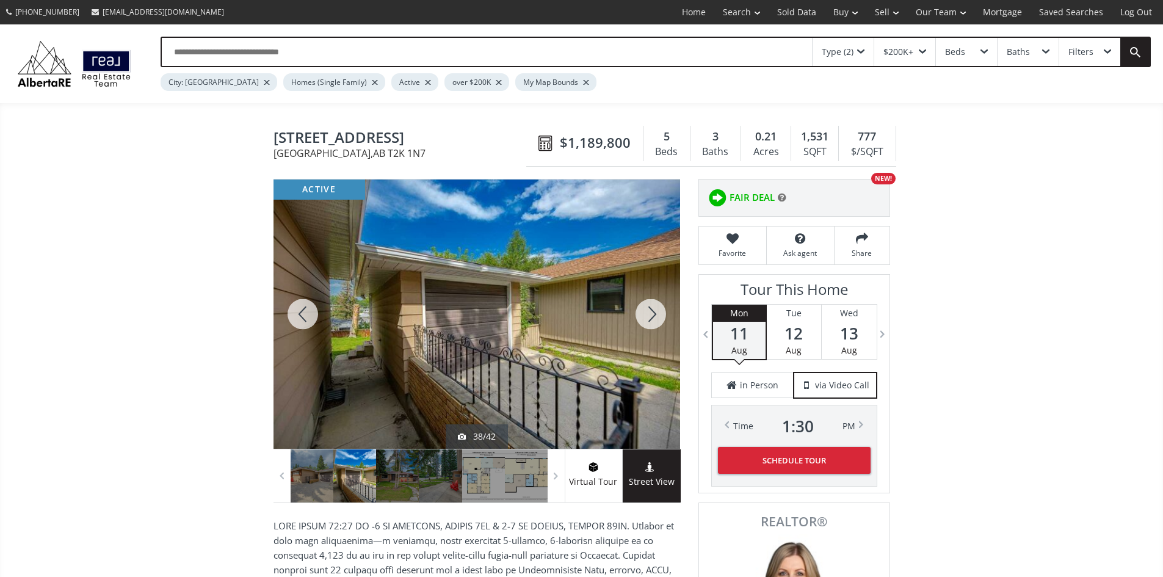
click at [307, 316] on div at bounding box center [303, 314] width 59 height 269
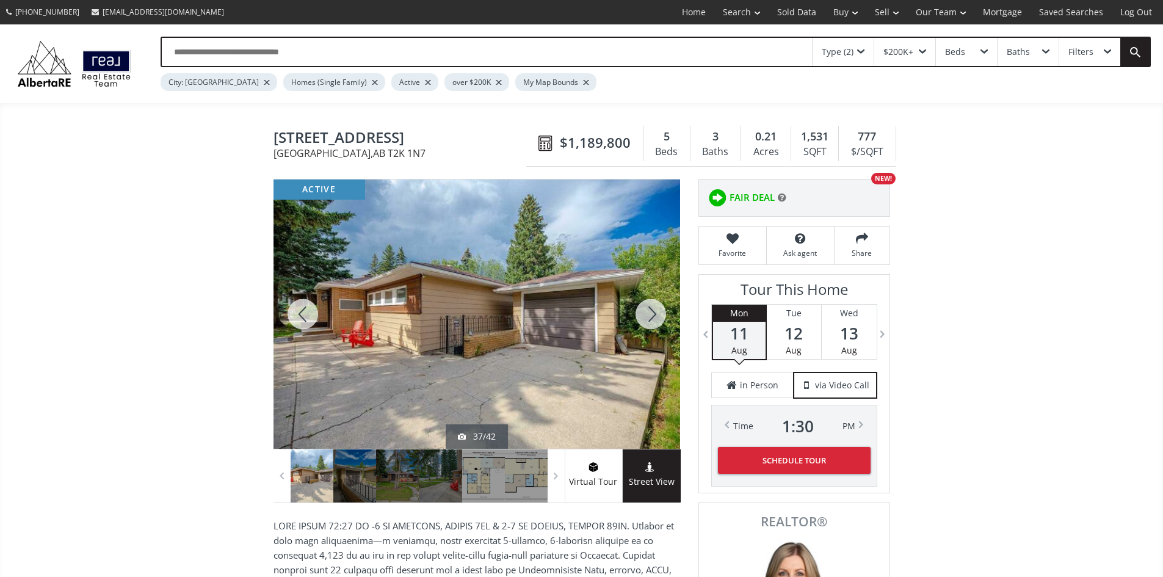
click at [654, 319] on div at bounding box center [651, 314] width 59 height 269
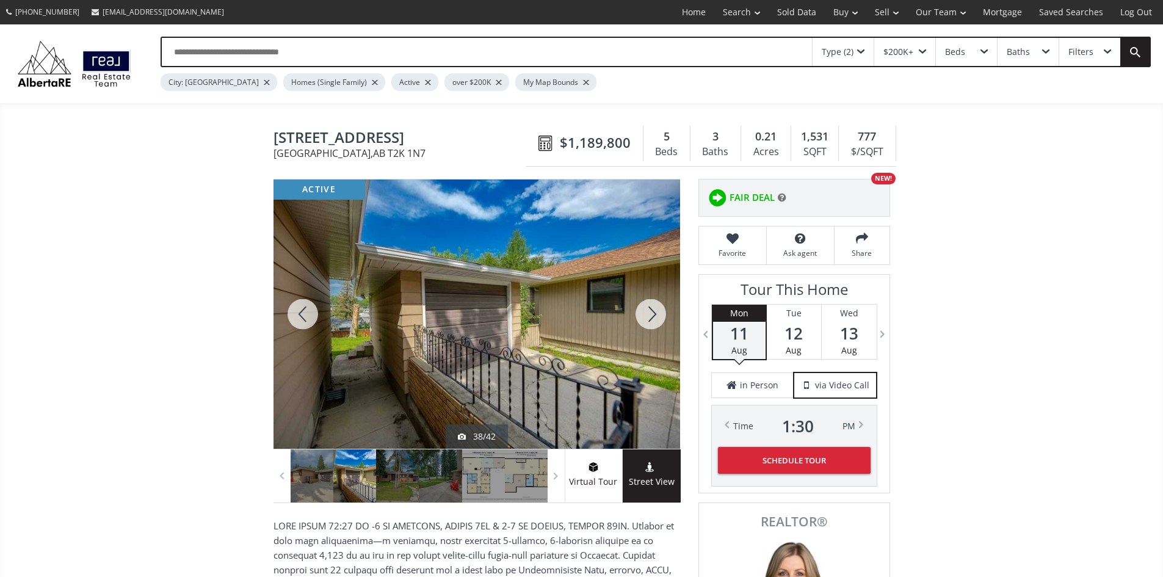
click at [654, 319] on div at bounding box center [651, 314] width 59 height 269
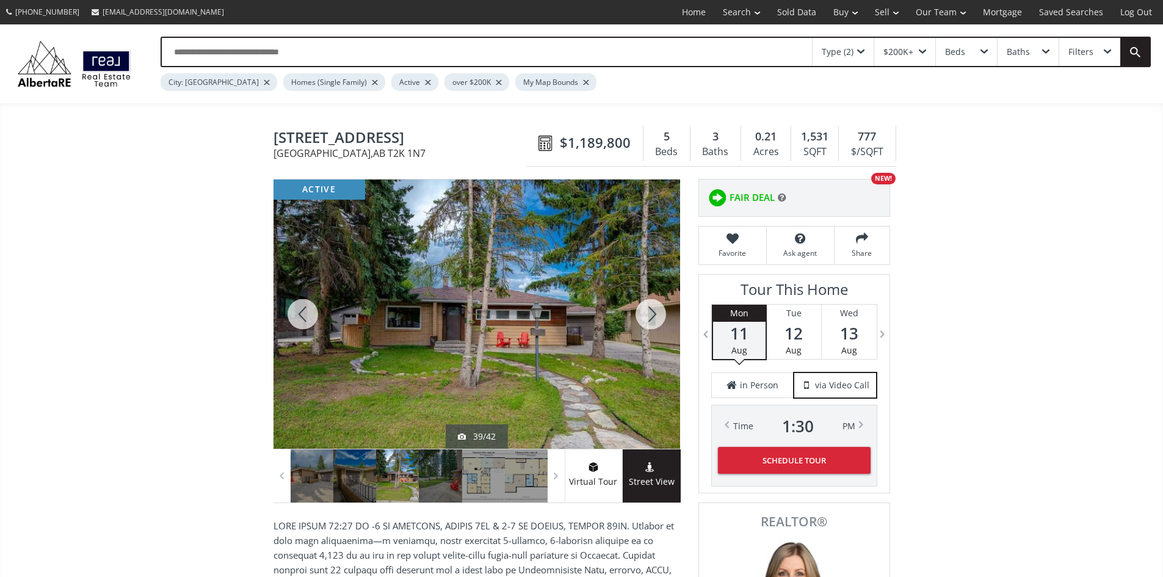
click at [654, 319] on div at bounding box center [651, 314] width 59 height 269
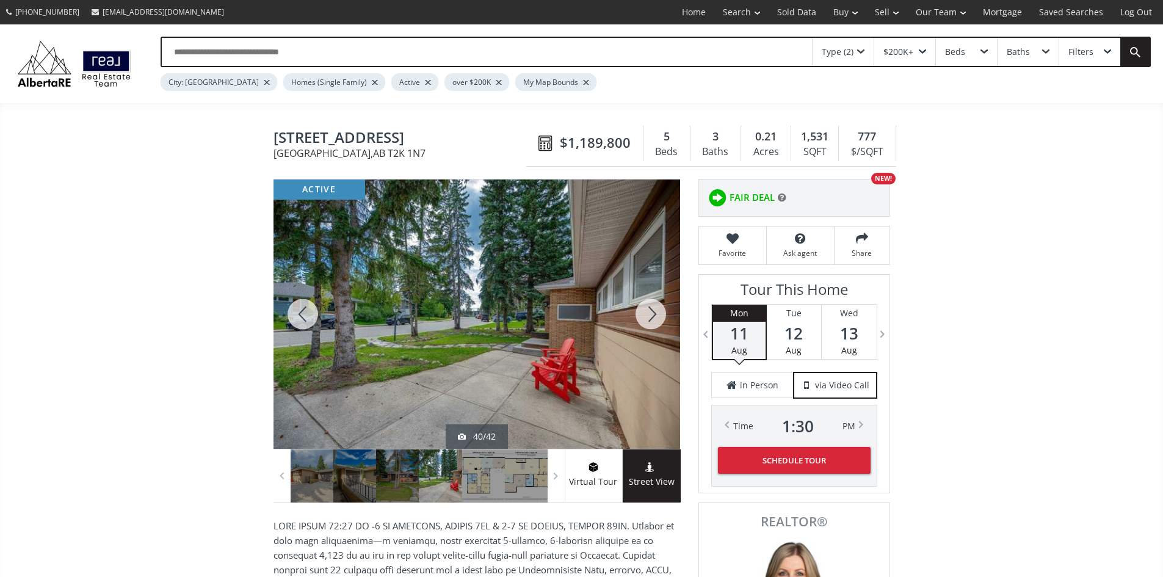
click at [655, 319] on div at bounding box center [651, 314] width 59 height 269
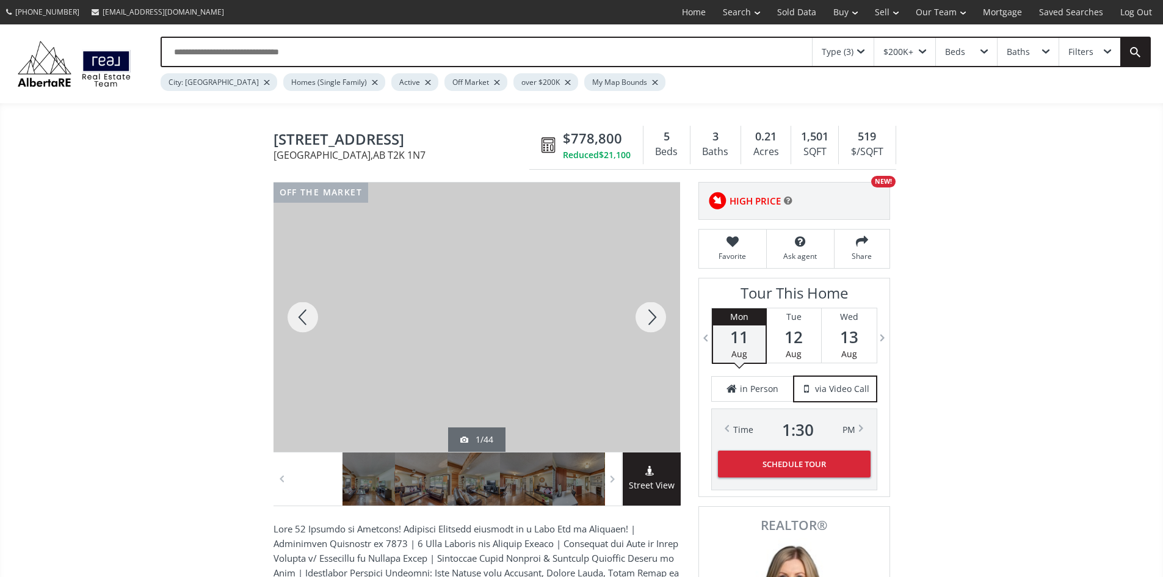
click at [656, 320] on div at bounding box center [651, 317] width 59 height 269
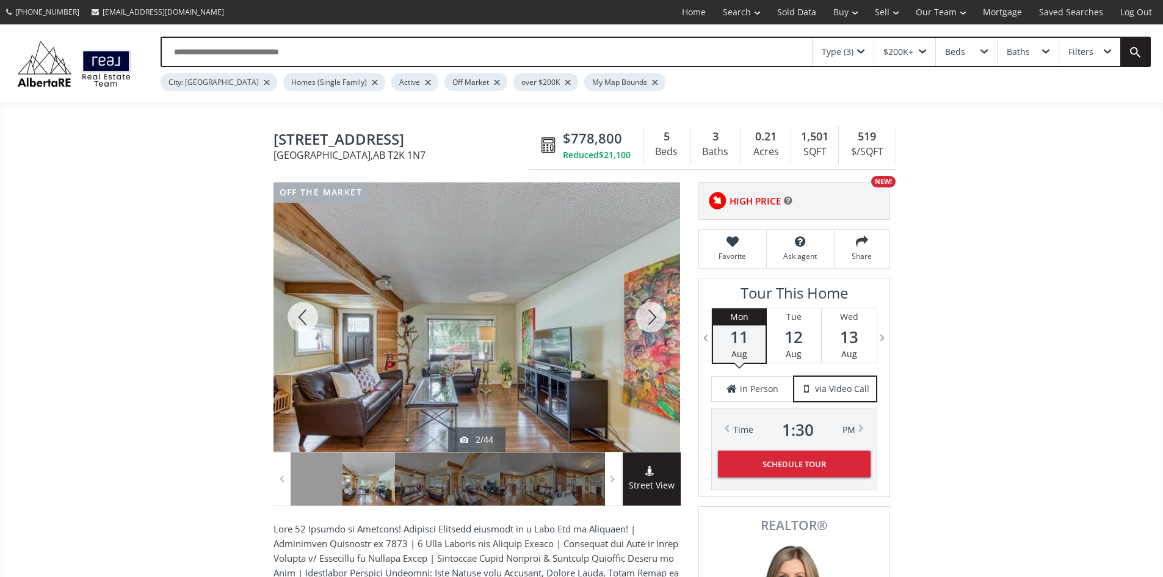
click at [655, 320] on div at bounding box center [651, 317] width 59 height 269
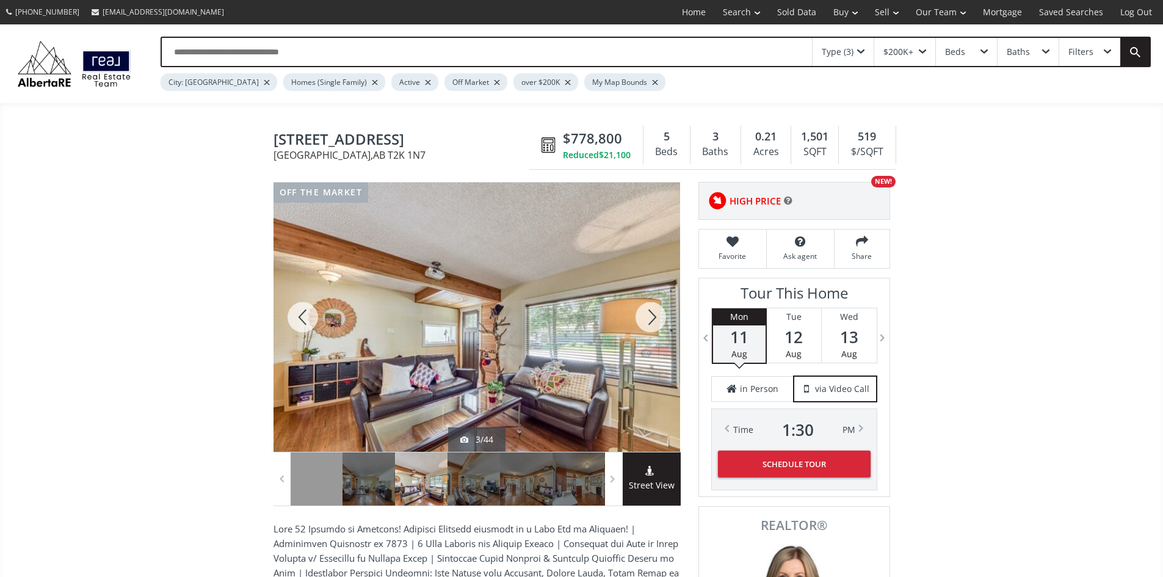
click at [647, 319] on div at bounding box center [651, 317] width 59 height 269
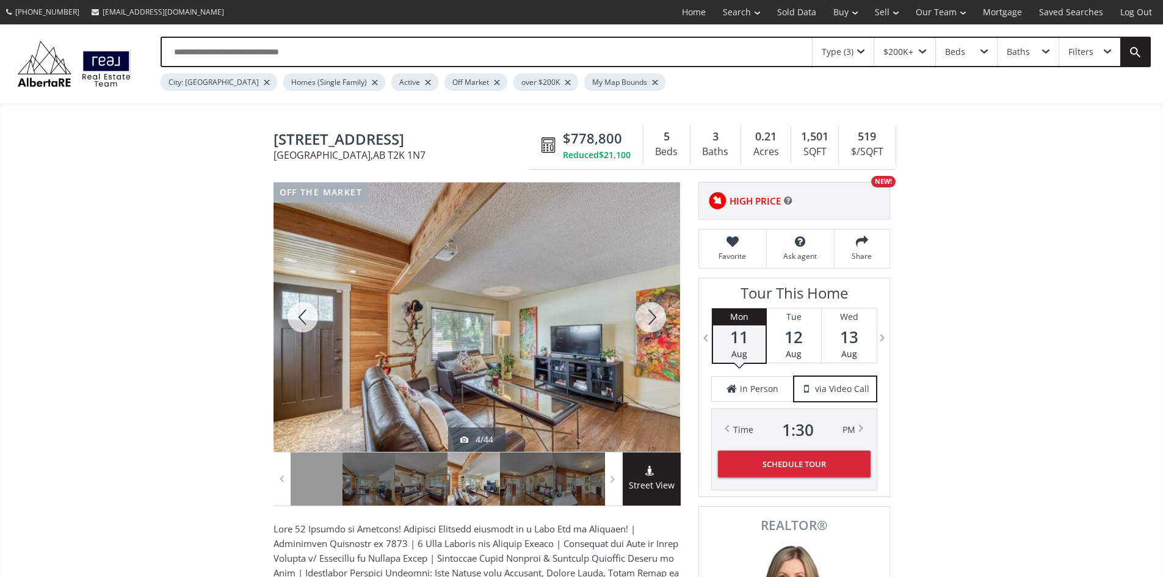
click at [647, 319] on div at bounding box center [651, 317] width 59 height 269
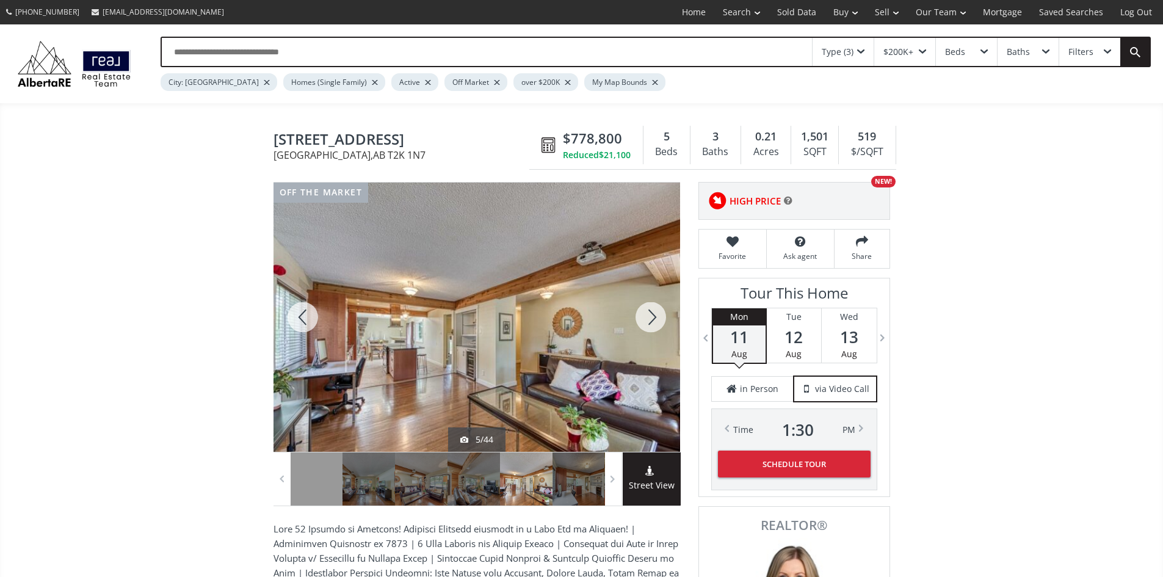
click at [647, 319] on div at bounding box center [651, 317] width 59 height 269
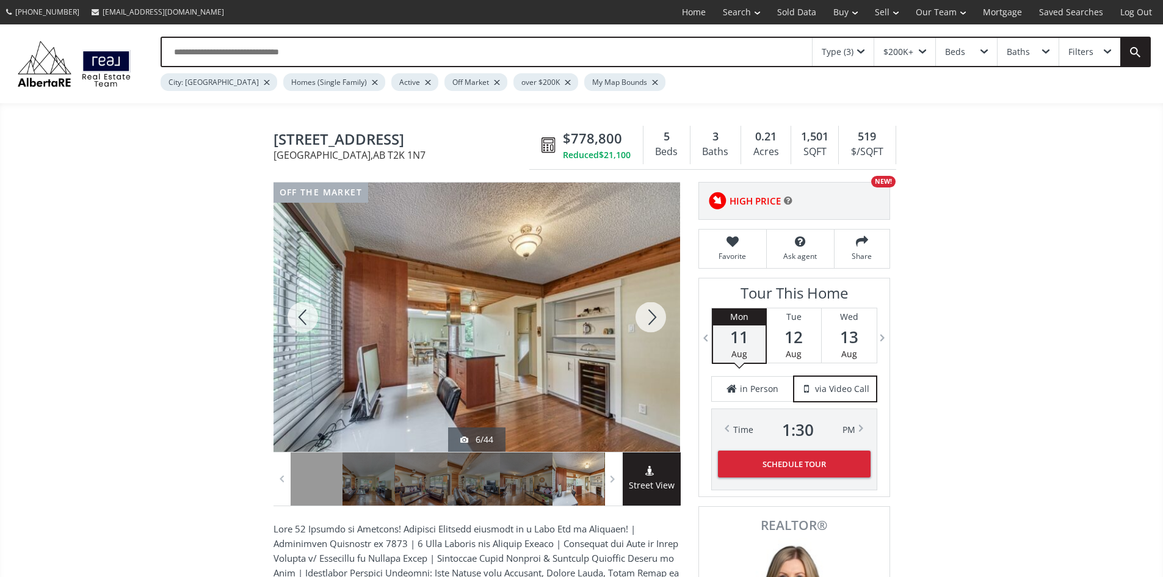
click at [649, 319] on div at bounding box center [651, 317] width 59 height 269
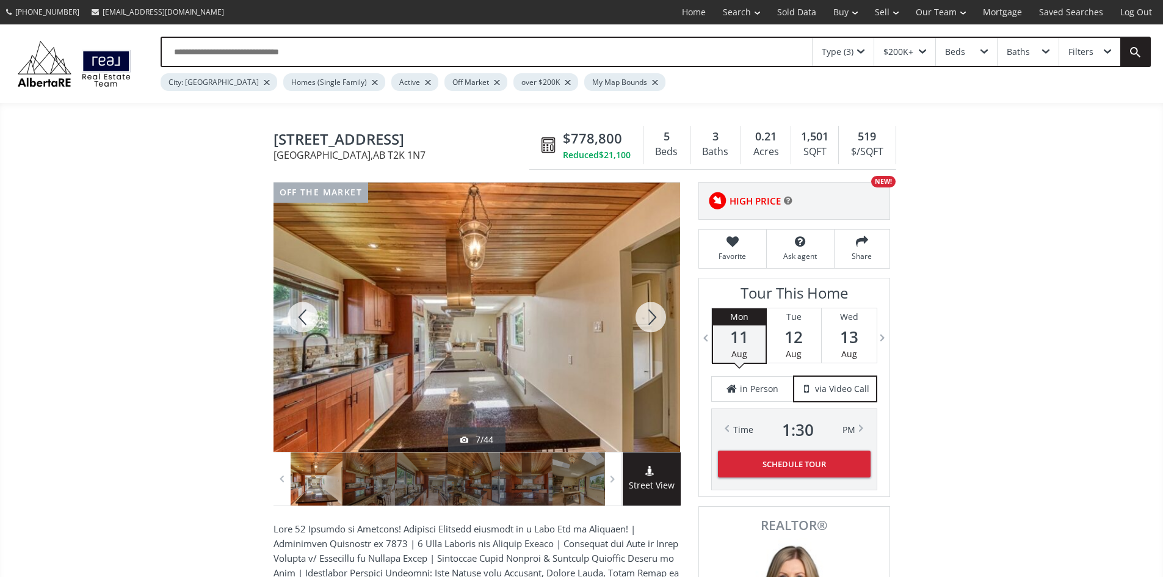
click at [650, 319] on div at bounding box center [651, 317] width 59 height 269
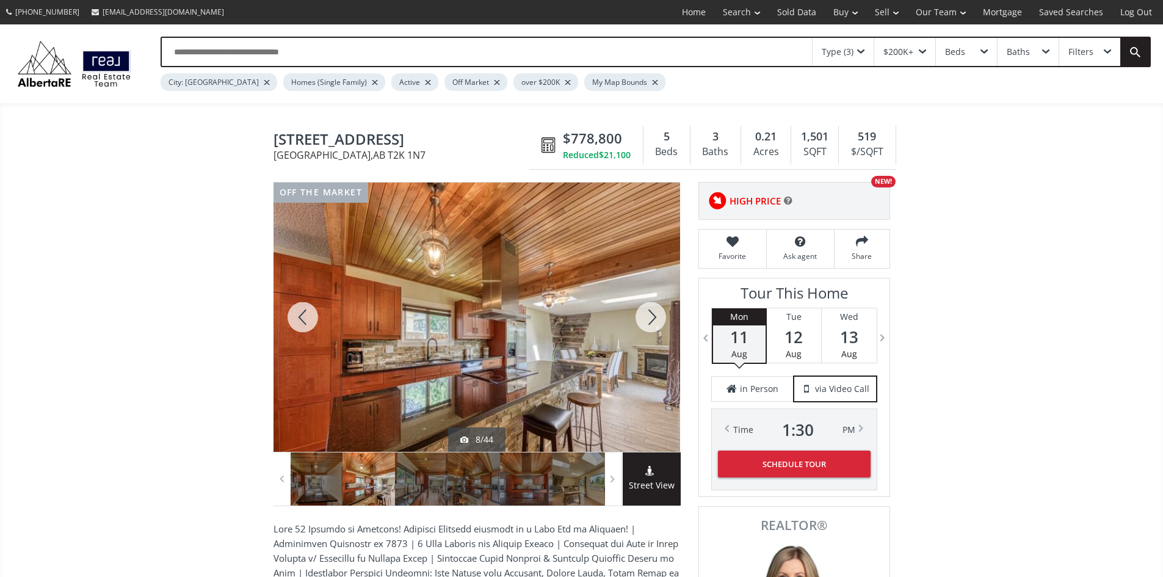
click at [653, 319] on div at bounding box center [651, 317] width 59 height 269
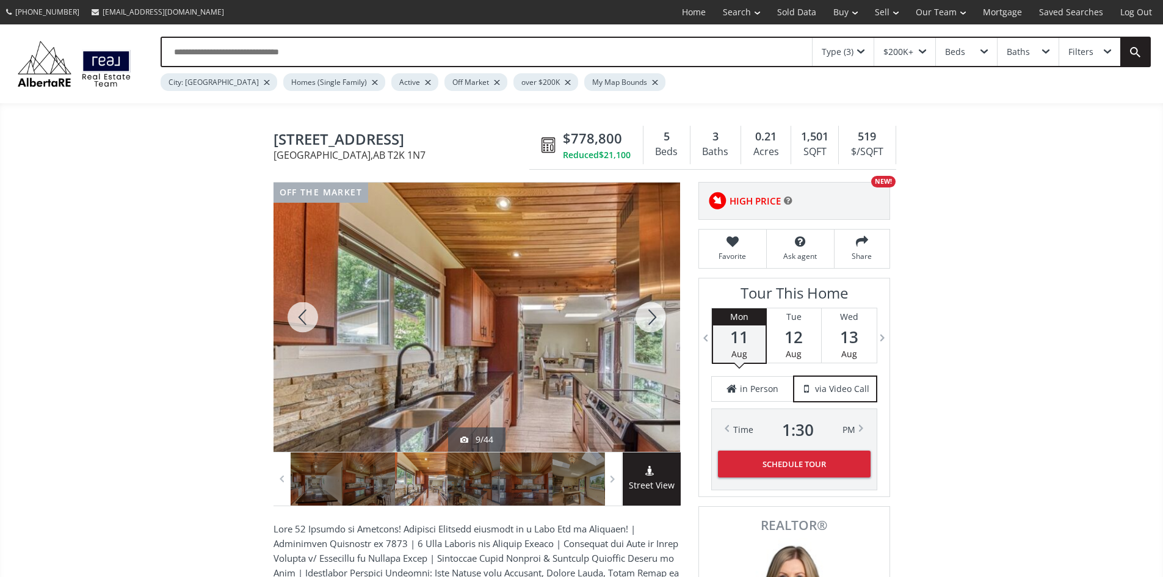
click at [296, 316] on div at bounding box center [303, 317] width 59 height 269
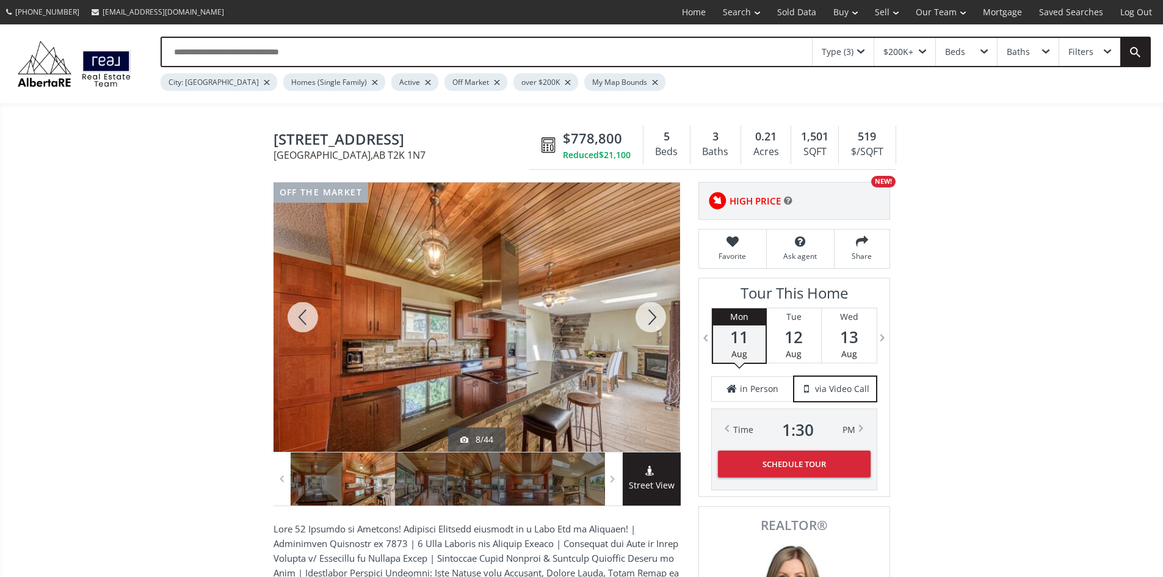
click at [659, 326] on div at bounding box center [651, 317] width 59 height 269
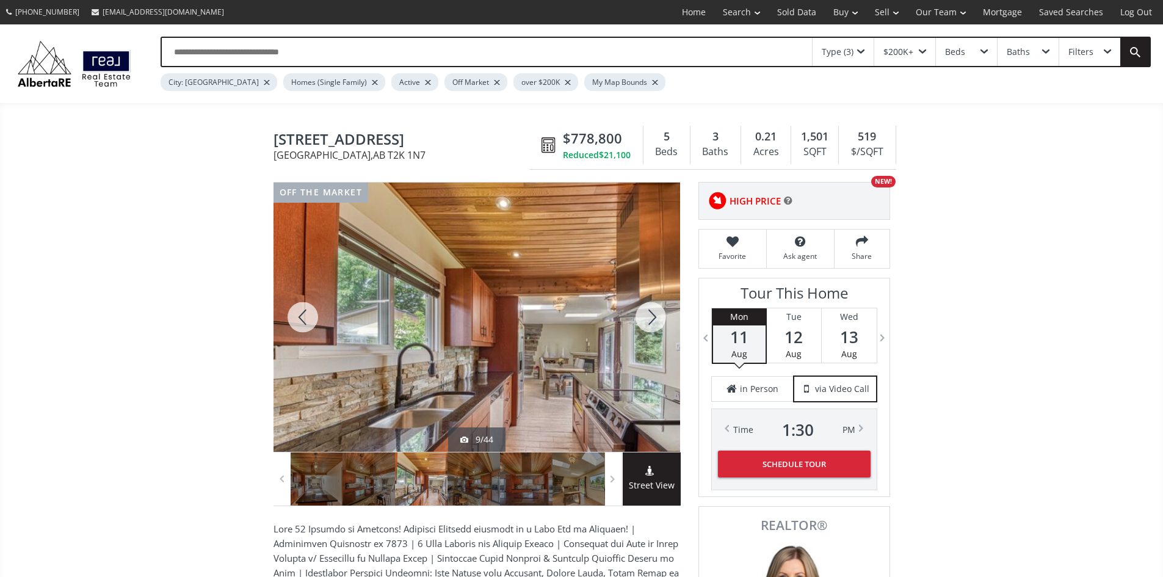
click at [659, 325] on div at bounding box center [651, 317] width 59 height 269
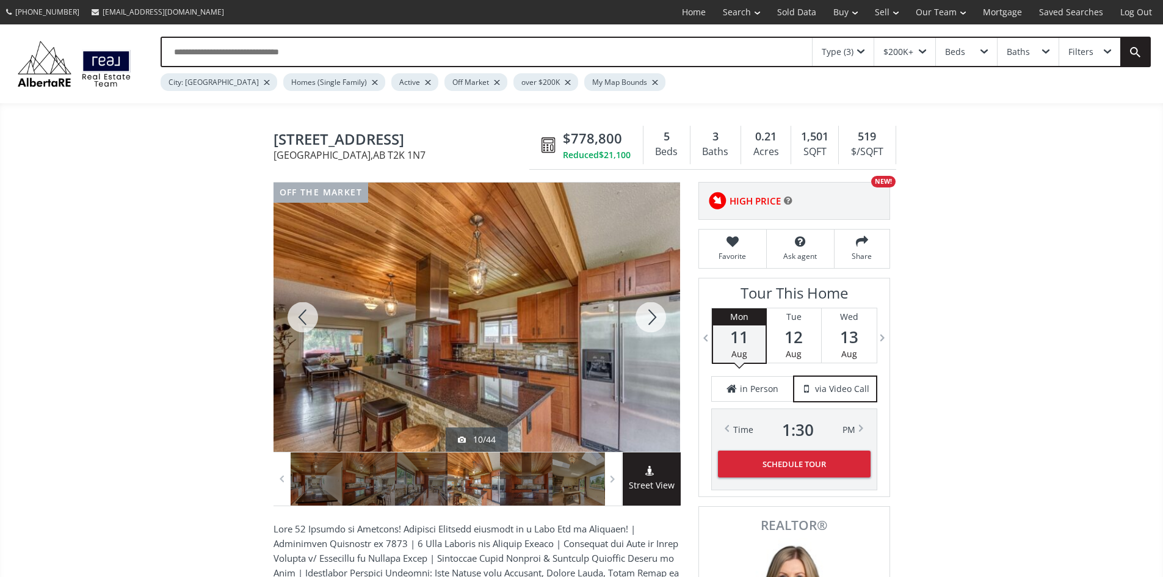
click at [659, 325] on div at bounding box center [651, 317] width 59 height 269
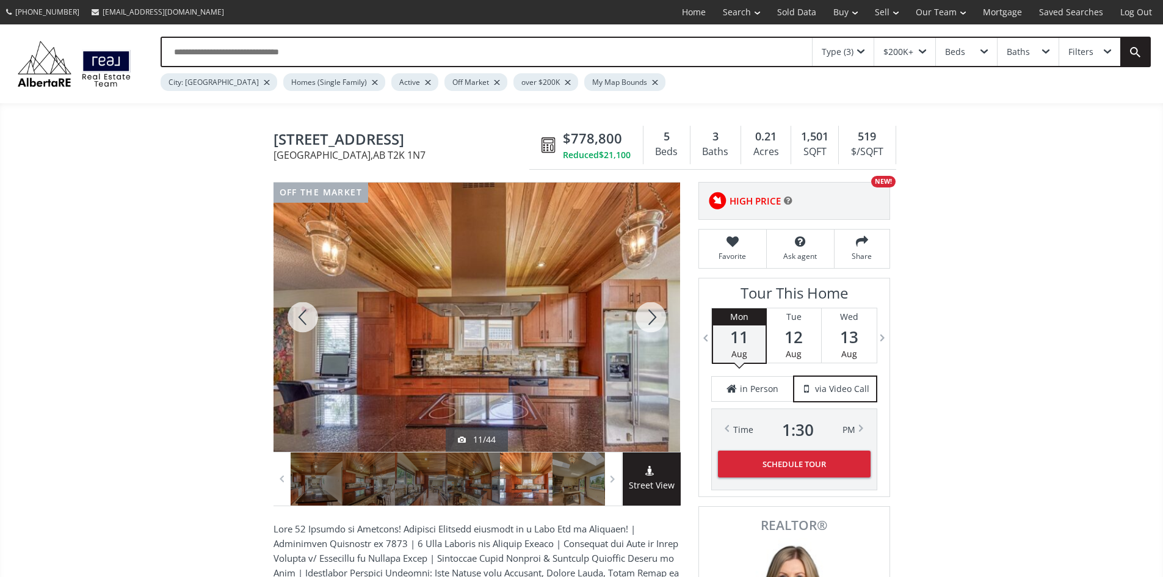
click at [659, 325] on div at bounding box center [651, 317] width 59 height 269
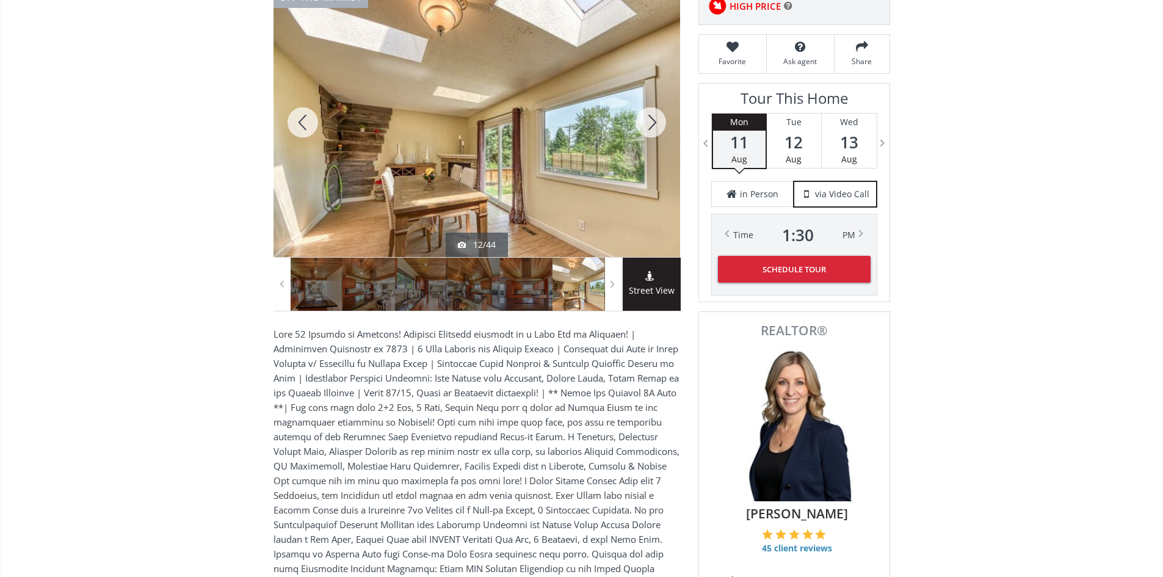
scroll to position [122, 0]
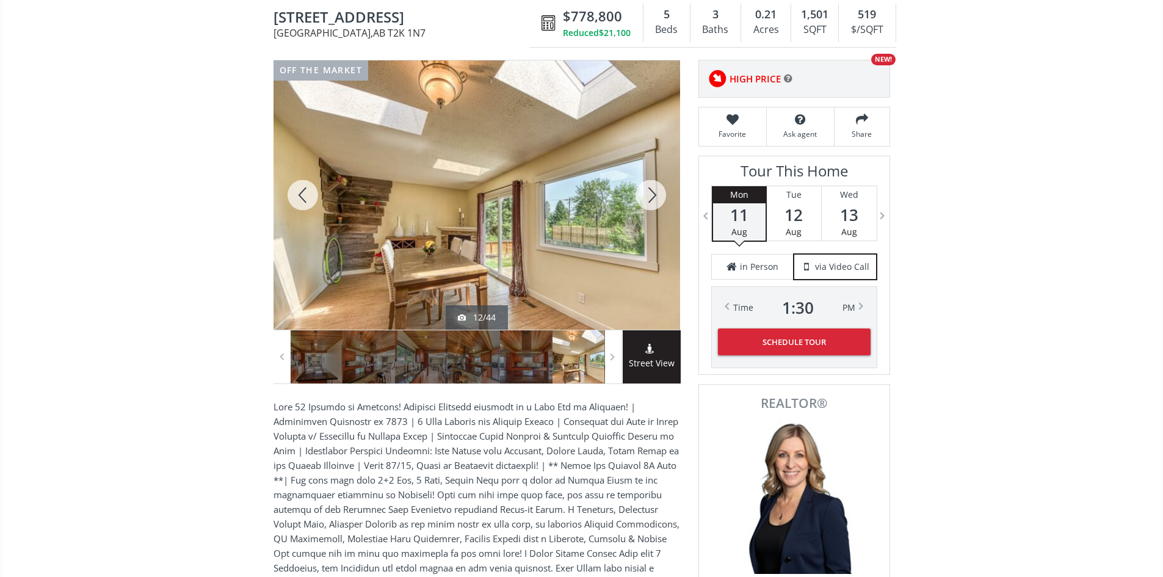
click at [653, 196] on div at bounding box center [651, 194] width 59 height 269
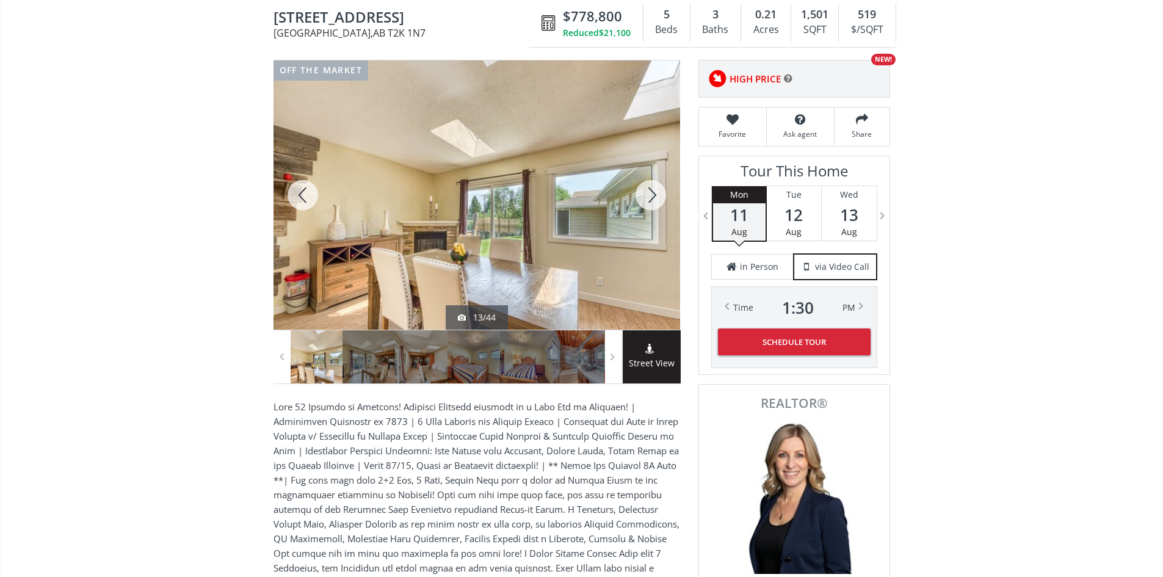
click at [653, 195] on div at bounding box center [651, 194] width 59 height 269
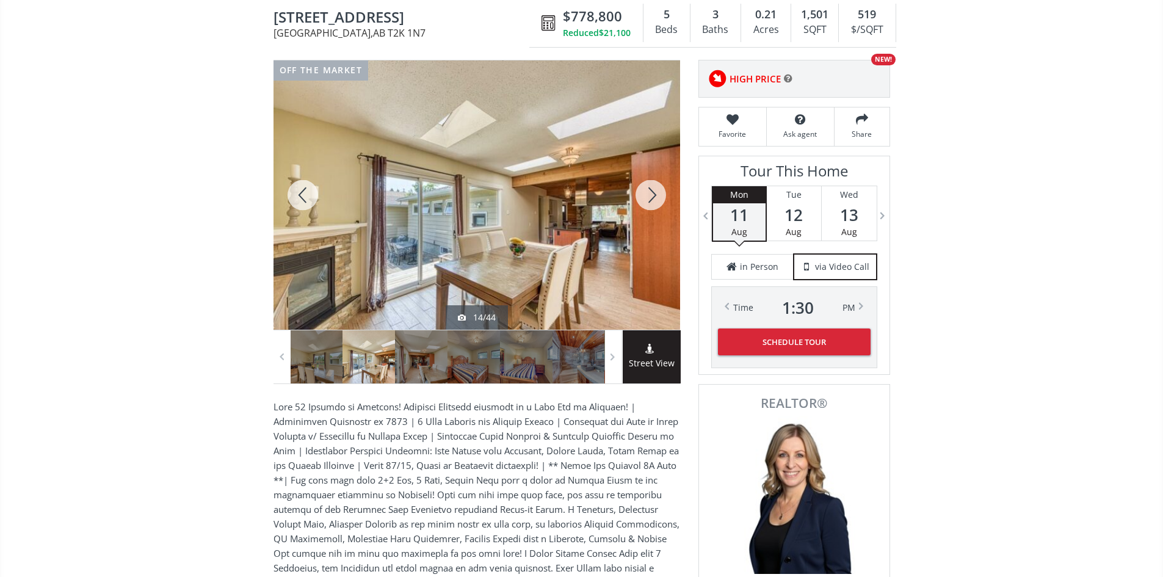
click at [655, 195] on div at bounding box center [651, 194] width 59 height 269
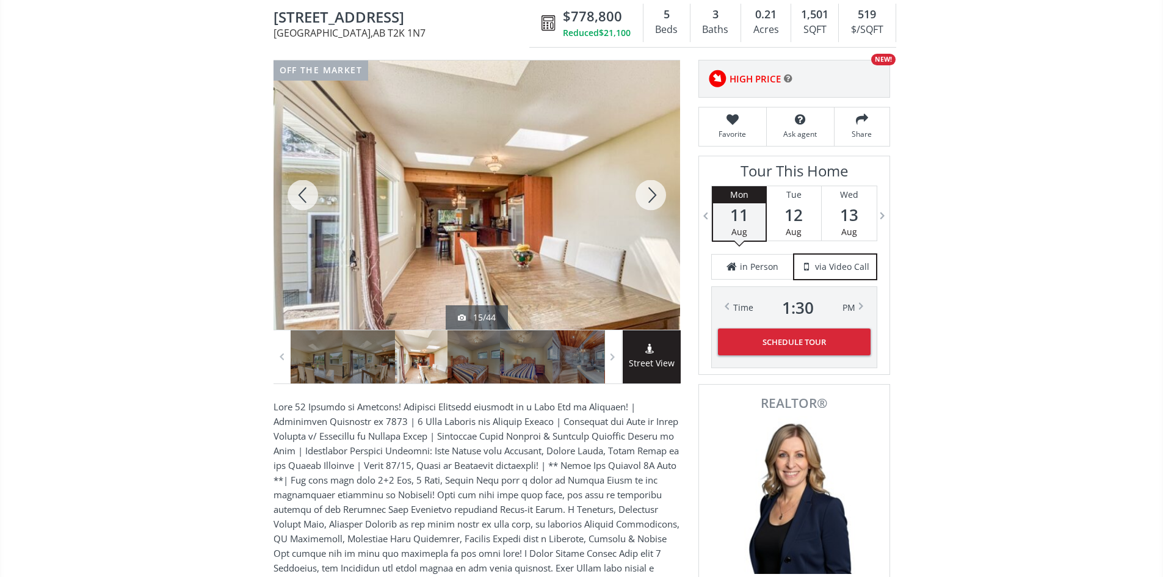
click at [655, 192] on div at bounding box center [651, 194] width 59 height 269
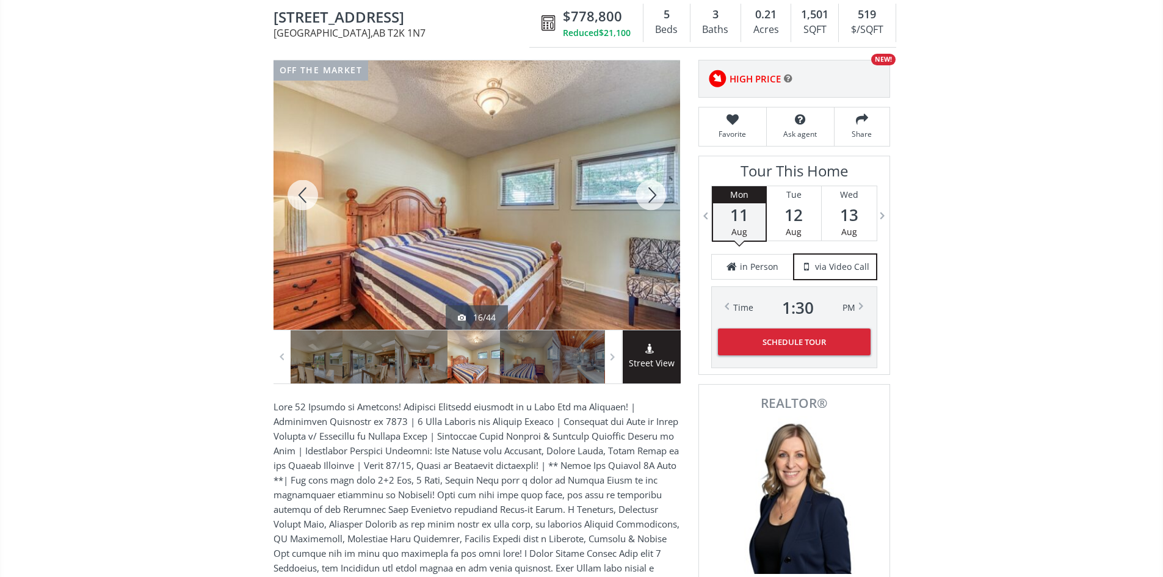
click at [655, 192] on div at bounding box center [651, 194] width 59 height 269
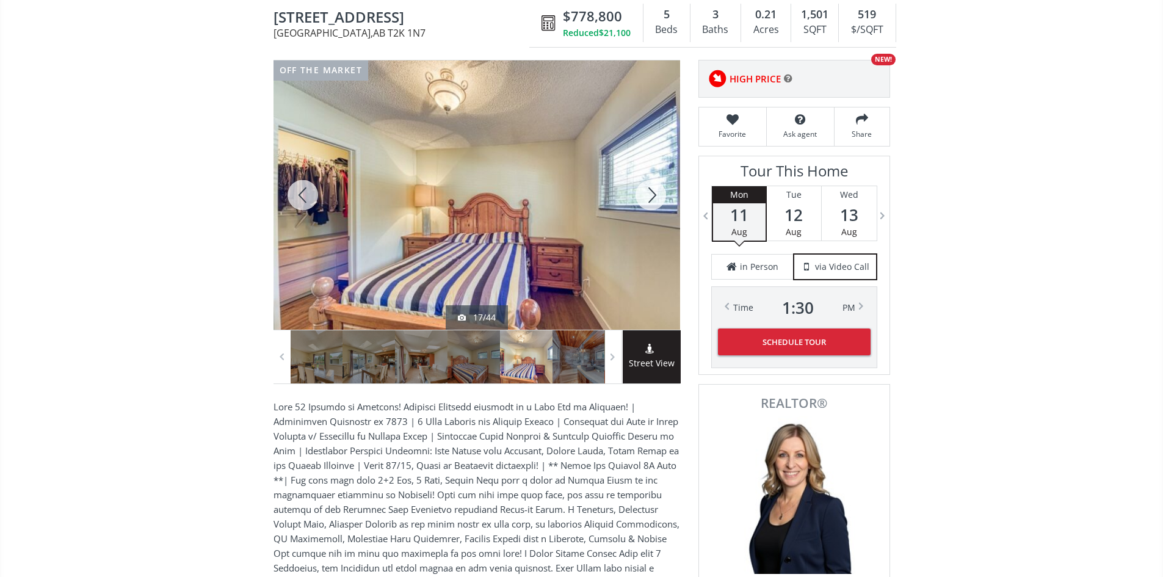
click at [656, 191] on div at bounding box center [651, 194] width 59 height 269
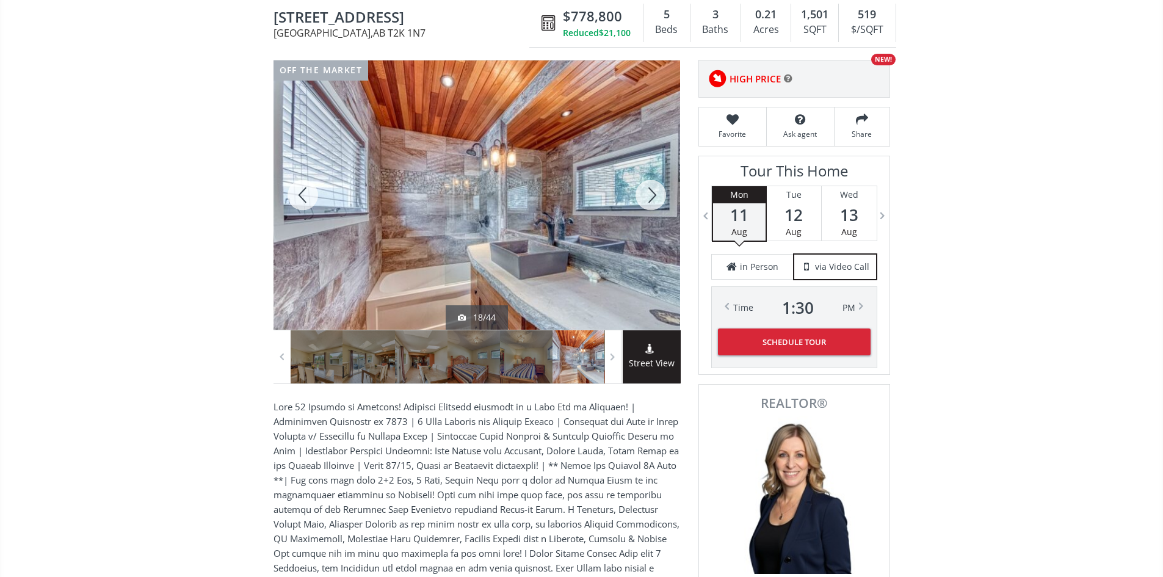
click at [656, 191] on div at bounding box center [651, 194] width 59 height 269
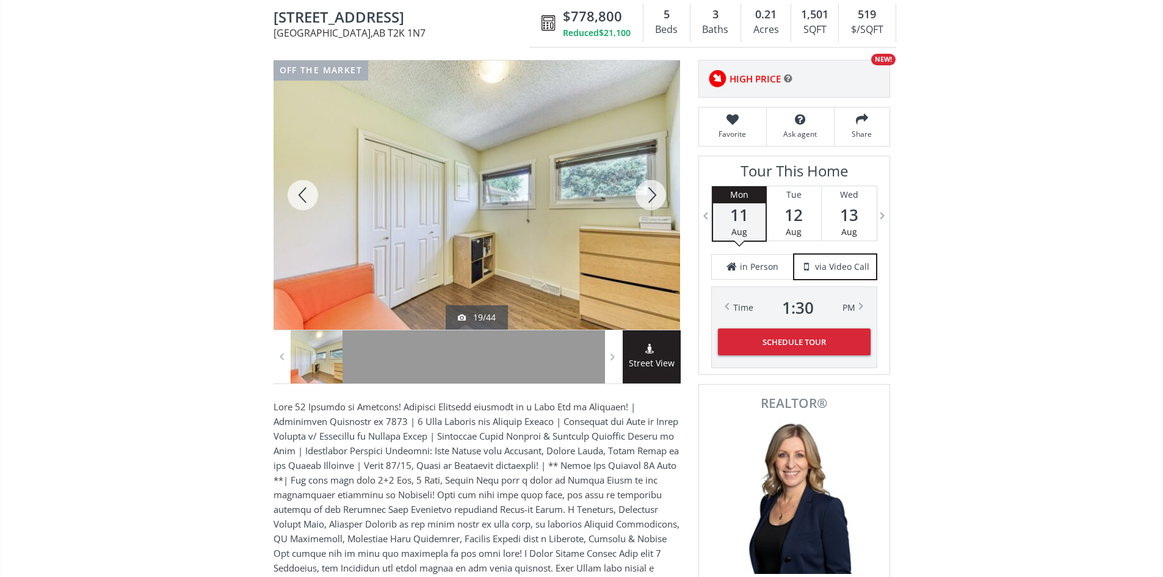
click at [656, 191] on div at bounding box center [651, 194] width 59 height 269
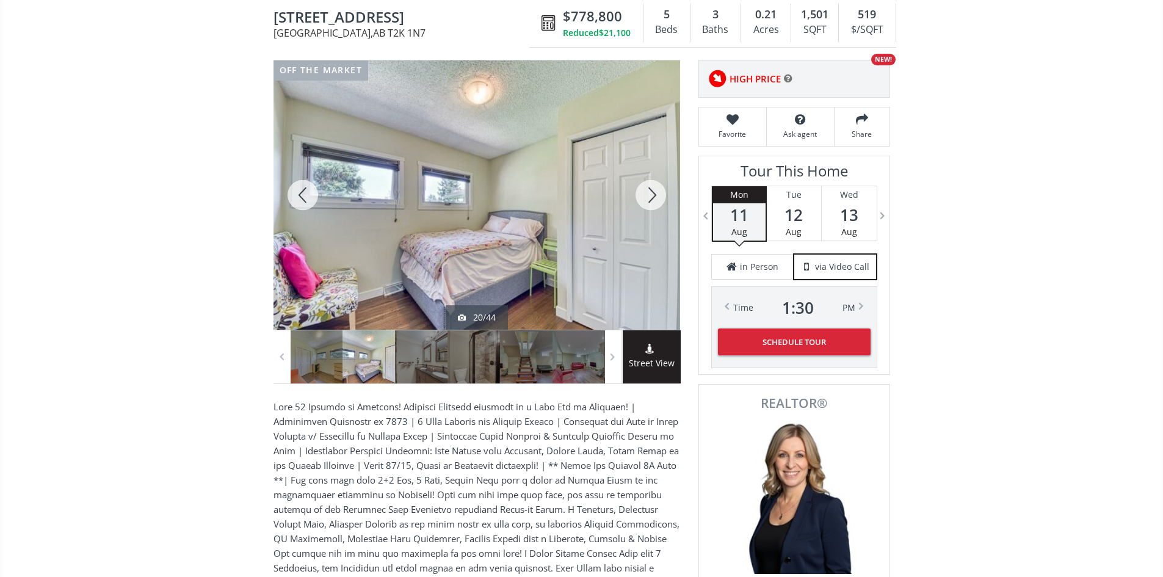
click at [657, 191] on div at bounding box center [651, 194] width 59 height 269
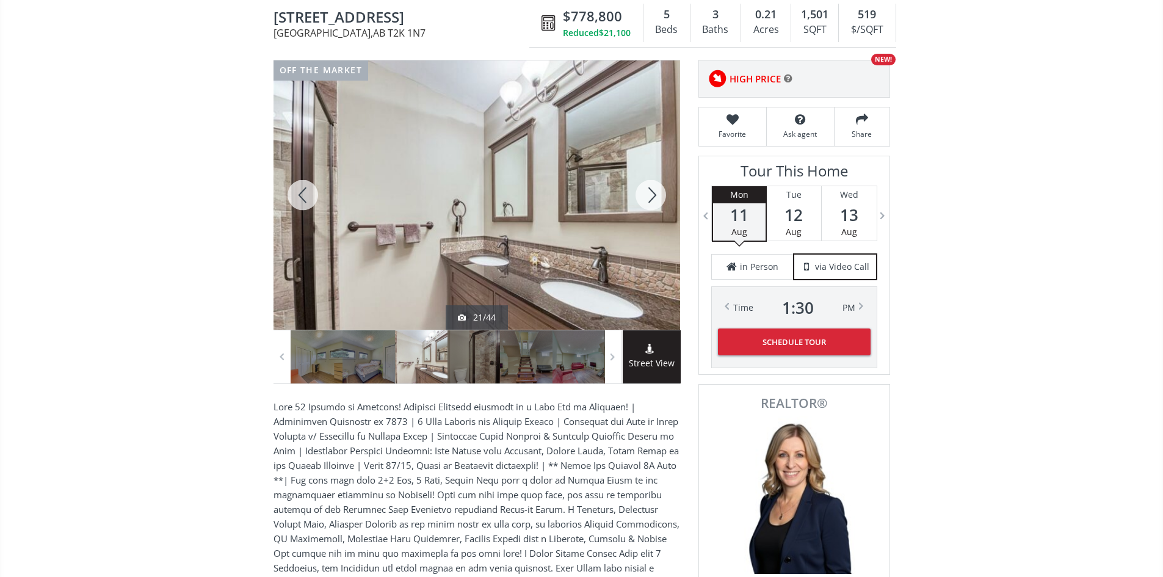
click at [657, 191] on div at bounding box center [651, 194] width 59 height 269
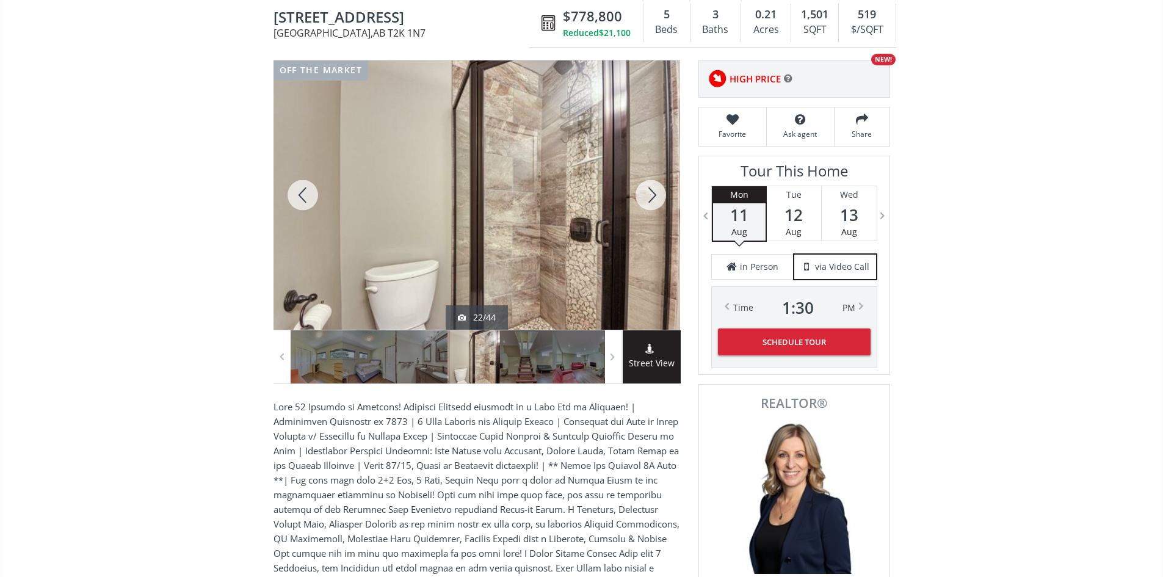
click at [657, 191] on div at bounding box center [651, 194] width 59 height 269
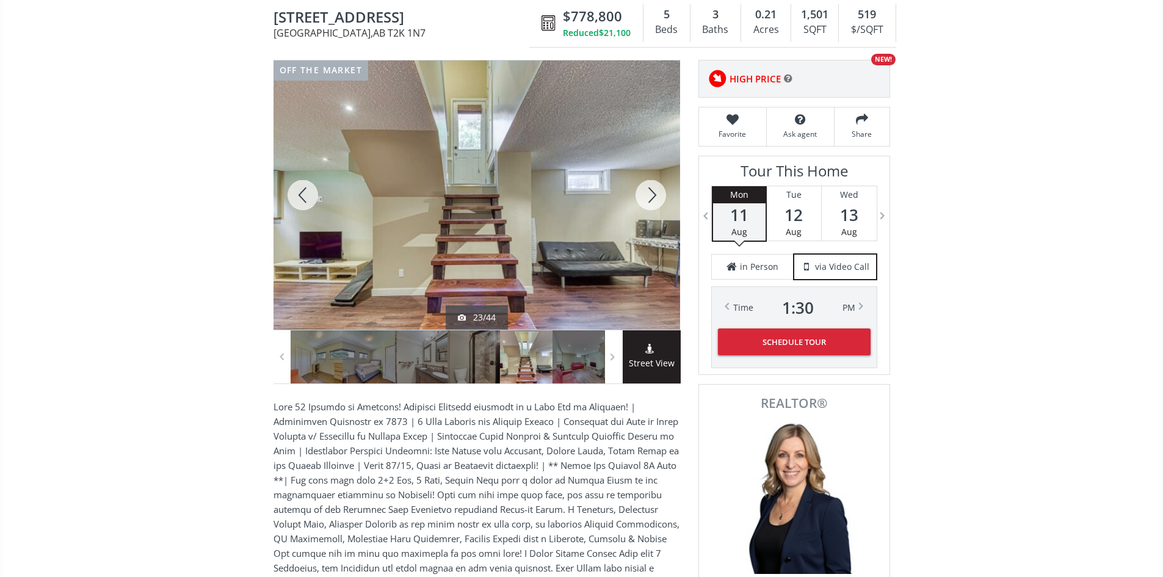
click at [655, 195] on div at bounding box center [651, 194] width 59 height 269
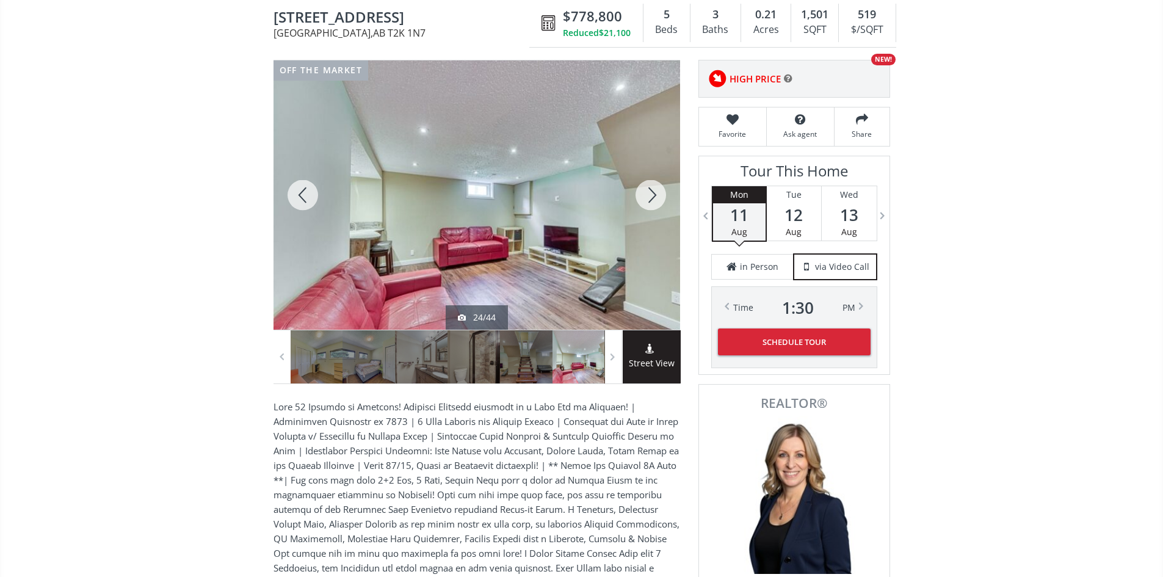
click at [655, 195] on div at bounding box center [651, 194] width 59 height 269
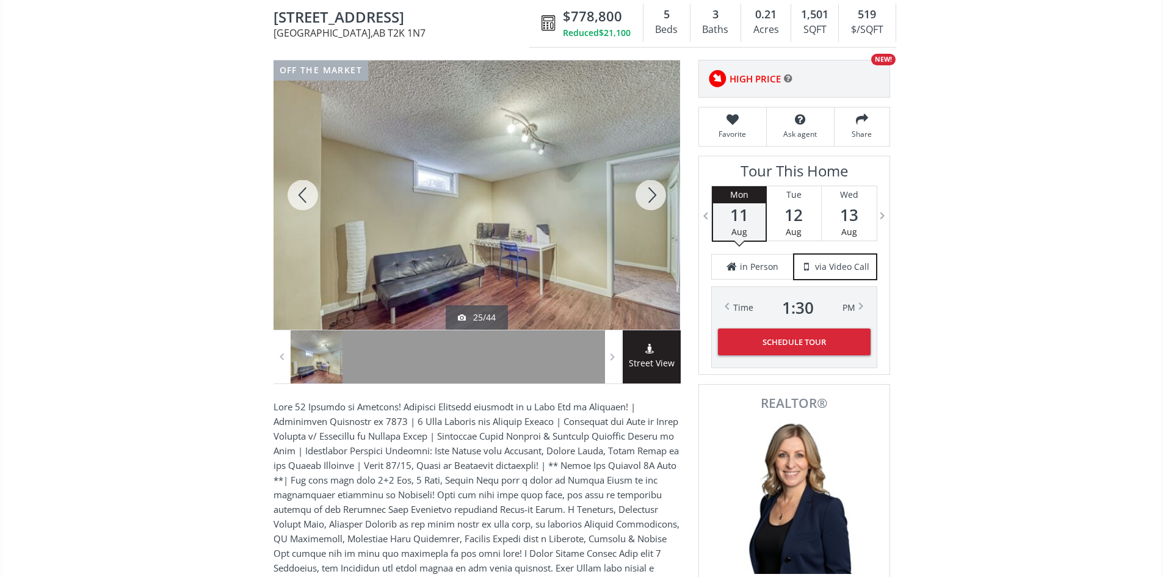
click at [655, 195] on div at bounding box center [651, 194] width 59 height 269
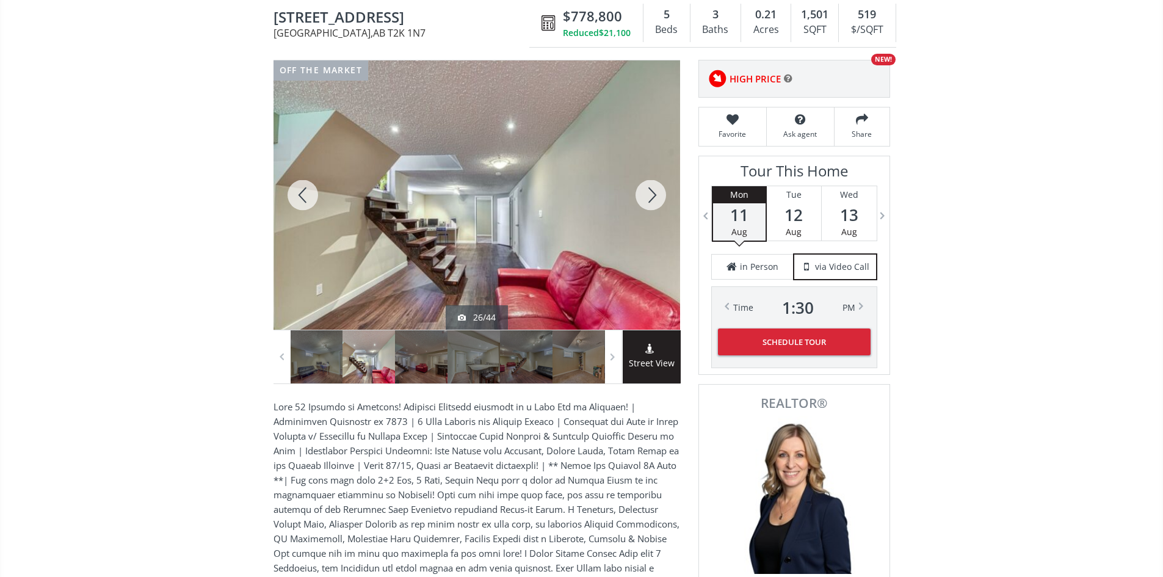
click at [655, 195] on div at bounding box center [651, 194] width 59 height 269
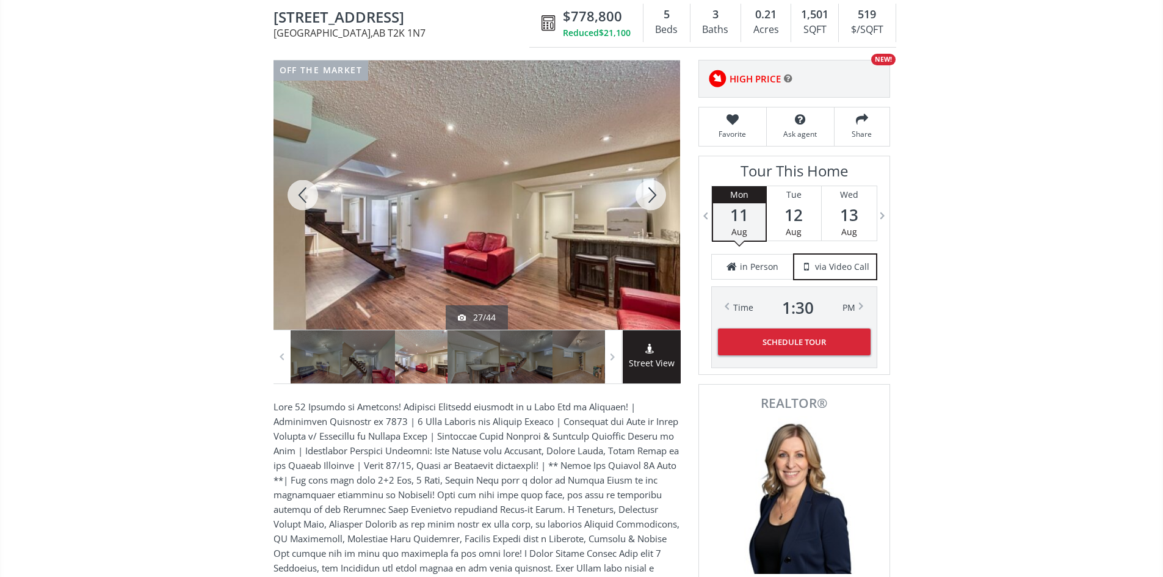
click at [655, 195] on div at bounding box center [651, 194] width 59 height 269
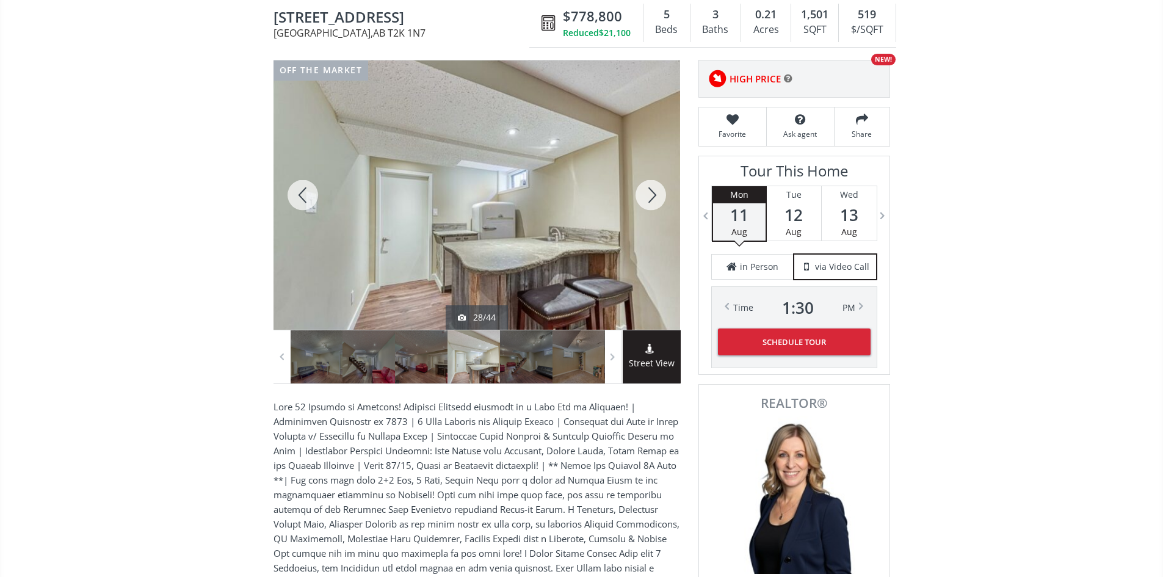
click at [653, 196] on div at bounding box center [651, 194] width 59 height 269
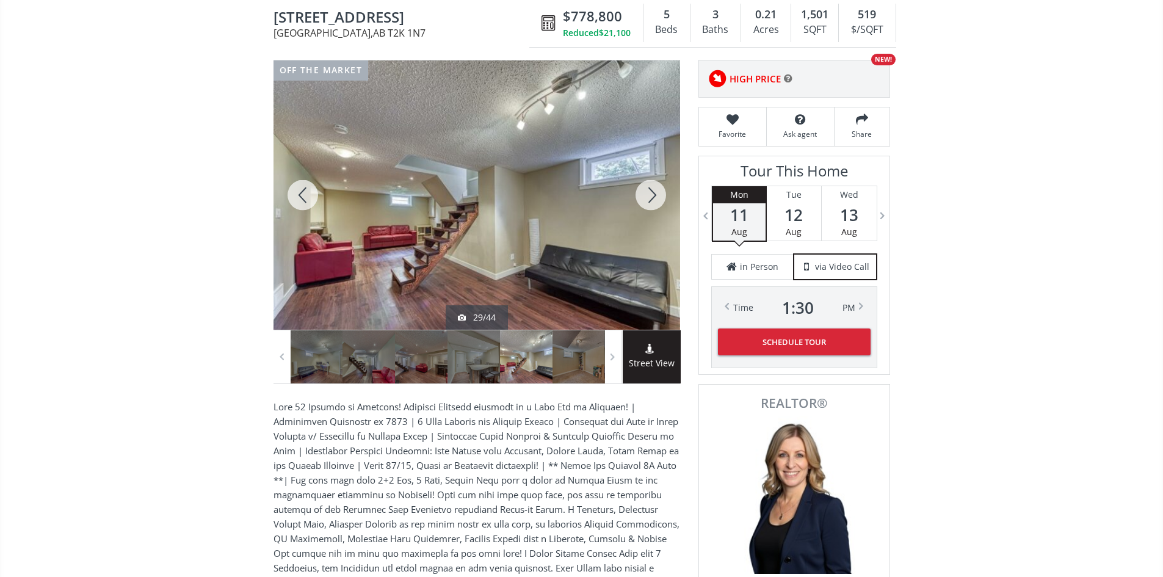
click at [653, 196] on div at bounding box center [651, 194] width 59 height 269
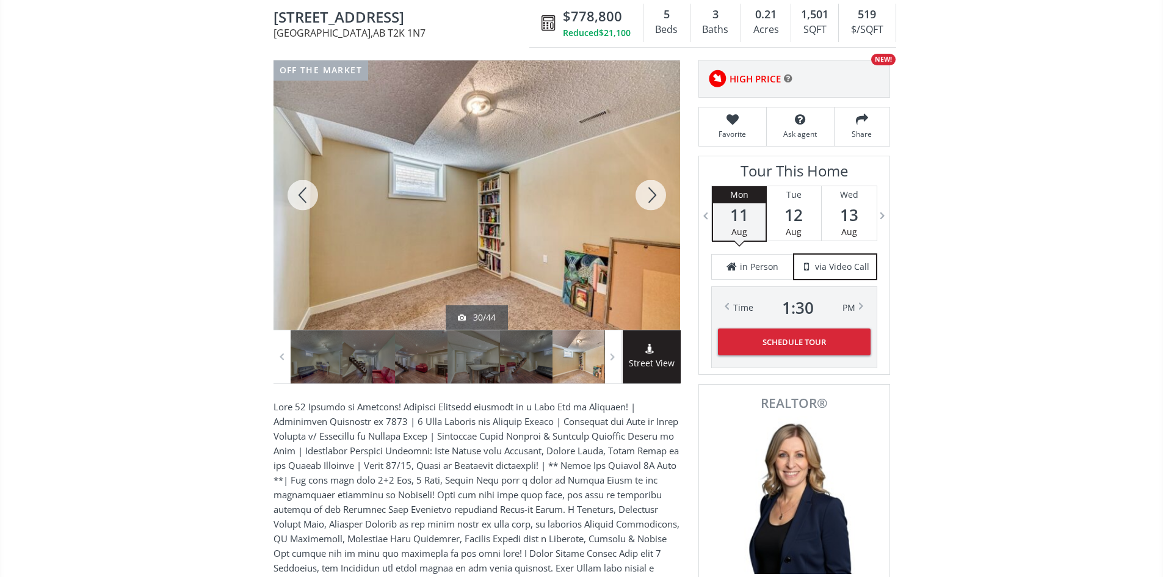
click at [653, 197] on div at bounding box center [651, 194] width 59 height 269
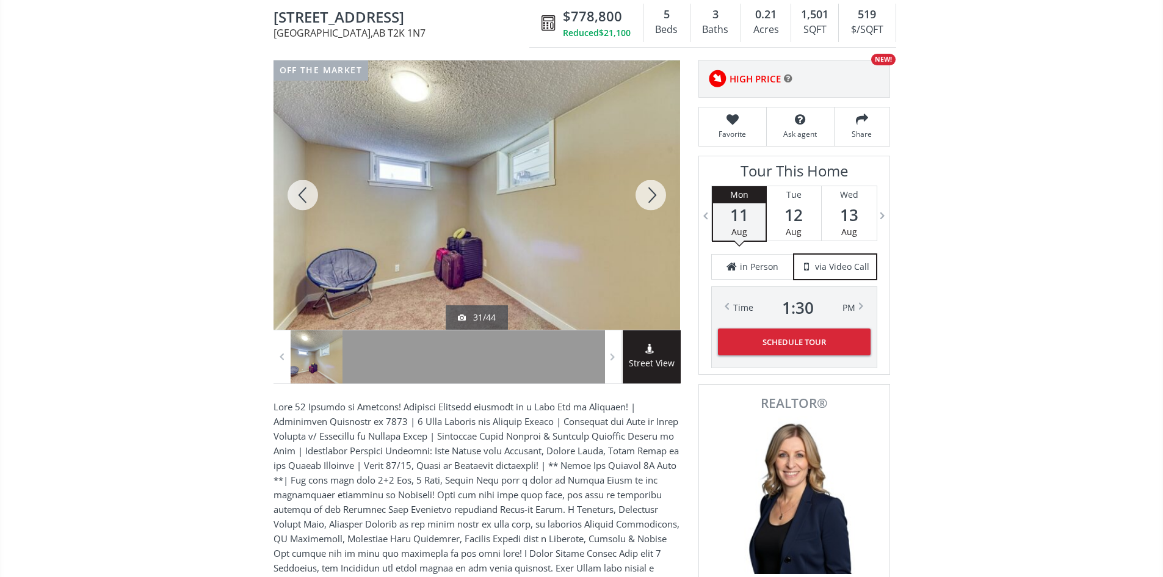
click at [653, 197] on div at bounding box center [651, 194] width 59 height 269
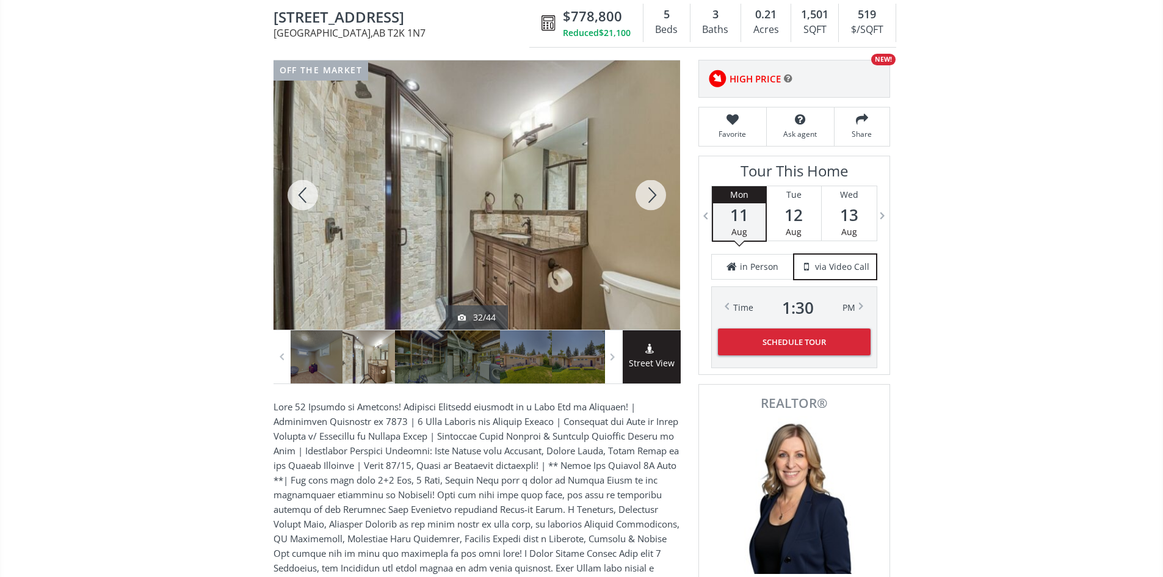
click at [652, 197] on div at bounding box center [651, 194] width 59 height 269
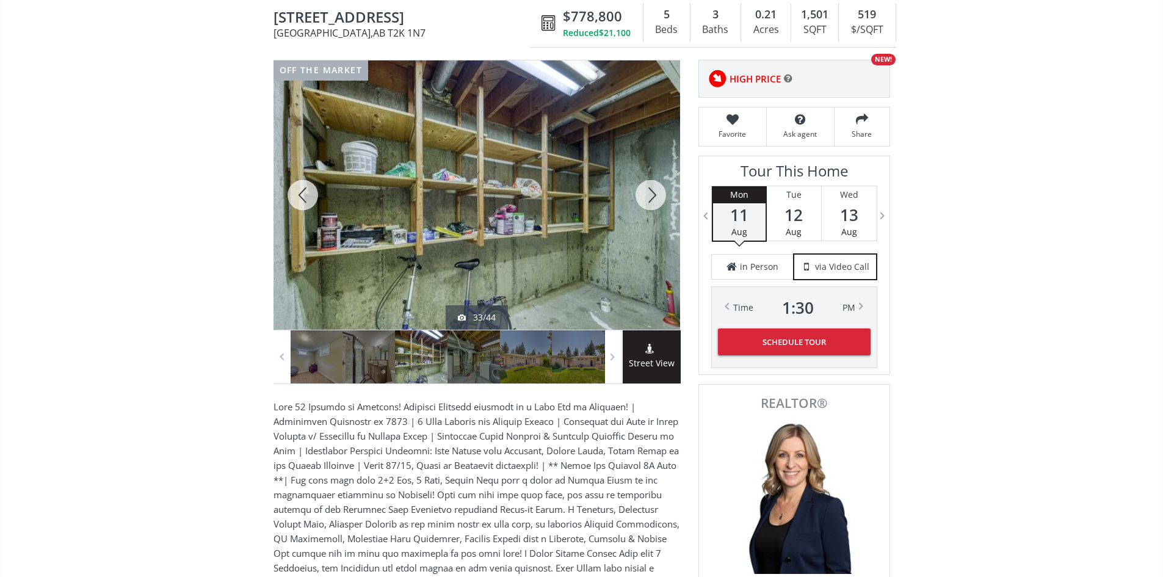
click at [652, 197] on div at bounding box center [651, 194] width 59 height 269
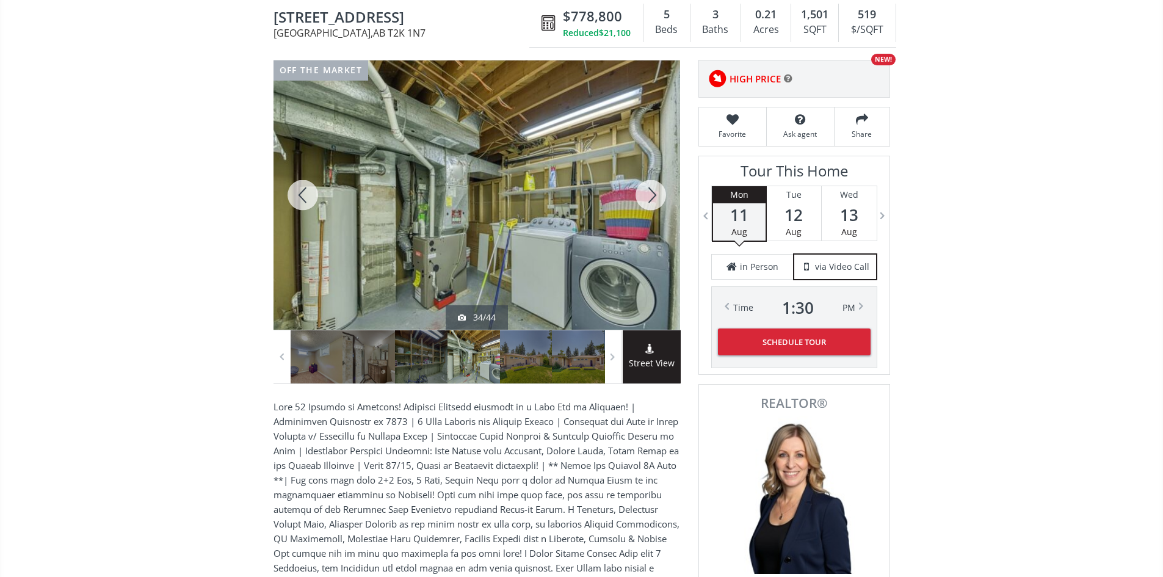
click at [651, 198] on div at bounding box center [651, 194] width 59 height 269
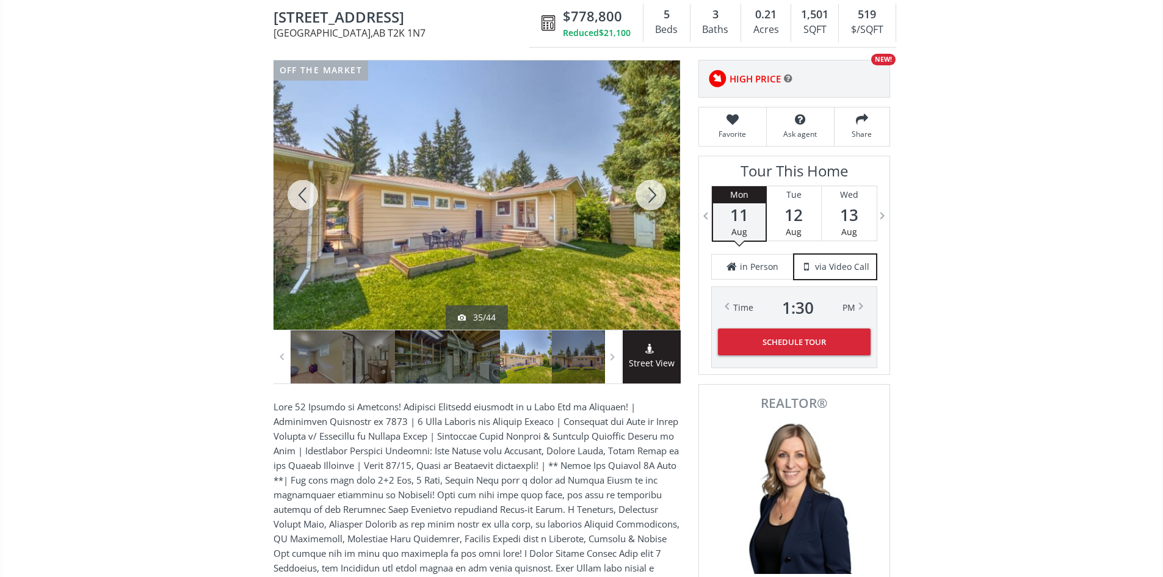
click at [649, 198] on div at bounding box center [651, 194] width 59 height 269
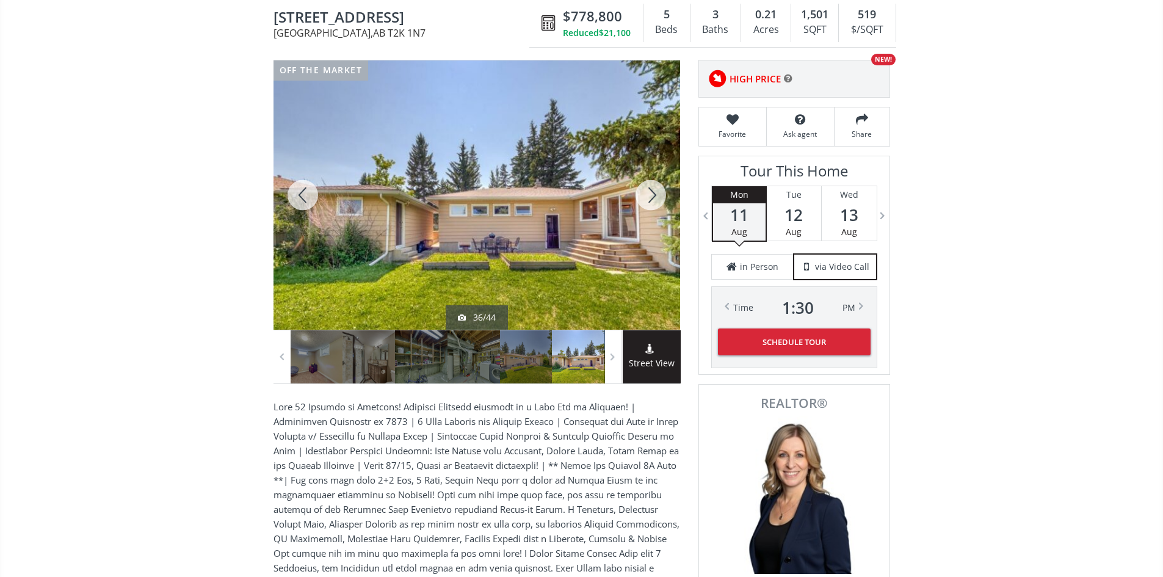
click at [649, 198] on div at bounding box center [651, 194] width 59 height 269
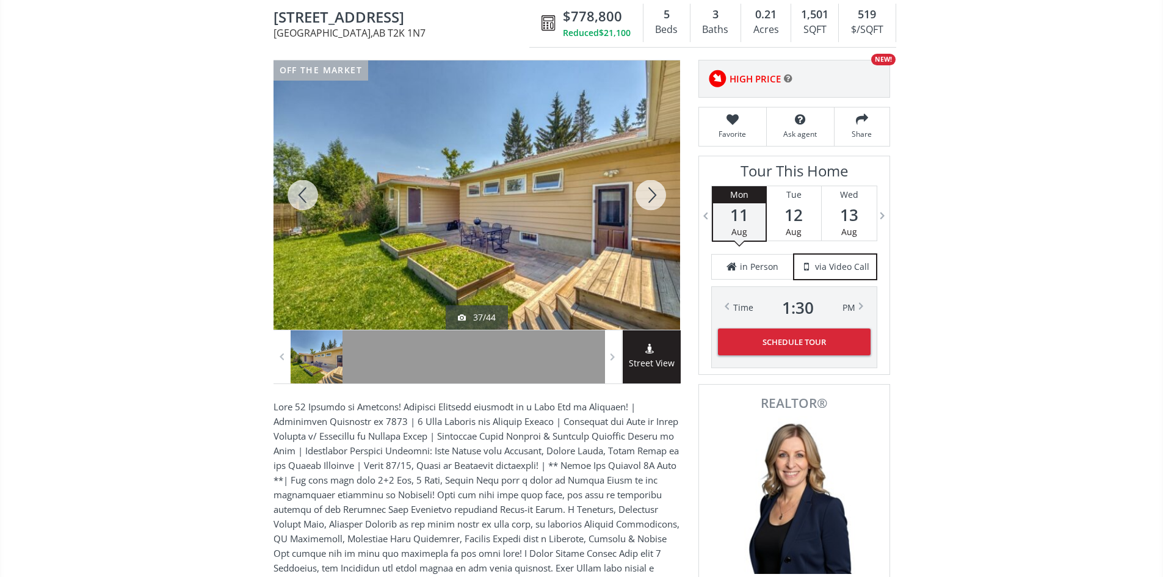
click at [649, 198] on div at bounding box center [651, 194] width 59 height 269
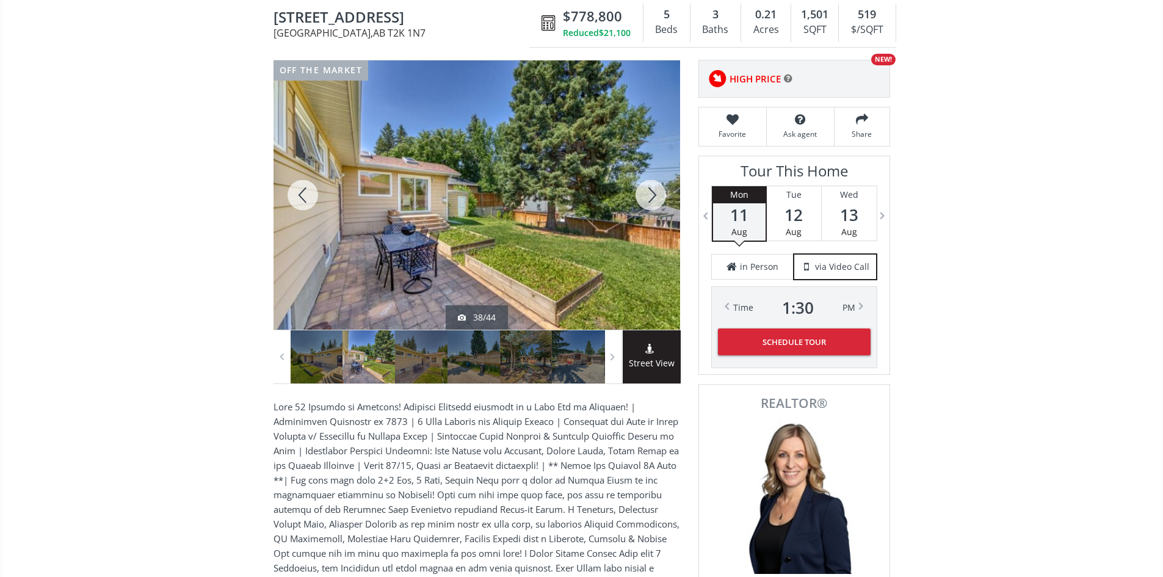
click at [649, 198] on div at bounding box center [651, 194] width 59 height 269
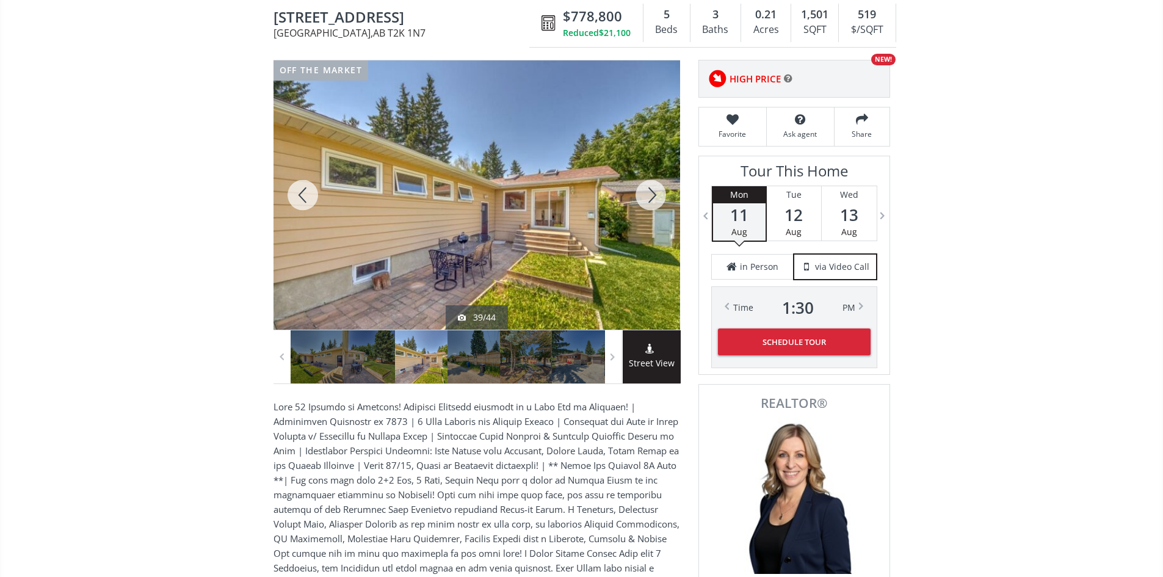
click at [649, 198] on div at bounding box center [651, 194] width 59 height 269
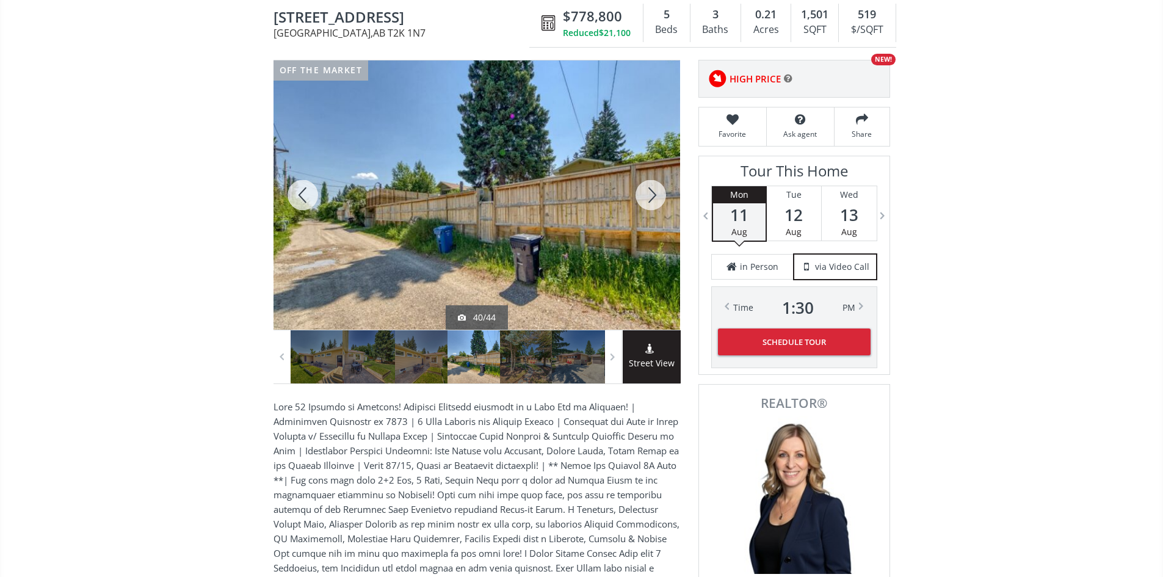
click at [648, 198] on div at bounding box center [651, 194] width 59 height 269
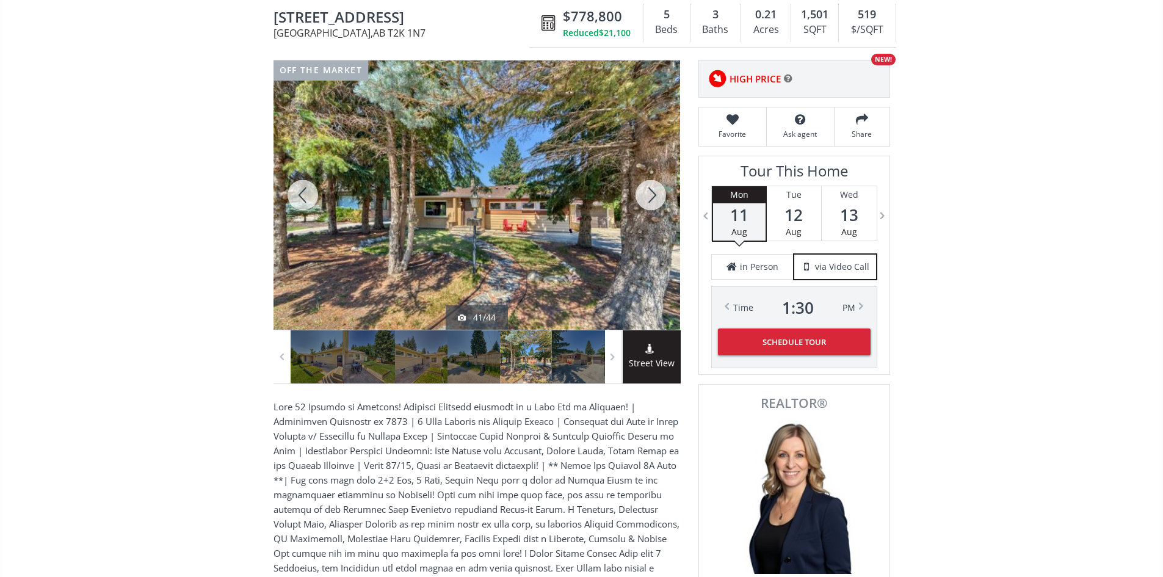
click at [654, 198] on div at bounding box center [651, 194] width 59 height 269
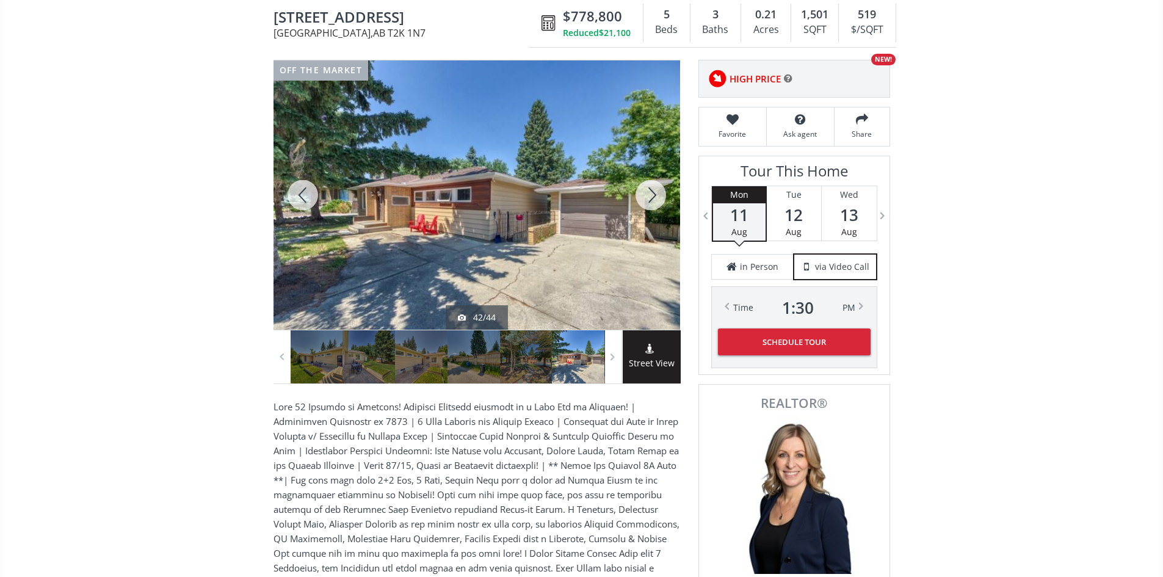
click at [654, 198] on div at bounding box center [651, 194] width 59 height 269
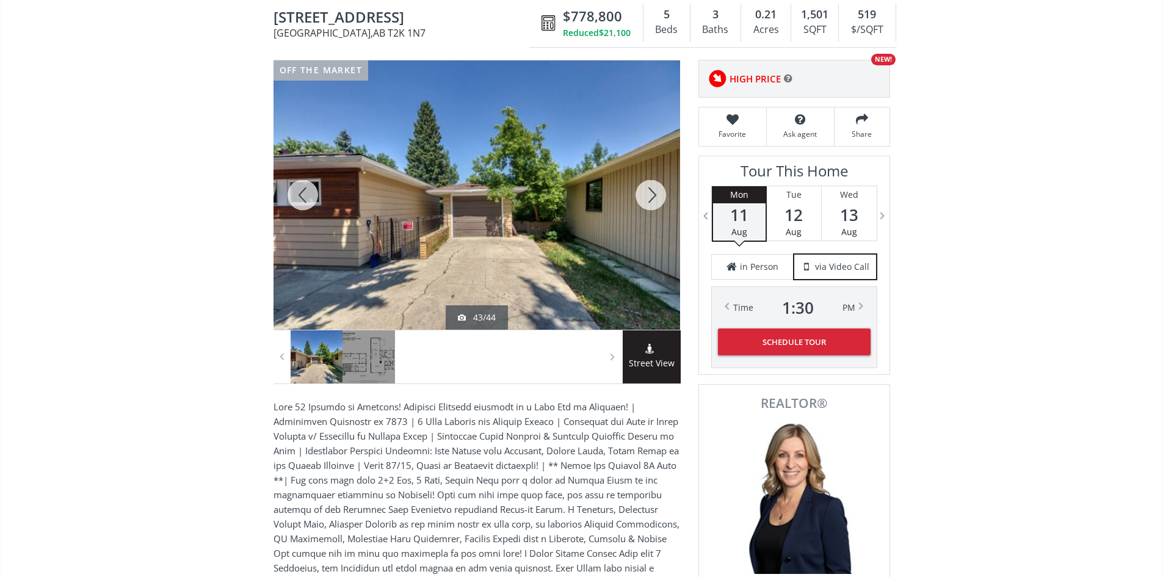
click at [654, 198] on div at bounding box center [651, 194] width 59 height 269
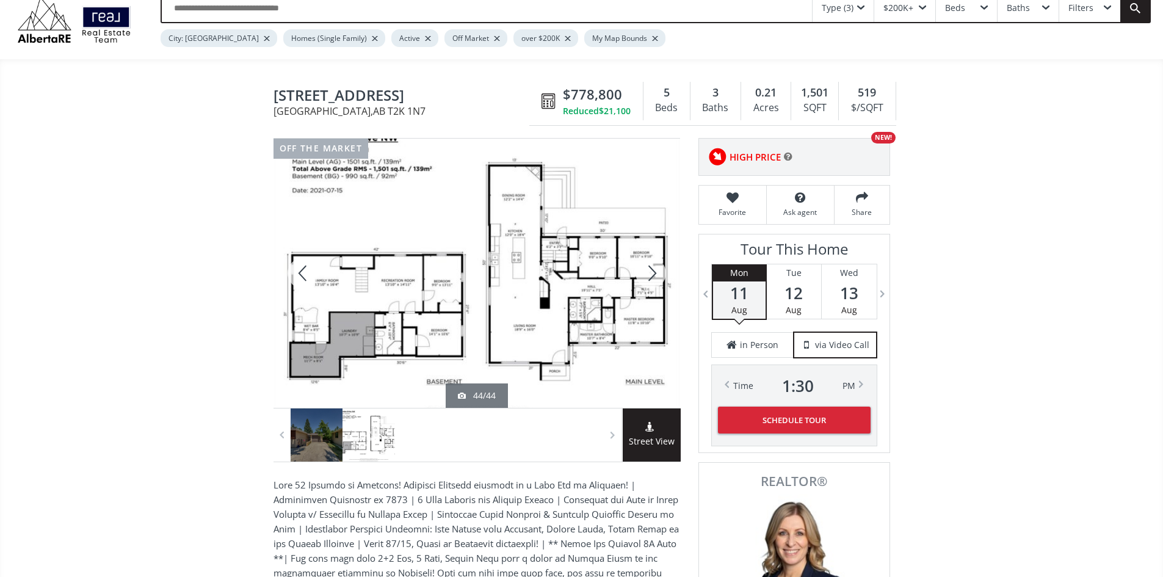
scroll to position [0, 0]
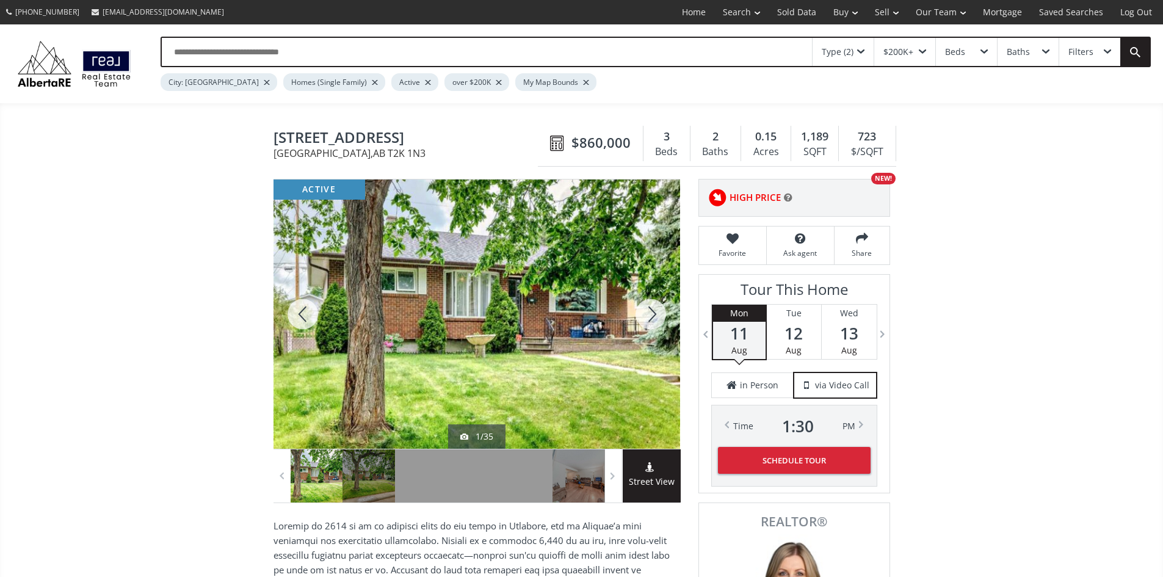
click at [652, 321] on div at bounding box center [651, 314] width 59 height 269
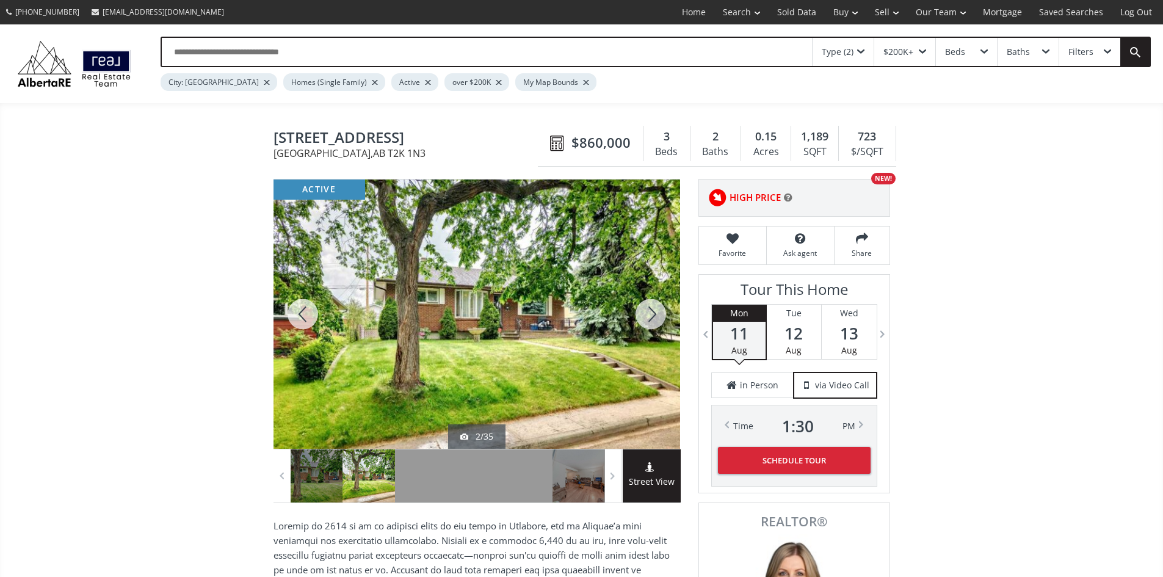
click at [655, 315] on div at bounding box center [651, 314] width 59 height 269
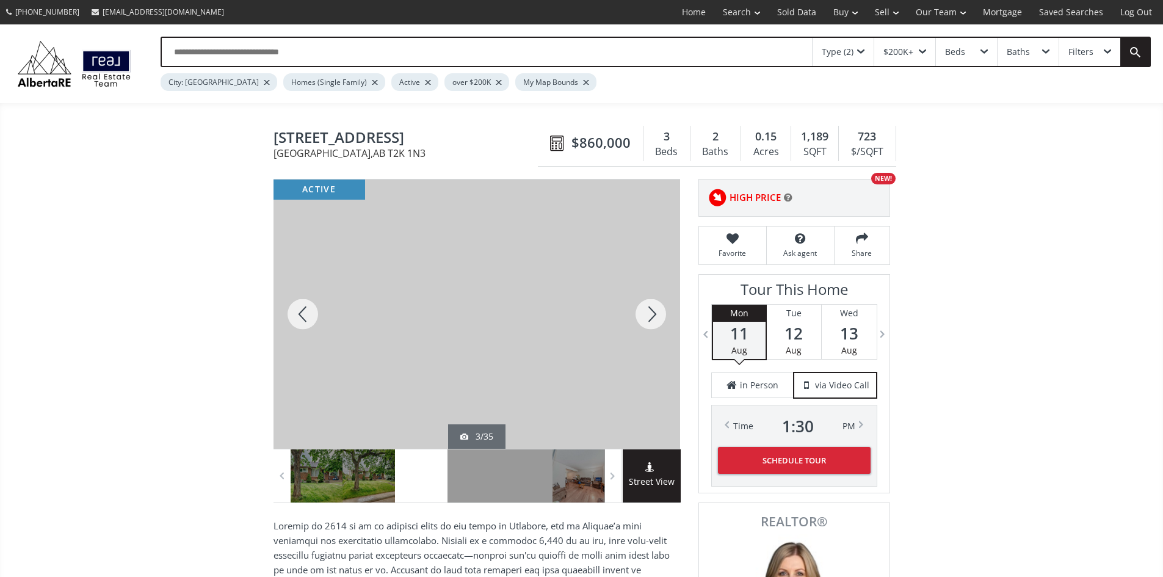
click at [652, 315] on div at bounding box center [651, 314] width 59 height 269
click at [652, 314] on div at bounding box center [651, 314] width 59 height 269
click at [653, 310] on div at bounding box center [651, 314] width 59 height 269
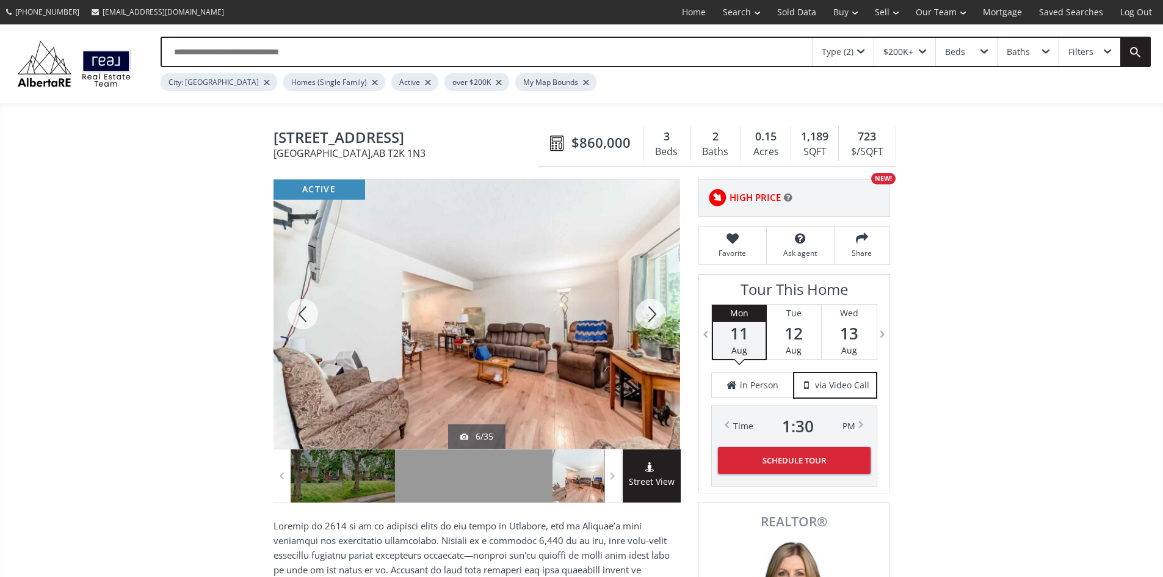
click at [293, 321] on div at bounding box center [303, 314] width 59 height 269
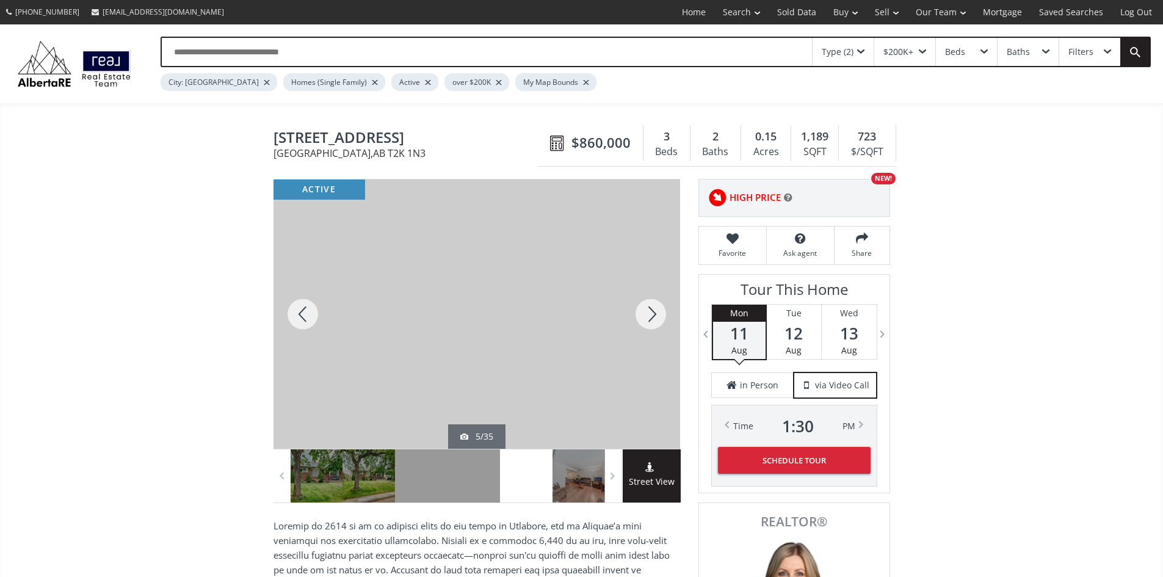
click at [293, 321] on div at bounding box center [303, 314] width 59 height 269
click at [649, 318] on div at bounding box center [651, 314] width 59 height 269
click at [649, 319] on div at bounding box center [651, 314] width 59 height 269
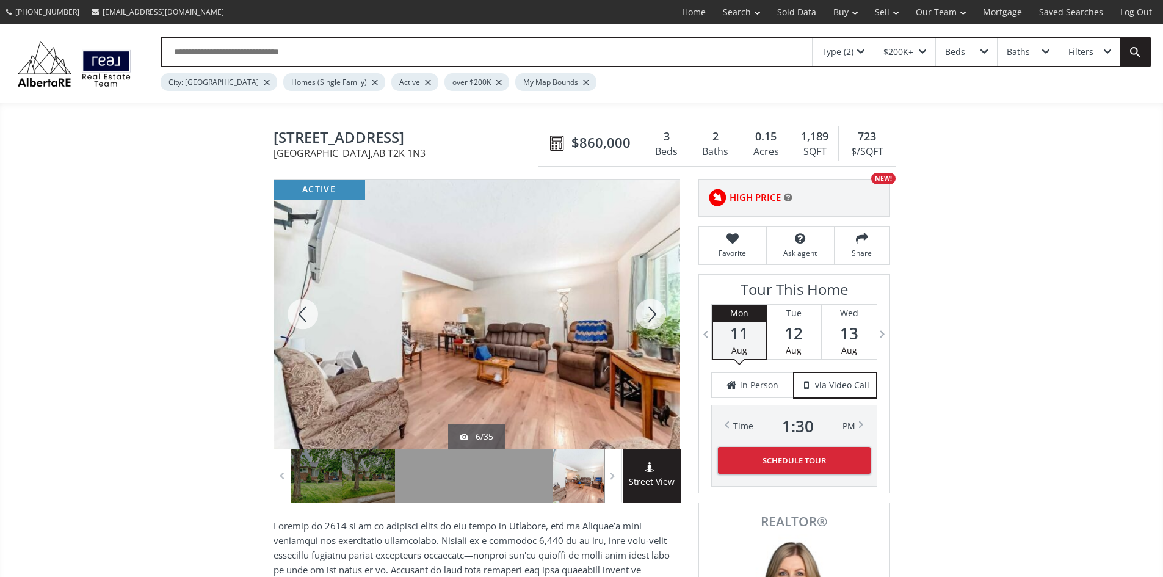
click at [649, 319] on div at bounding box center [651, 314] width 59 height 269
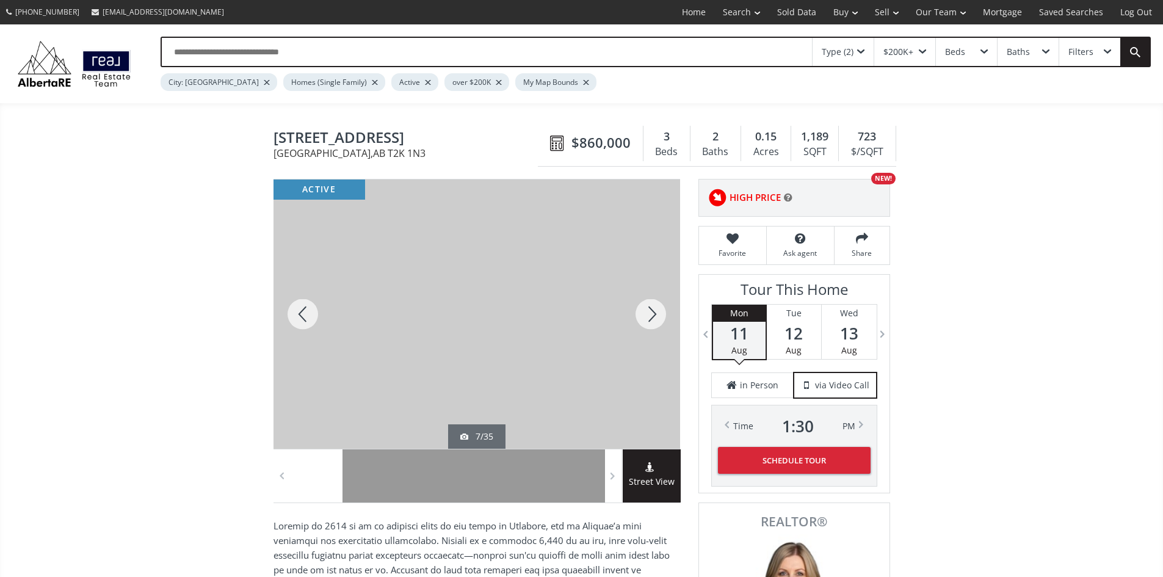
click at [650, 318] on div at bounding box center [651, 314] width 59 height 269
click at [652, 318] on div at bounding box center [651, 314] width 59 height 269
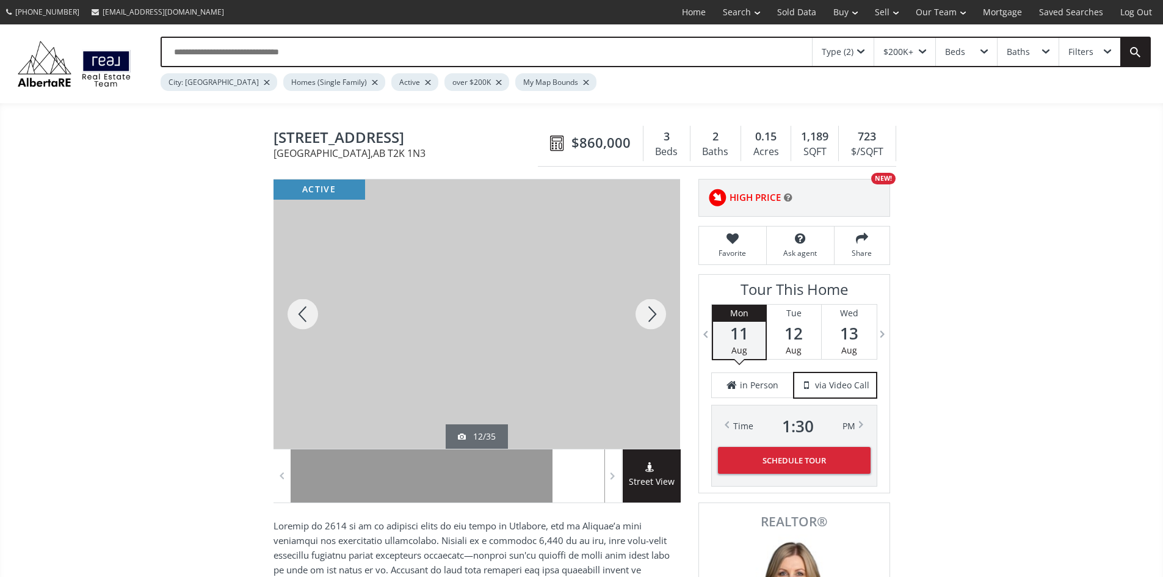
click at [652, 318] on div at bounding box center [651, 314] width 59 height 269
click at [304, 321] on div at bounding box center [303, 314] width 59 height 269
click at [658, 319] on div at bounding box center [651, 314] width 59 height 269
click at [652, 316] on div at bounding box center [651, 314] width 59 height 269
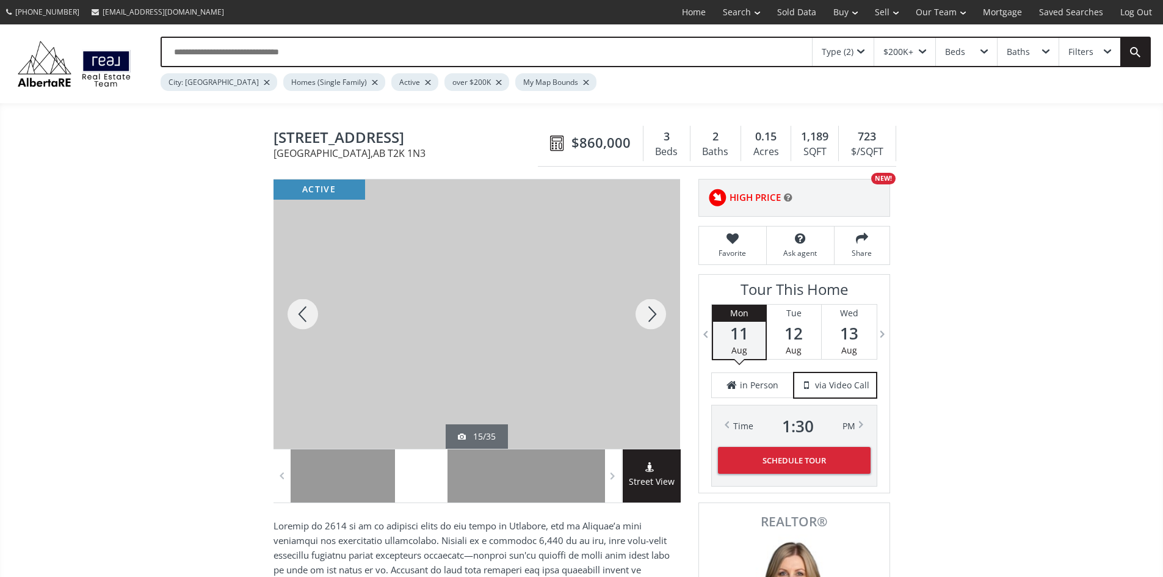
click at [651, 321] on div at bounding box center [651, 314] width 59 height 269
click at [650, 321] on div at bounding box center [651, 314] width 59 height 269
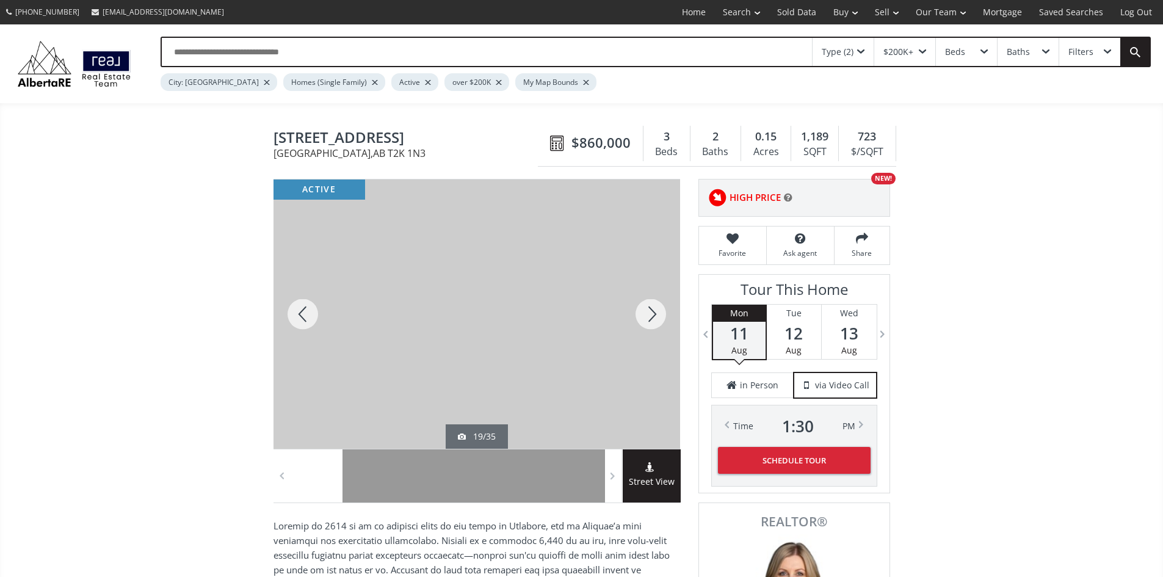
click at [650, 321] on div at bounding box center [651, 314] width 59 height 269
click at [655, 312] on div at bounding box center [651, 314] width 59 height 269
click at [655, 311] on div at bounding box center [651, 314] width 59 height 269
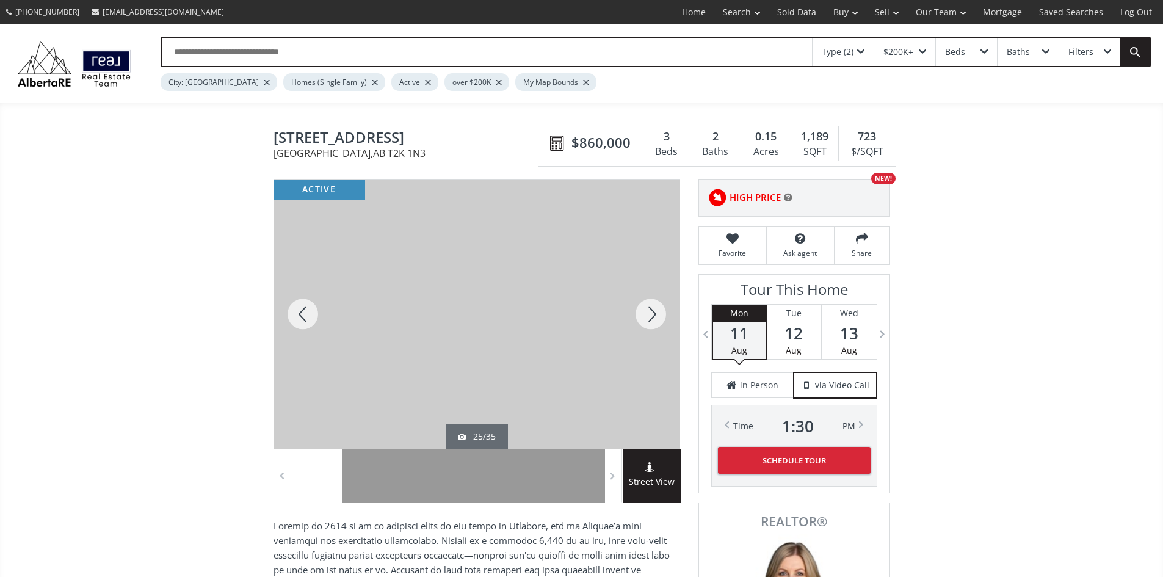
click at [655, 311] on div at bounding box center [651, 314] width 59 height 269
click at [653, 310] on div at bounding box center [651, 314] width 59 height 269
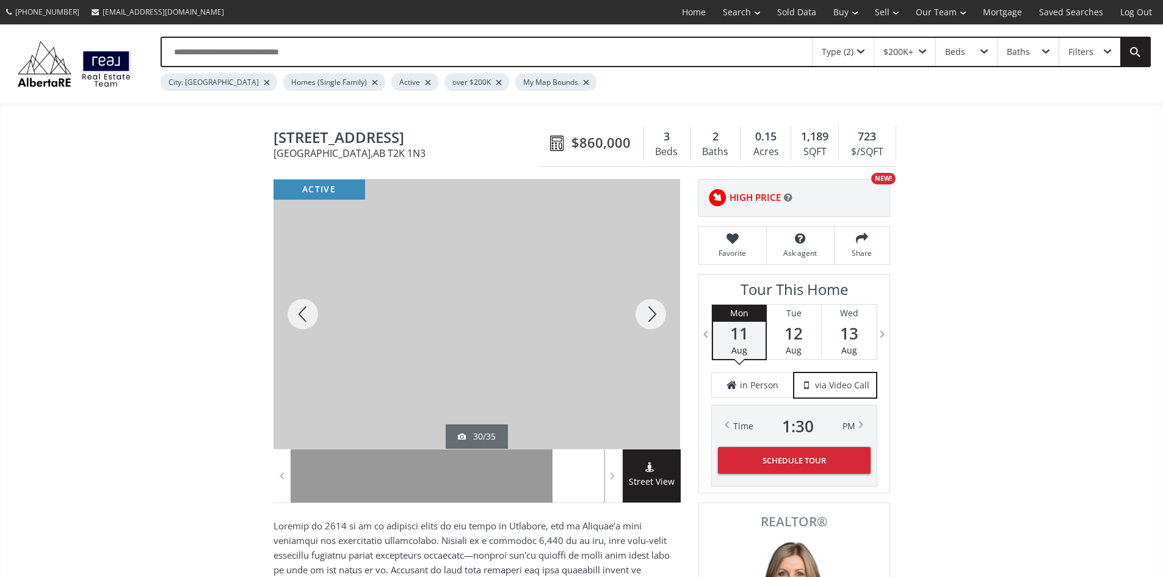
click at [654, 310] on div at bounding box center [651, 314] width 59 height 269
